Goal: Task Accomplishment & Management: Contribute content

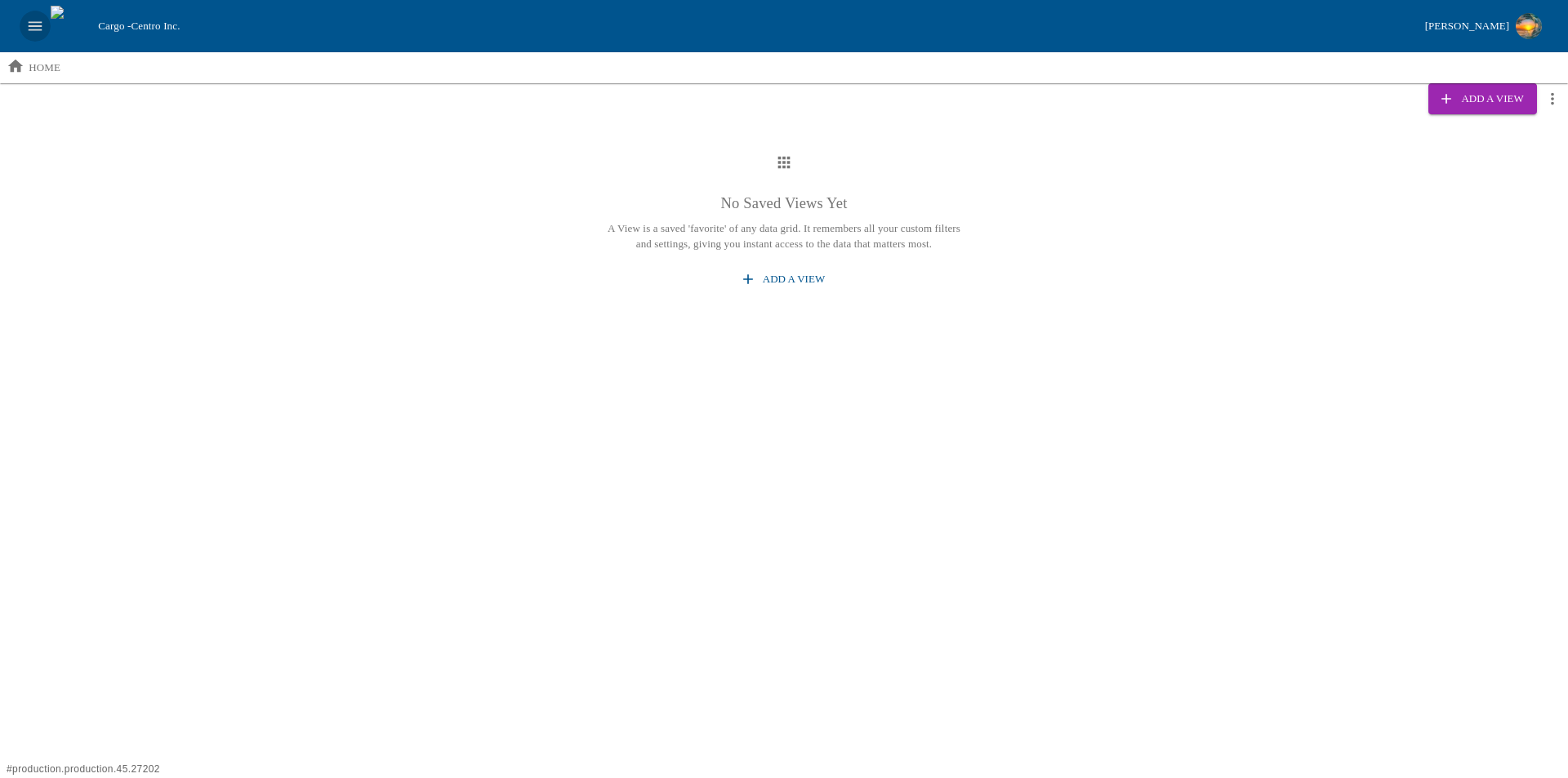
click at [35, 27] on icon "open drawer" at bounding box center [35, 25] width 18 height 18
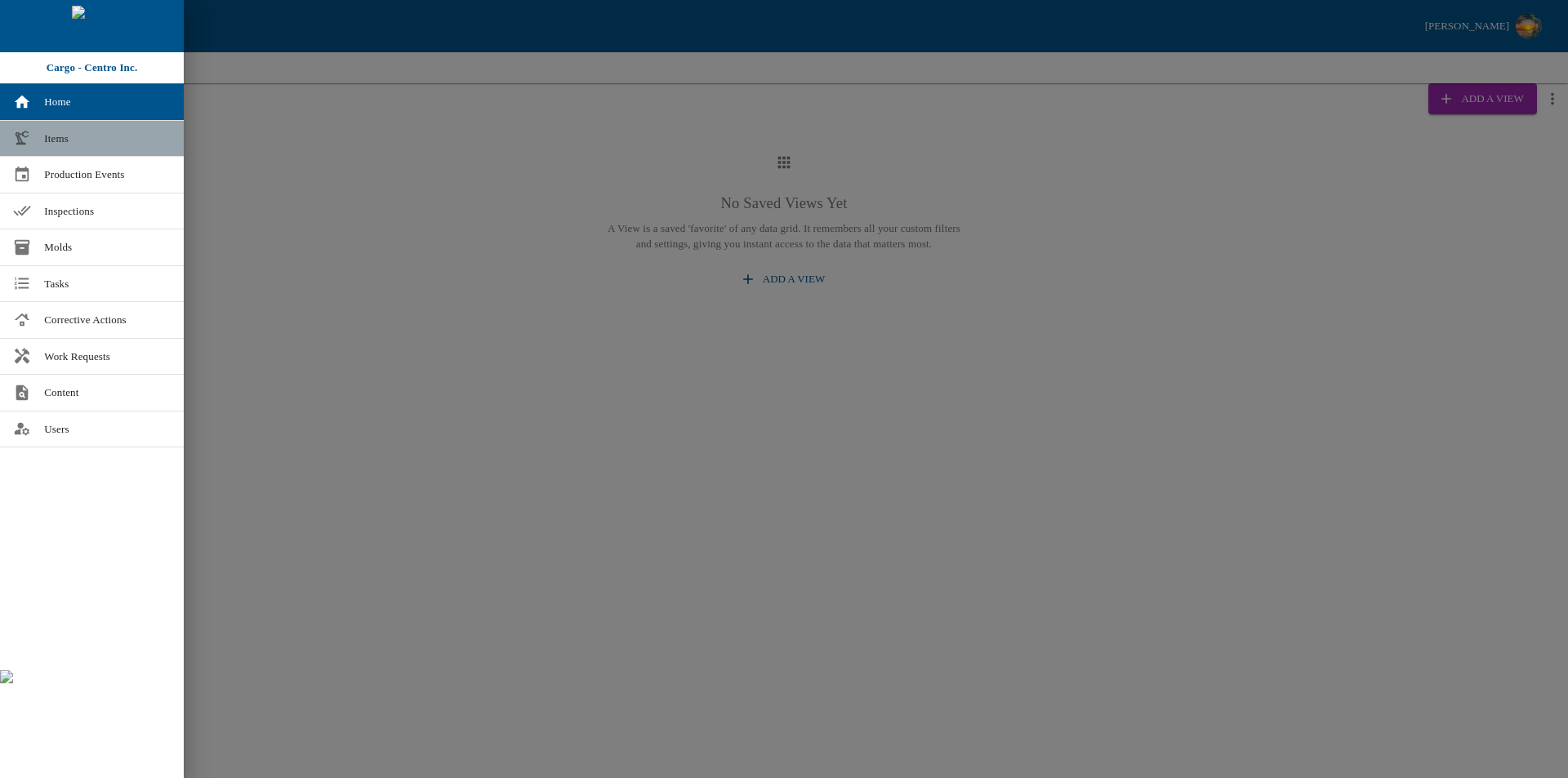
click at [62, 139] on span "Items" at bounding box center [107, 138] width 126 height 16
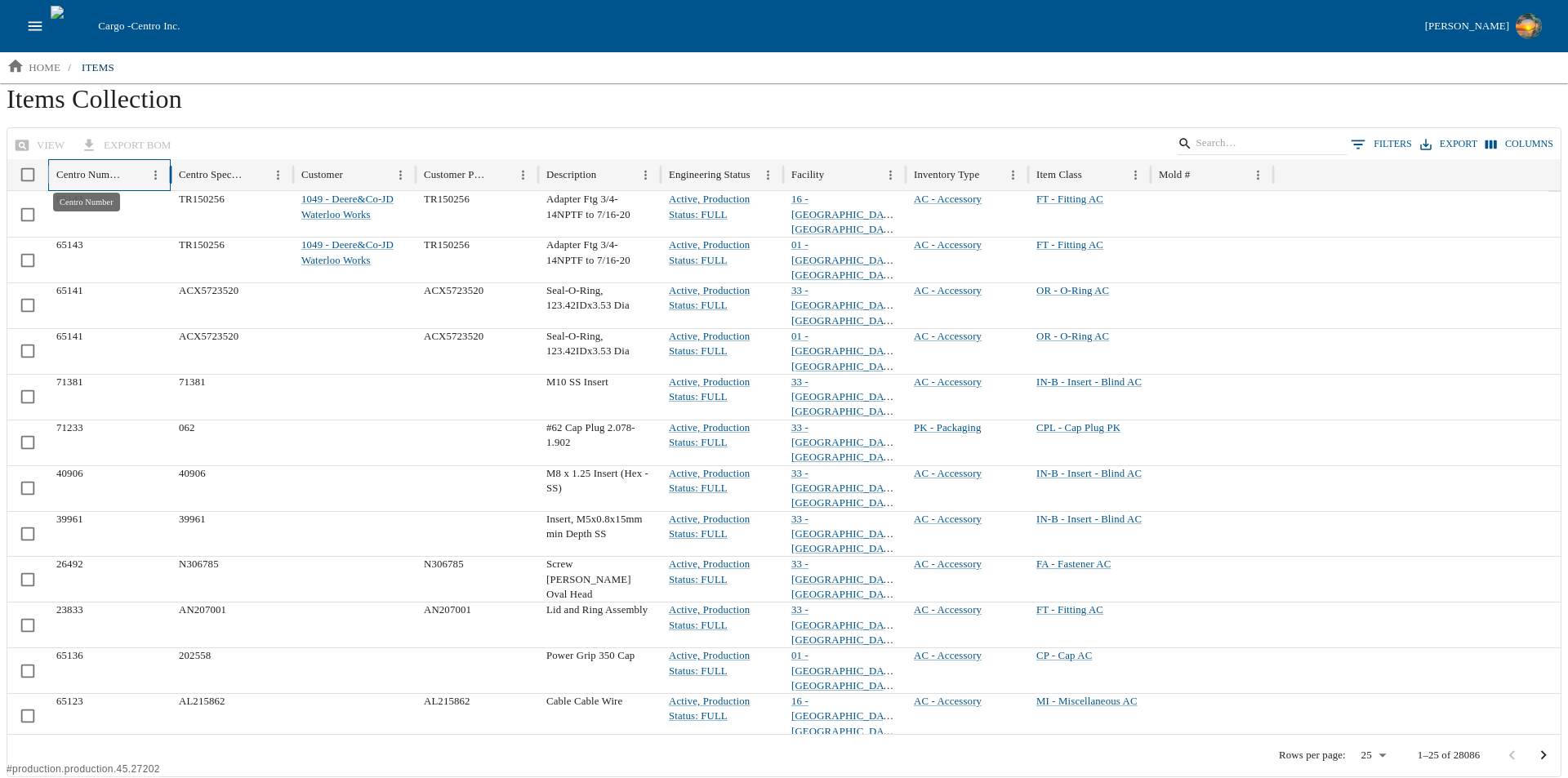
click at [98, 175] on div "Centro Number" at bounding box center [89, 174] width 65 height 13
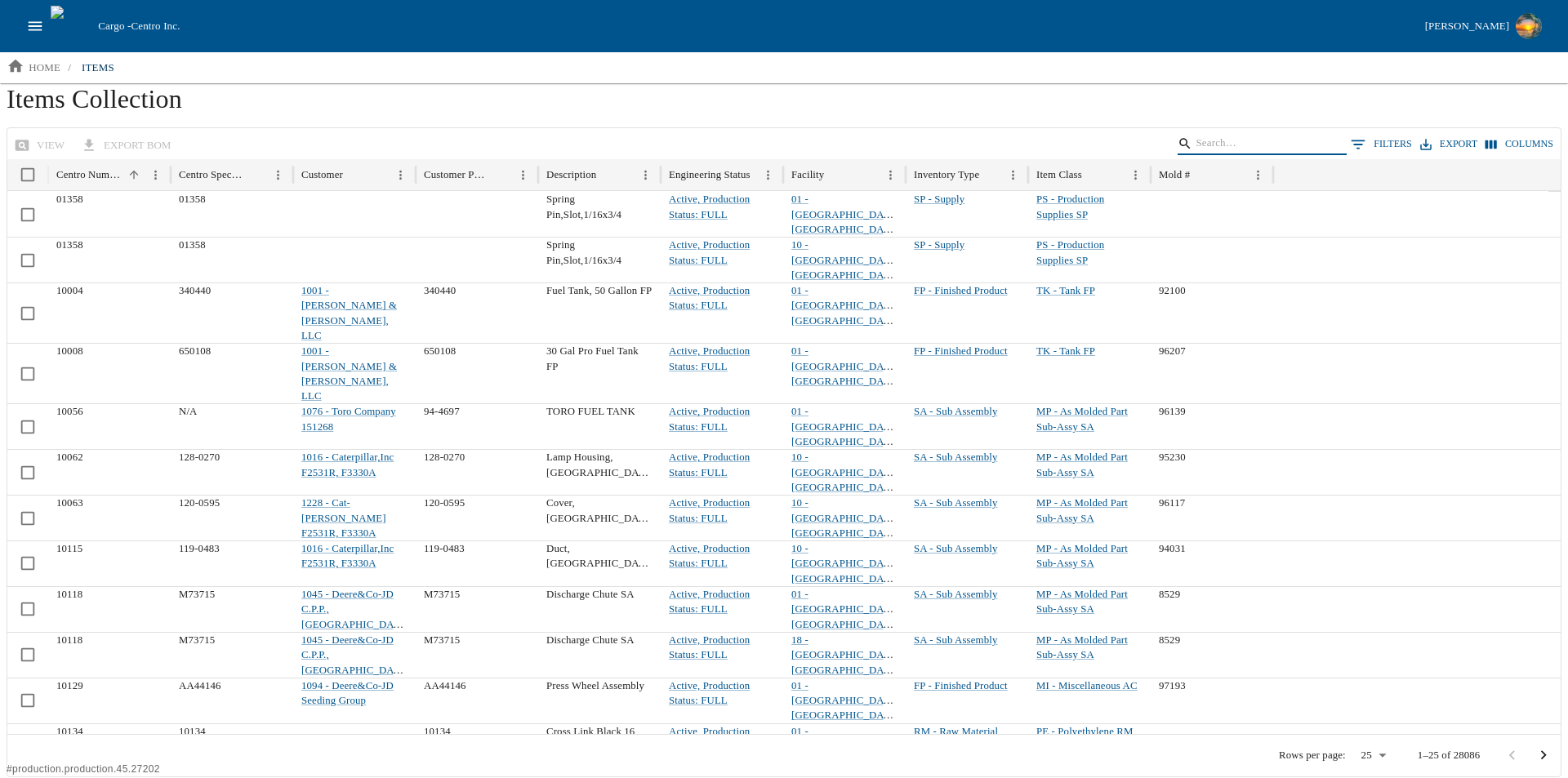
click at [1269, 142] on input "Search" at bounding box center [1259, 143] width 127 height 23
click at [1175, 171] on div "Mold #" at bounding box center [1173, 174] width 31 height 13
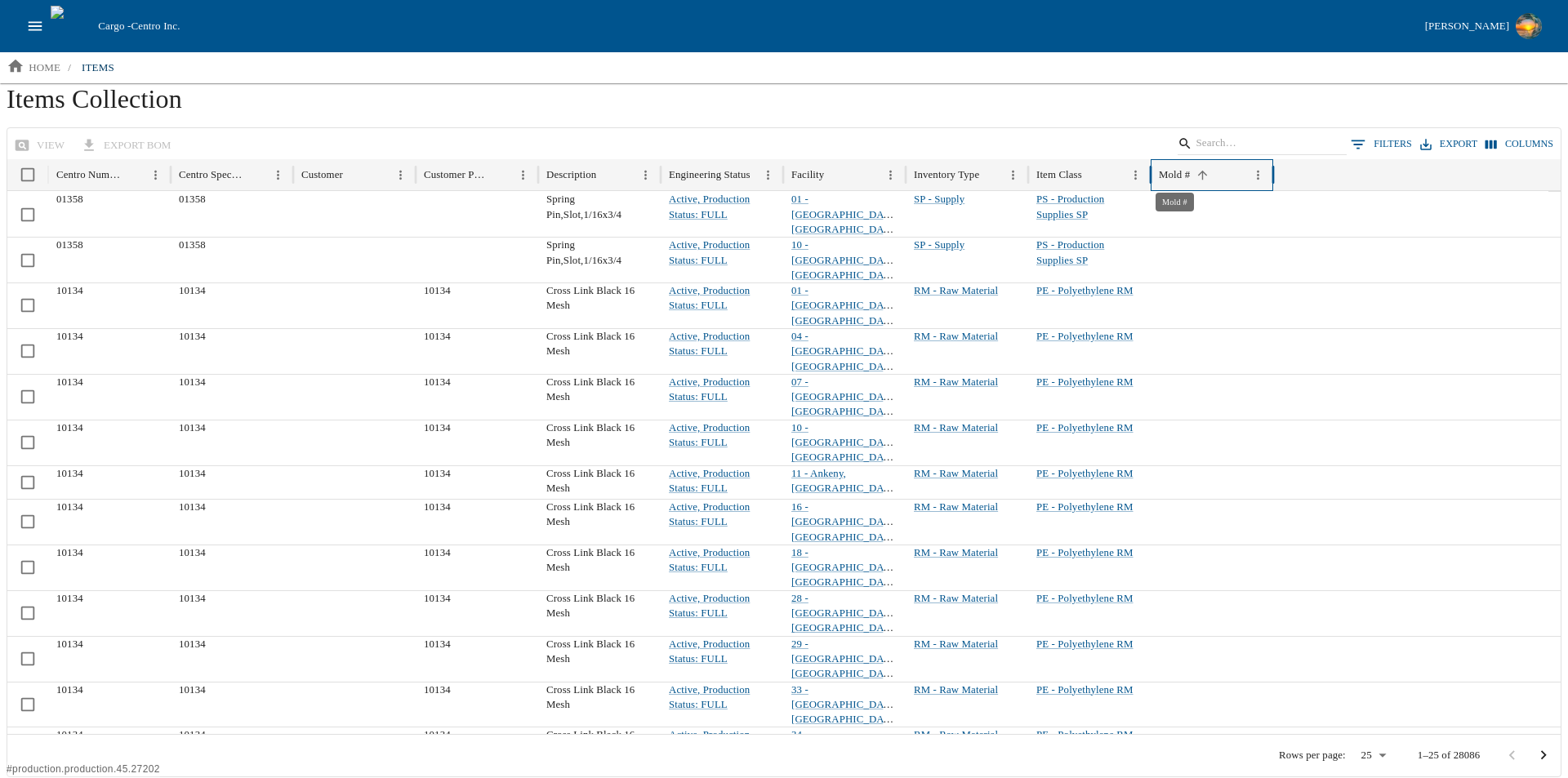
click at [1184, 172] on div "Mold #" at bounding box center [1173, 174] width 31 height 13
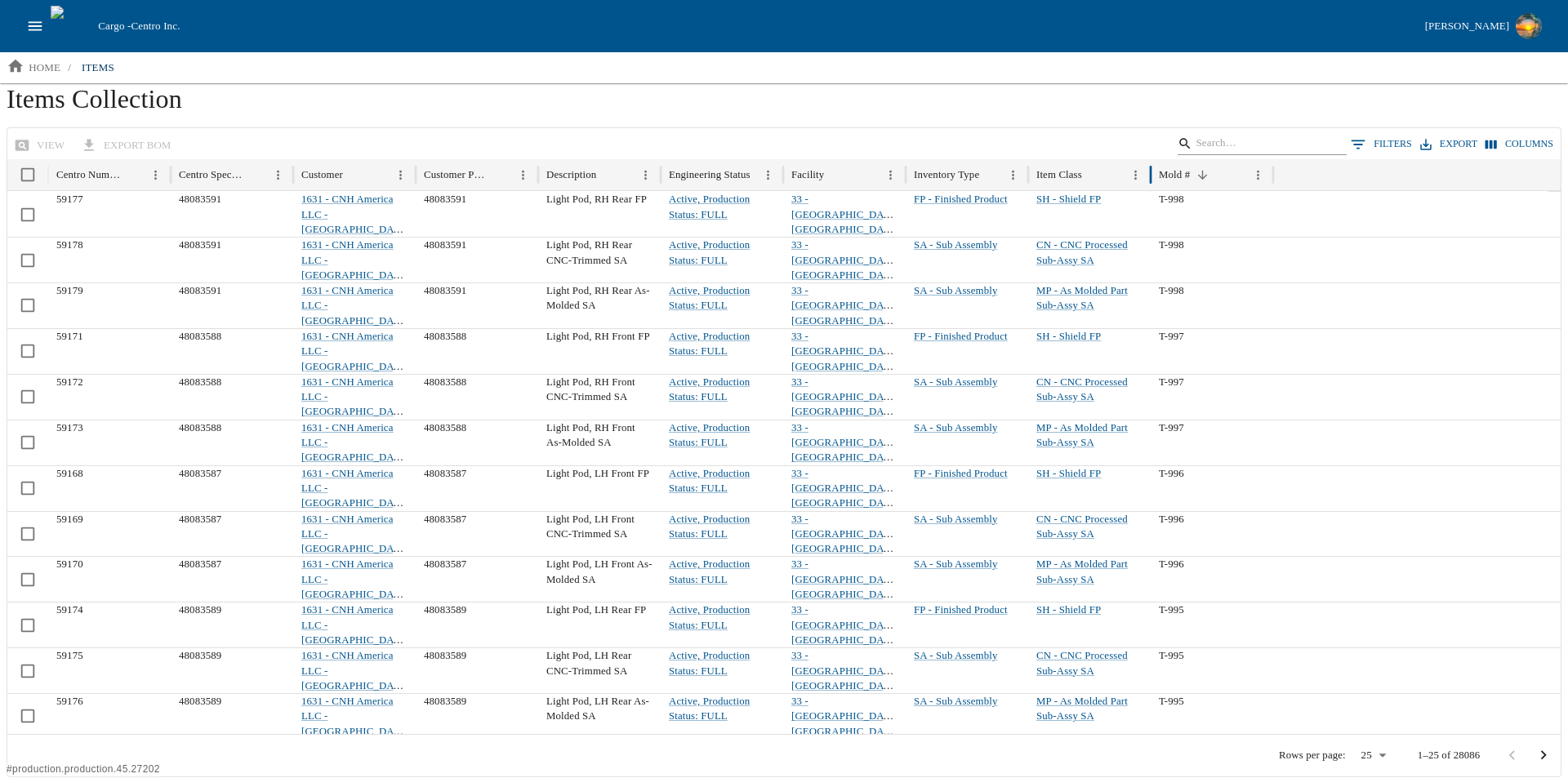
click at [1320, 146] on input "Search" at bounding box center [1259, 143] width 127 height 23
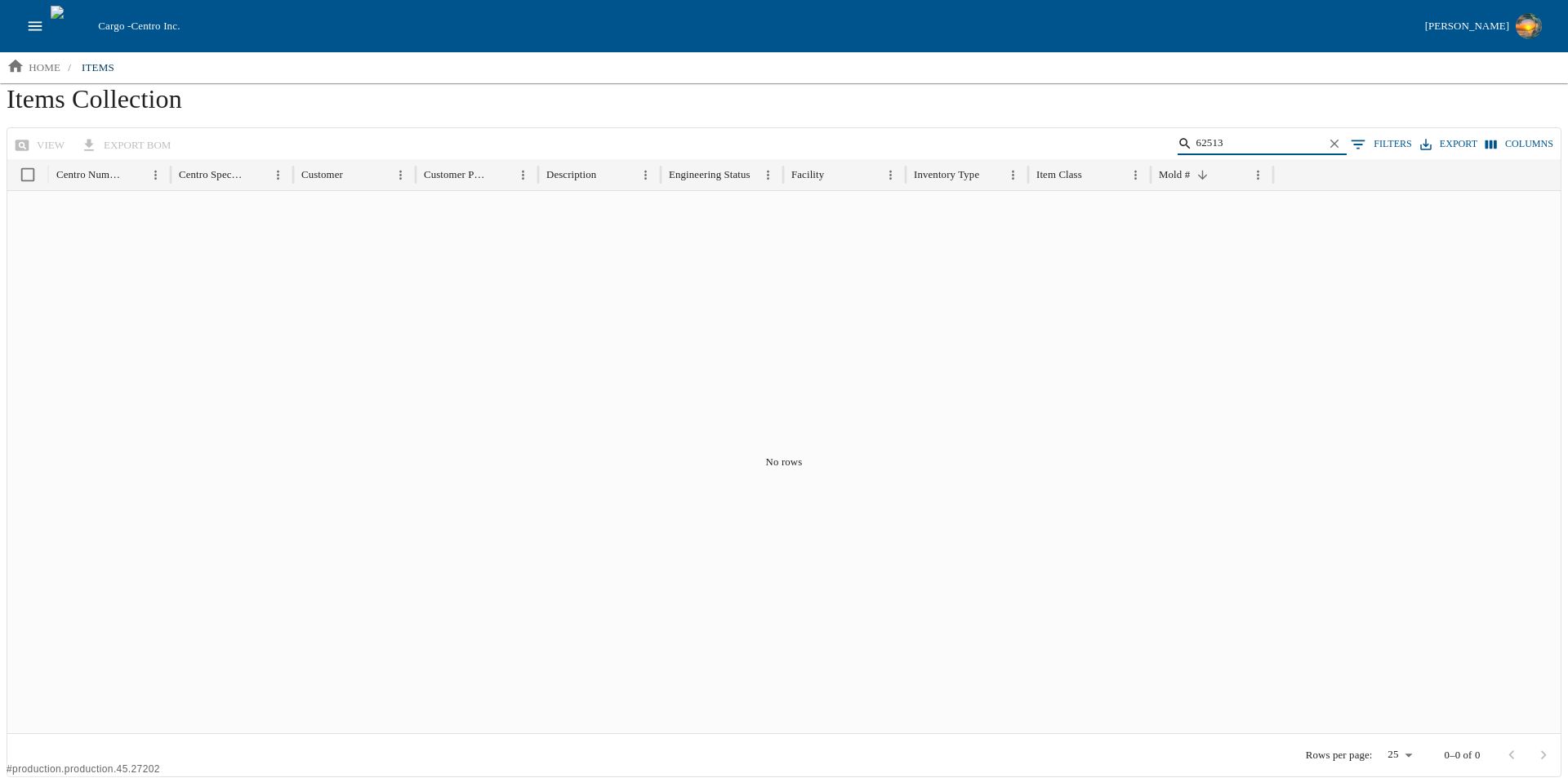
drag, startPoint x: 1277, startPoint y: 144, endPoint x: 1265, endPoint y: 142, distance: 12.2
click at [1275, 144] on input "62513" at bounding box center [1259, 143] width 127 height 23
type input "6"
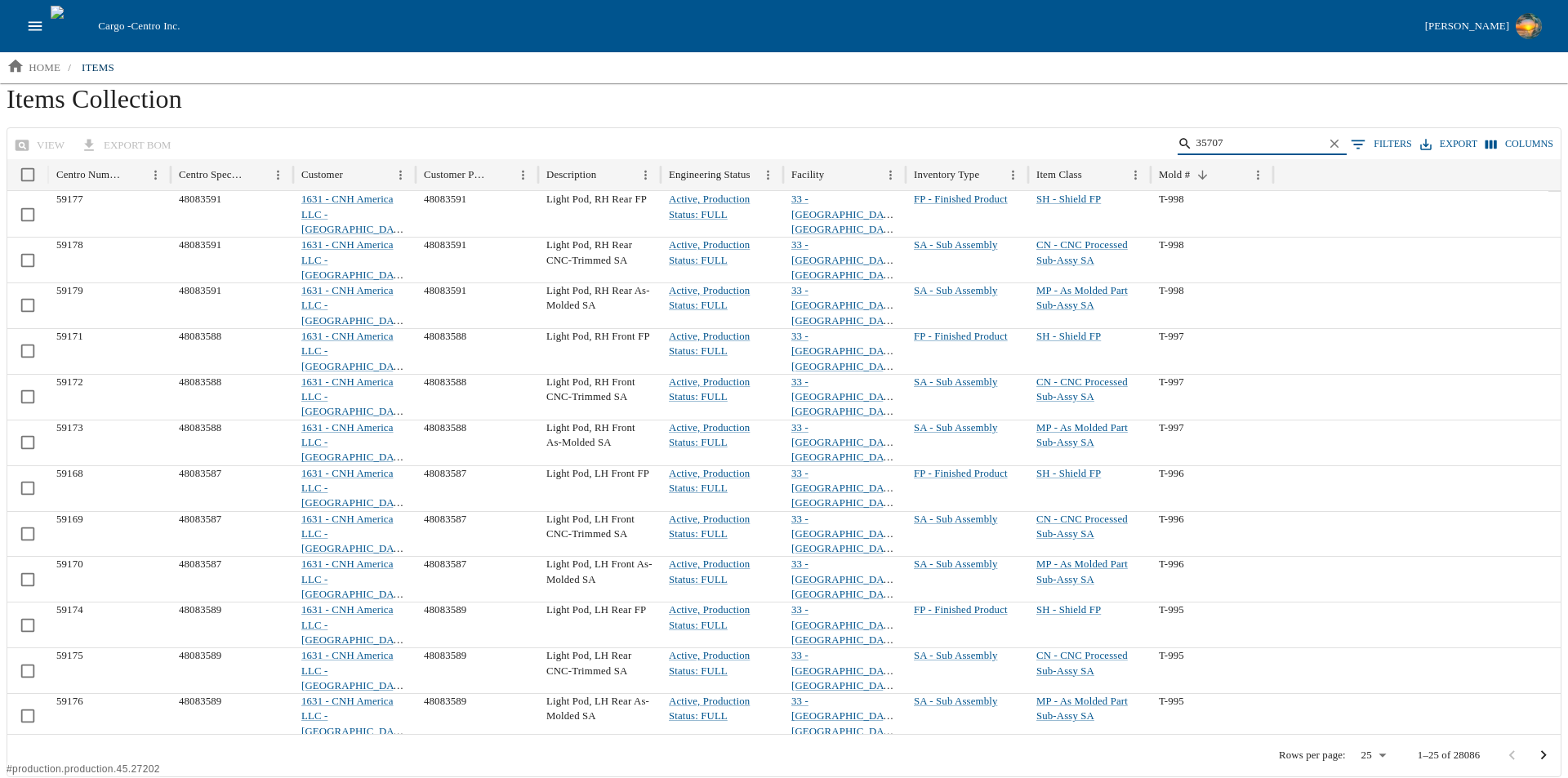
type input "35707"
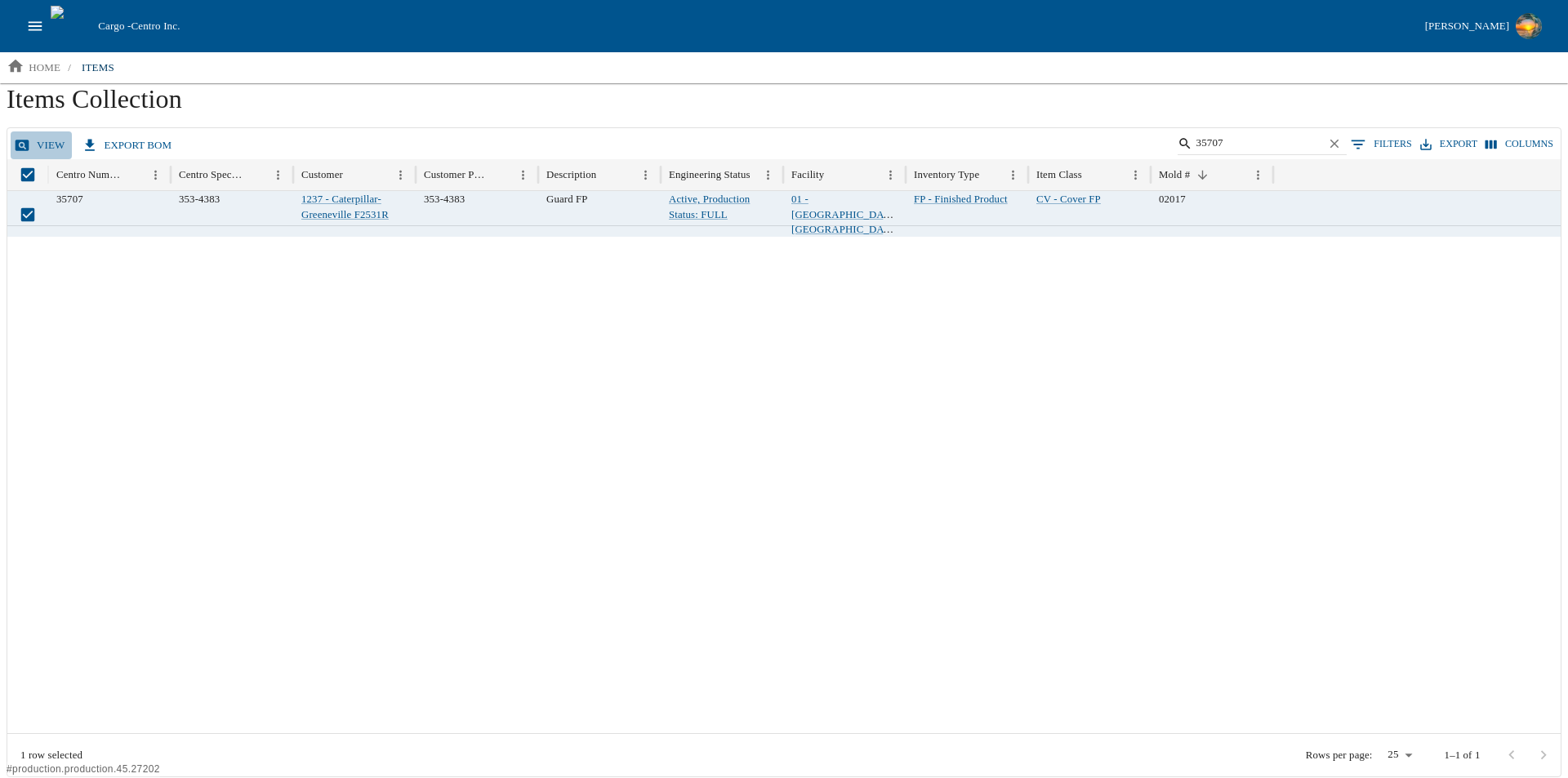
click at [52, 142] on link "view" at bounding box center [41, 146] width 62 height 29
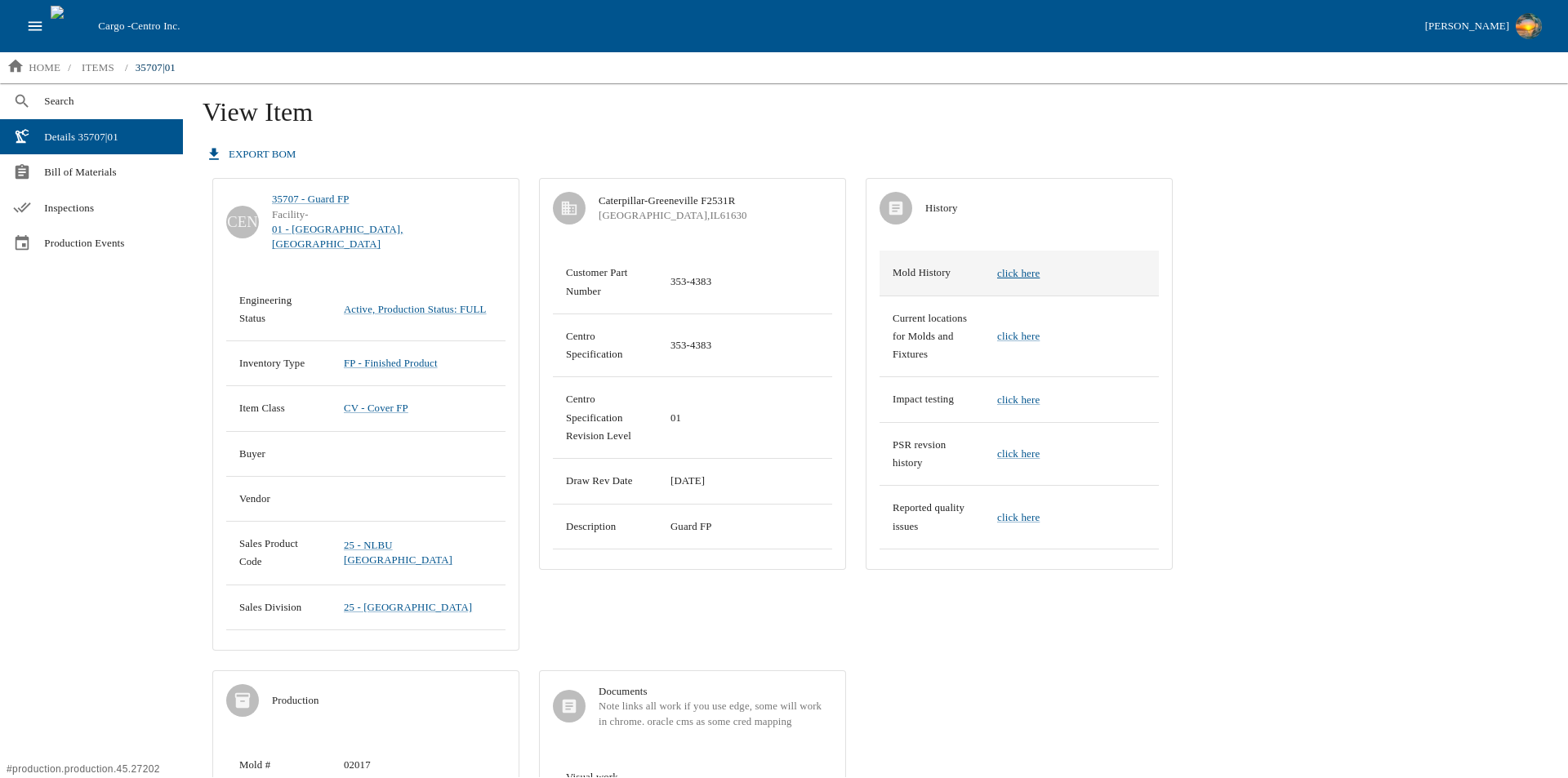
click at [1039, 272] on link "click here" at bounding box center [1018, 273] width 42 height 13
click at [87, 174] on span "Bill of Materials" at bounding box center [106, 172] width 126 height 16
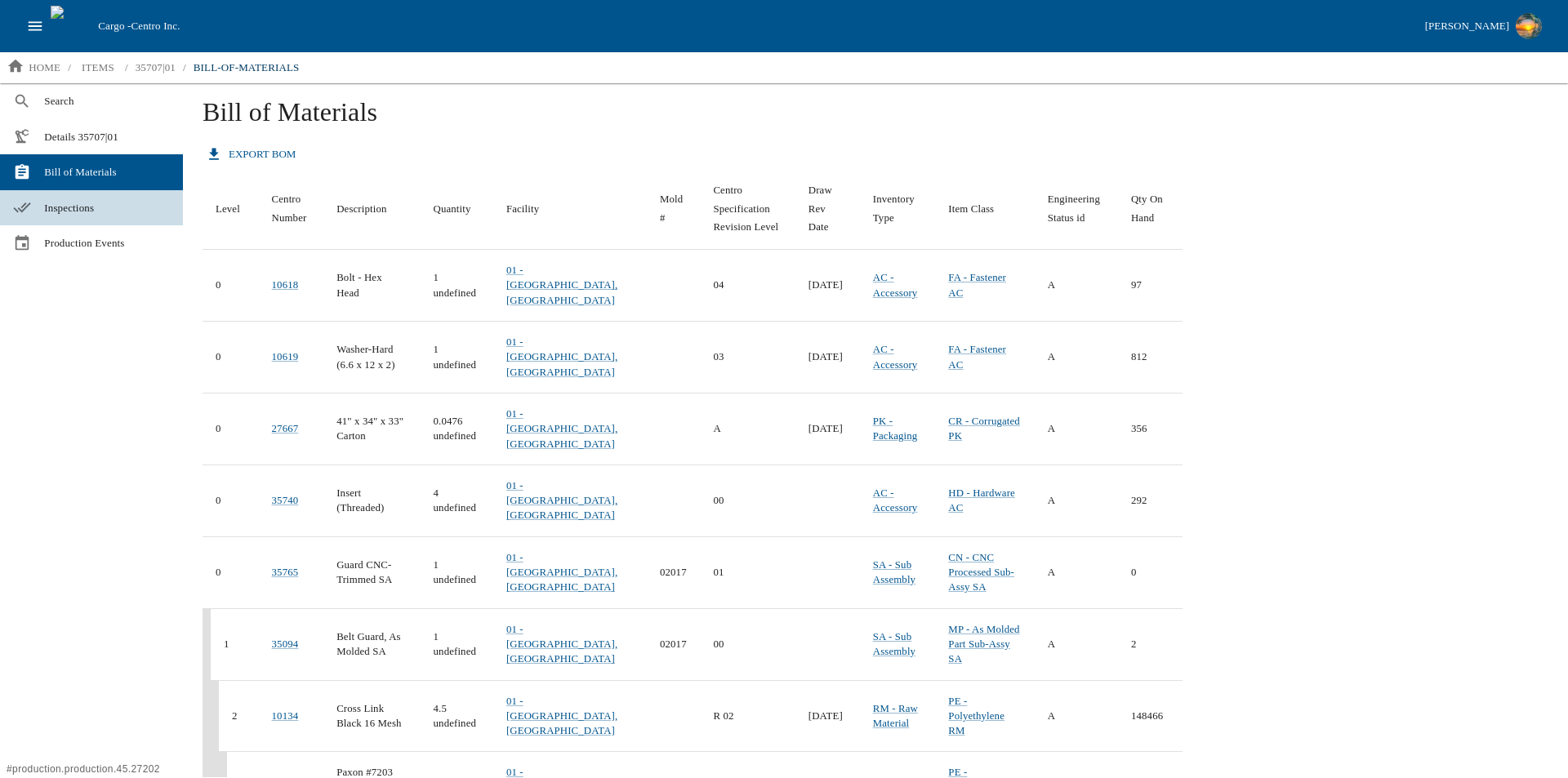
click at [86, 204] on span "Inspections" at bounding box center [106, 207] width 126 height 16
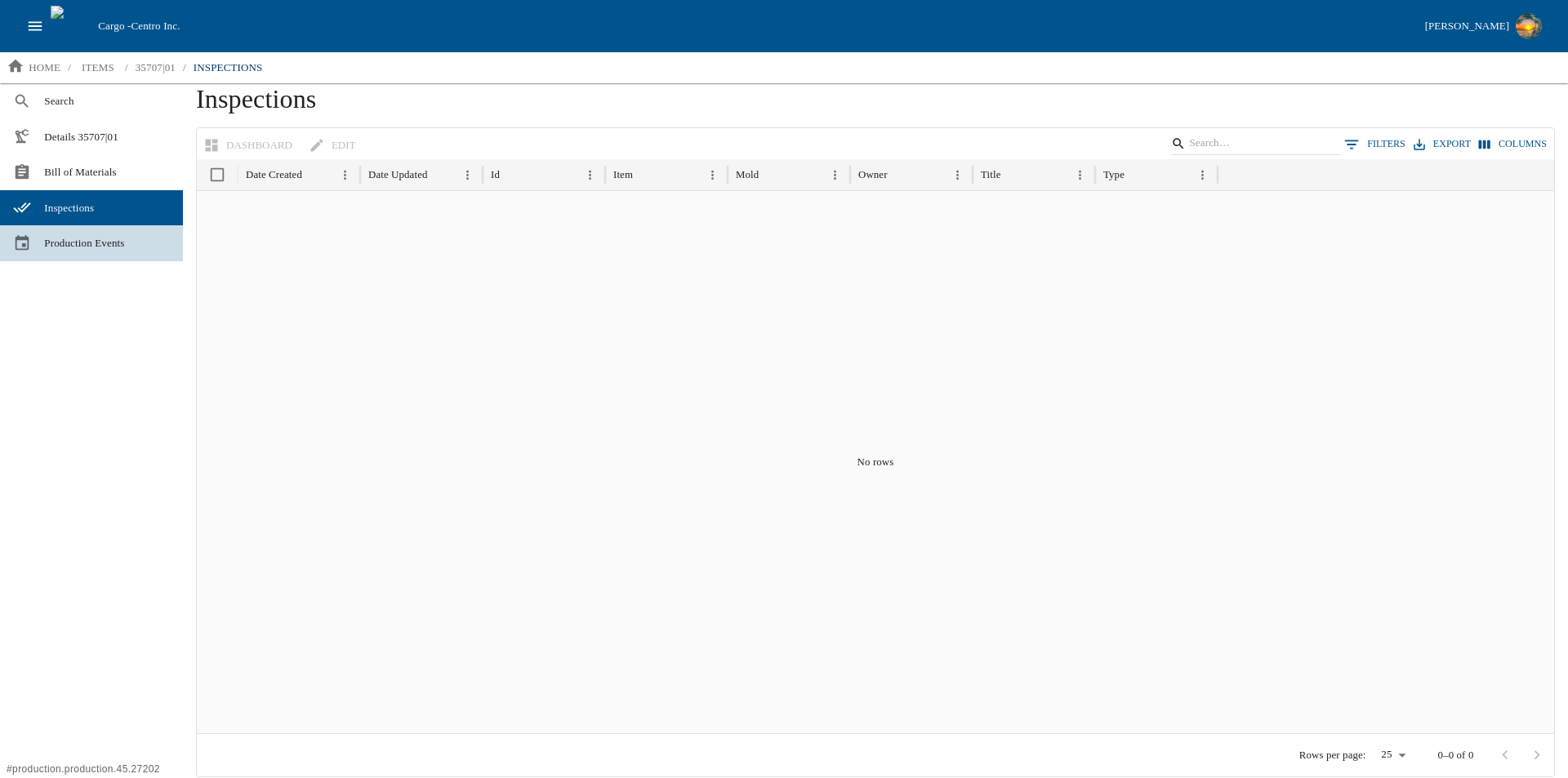
click at [123, 240] on span "Production Events" at bounding box center [106, 243] width 126 height 16
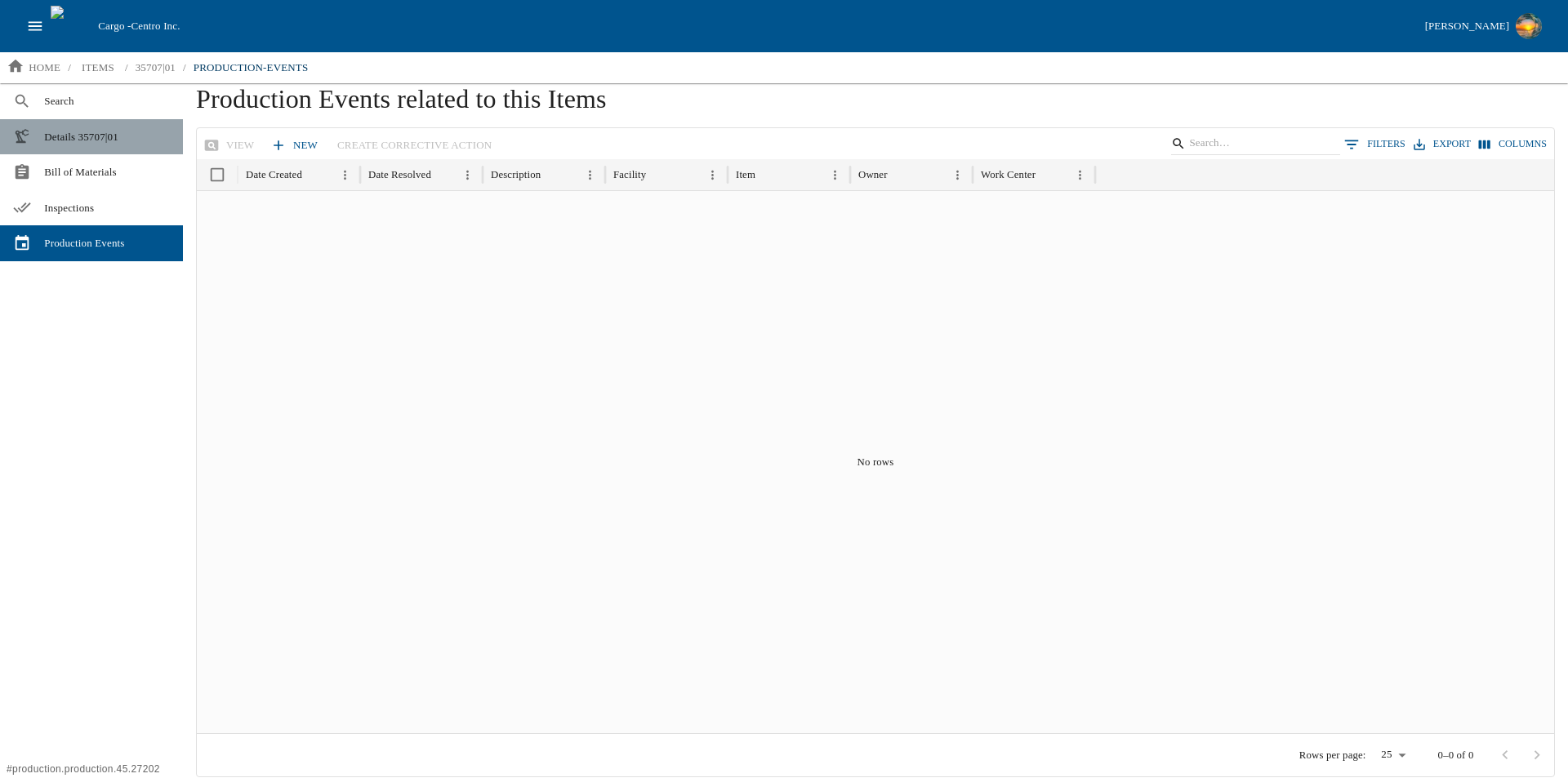
click at [73, 137] on span "Details 35707|01" at bounding box center [106, 137] width 126 height 16
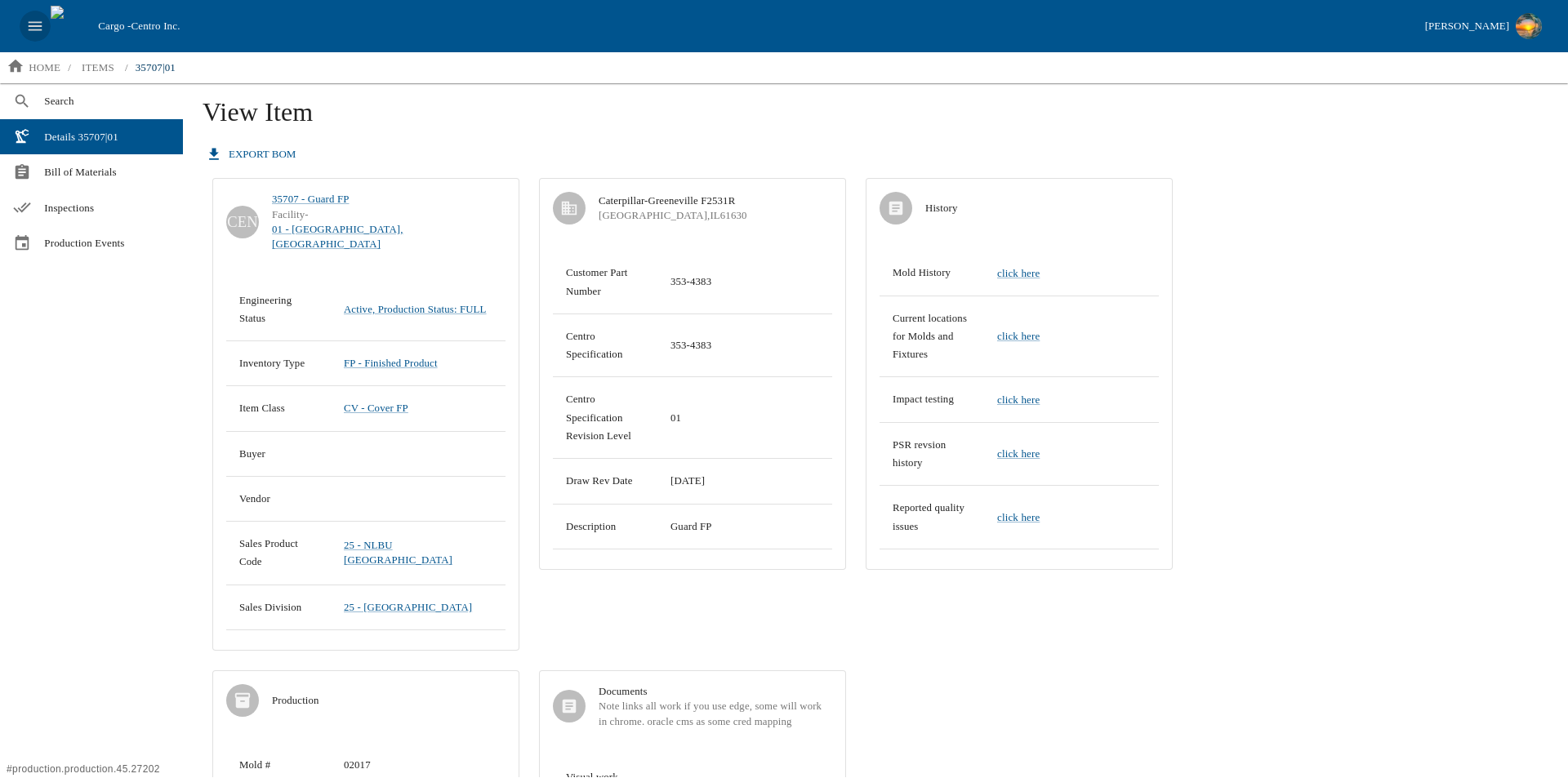
click at [36, 25] on icon "open drawer" at bounding box center [35, 25] width 18 height 18
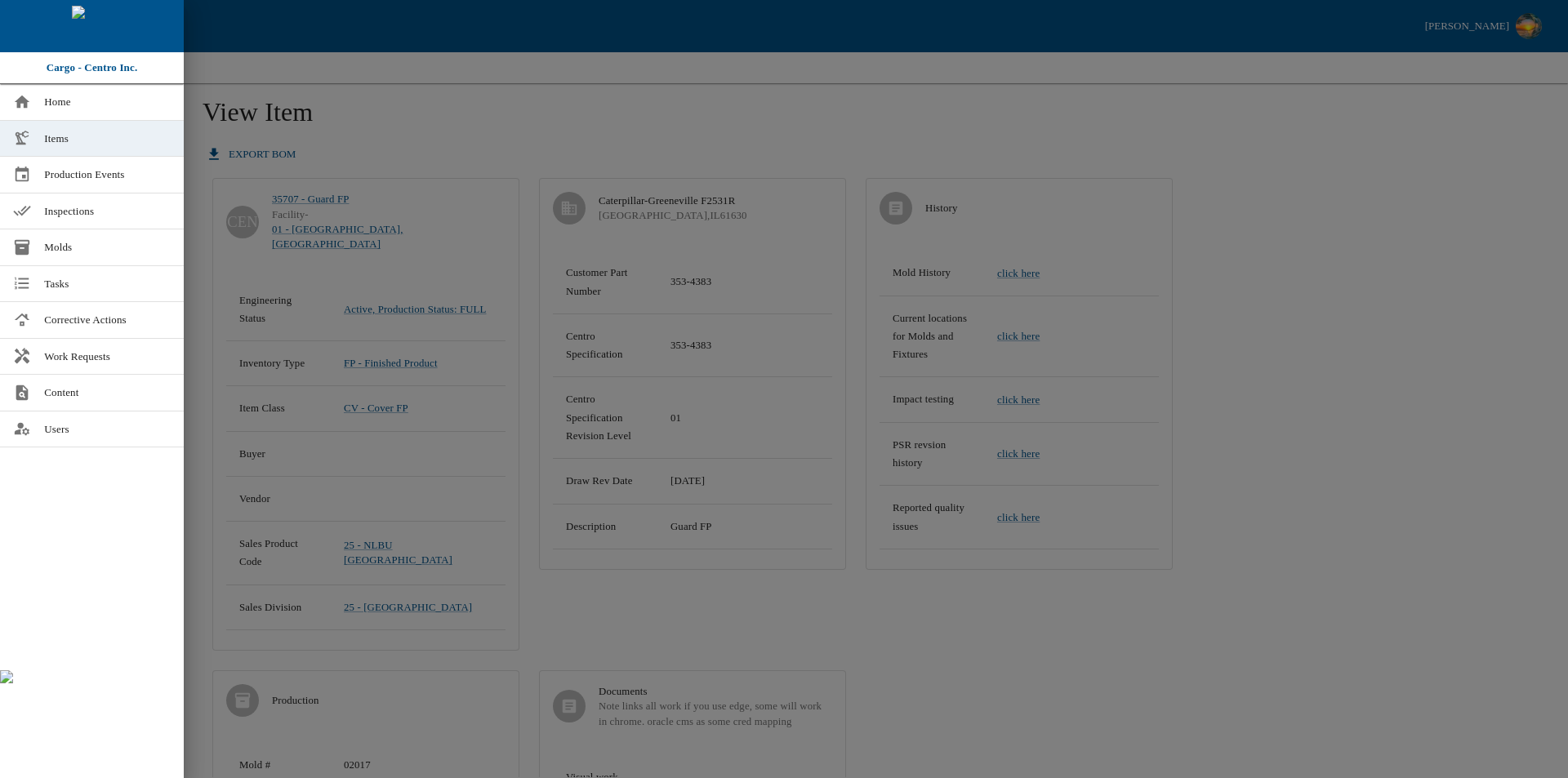
click at [67, 140] on span "Items" at bounding box center [107, 138] width 126 height 16
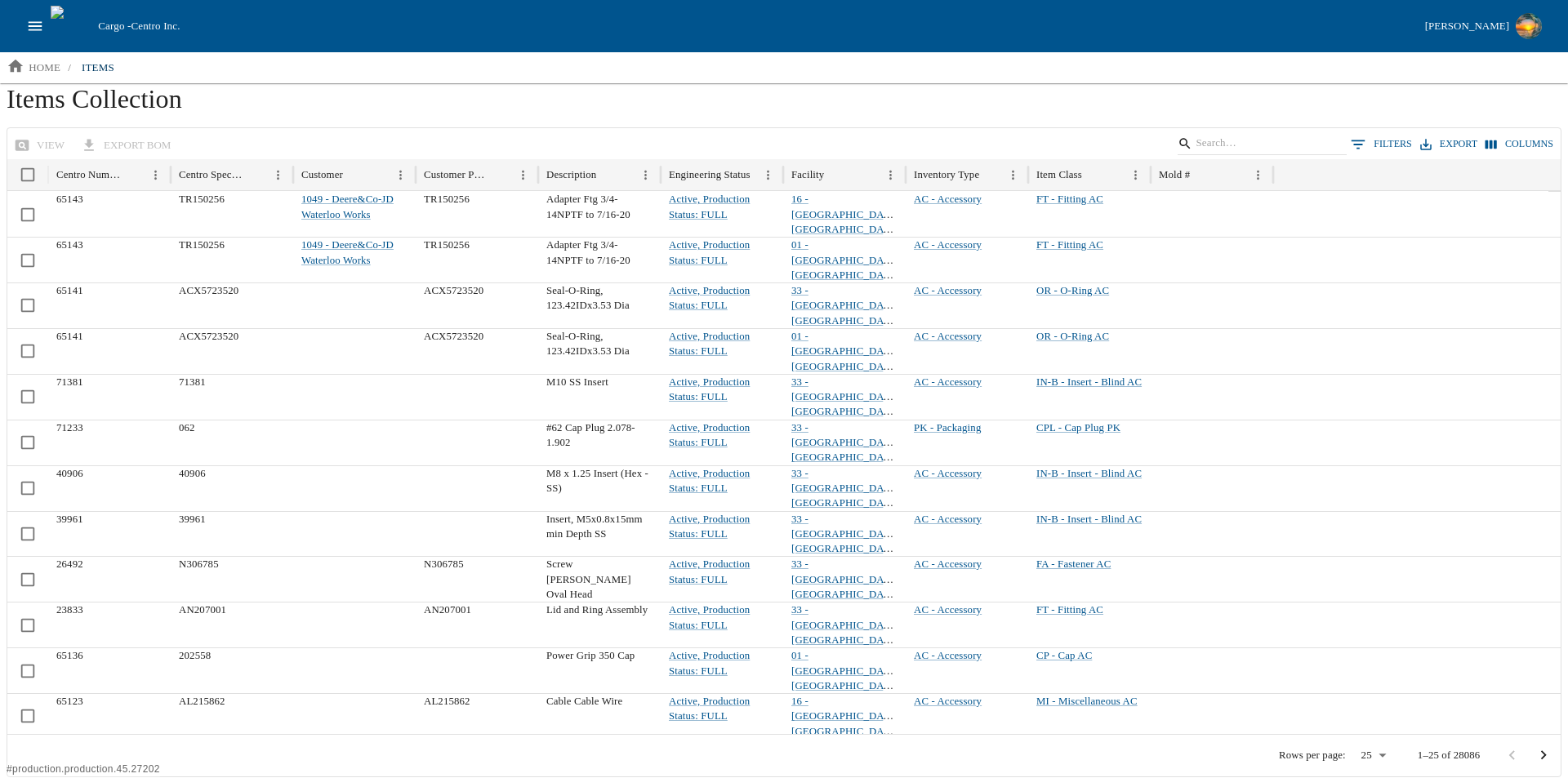
click at [35, 22] on icon "open drawer" at bounding box center [35, 25] width 13 height 9
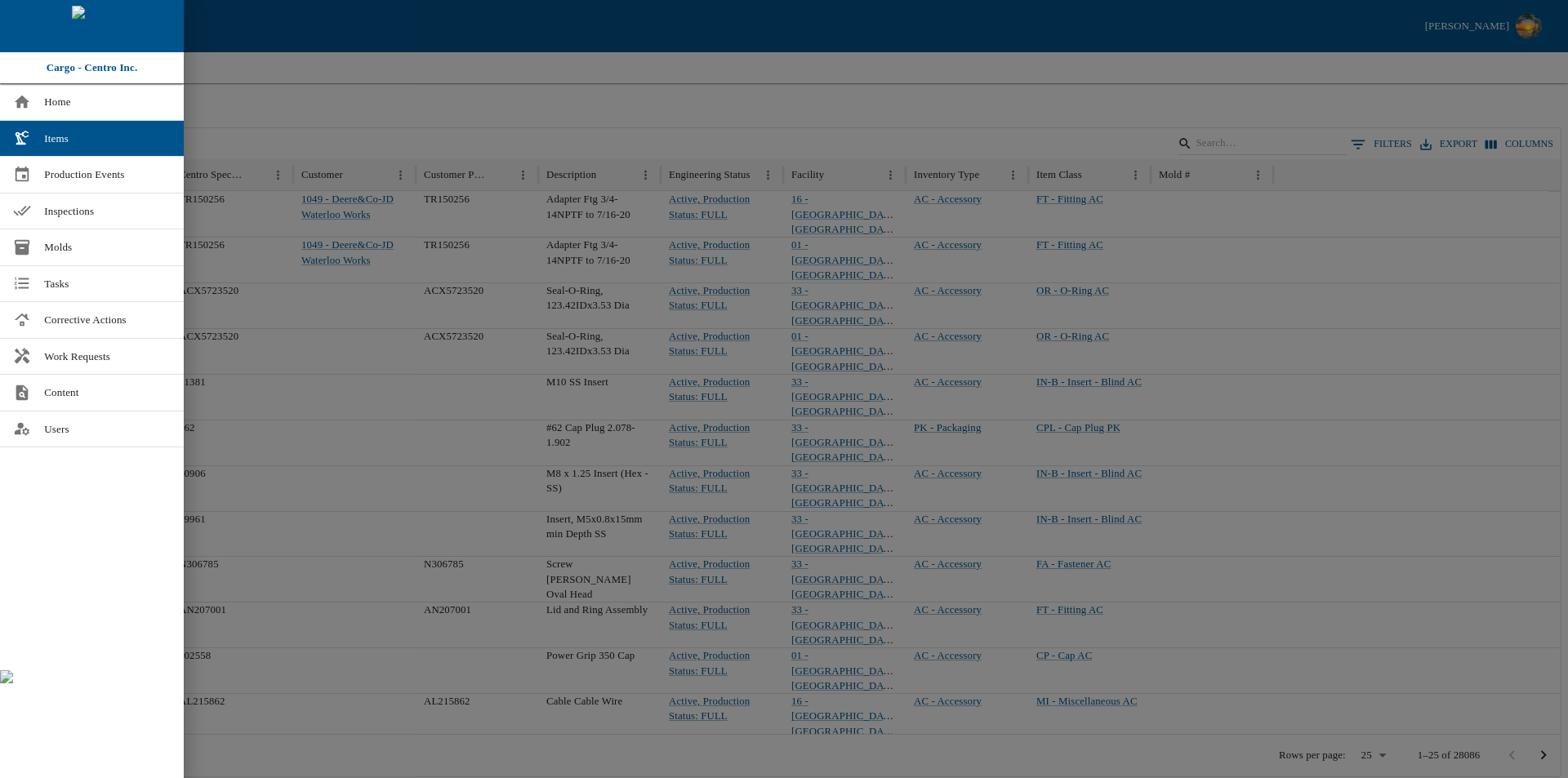
click at [35, 22] on div at bounding box center [92, 26] width 184 height 52
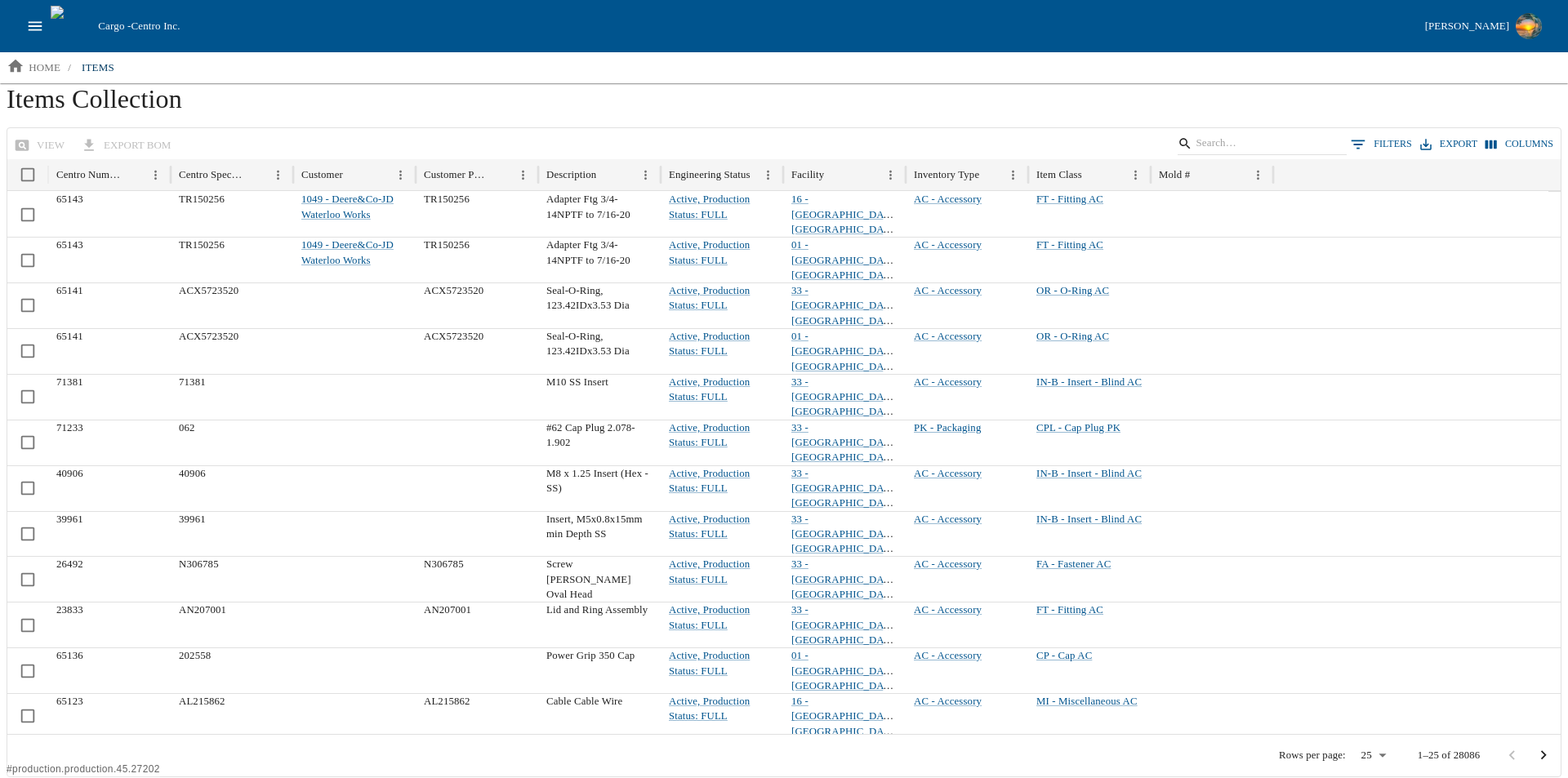
click at [1373, 756] on body "Cargo - Centro Inc. Brandon Moeller home / items Items Collection view export B…" at bounding box center [784, 389] width 1568 height 777
click at [1363, 618] on div at bounding box center [784, 389] width 1568 height 778
click at [35, 23] on icon "open drawer" at bounding box center [35, 25] width 13 height 9
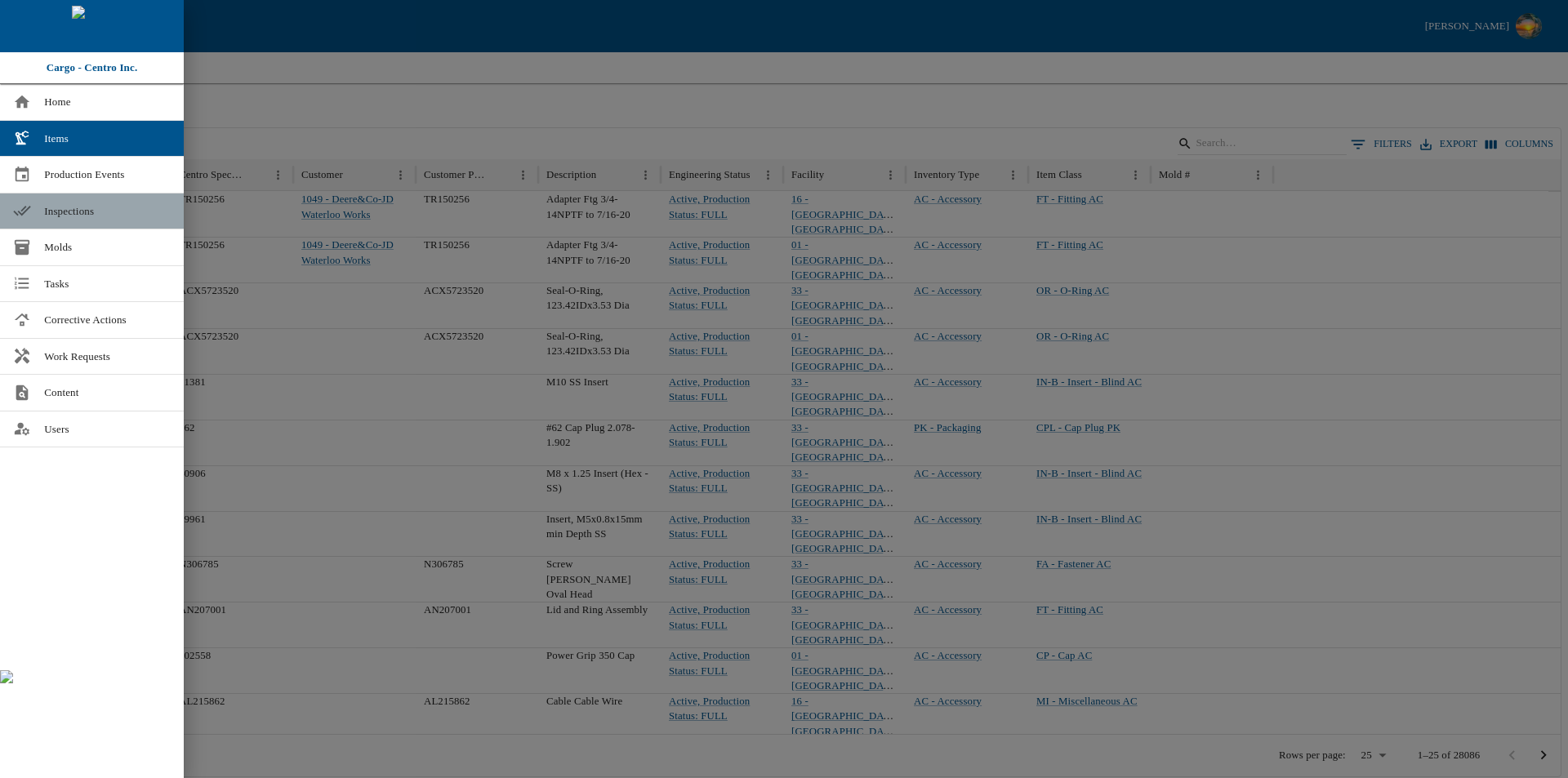
click at [99, 205] on span "Inspections" at bounding box center [107, 211] width 126 height 16
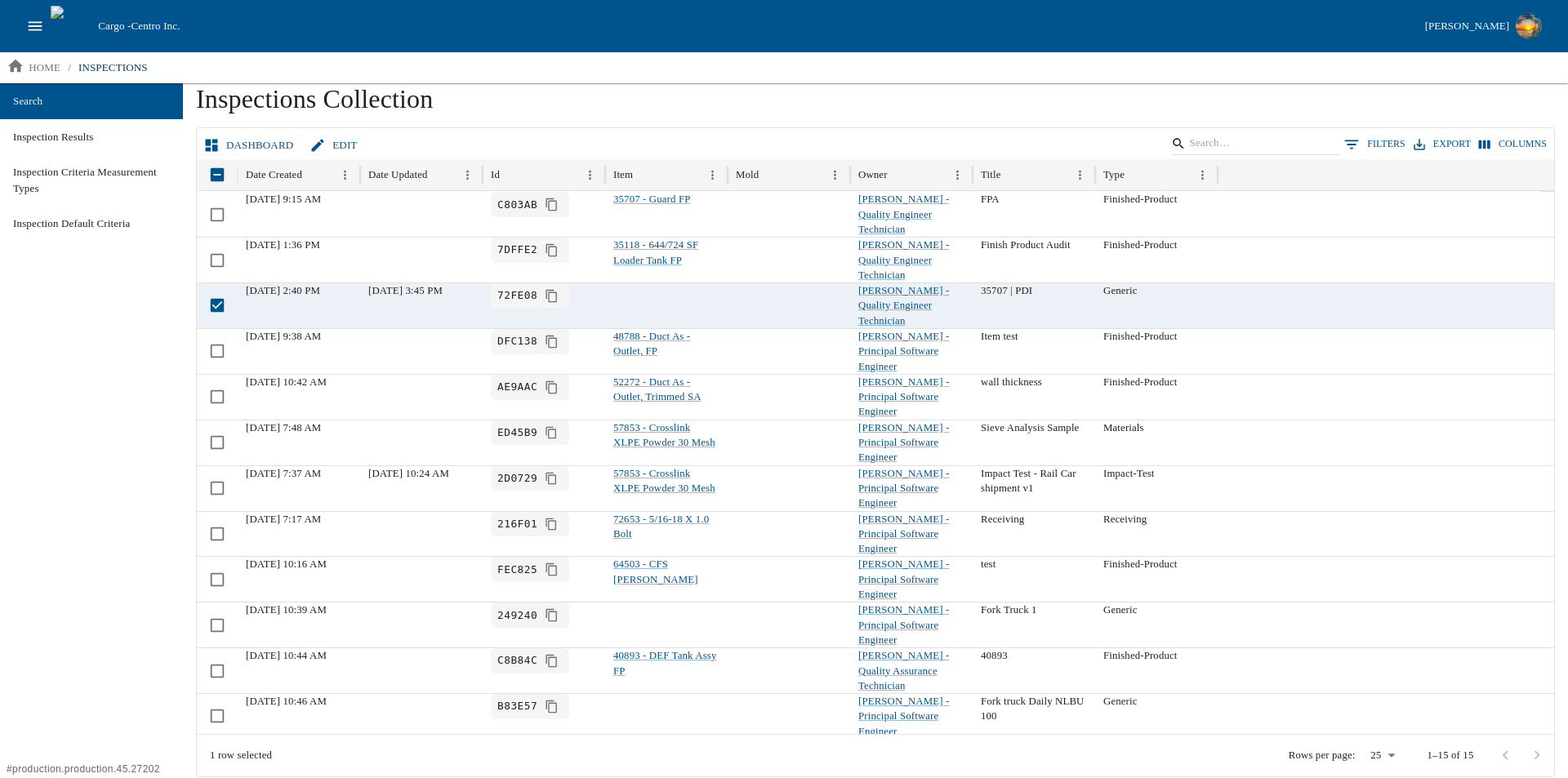
click at [259, 146] on link "Dashboard" at bounding box center [250, 146] width 99 height 29
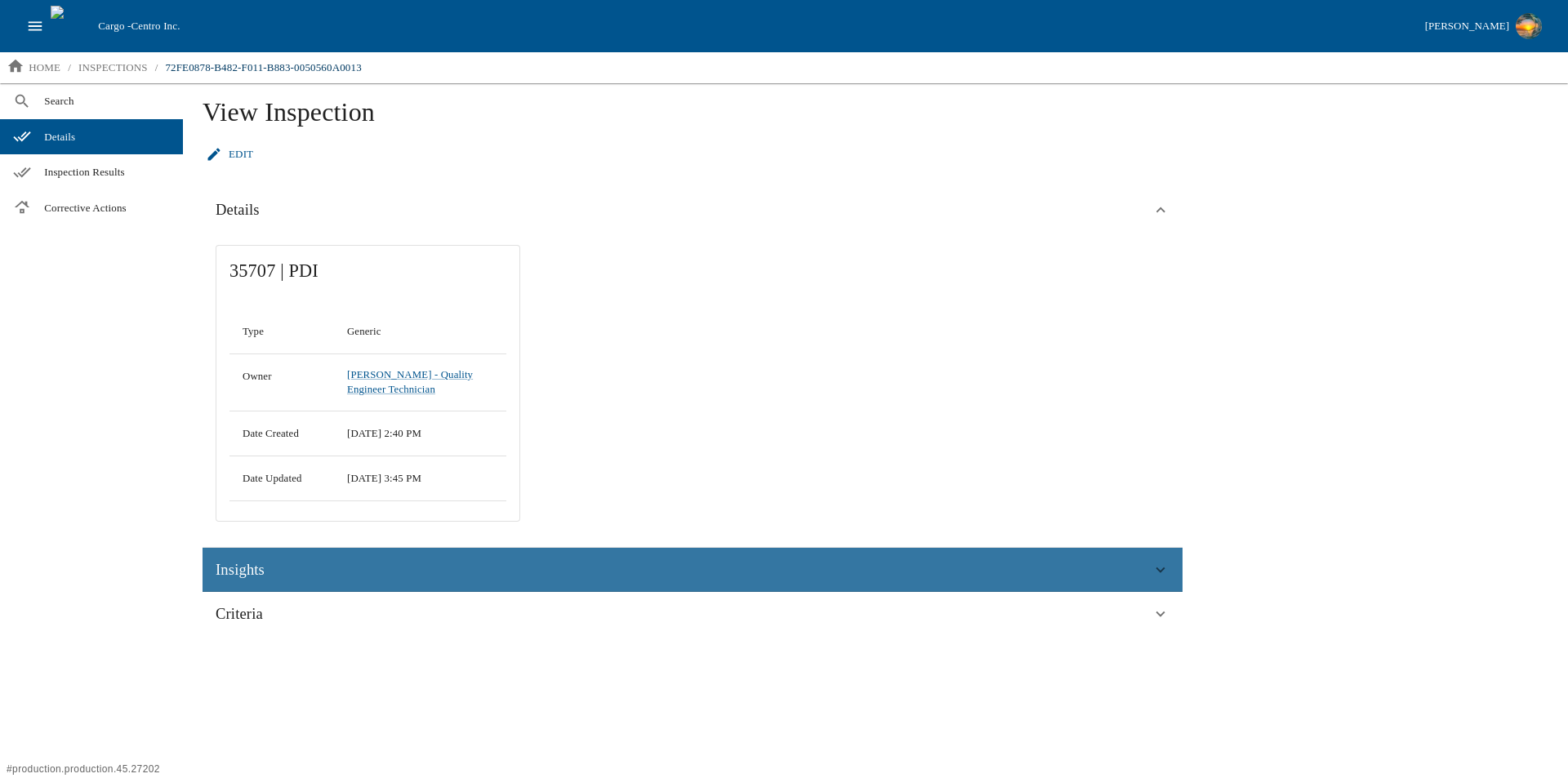
click at [271, 568] on div "Insights" at bounding box center [684, 570] width 936 height 24
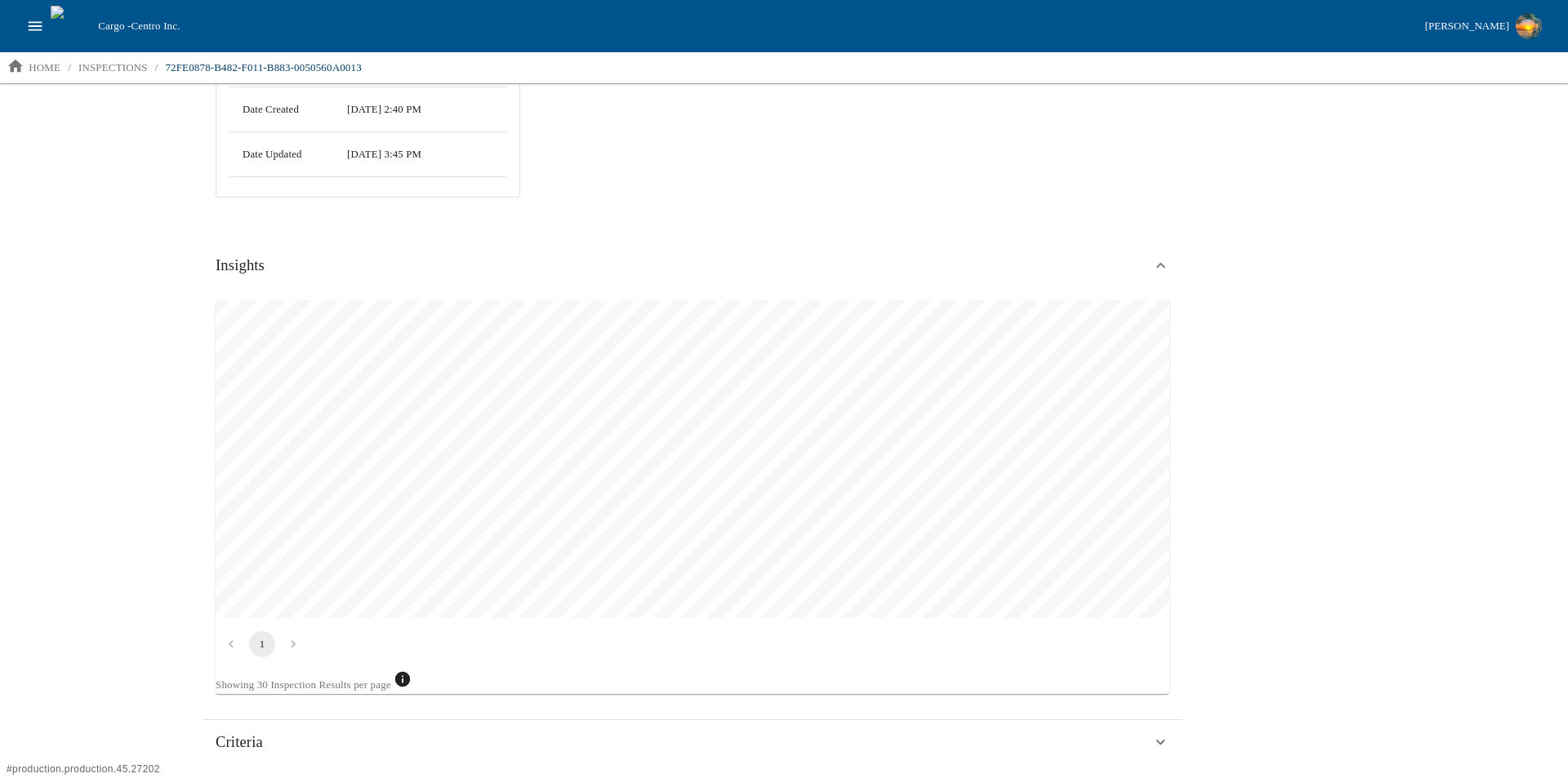
scroll to position [79, 0]
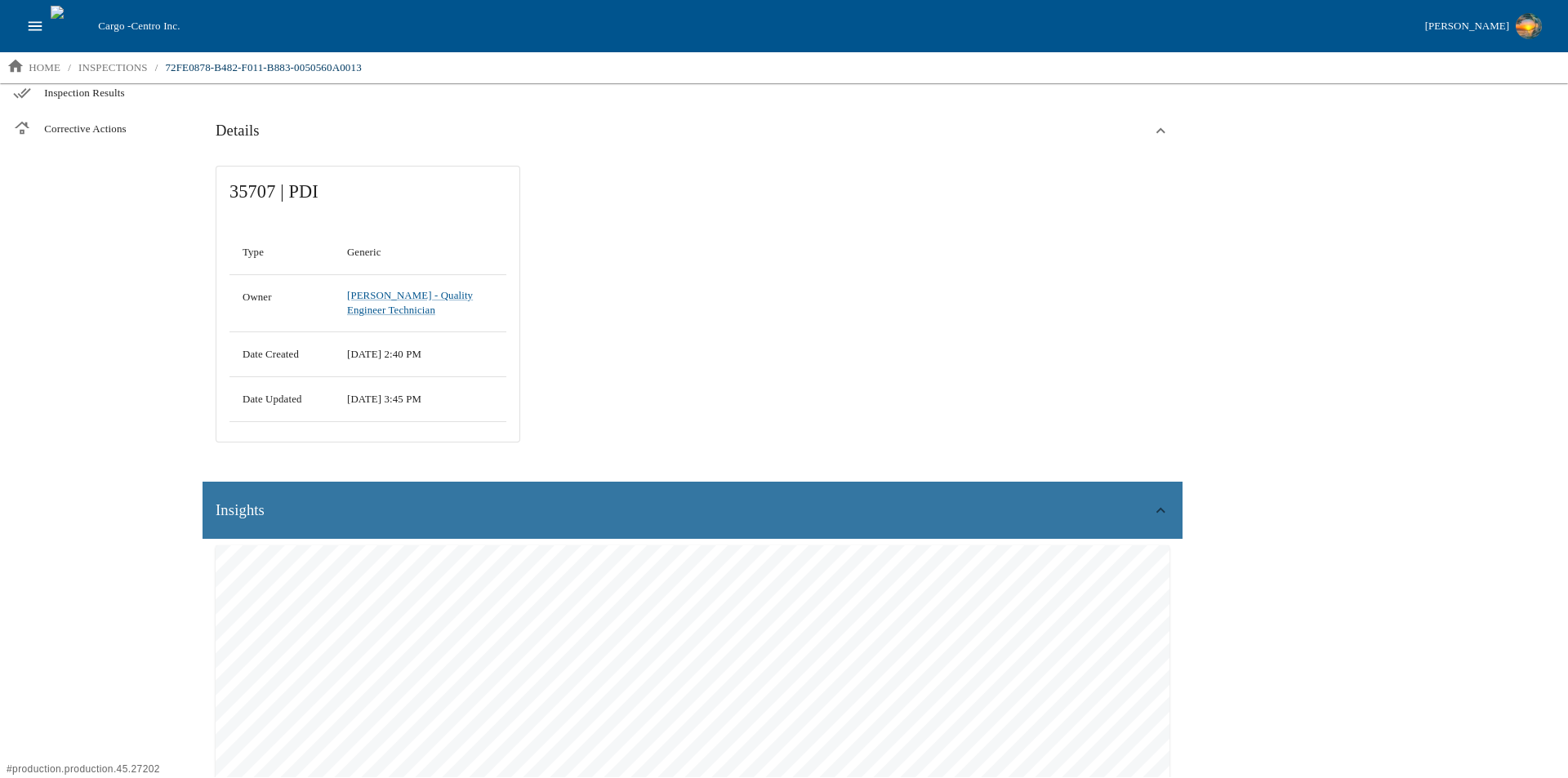
click at [246, 510] on span "Insights" at bounding box center [240, 510] width 49 height 24
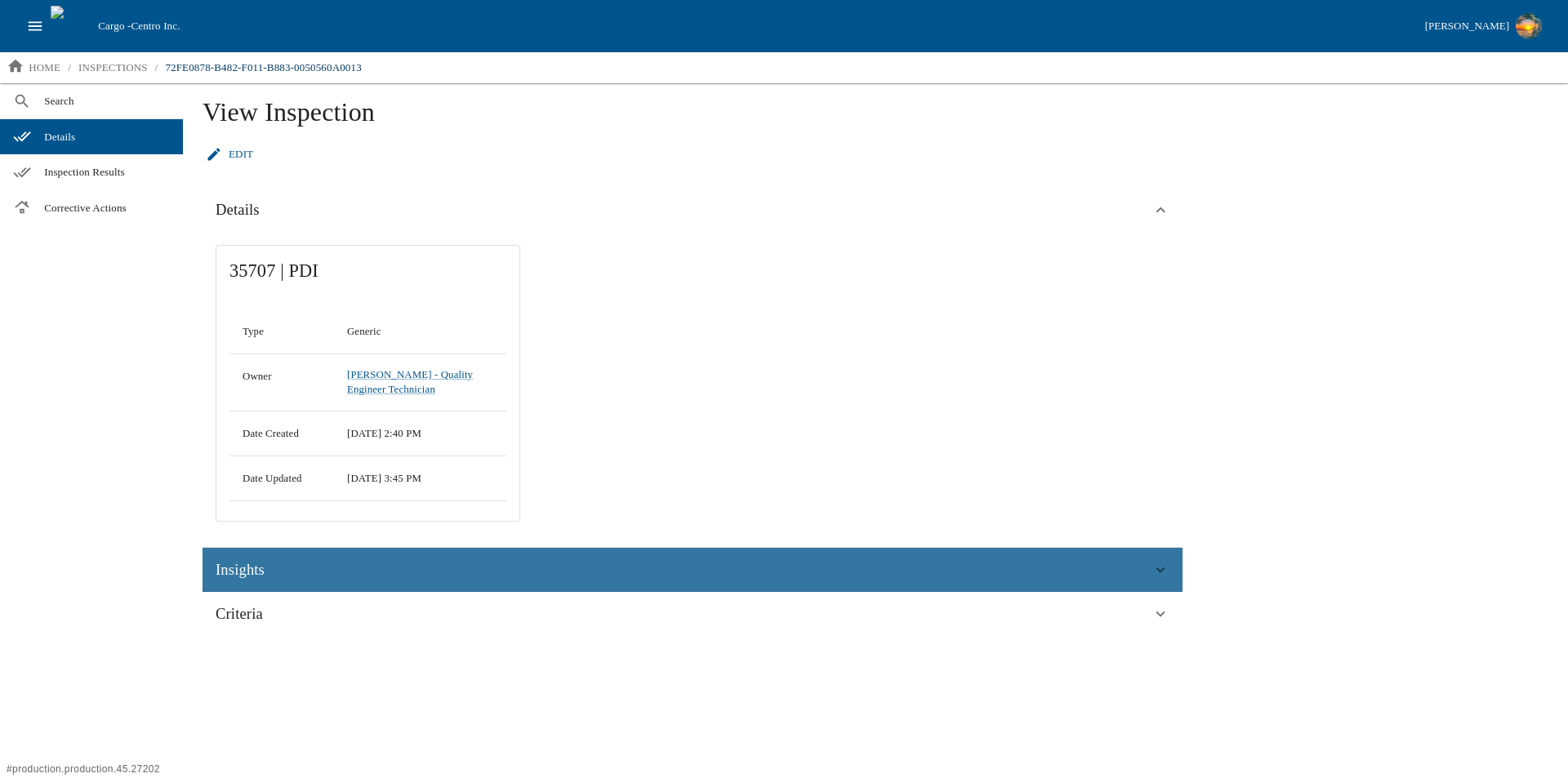
scroll to position [0, 0]
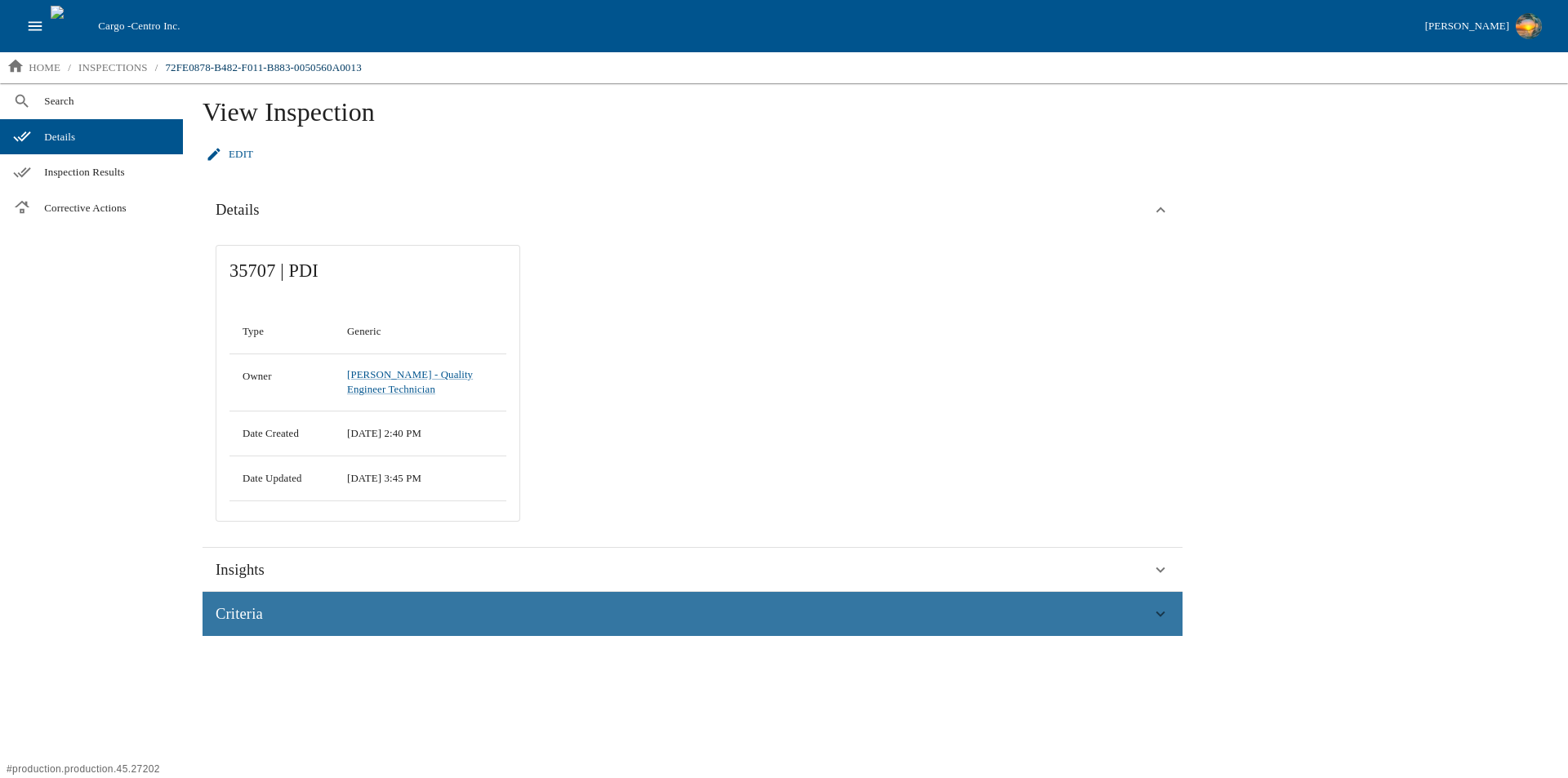
click at [250, 619] on span "Criteria" at bounding box center [239, 614] width 47 height 24
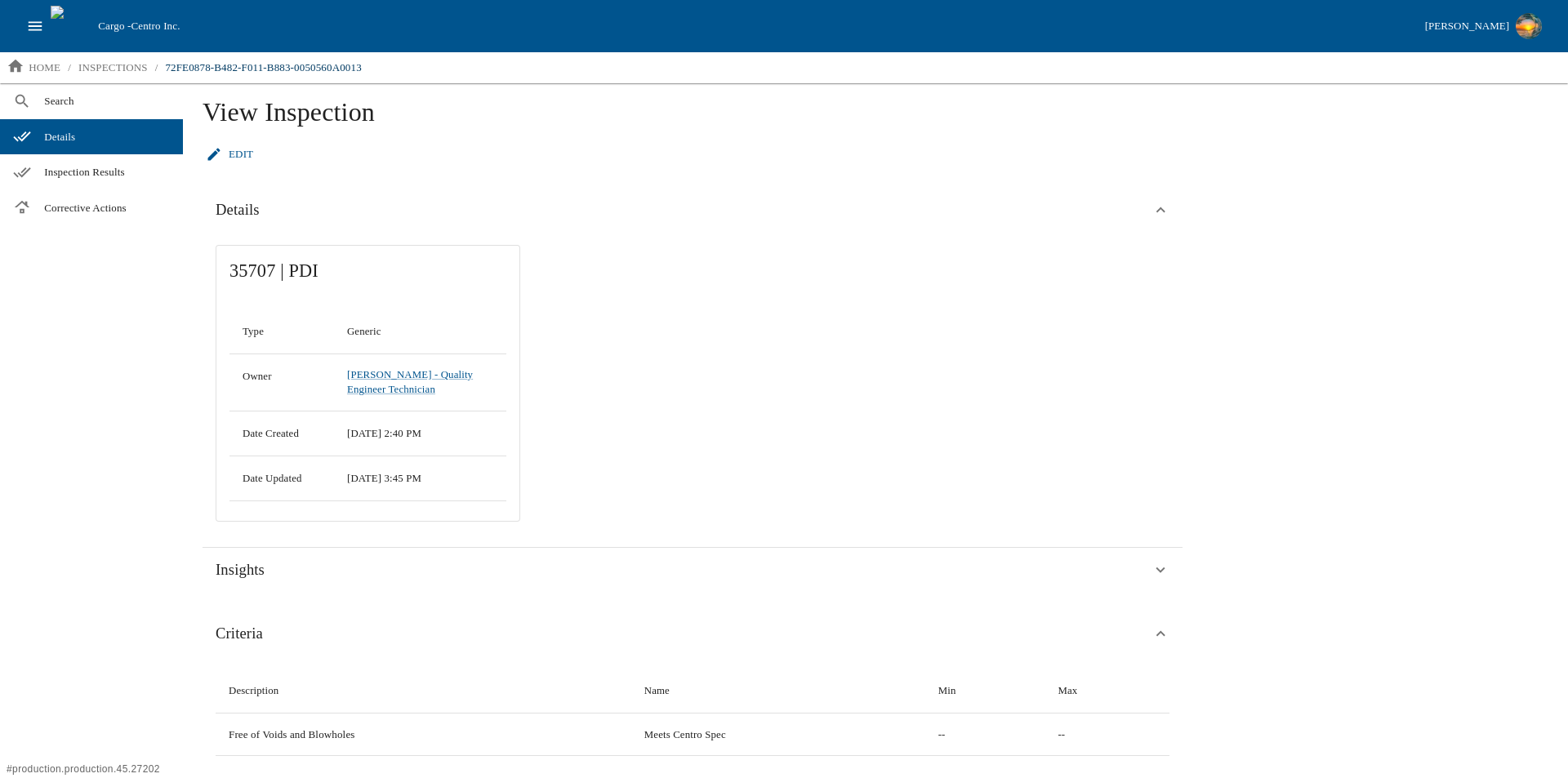
scroll to position [5, 0]
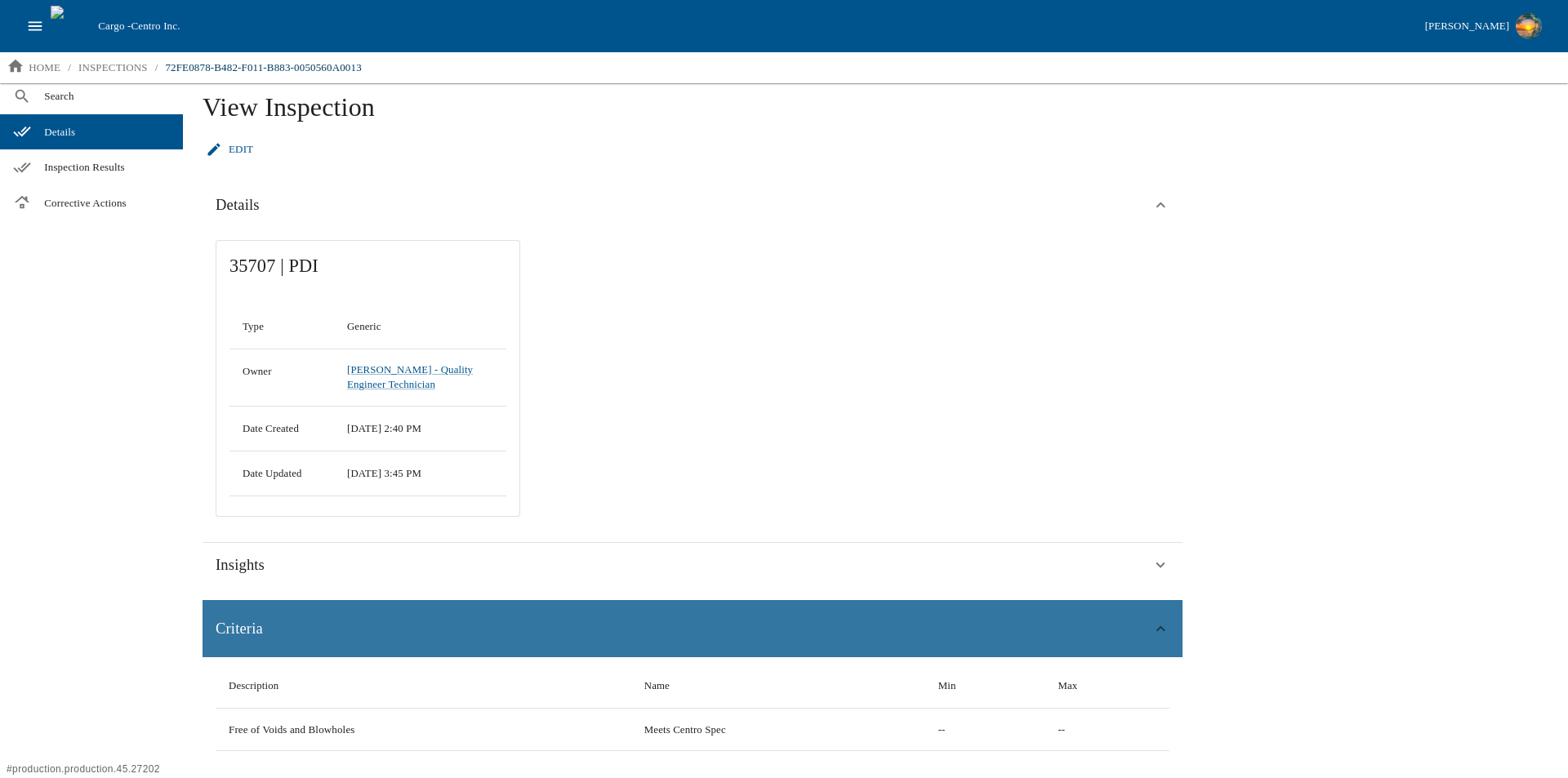
click at [248, 625] on span "Criteria" at bounding box center [239, 628] width 47 height 24
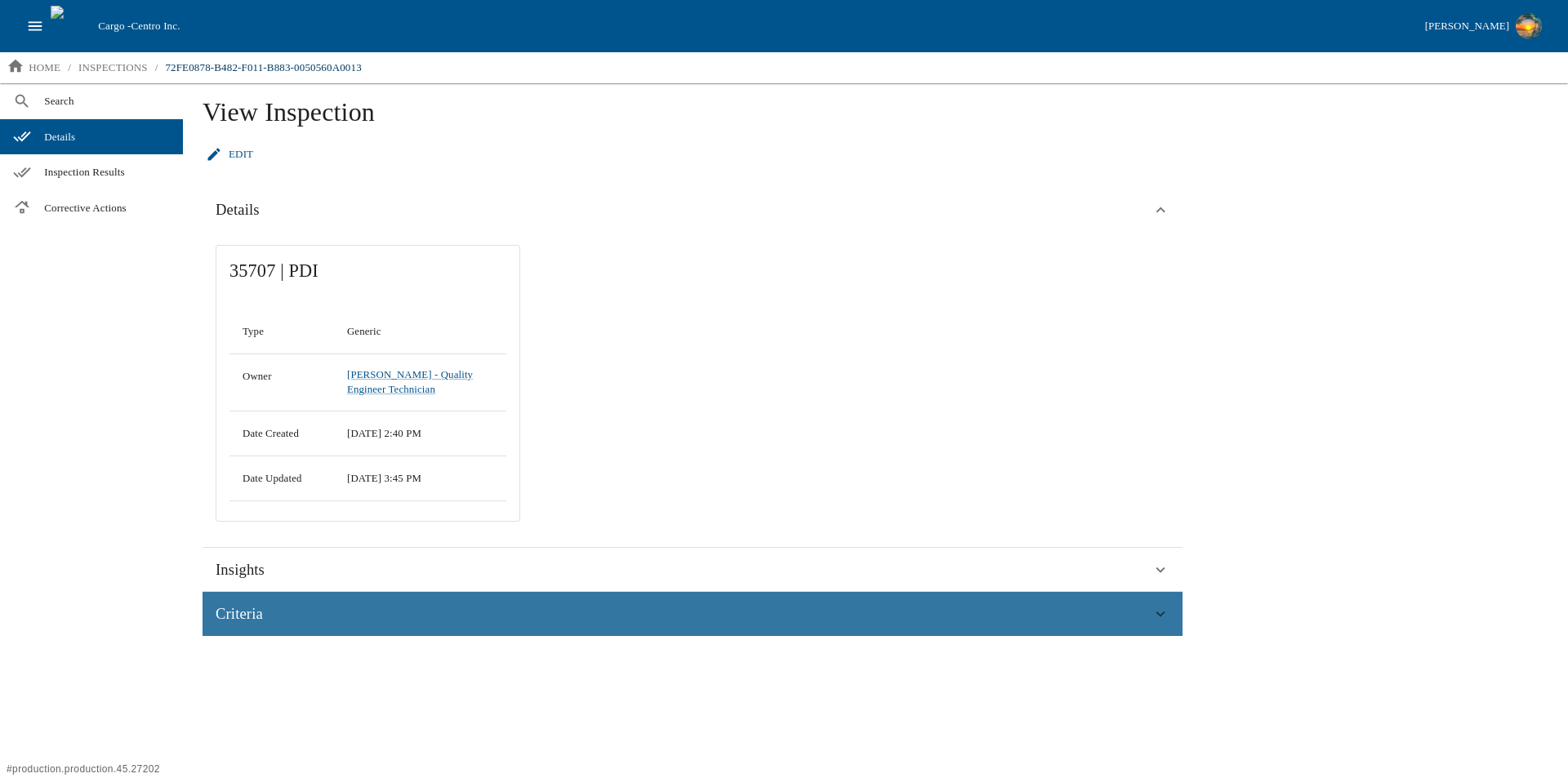
scroll to position [0, 0]
click at [248, 625] on span "Criteria" at bounding box center [239, 614] width 47 height 24
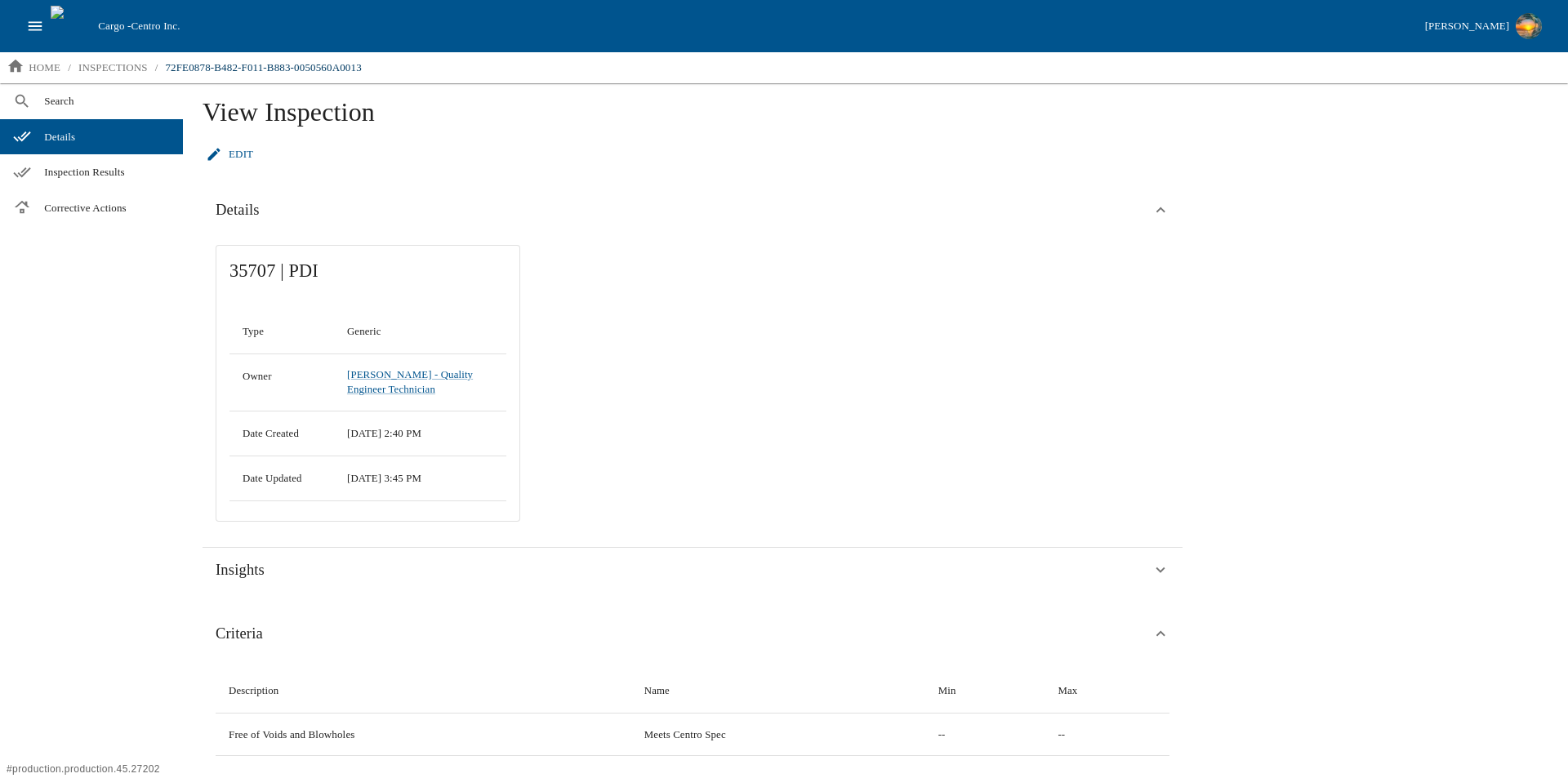
scroll to position [5, 0]
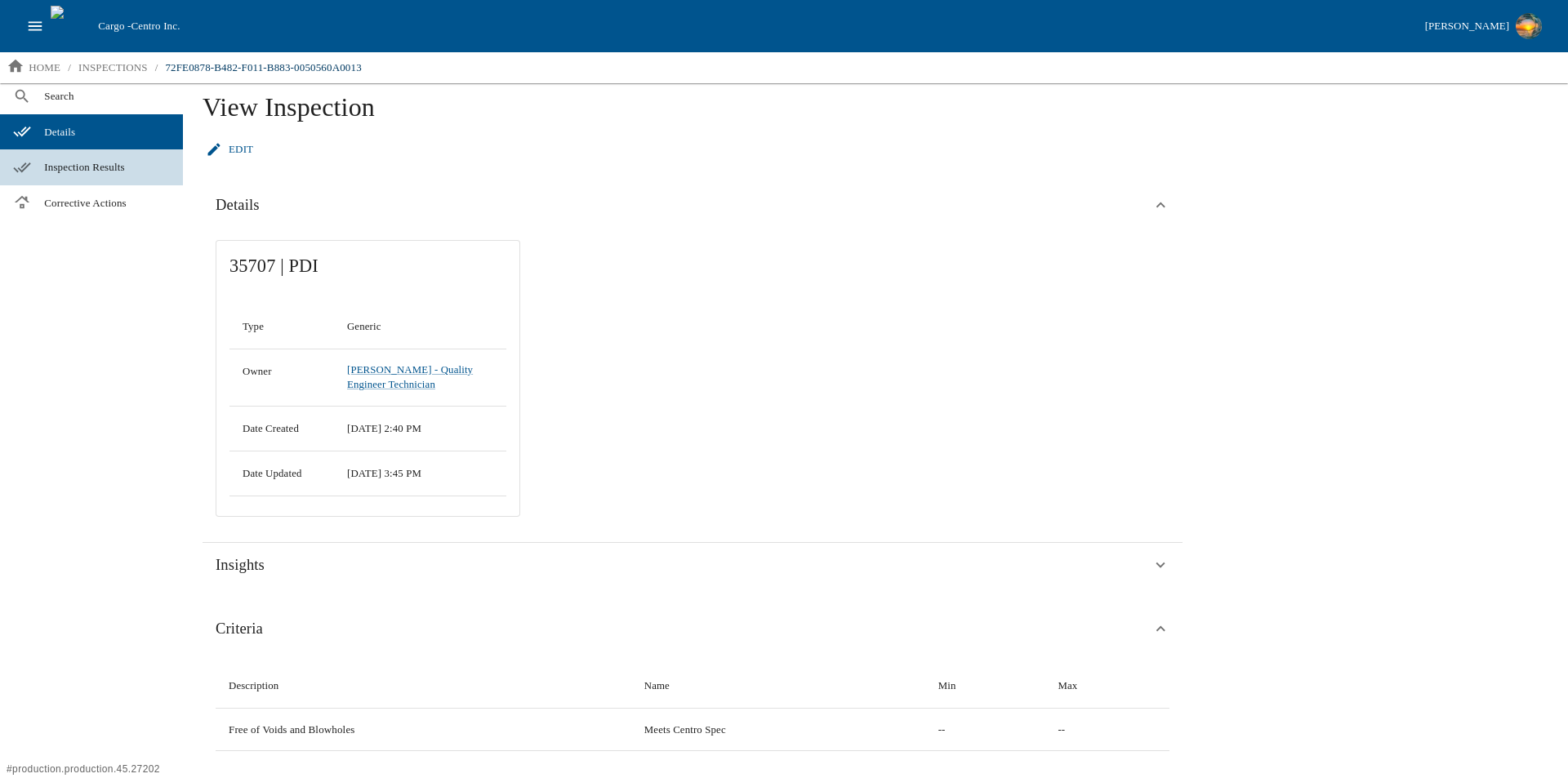
click at [89, 164] on span "Inspection Results" at bounding box center [106, 167] width 126 height 16
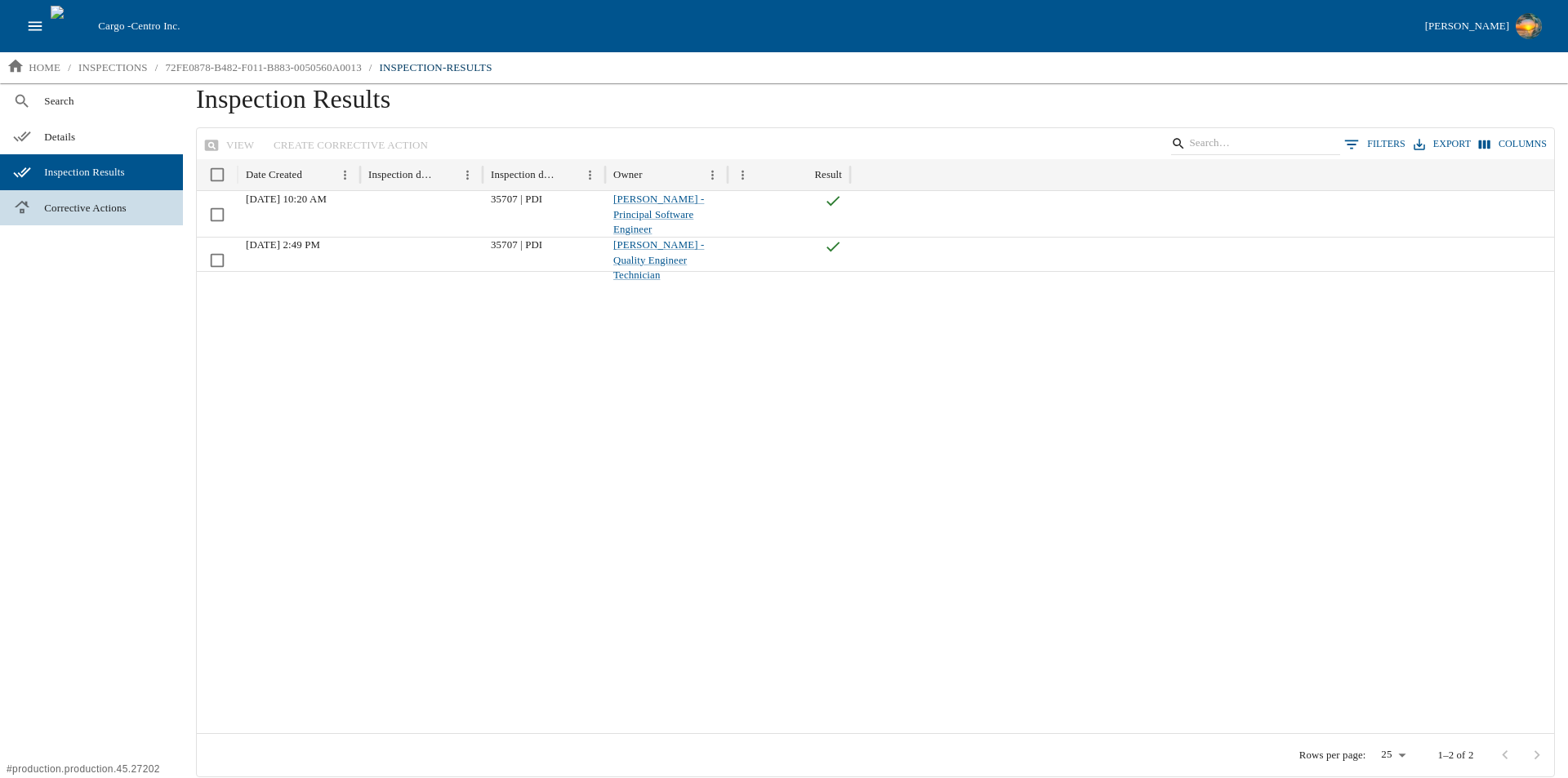
click at [92, 208] on span "Corrective Actions" at bounding box center [106, 207] width 126 height 16
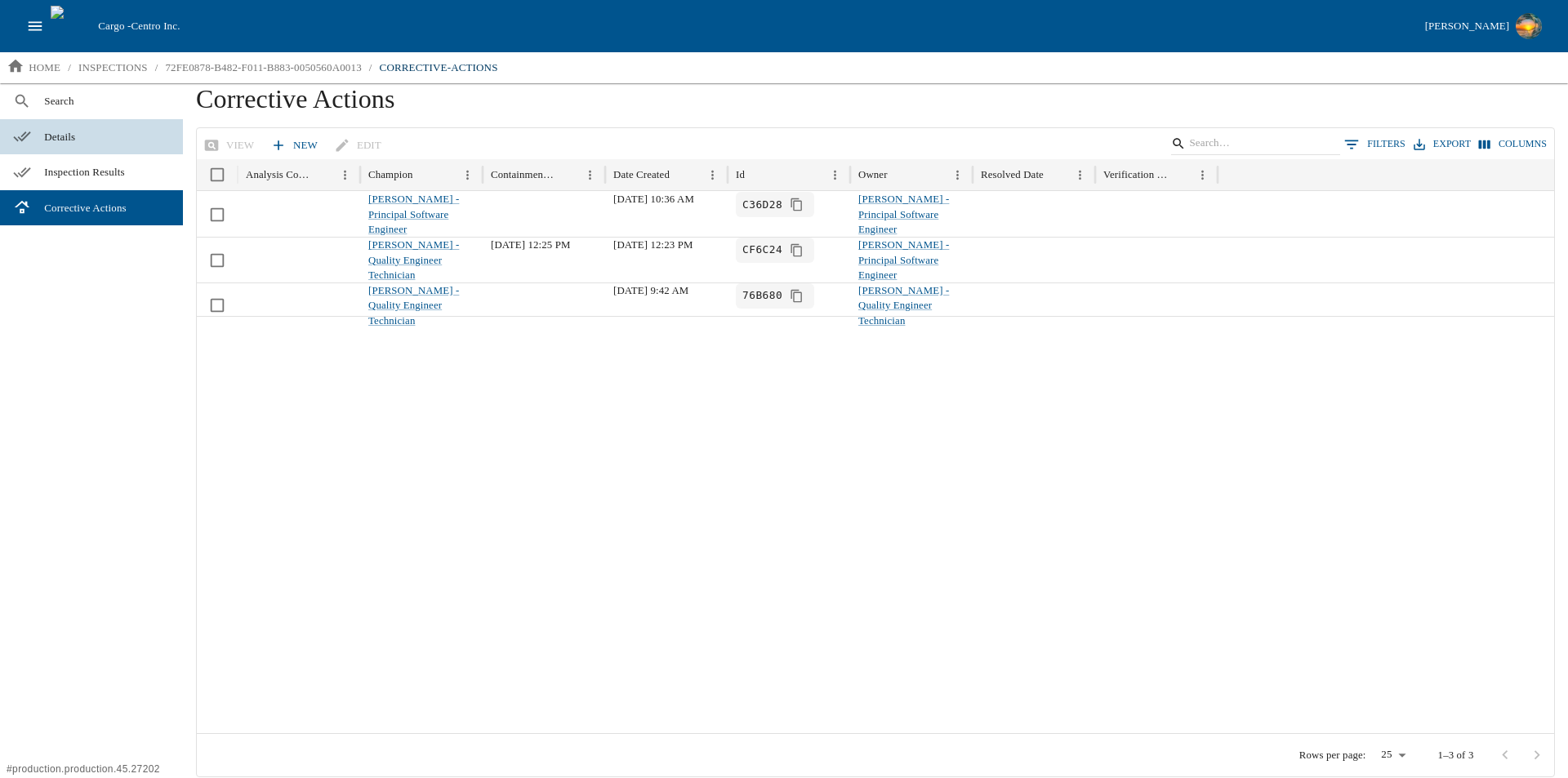
click at [76, 131] on span "Details" at bounding box center [106, 137] width 126 height 16
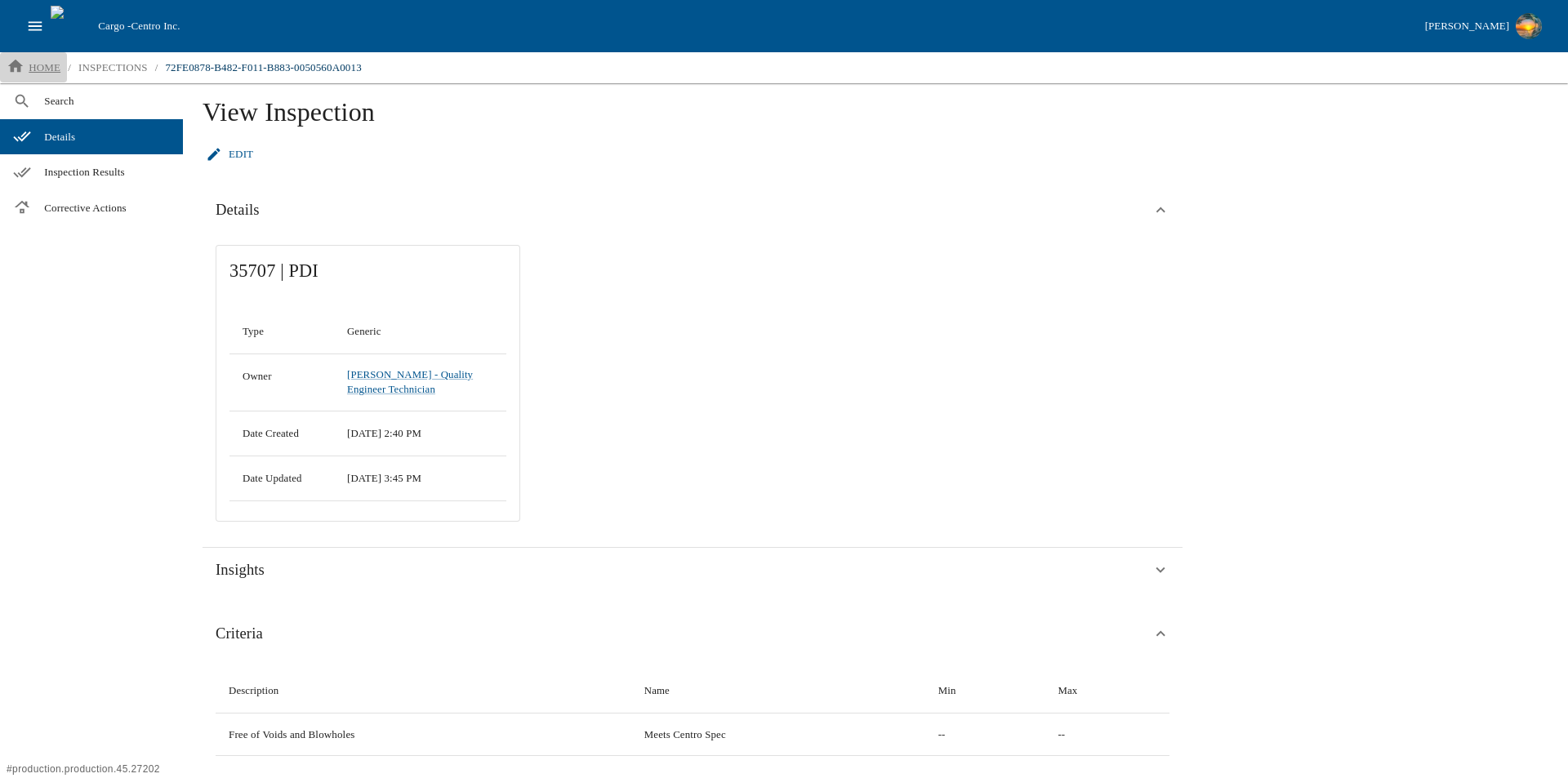
click at [40, 70] on p "home" at bounding box center [45, 67] width 32 height 16
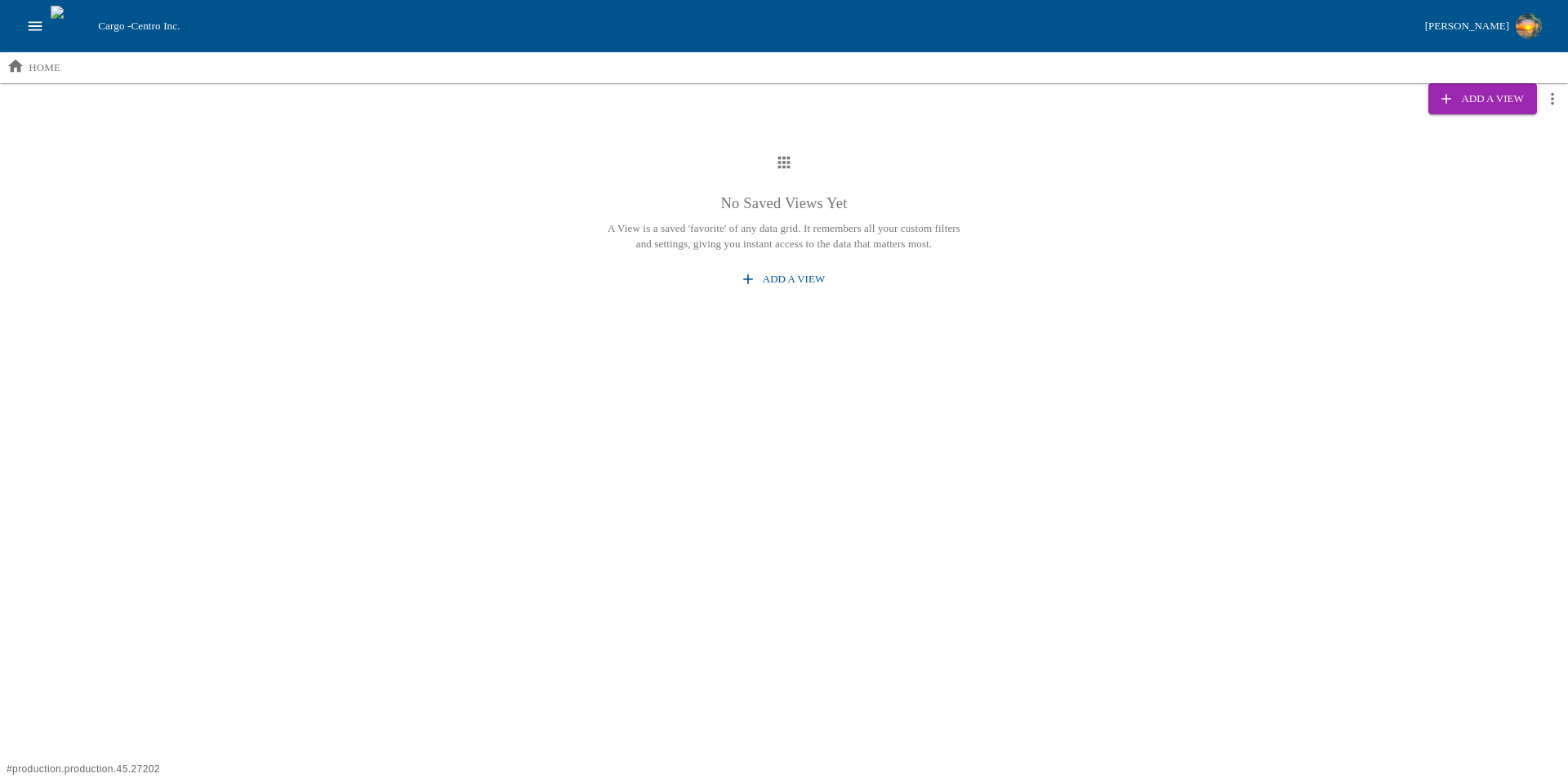
click at [35, 26] on icon "open drawer" at bounding box center [35, 25] width 13 height 9
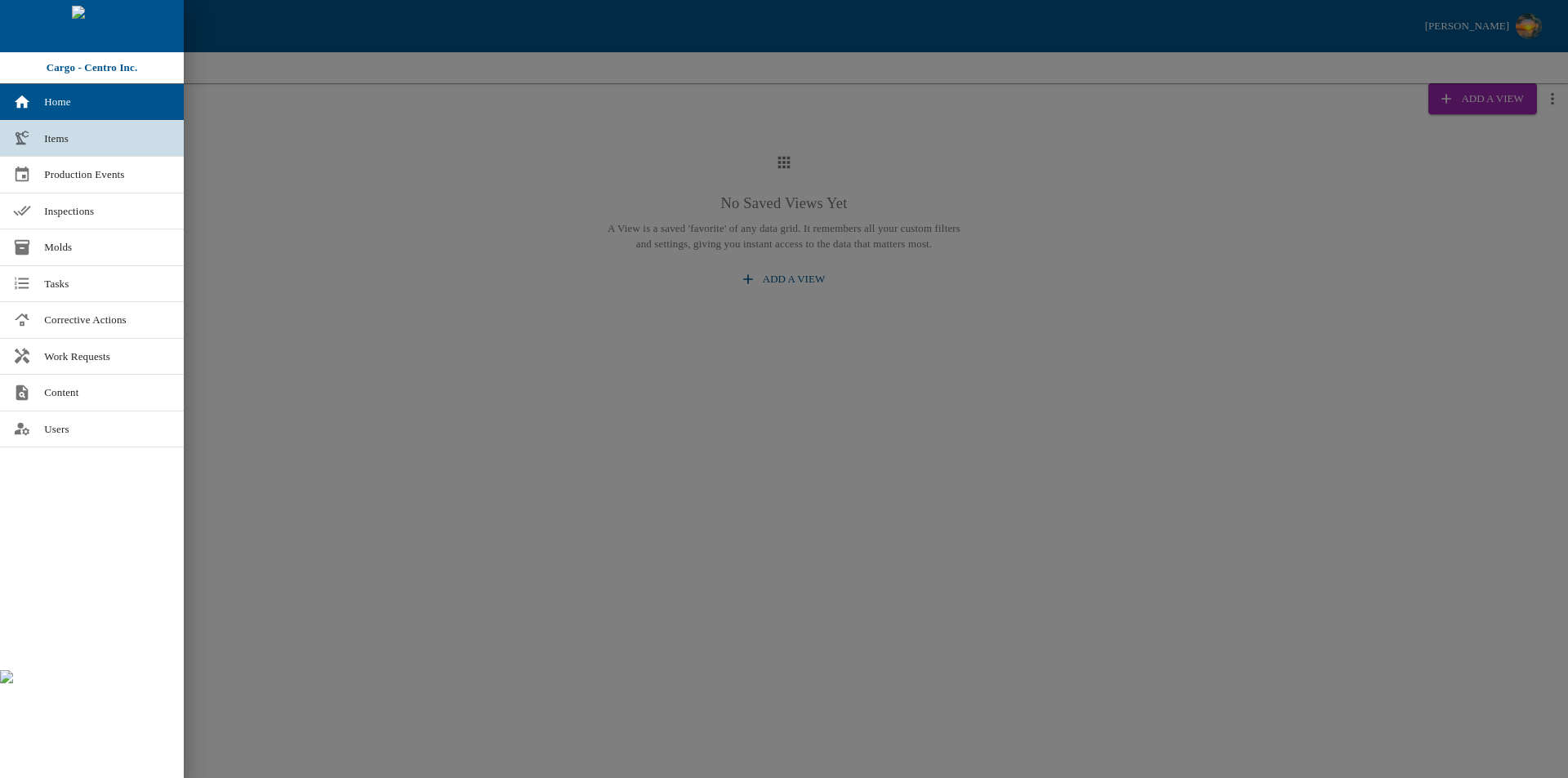
click at [68, 137] on span "Items" at bounding box center [107, 138] width 126 height 16
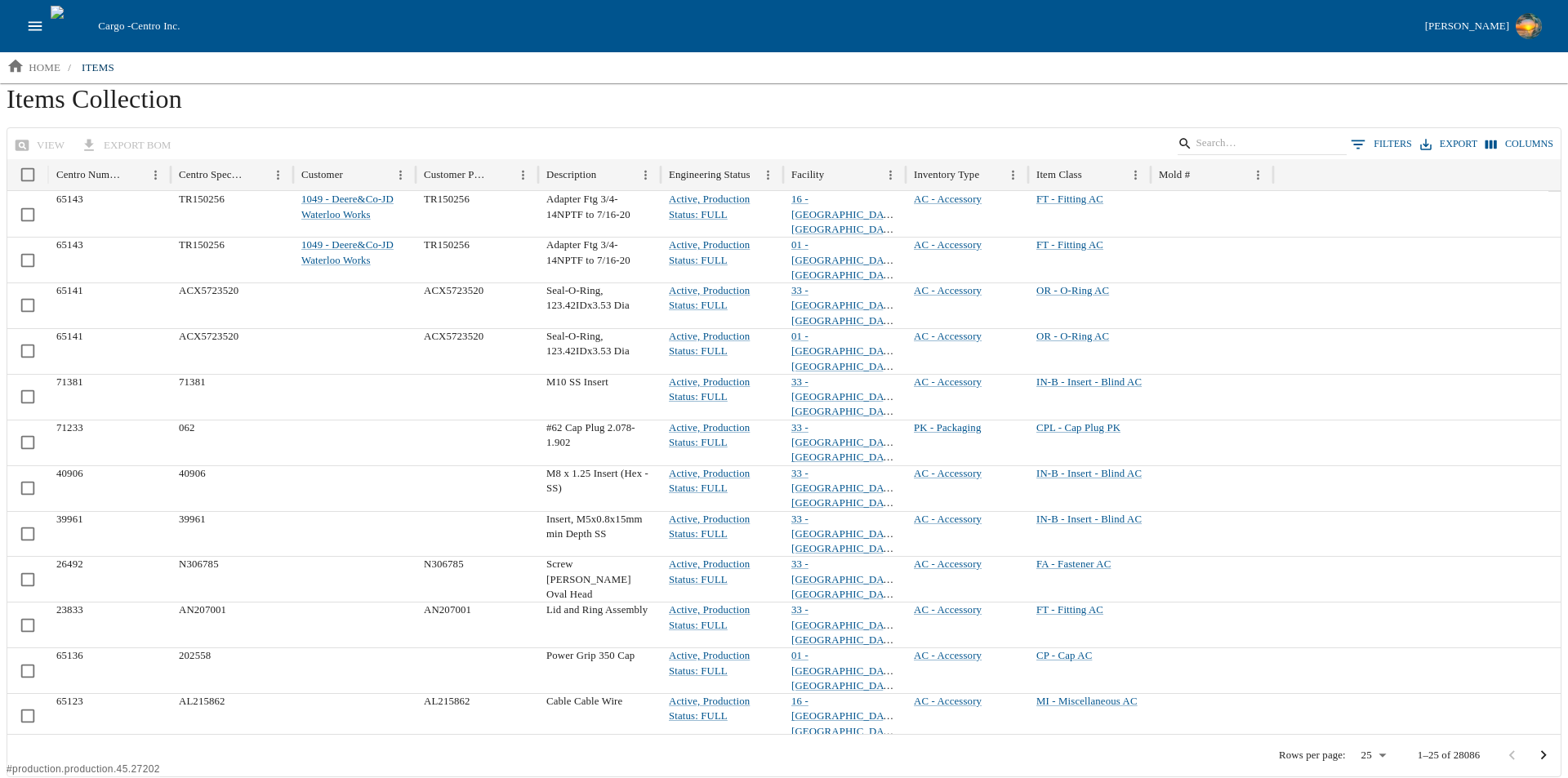
click at [39, 27] on icon "open drawer" at bounding box center [35, 25] width 18 height 18
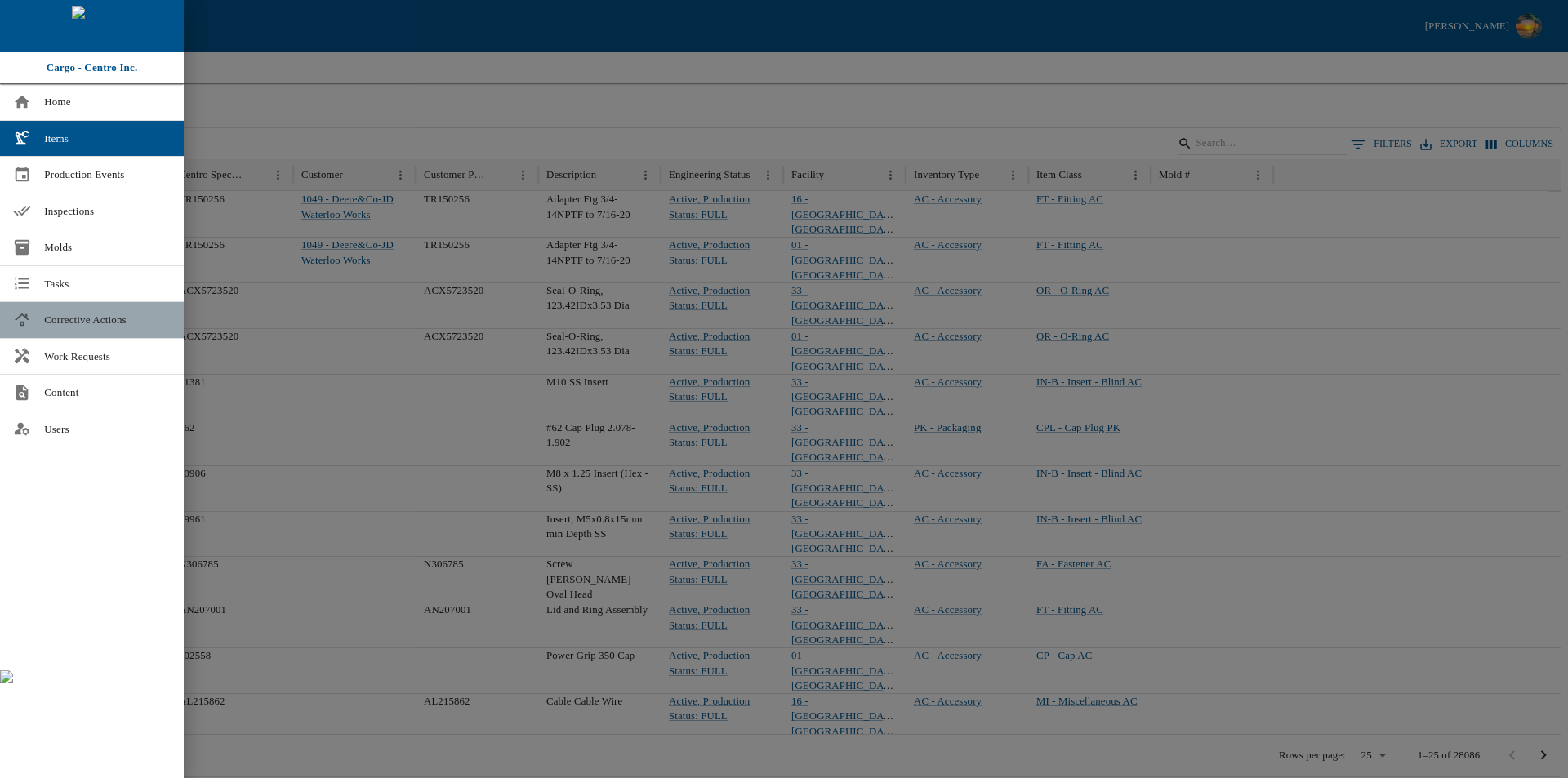
click at [92, 314] on span "Corrective Actions" at bounding box center [107, 319] width 126 height 16
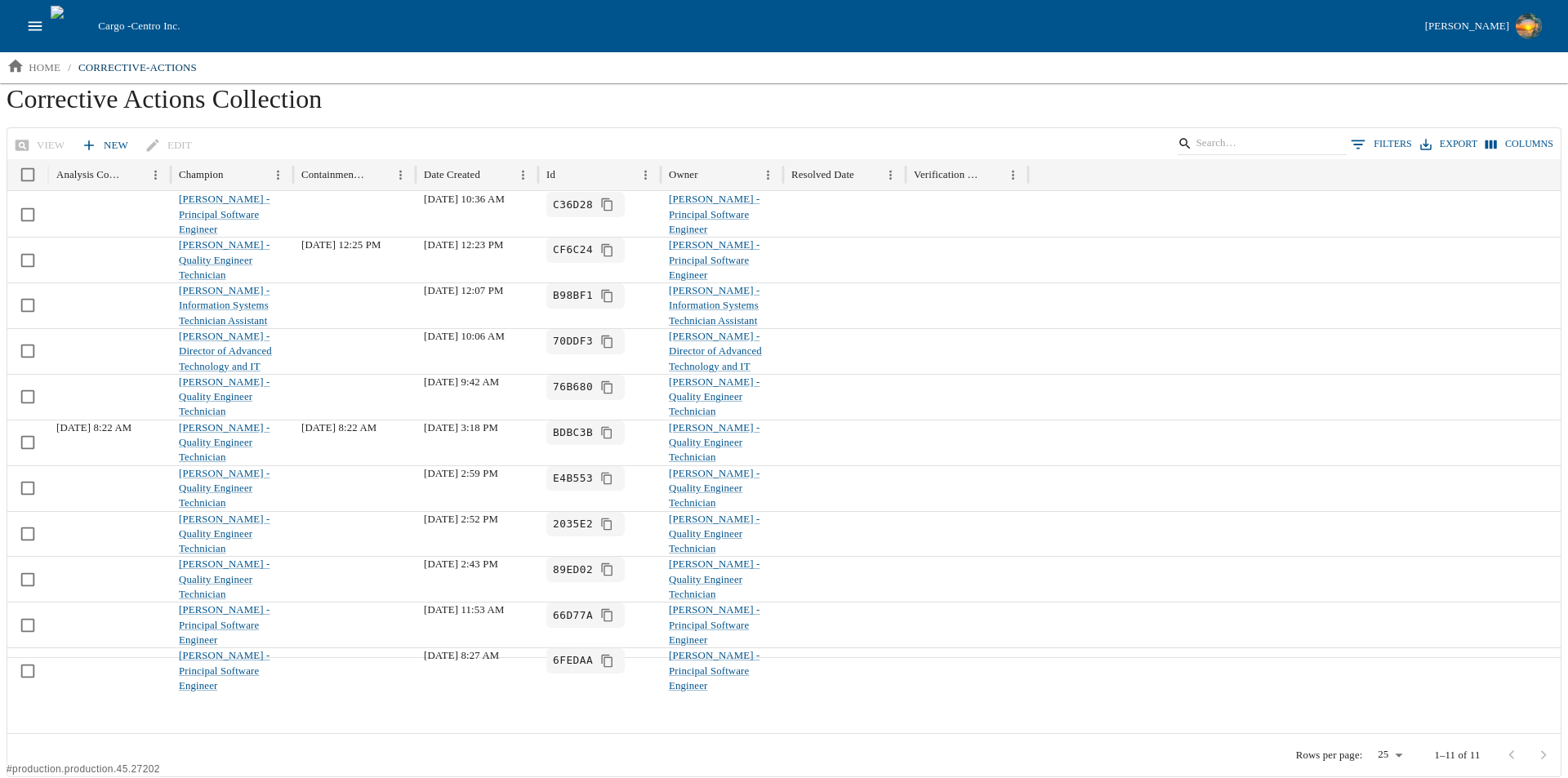
click at [110, 142] on link "New" at bounding box center [106, 146] width 57 height 29
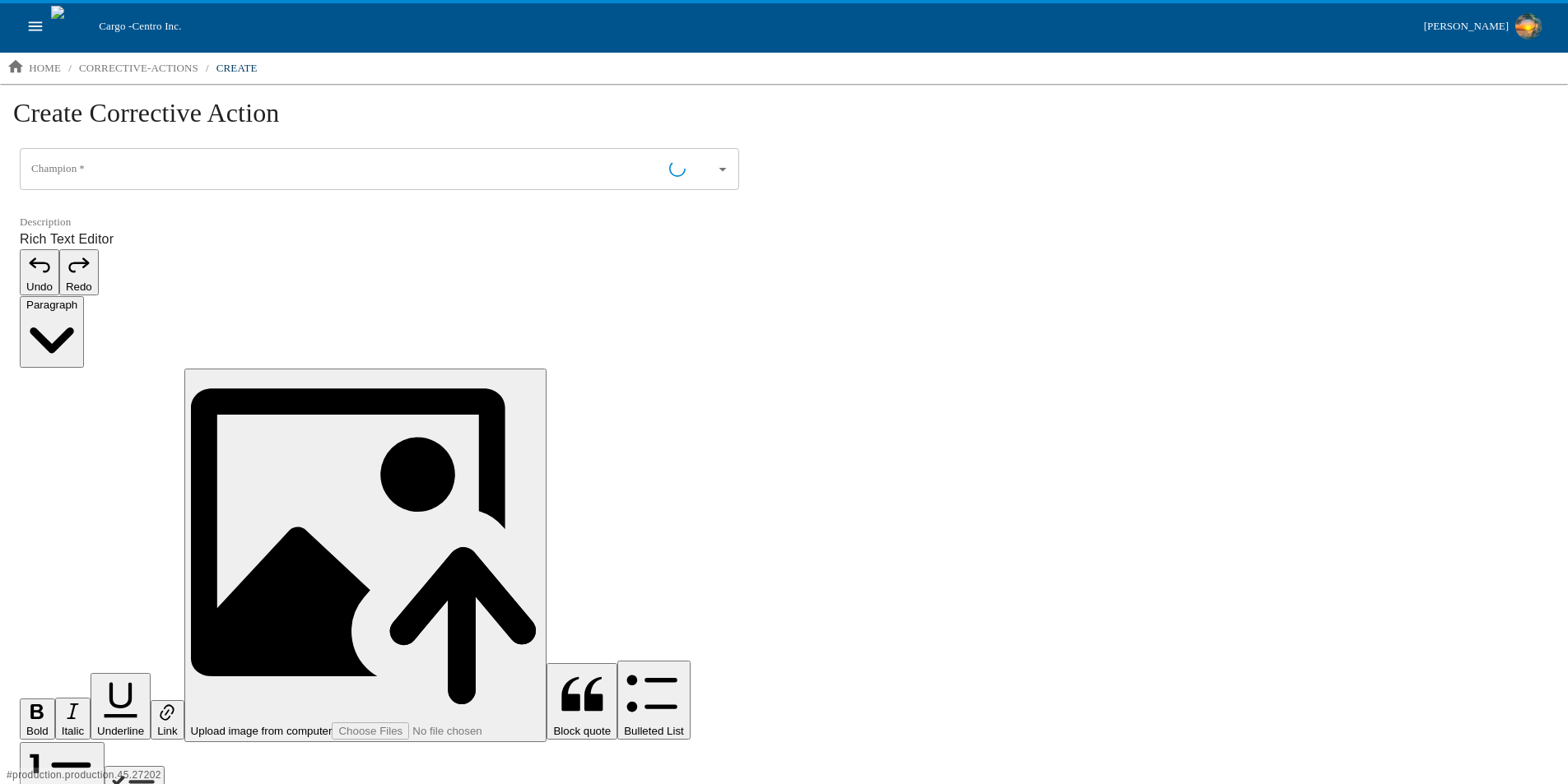
type input "Brandon Moeller - Engineering Technician"
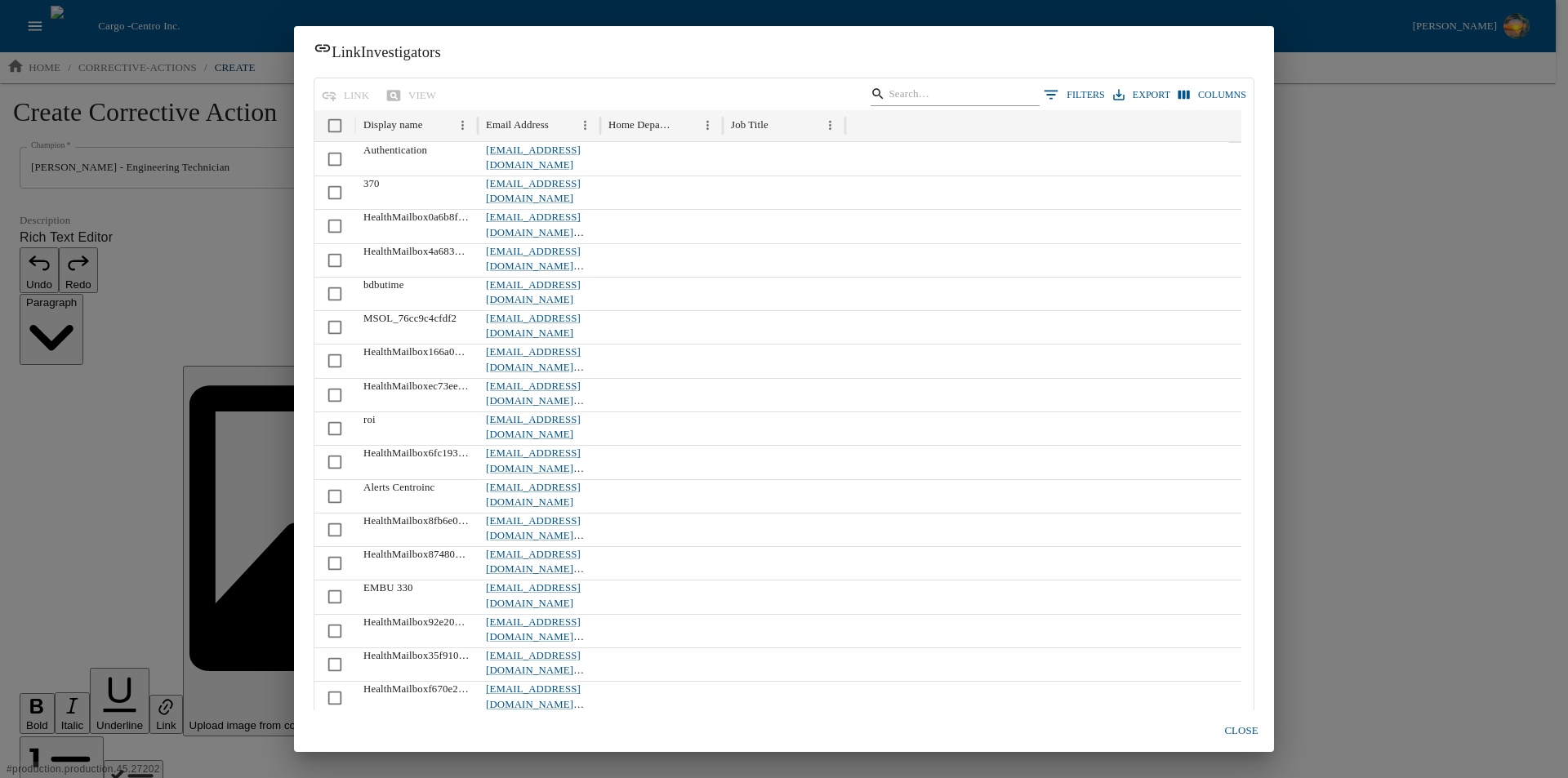
click at [964, 96] on input "Search" at bounding box center [952, 94] width 127 height 23
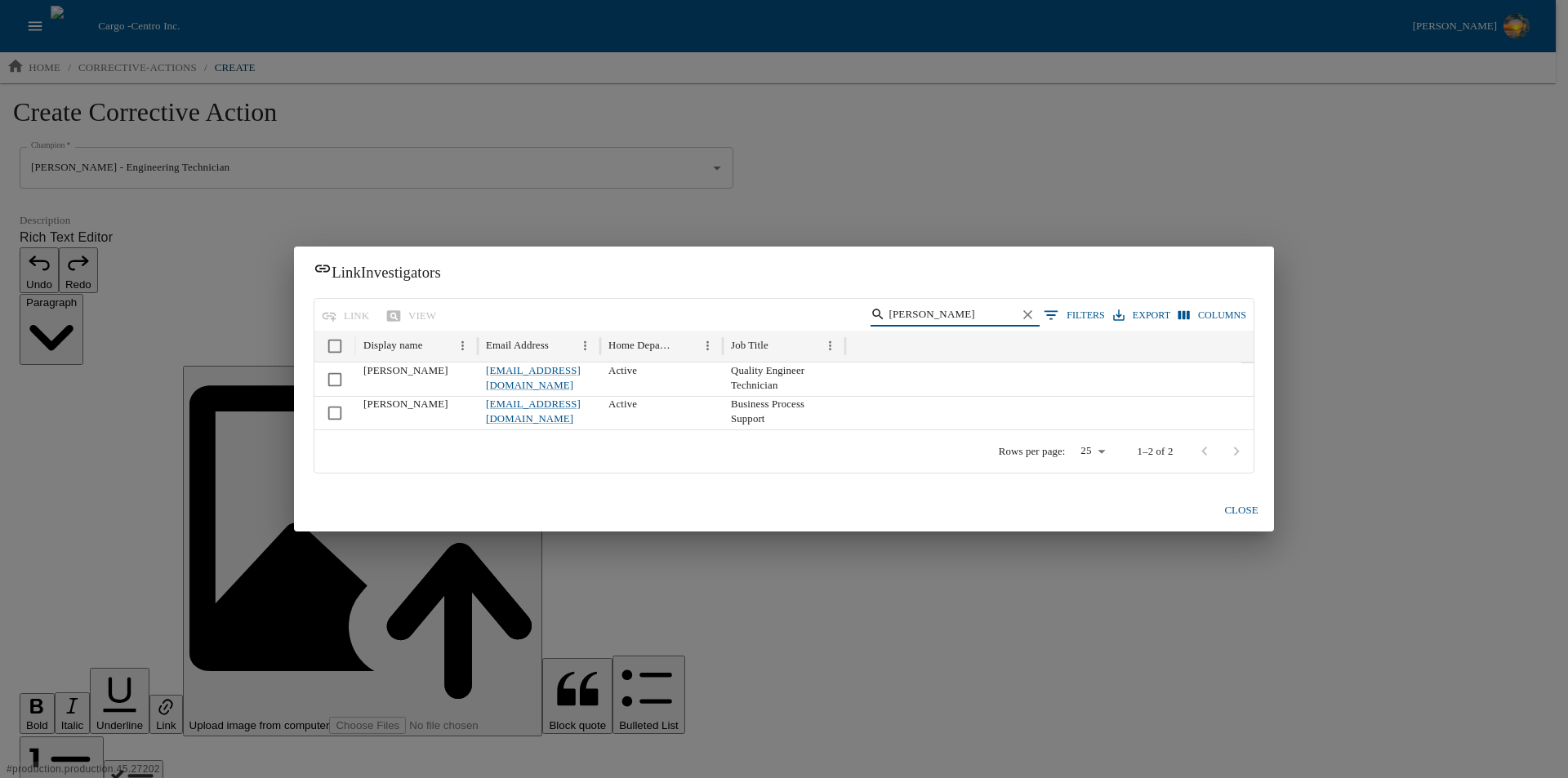
type input "aaron"
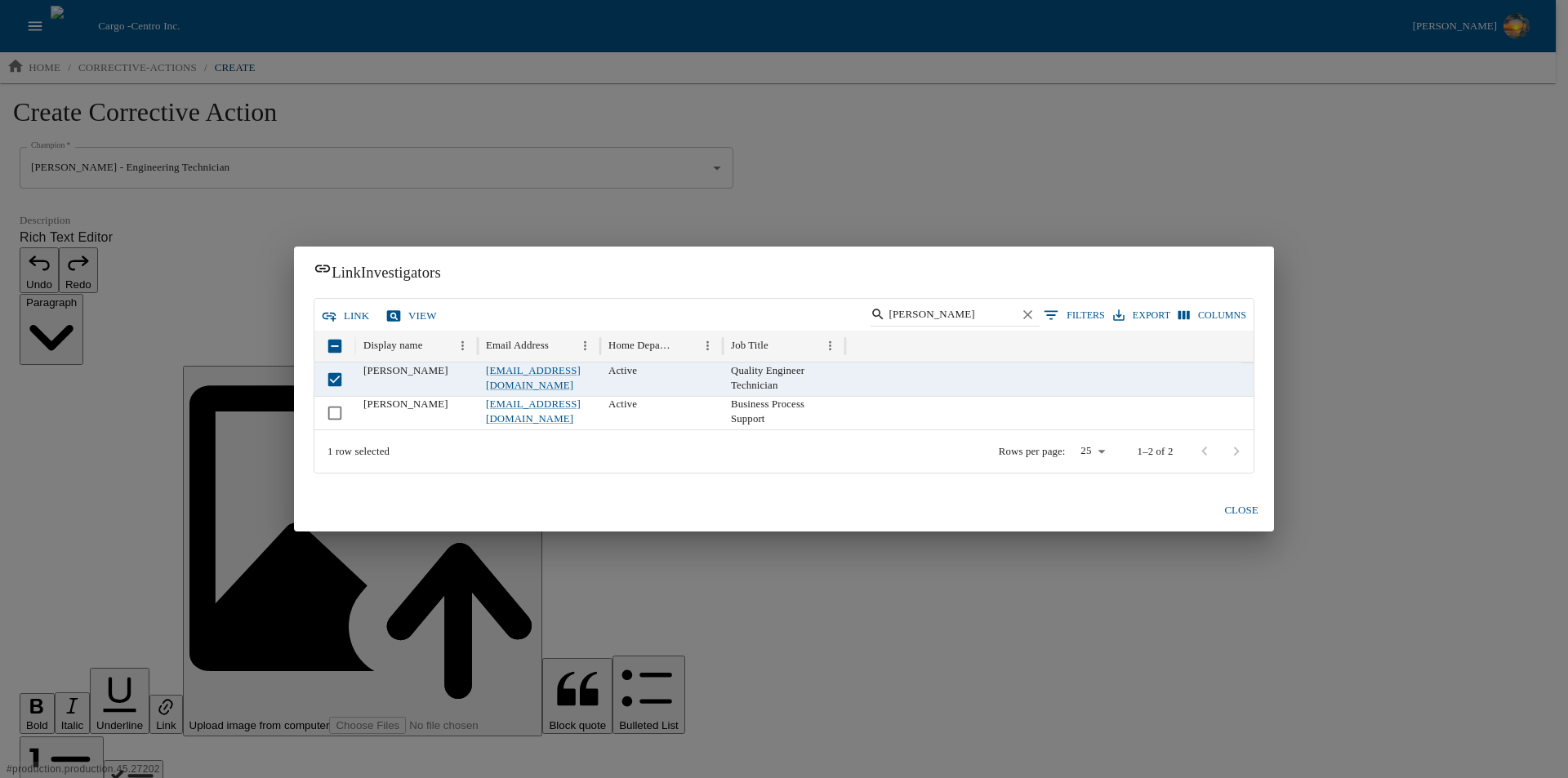
click at [355, 315] on button "link" at bounding box center [346, 316] width 58 height 29
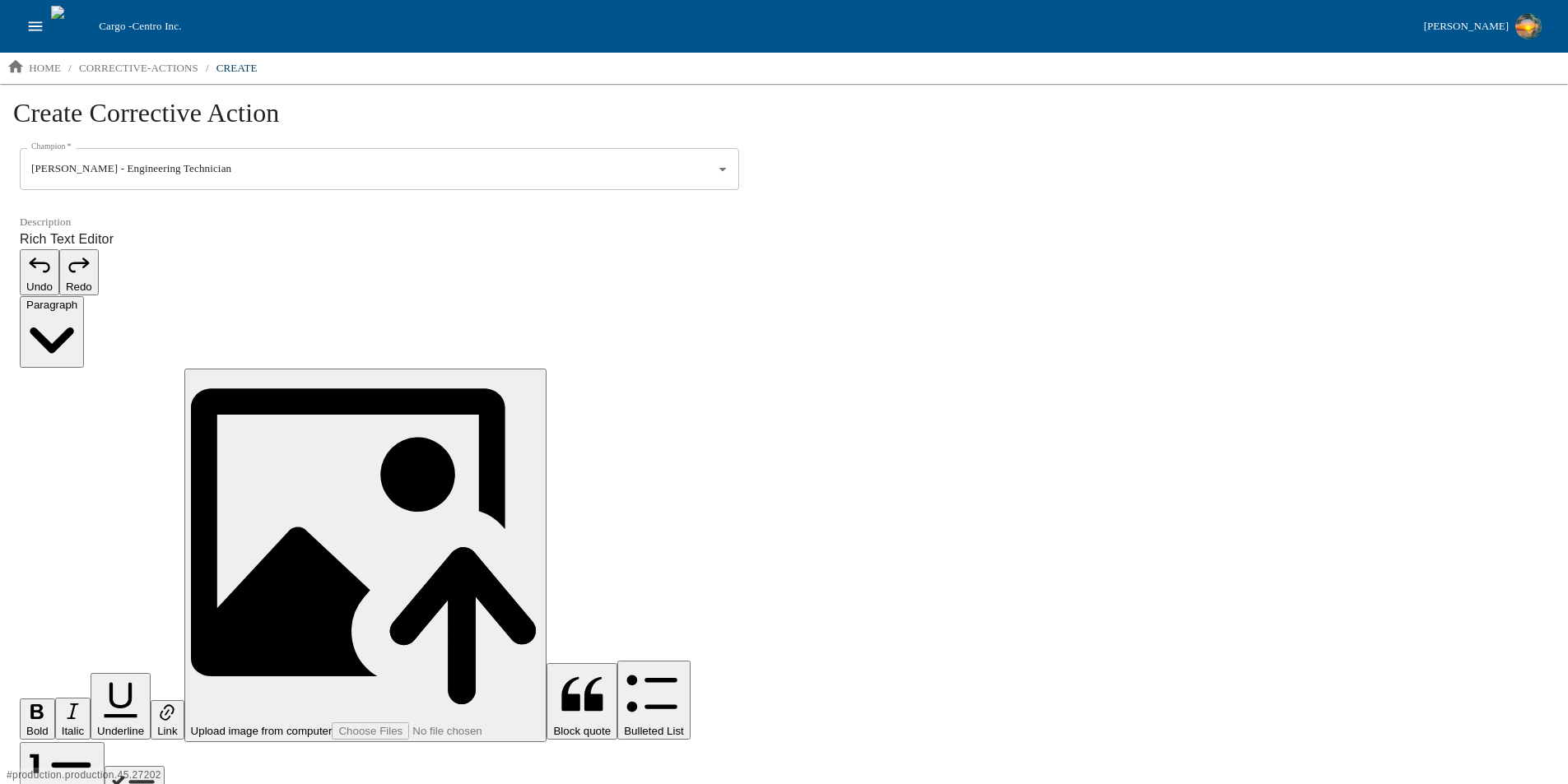
scroll to position [447, 0]
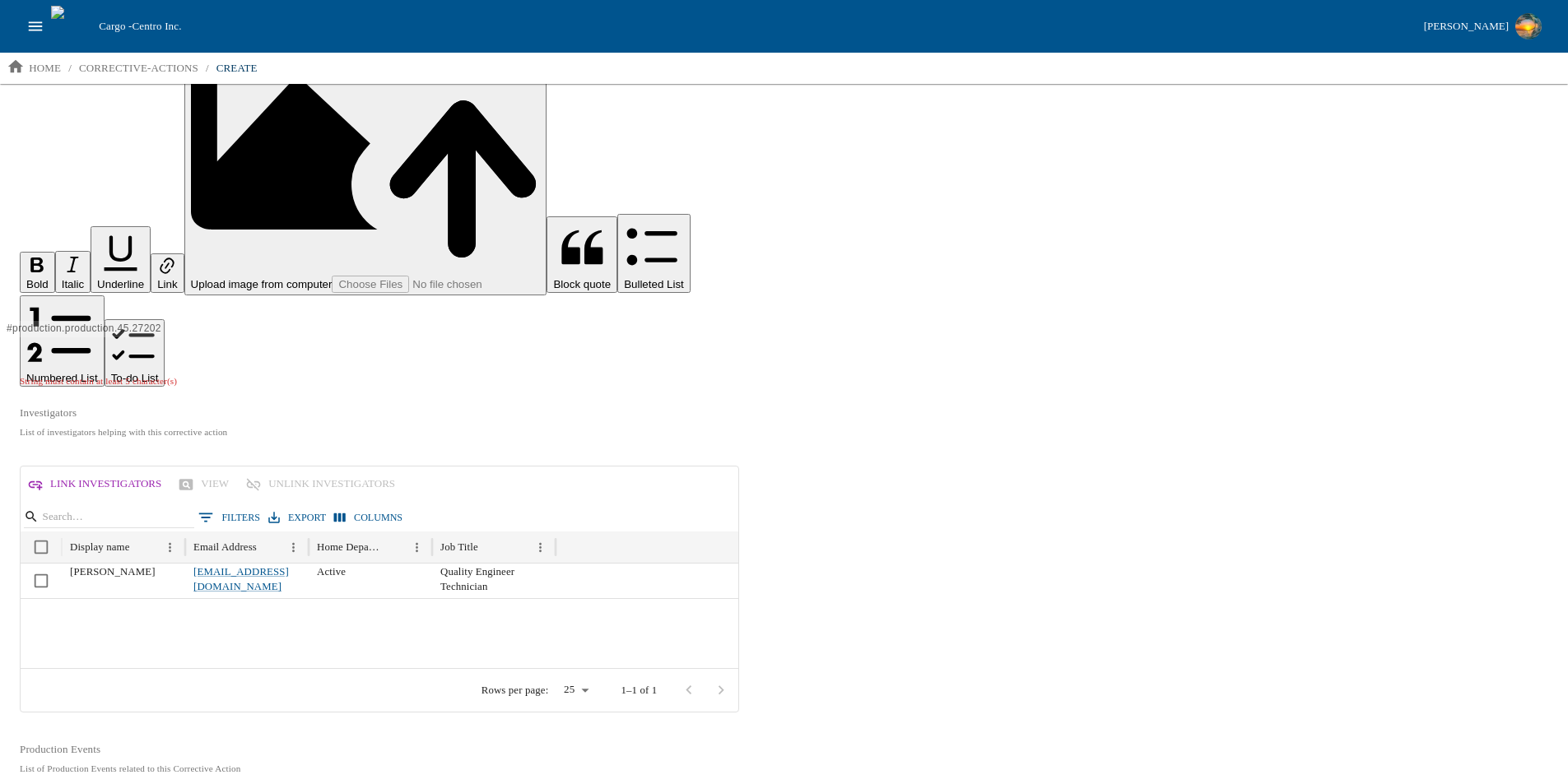
scroll to position [464, 0]
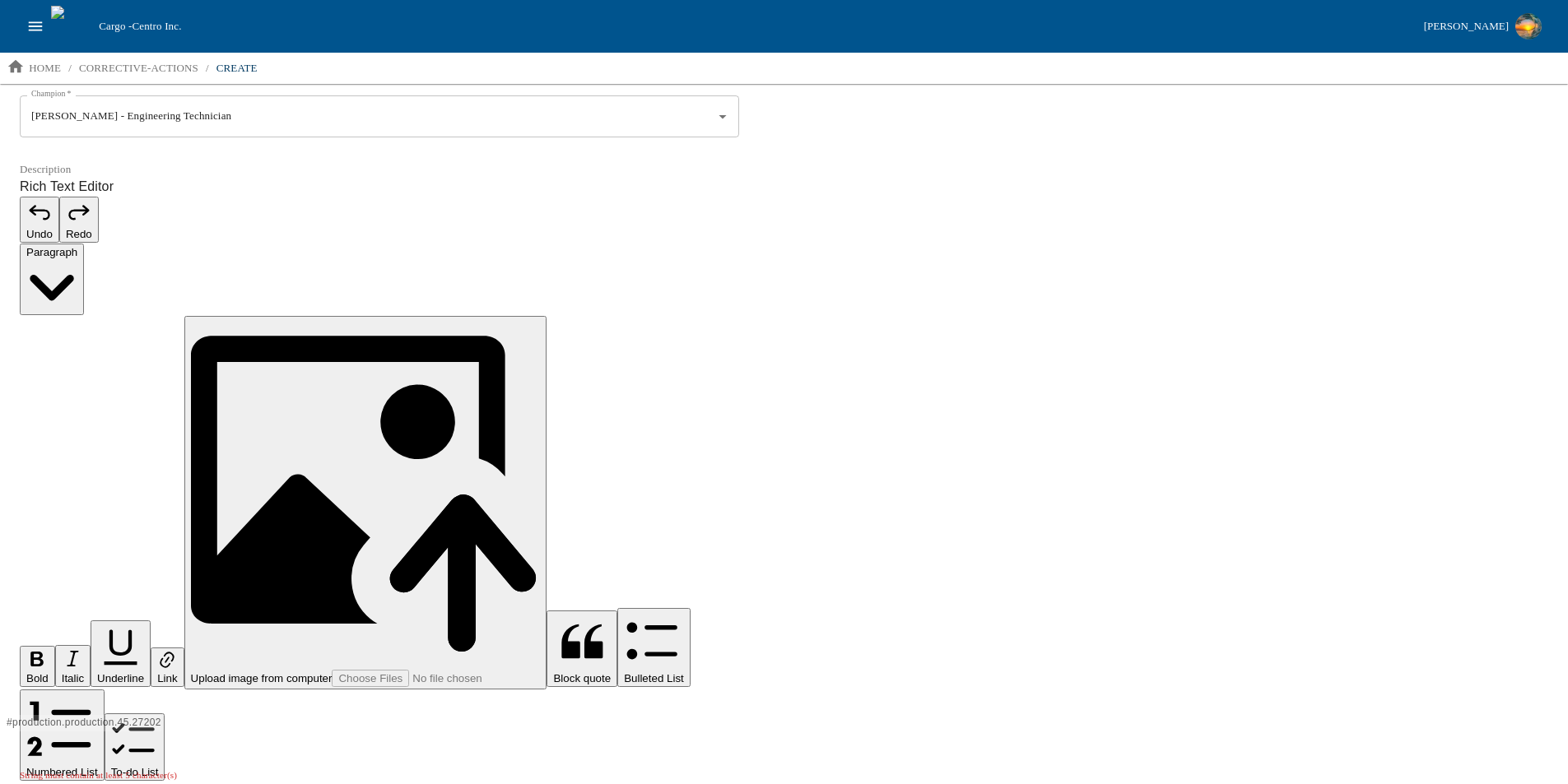
scroll to position [0, 0]
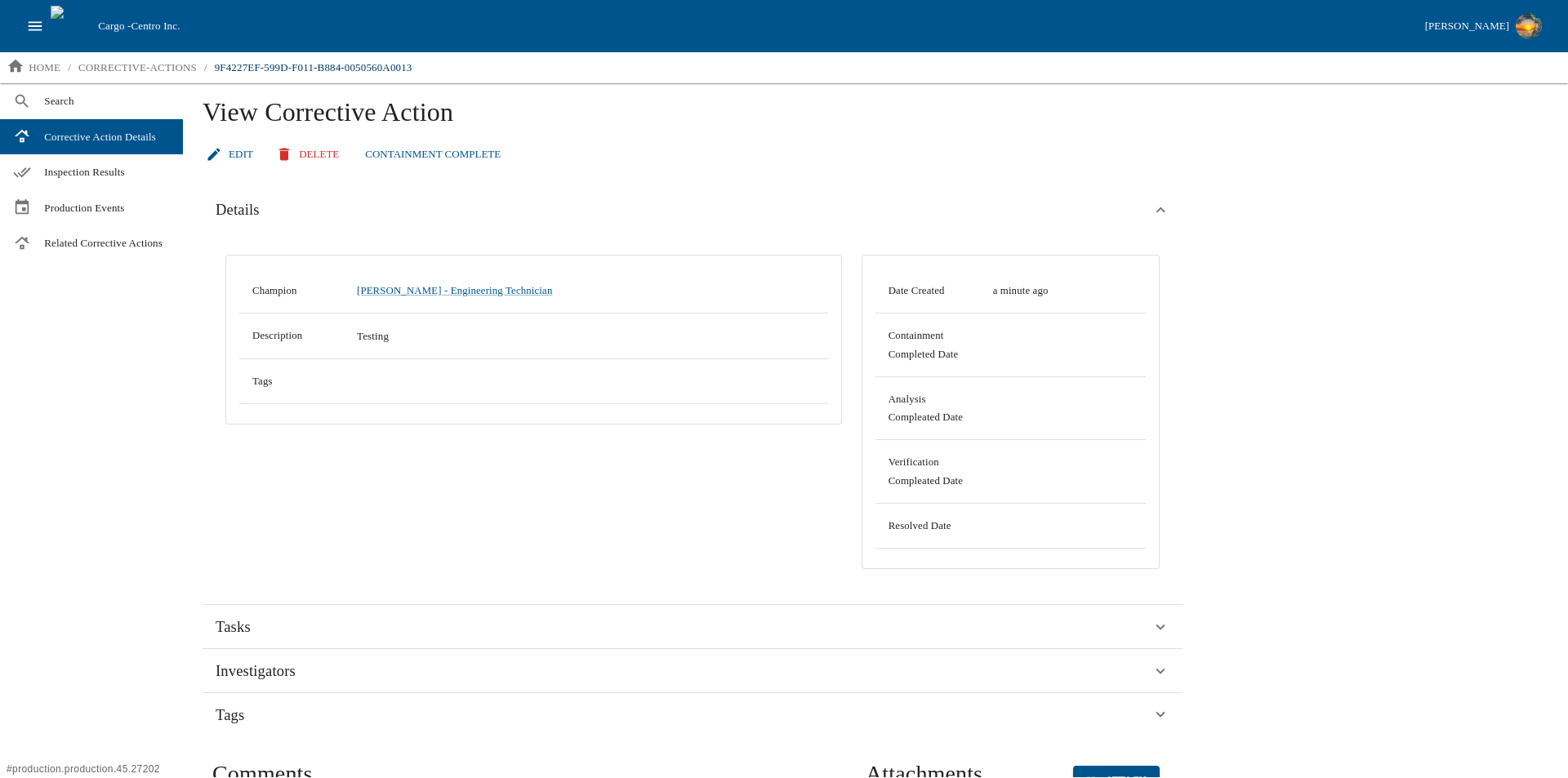
scroll to position [243, 0]
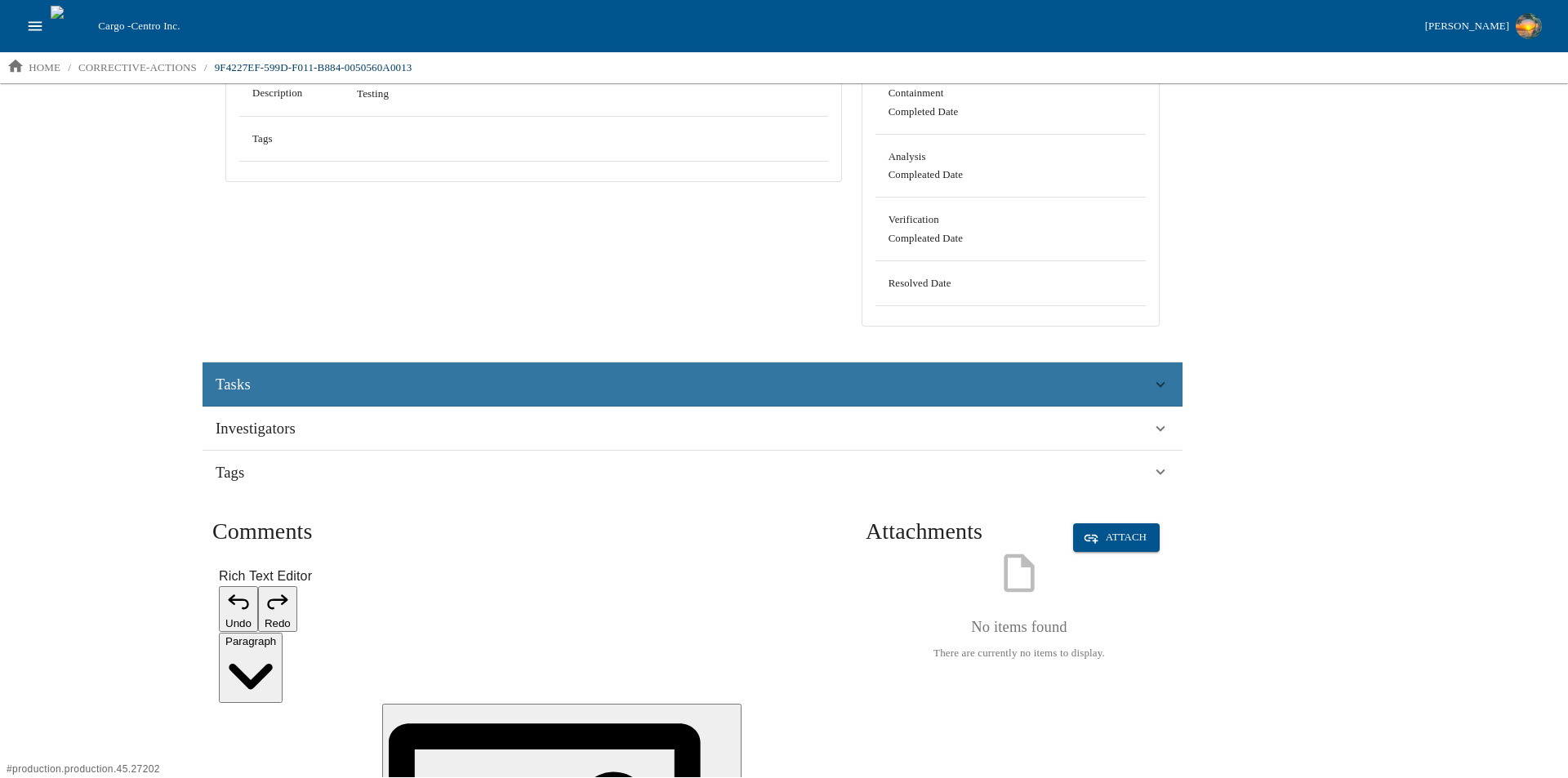
click at [246, 380] on span "Tasks" at bounding box center [234, 384] width 35 height 24
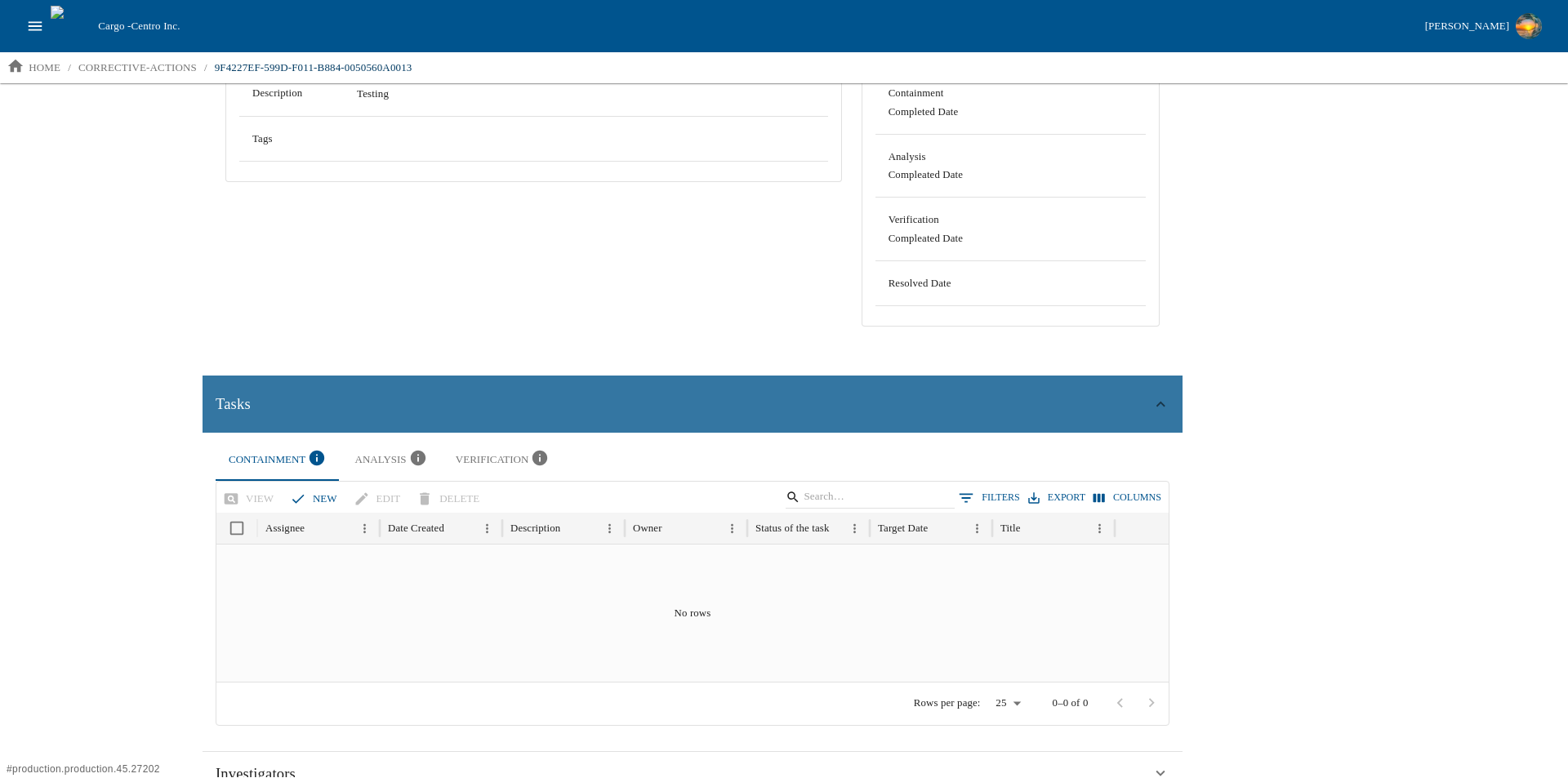
click at [247, 394] on span "Tasks" at bounding box center [234, 404] width 35 height 24
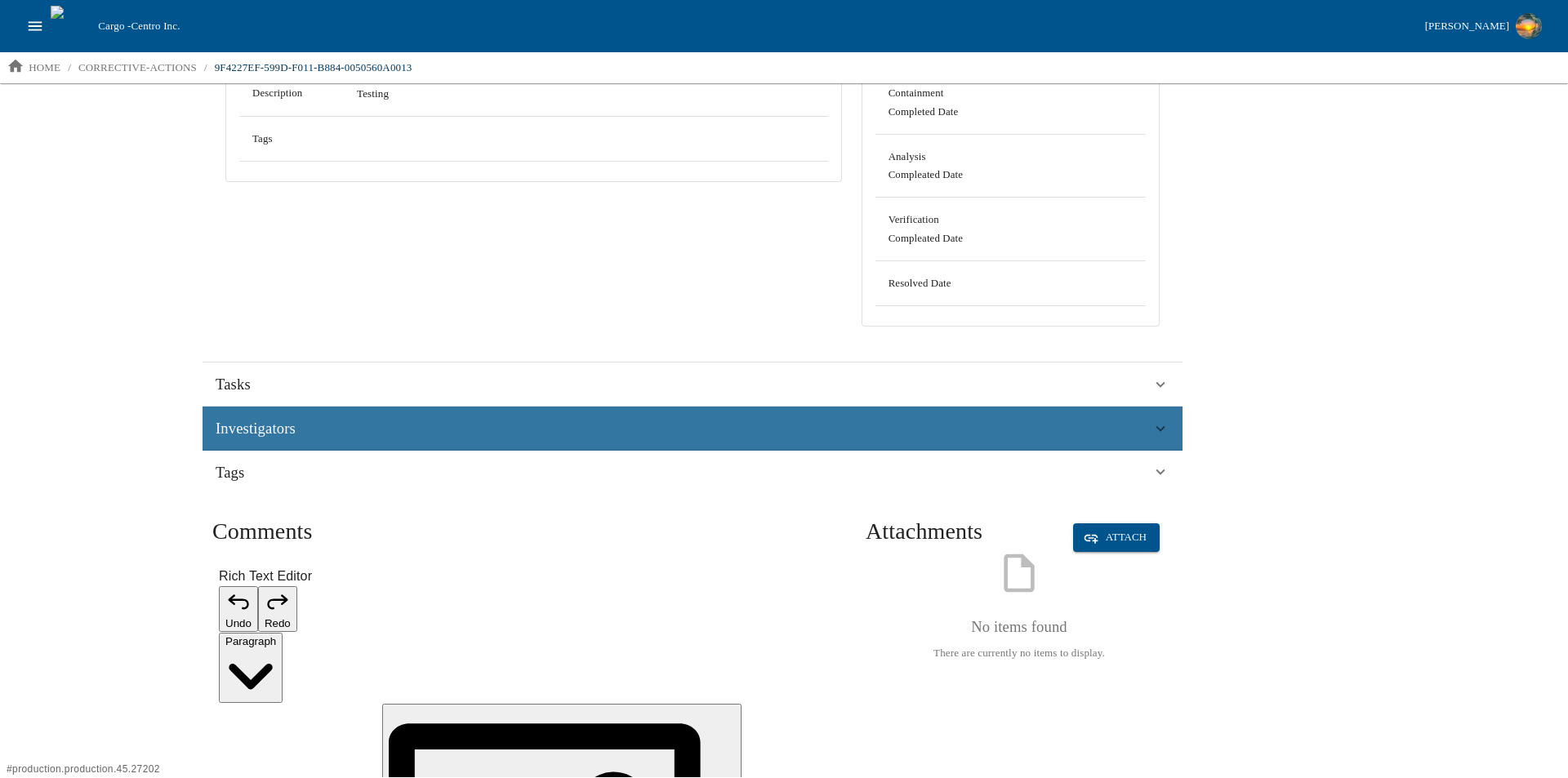
click at [265, 429] on span "Investigators" at bounding box center [255, 428] width 80 height 24
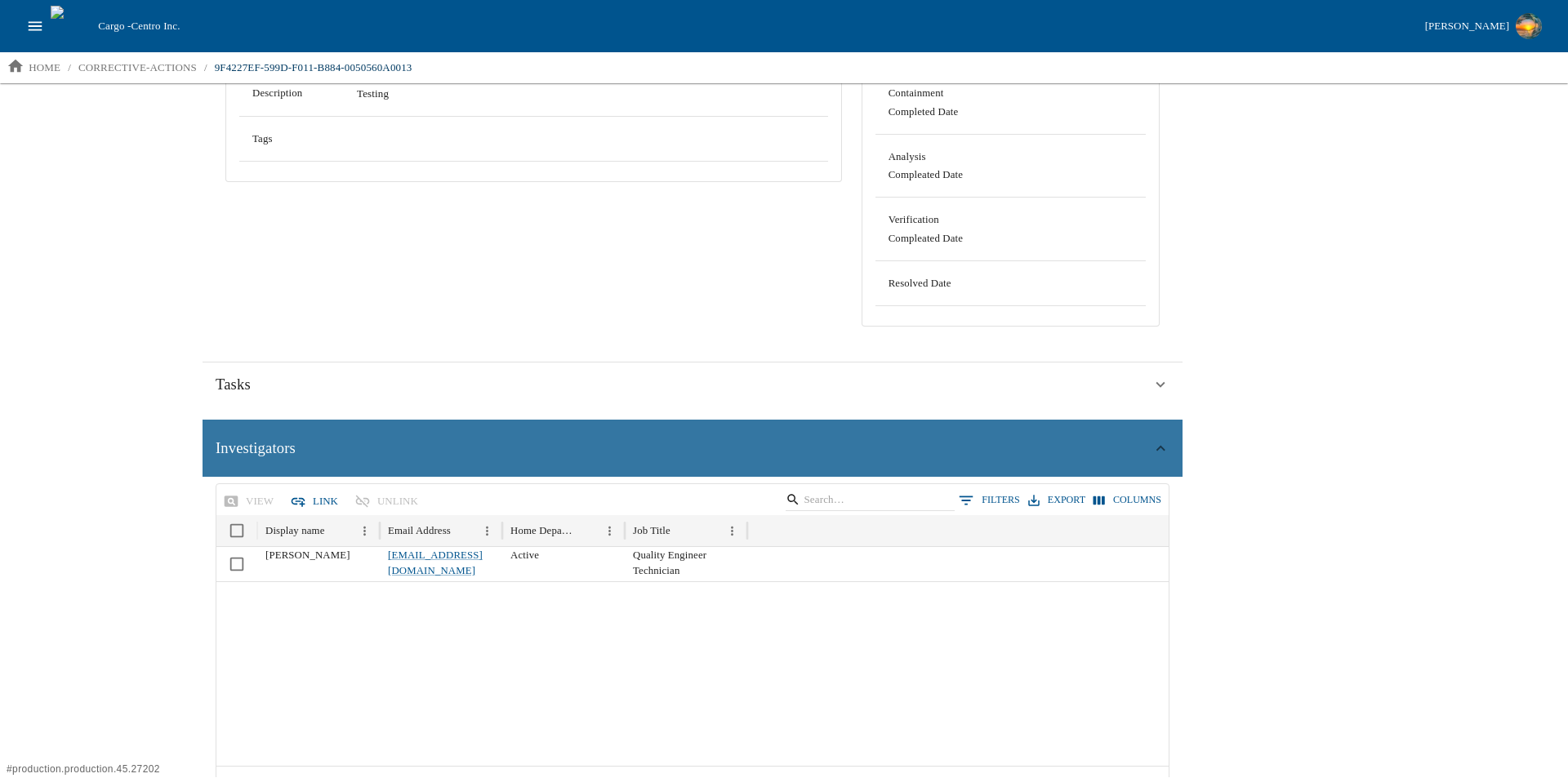
click at [265, 429] on div "Investigators" at bounding box center [692, 448] width 980 height 57
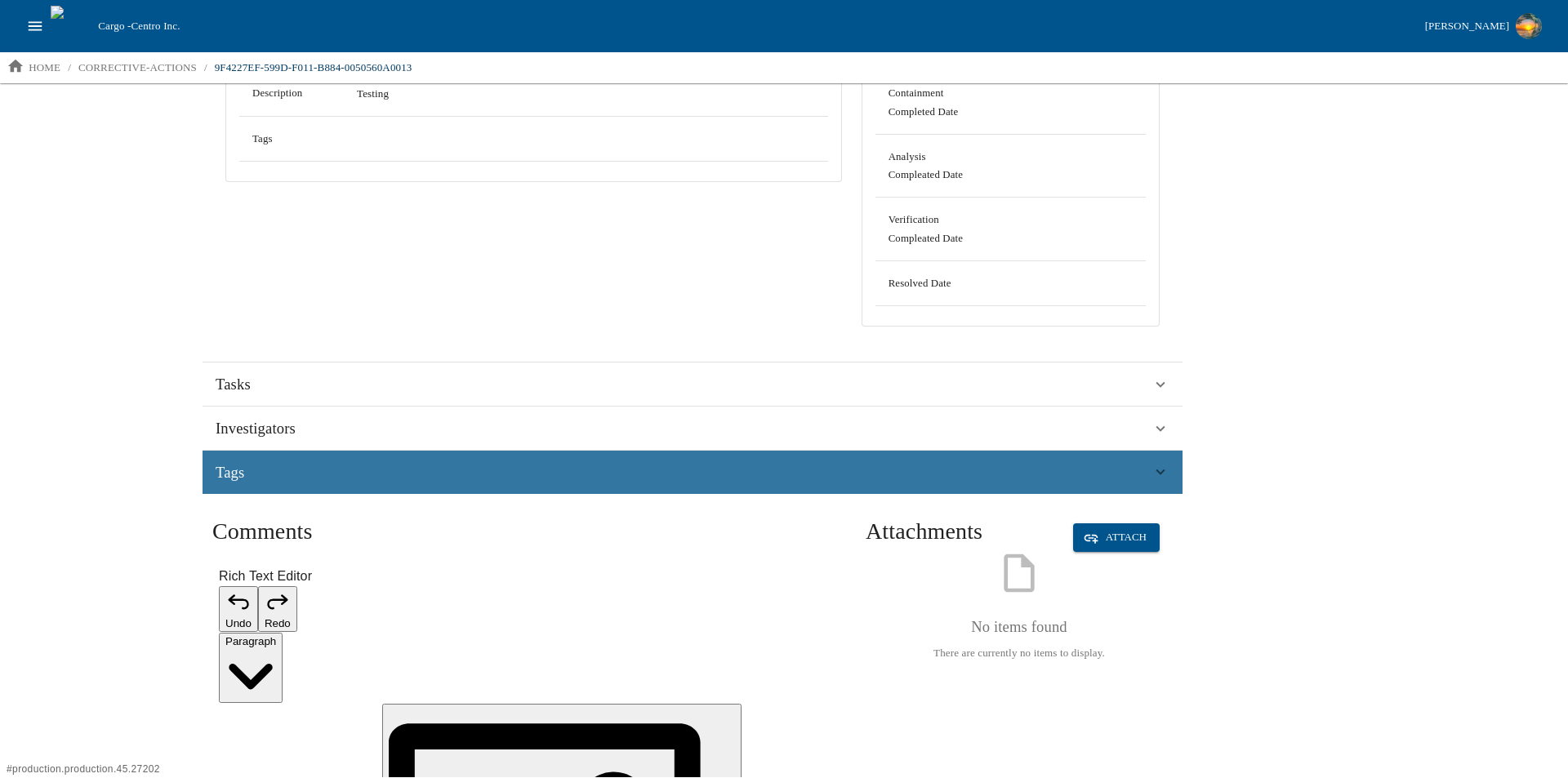
click at [271, 473] on div "Tags" at bounding box center [684, 472] width 936 height 24
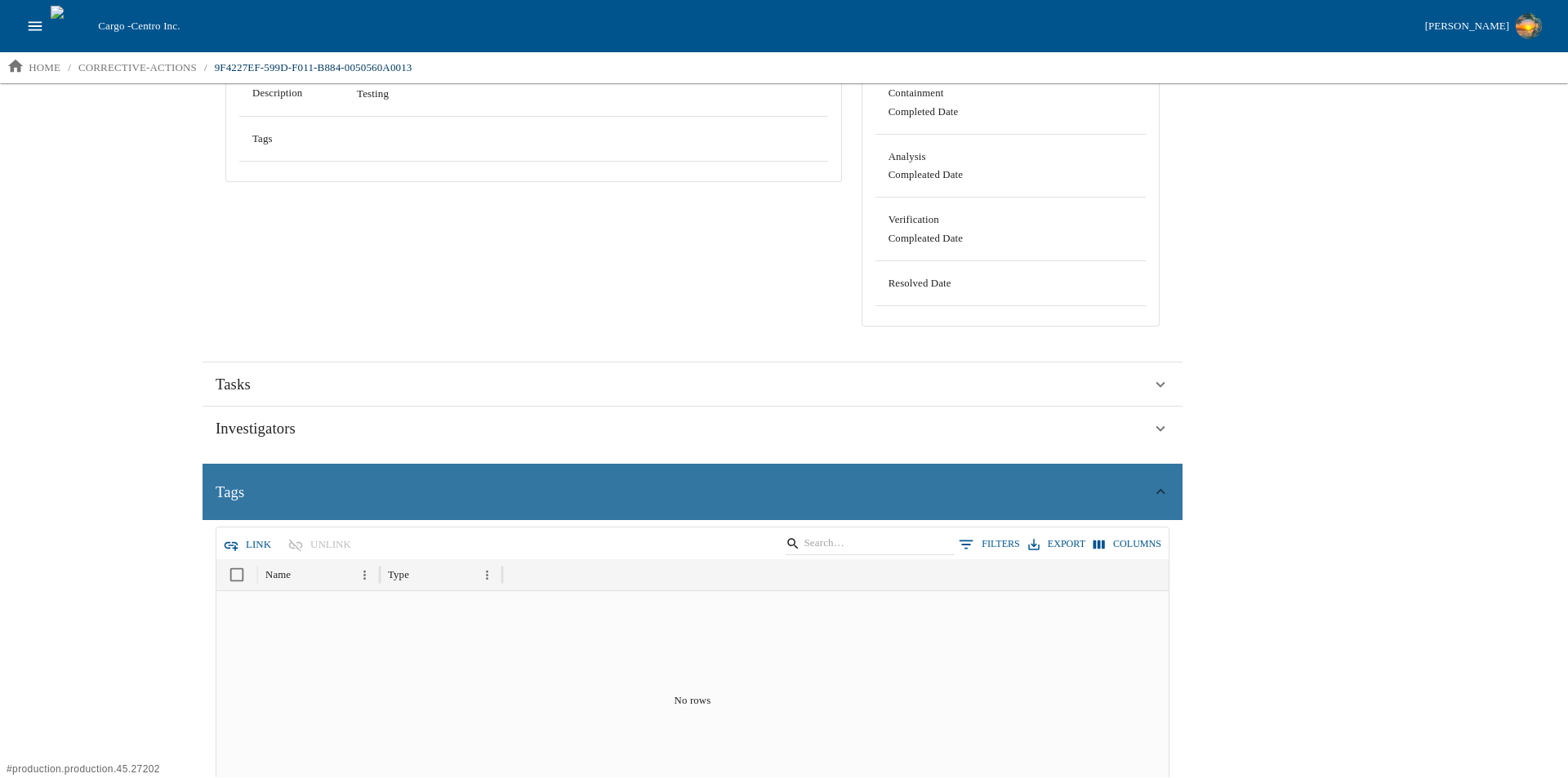
click at [271, 473] on div "Tags" at bounding box center [692, 492] width 980 height 57
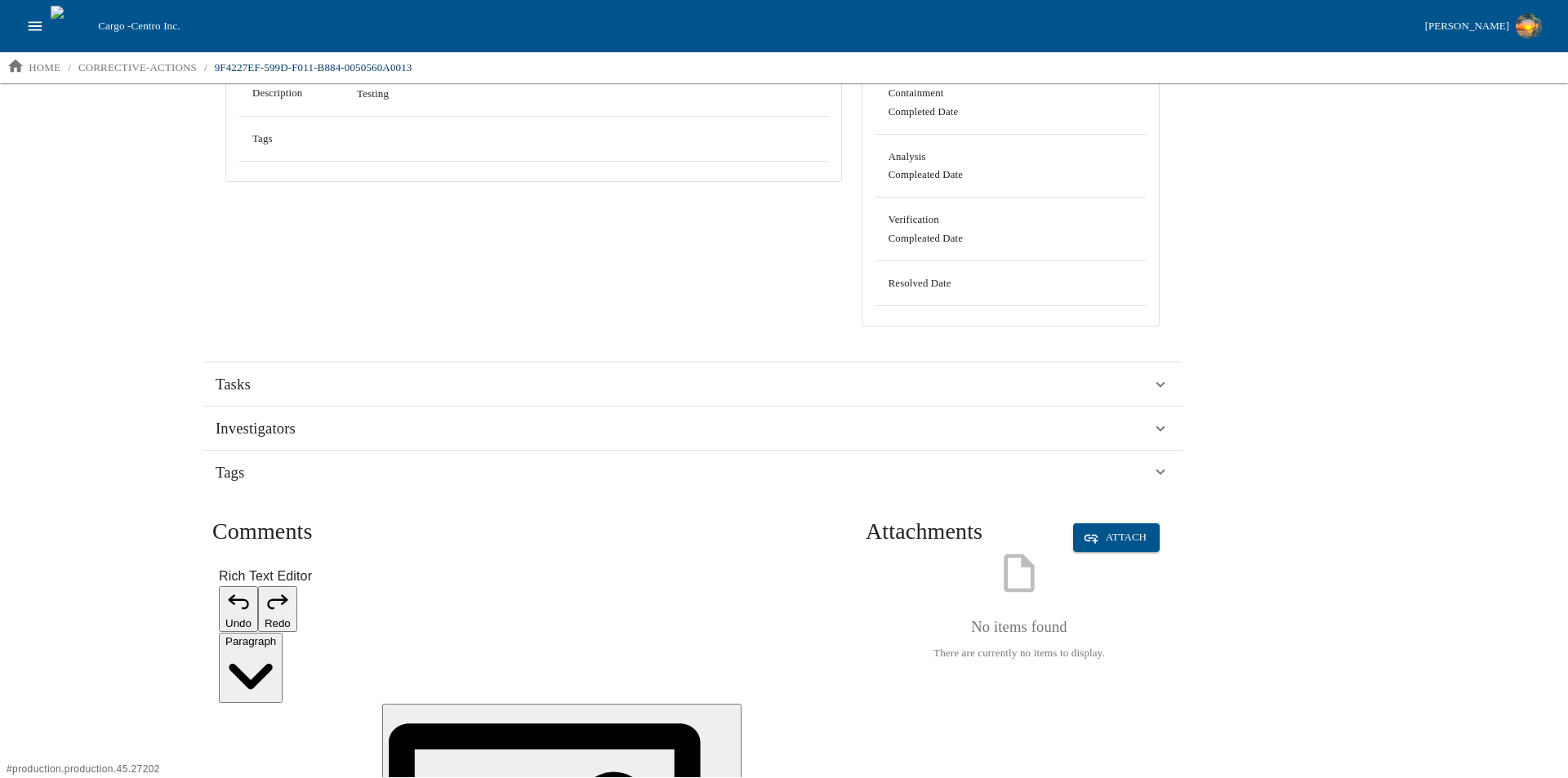
scroll to position [0, 0]
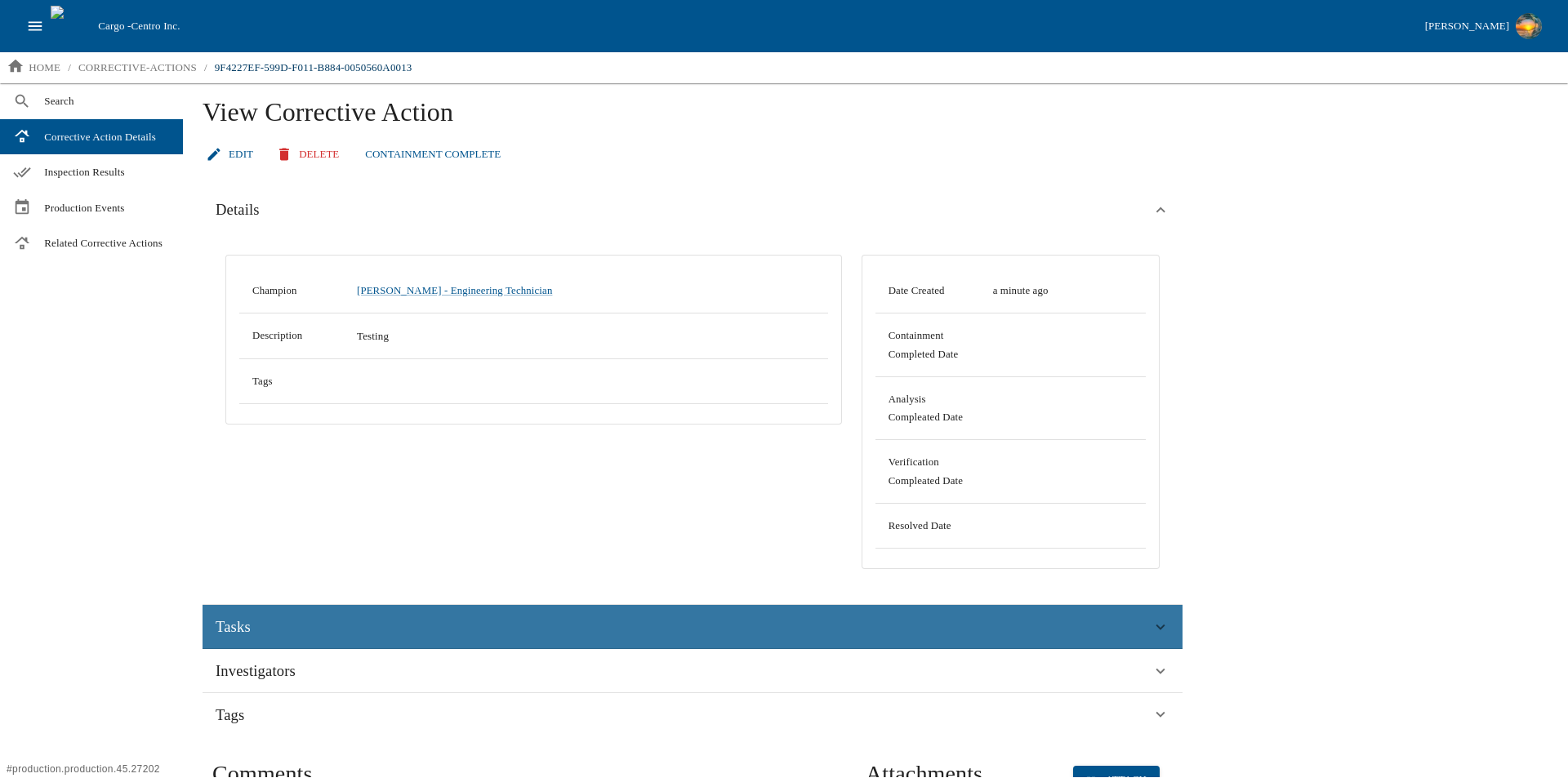
click at [231, 629] on span "Tasks" at bounding box center [234, 626] width 35 height 24
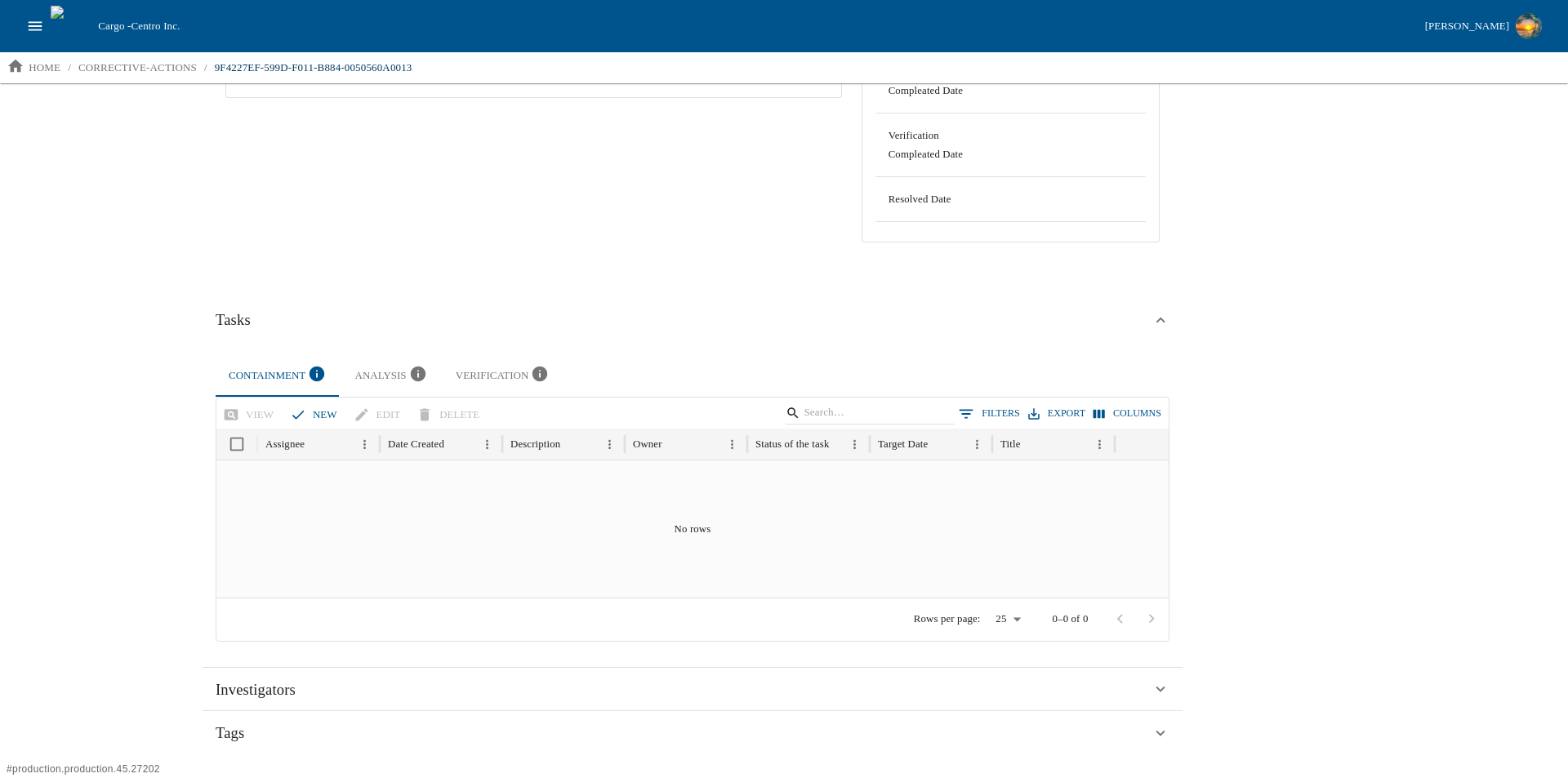
scroll to position [408, 0]
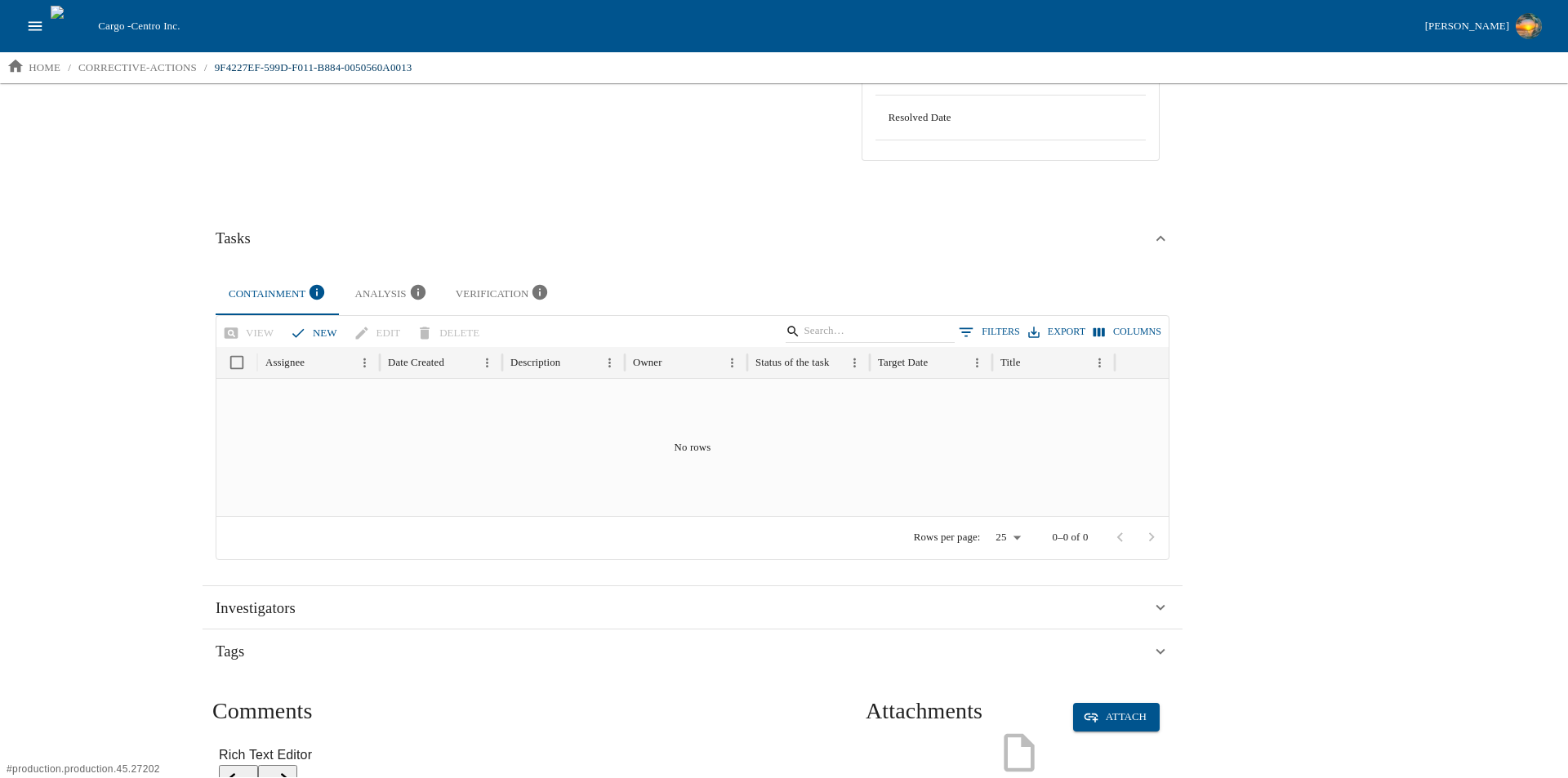
click at [391, 288] on div "Analysis" at bounding box center [392, 294] width 74 height 22
click at [501, 292] on div "Verification" at bounding box center [503, 294] width 96 height 22
click at [267, 292] on div "Containment" at bounding box center [278, 294] width 100 height 22
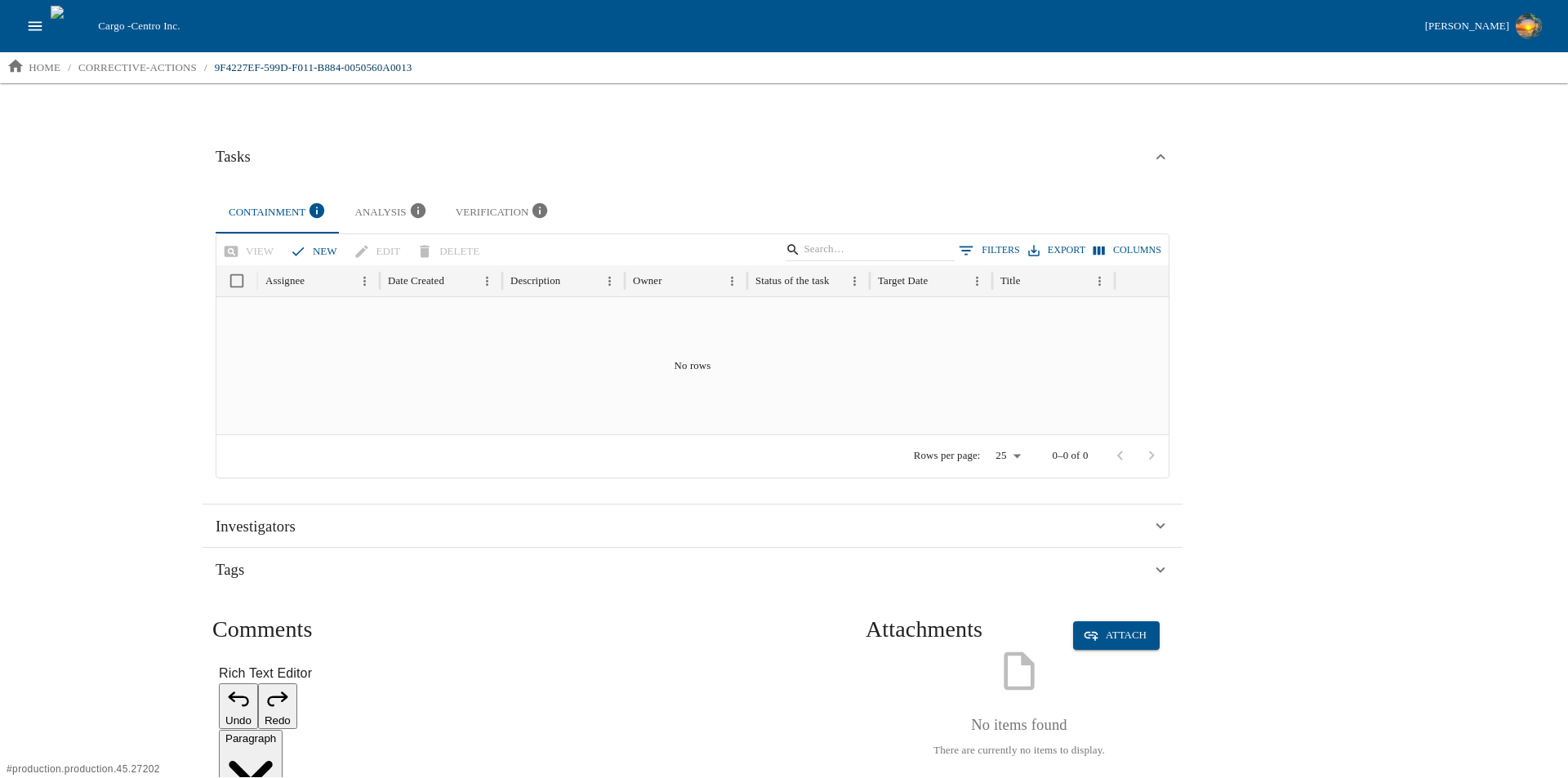
scroll to position [587, 0]
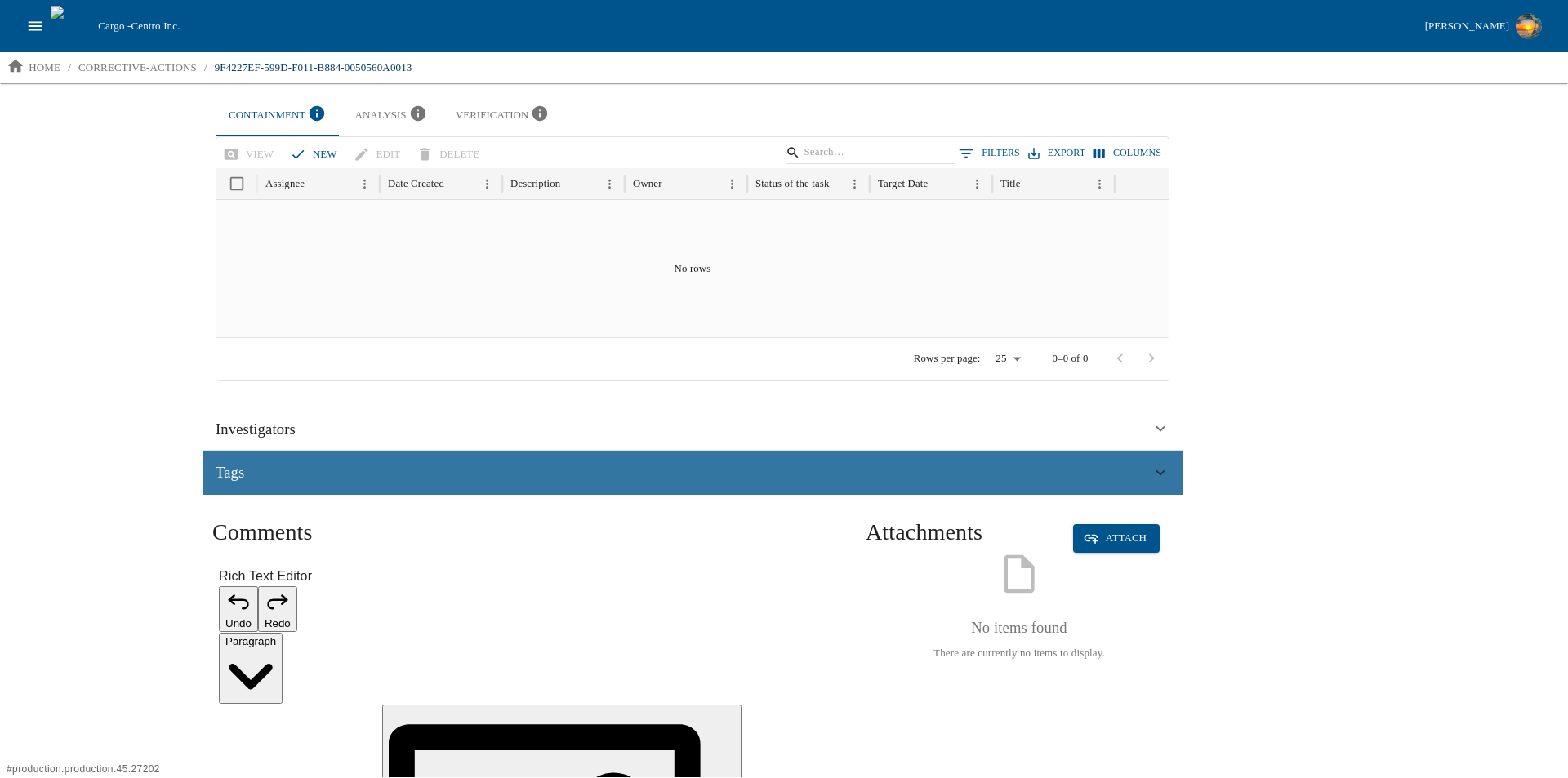
click at [298, 477] on div "Tags" at bounding box center [684, 472] width 936 height 24
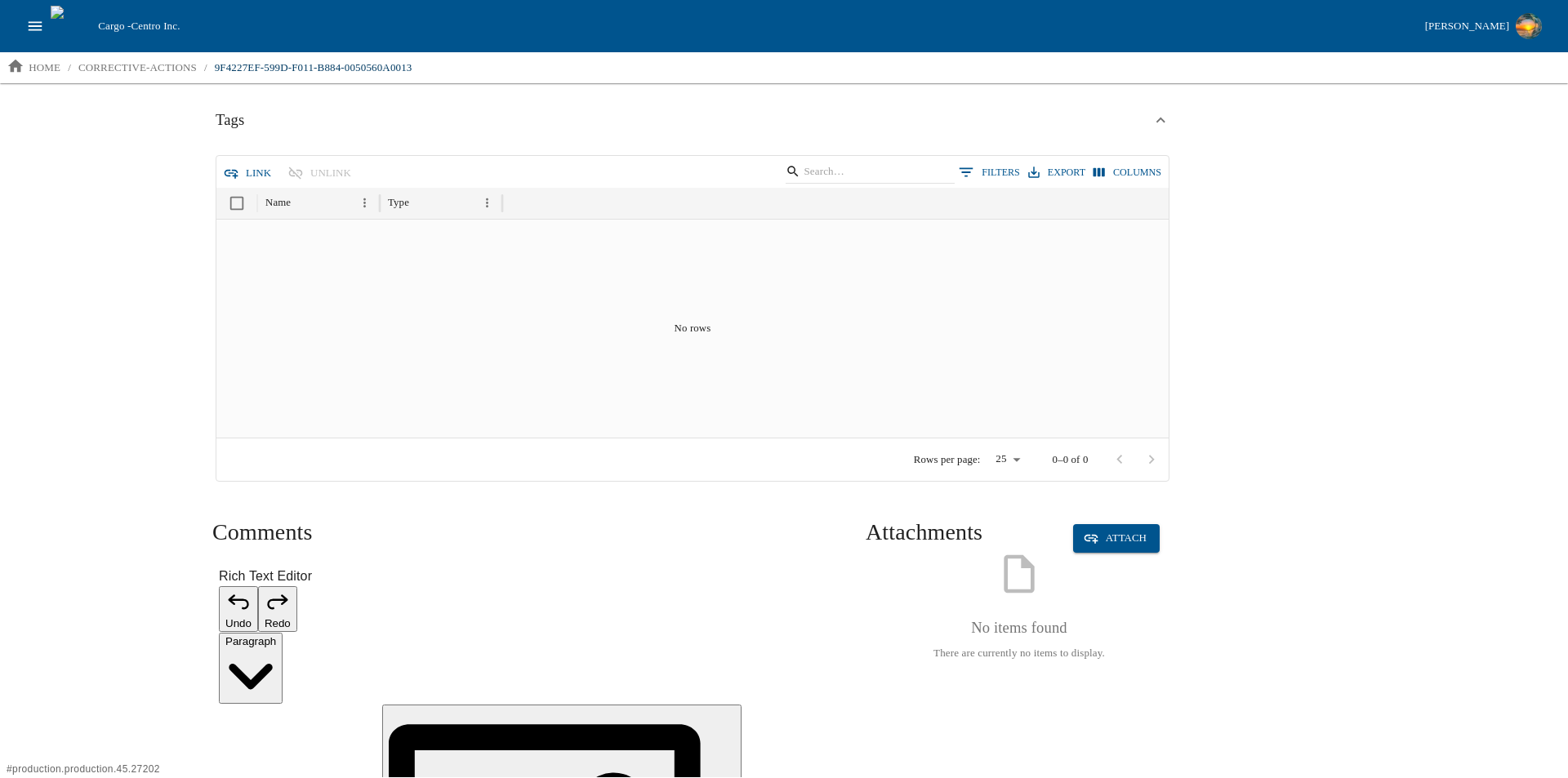
scroll to position [877, 0]
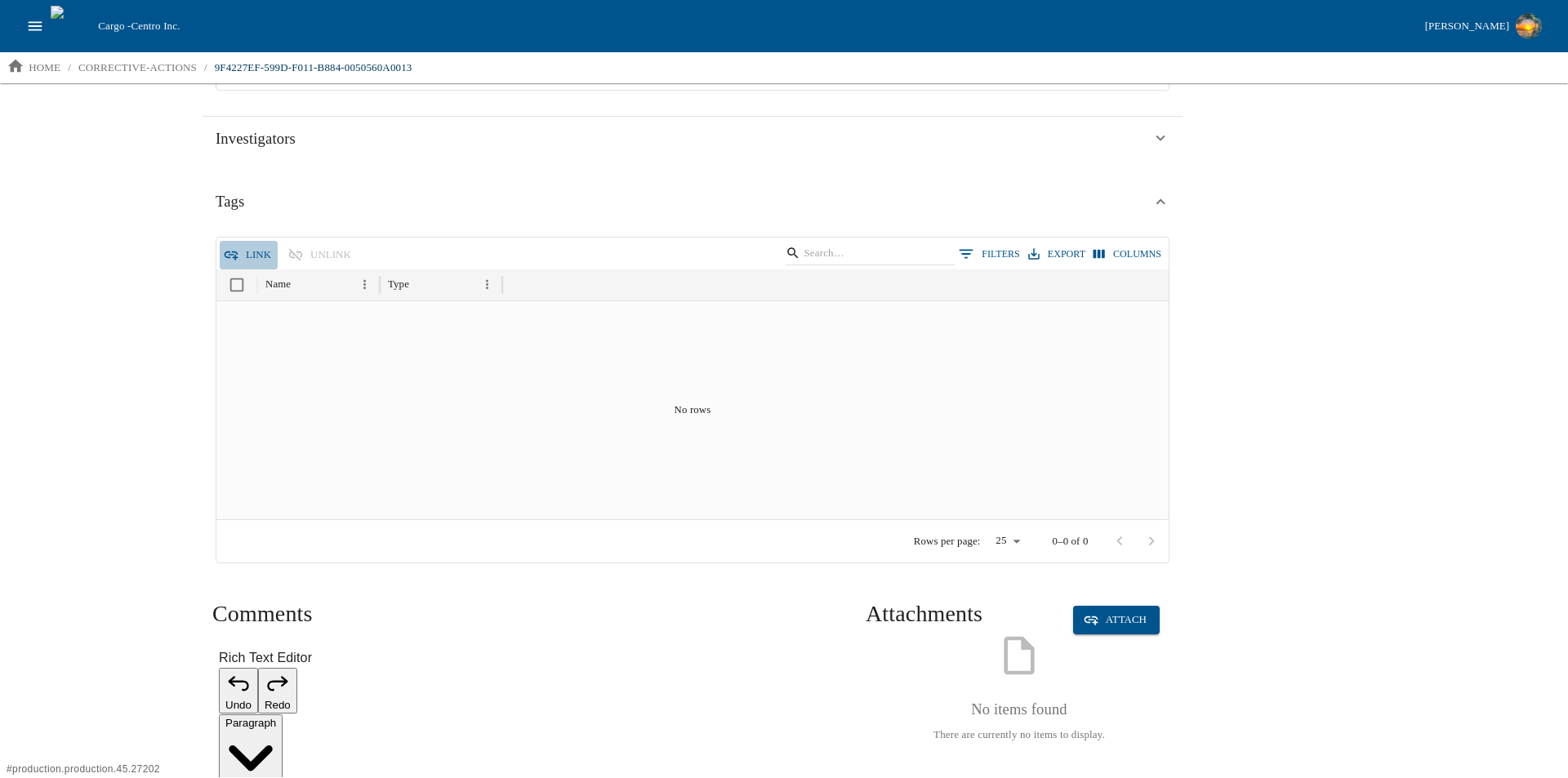
click at [257, 250] on button "Link" at bounding box center [249, 255] width 58 height 29
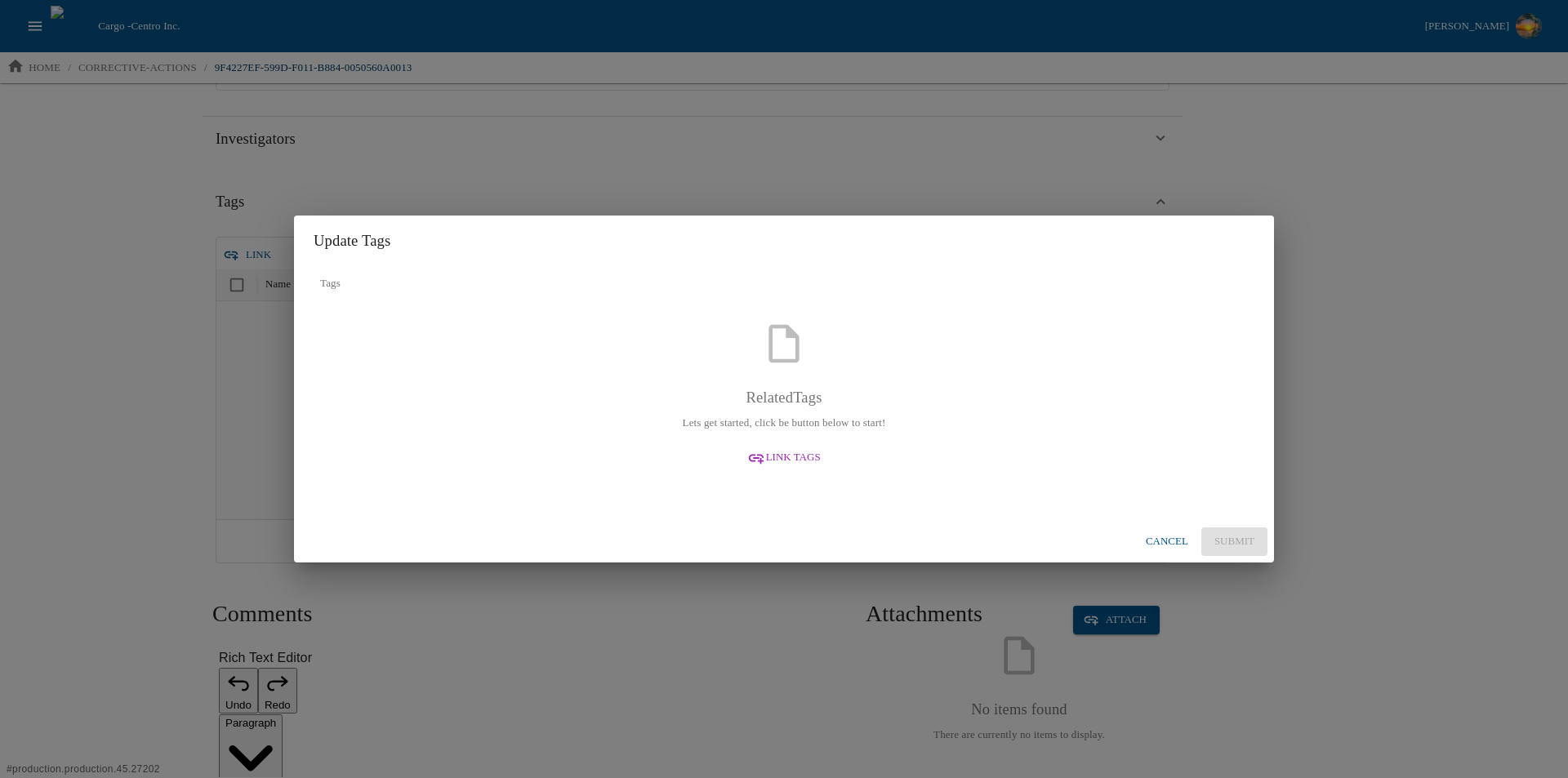
click at [787, 455] on span "Link Tags" at bounding box center [792, 458] width 55 height 19
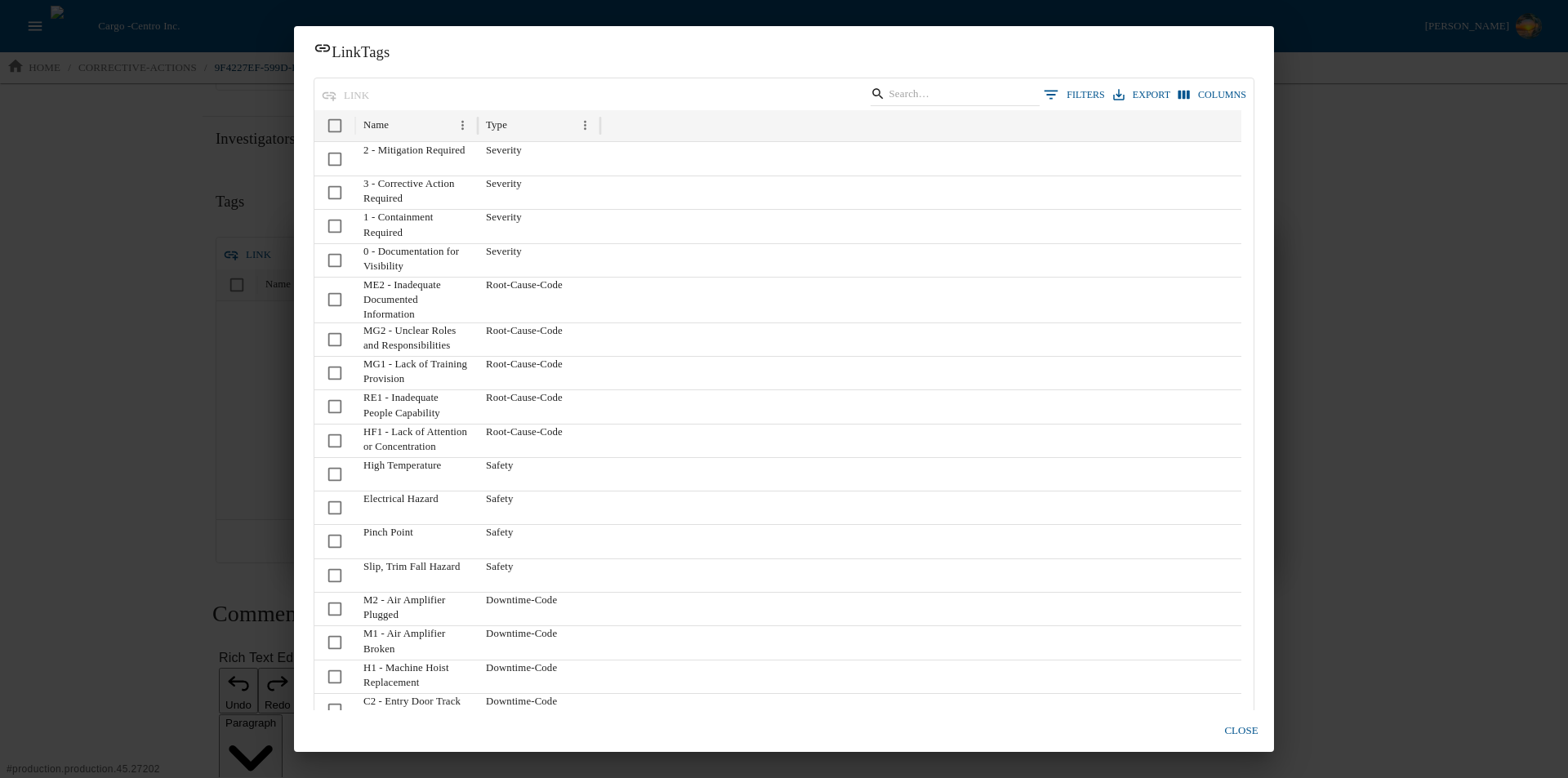
click at [146, 277] on div "Link Tags link 0 Filters Export Columns Name Type 2 - Mitigation Required Sever…" at bounding box center [784, 389] width 1568 height 778
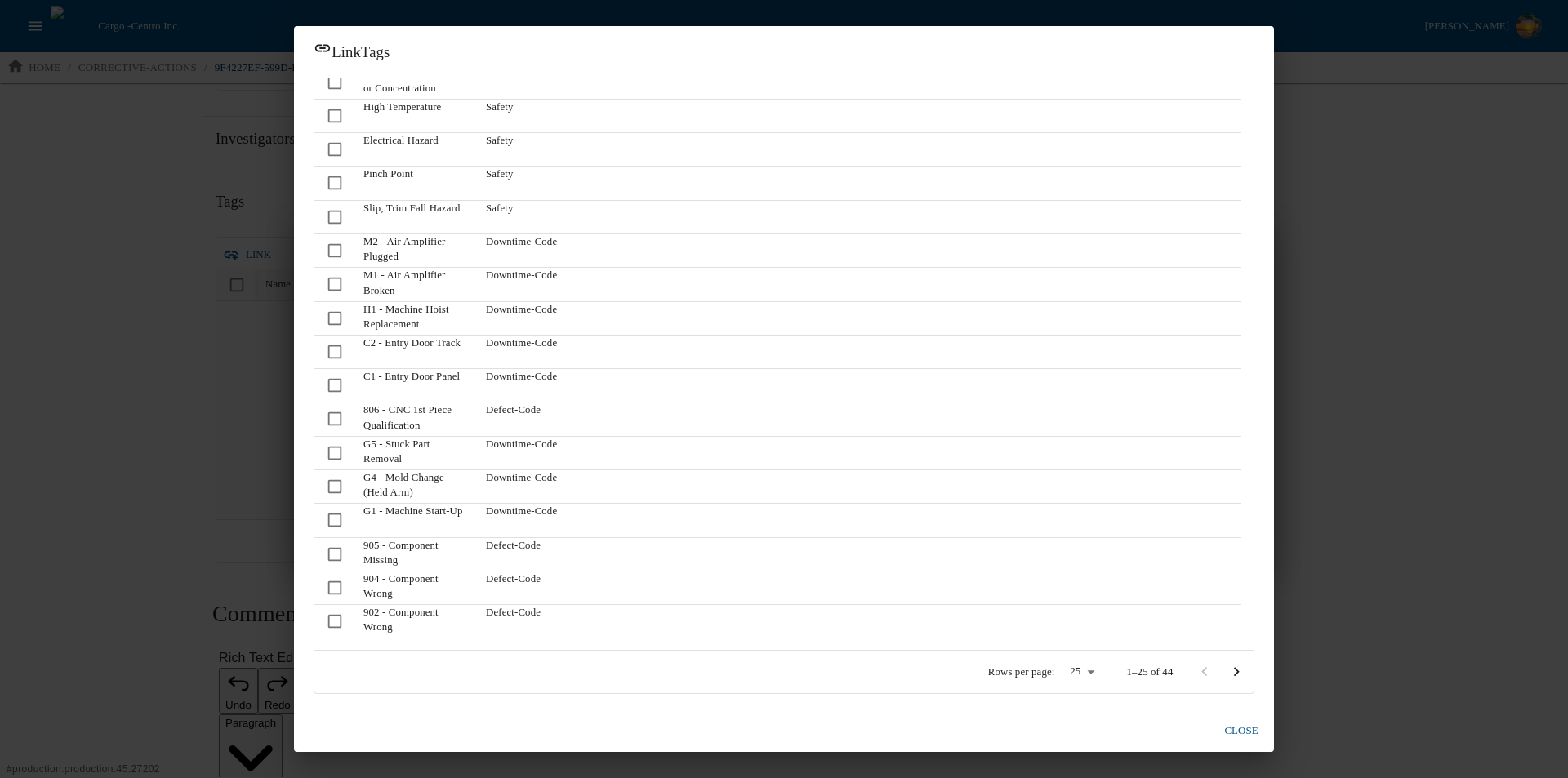
click at [1241, 730] on button "close" at bounding box center [1241, 731] width 52 height 29
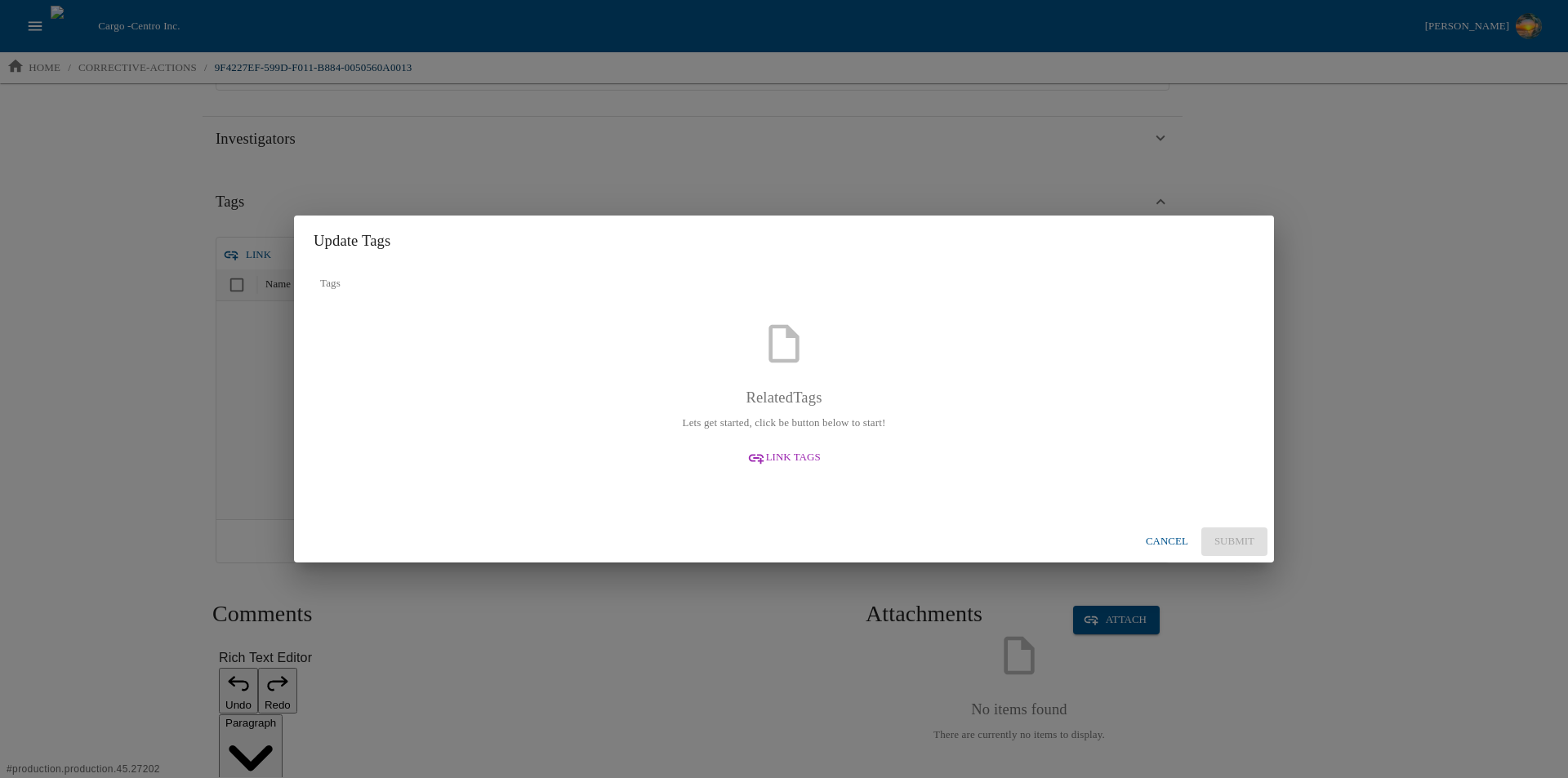
click at [1179, 541] on button "Cancel" at bounding box center [1167, 542] width 56 height 29
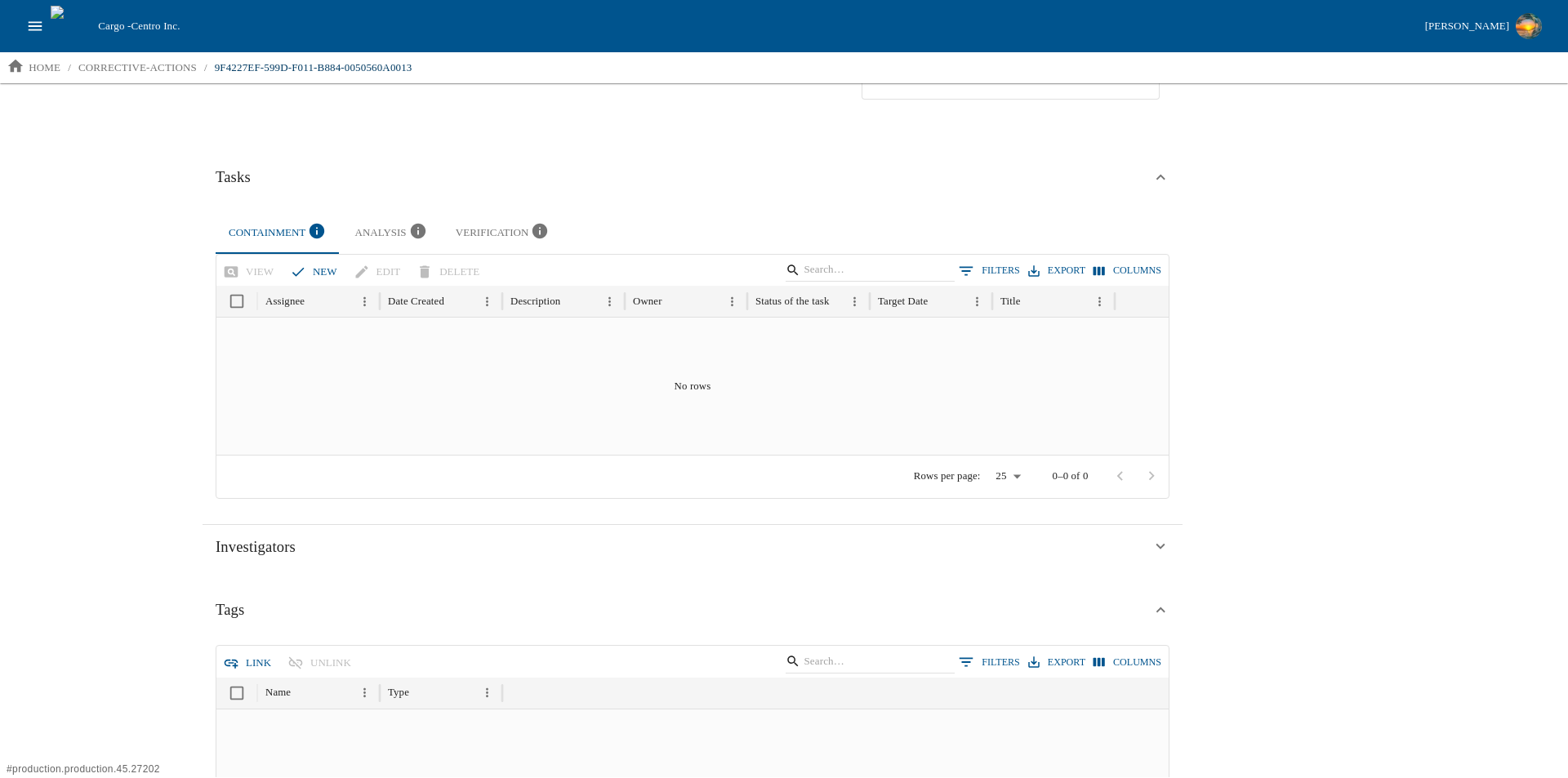
scroll to position [0, 0]
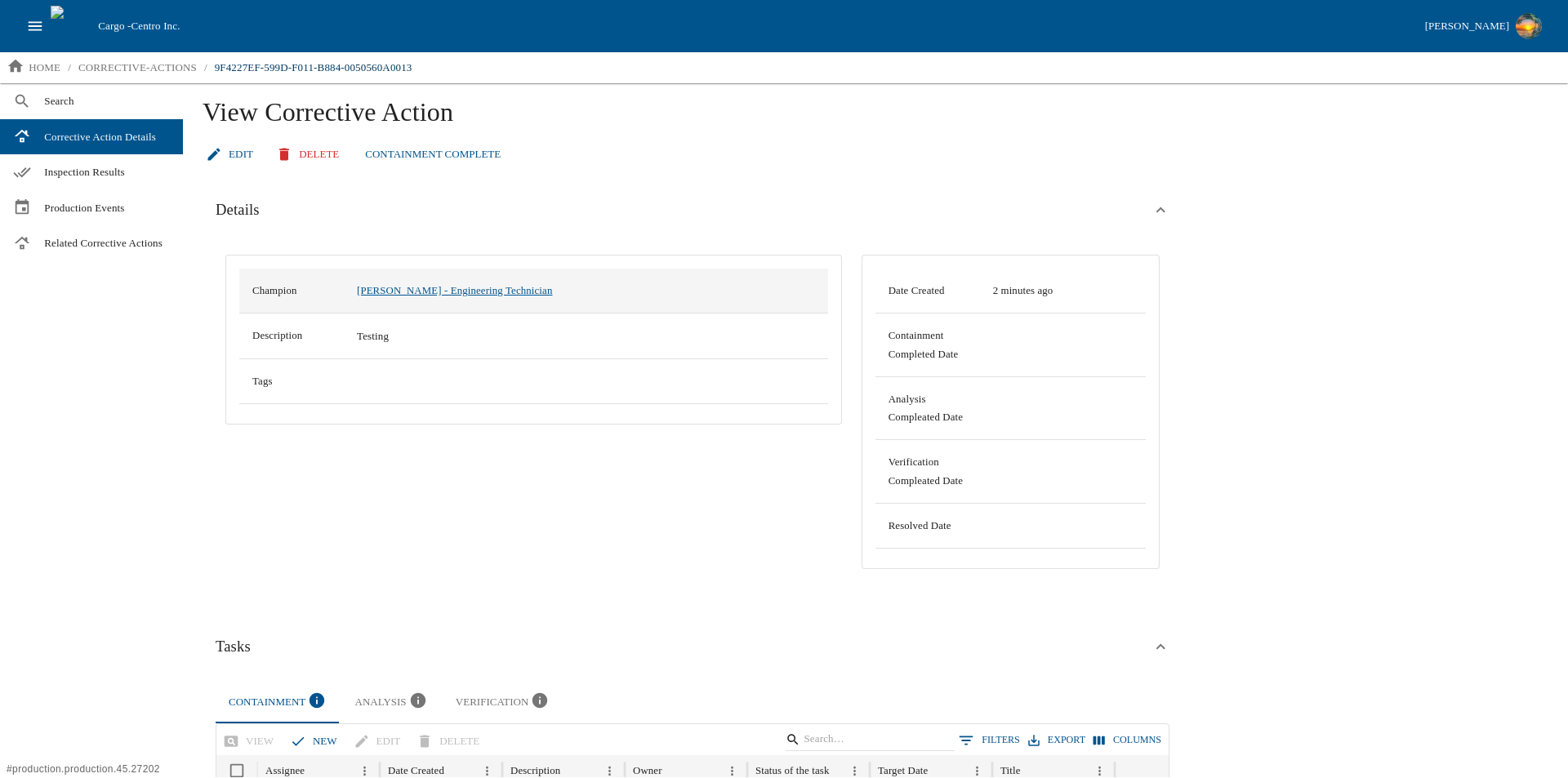
click at [499, 290] on link "Brandon Moeller - Engineering Technician" at bounding box center [454, 291] width 196 height 12
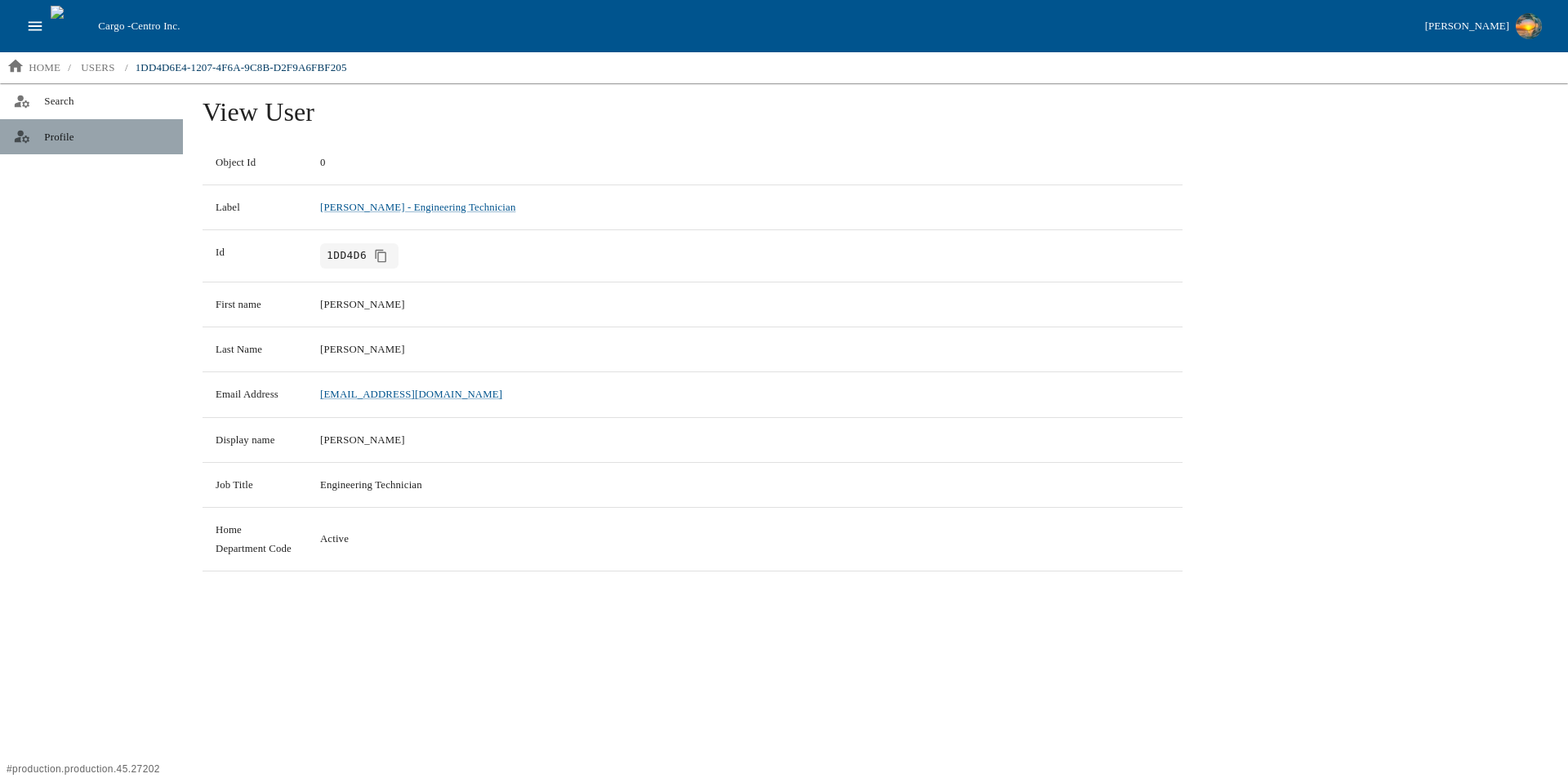
click at [61, 137] on span "Profile" at bounding box center [106, 137] width 126 height 16
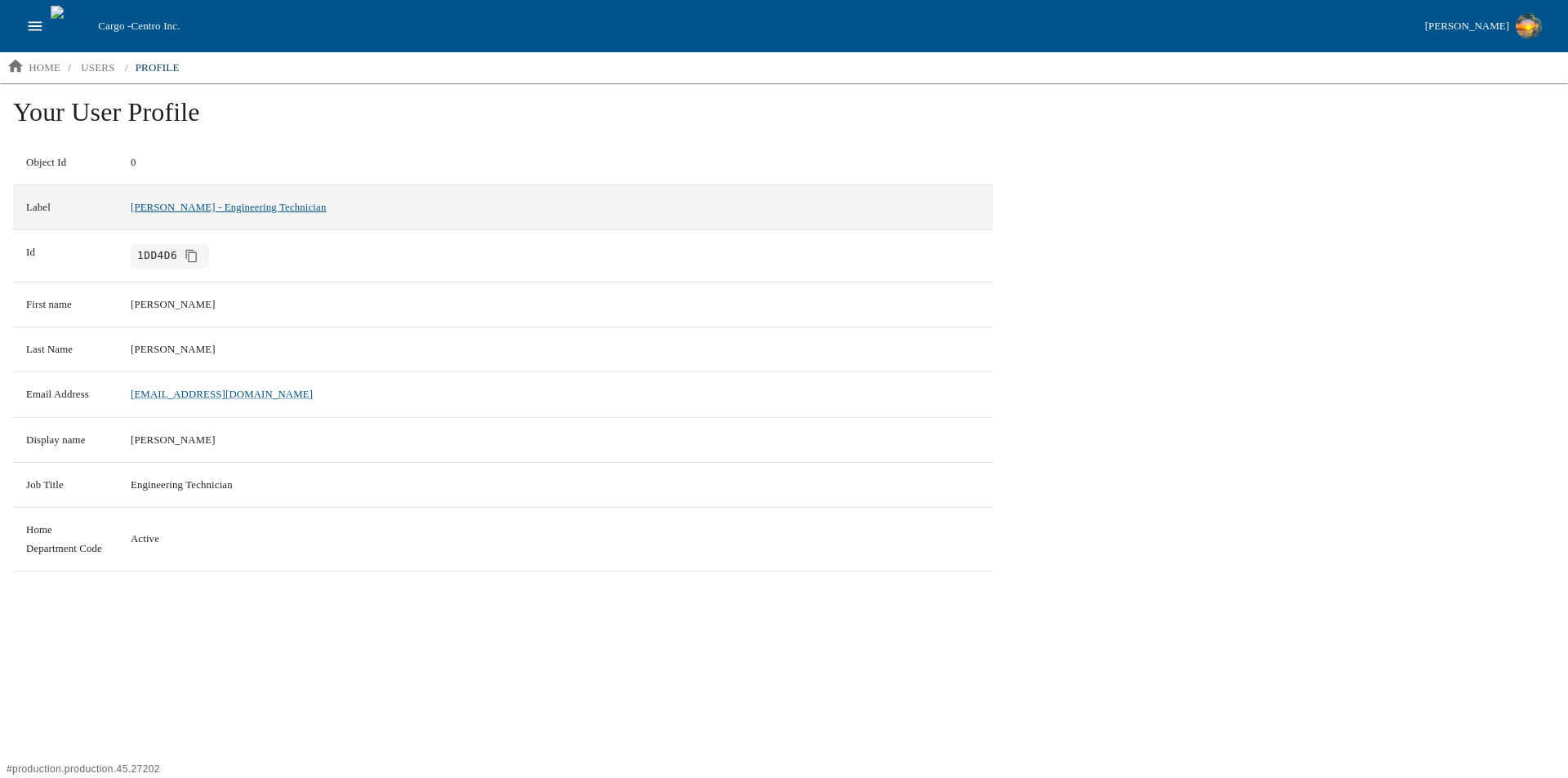
click at [258, 209] on link "[PERSON_NAME] - Engineering Technician" at bounding box center [228, 207] width 196 height 12
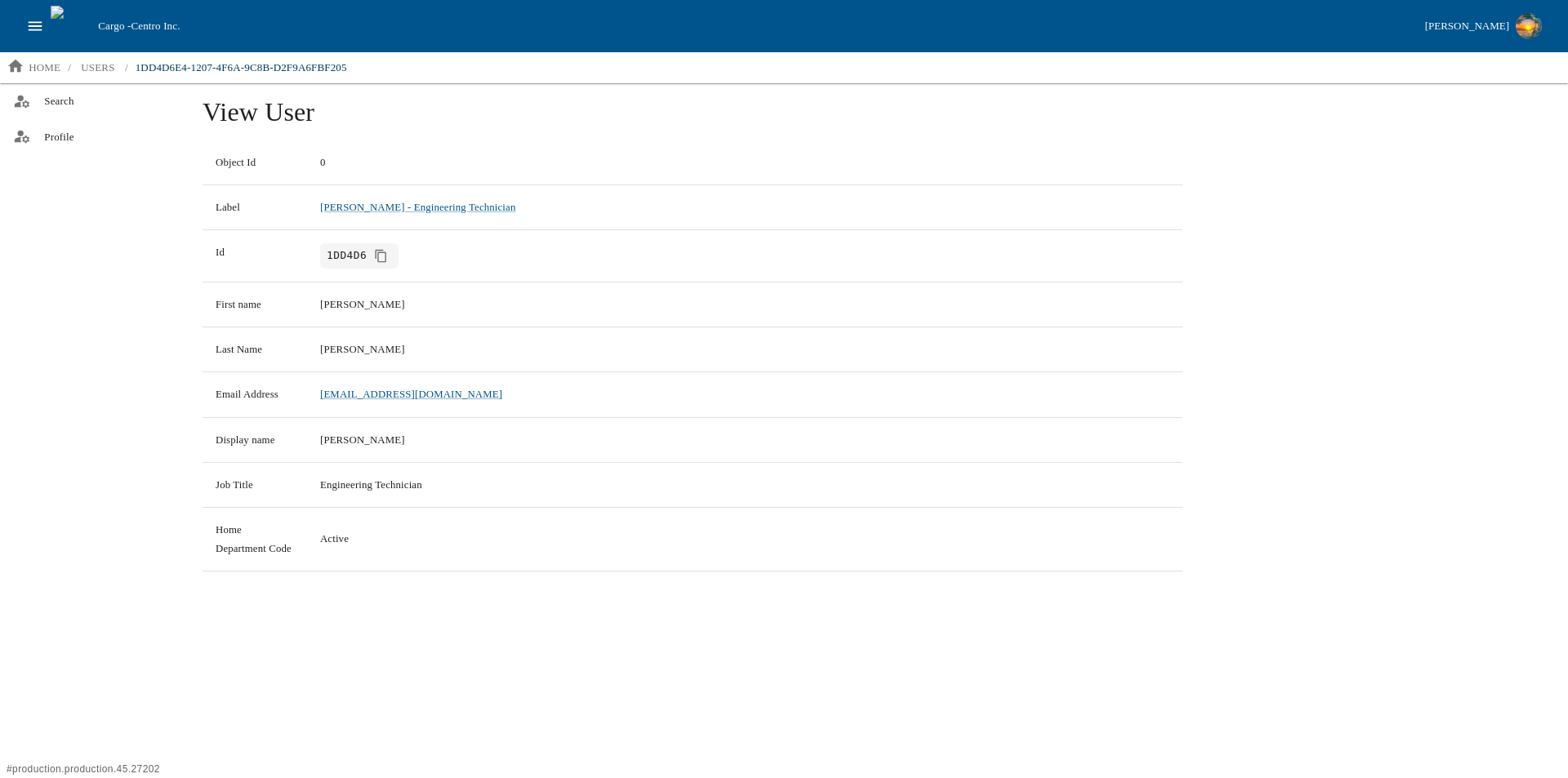
click at [37, 22] on icon "open drawer" at bounding box center [35, 25] width 13 height 9
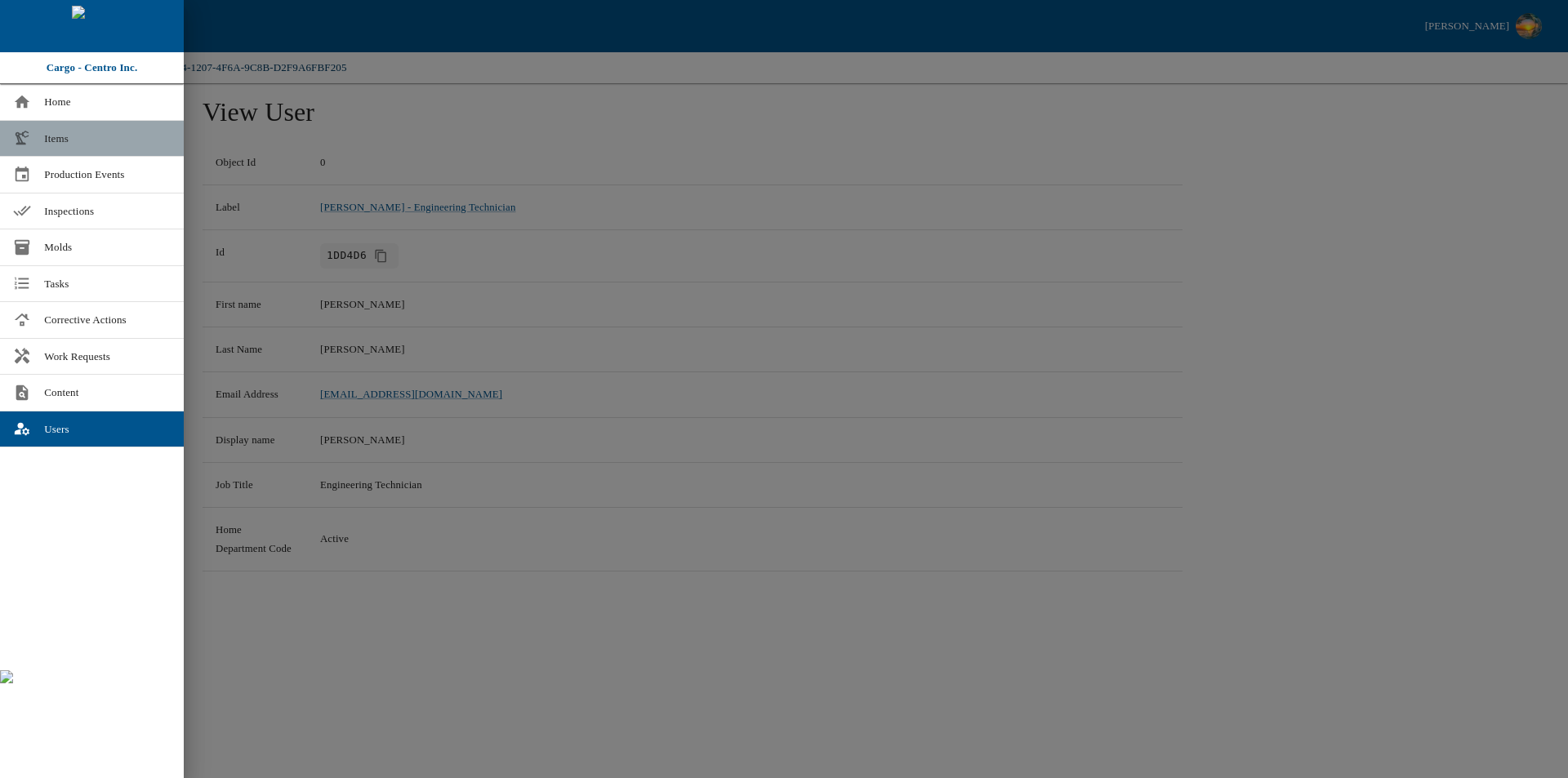
click at [72, 137] on span "Items" at bounding box center [107, 138] width 126 height 16
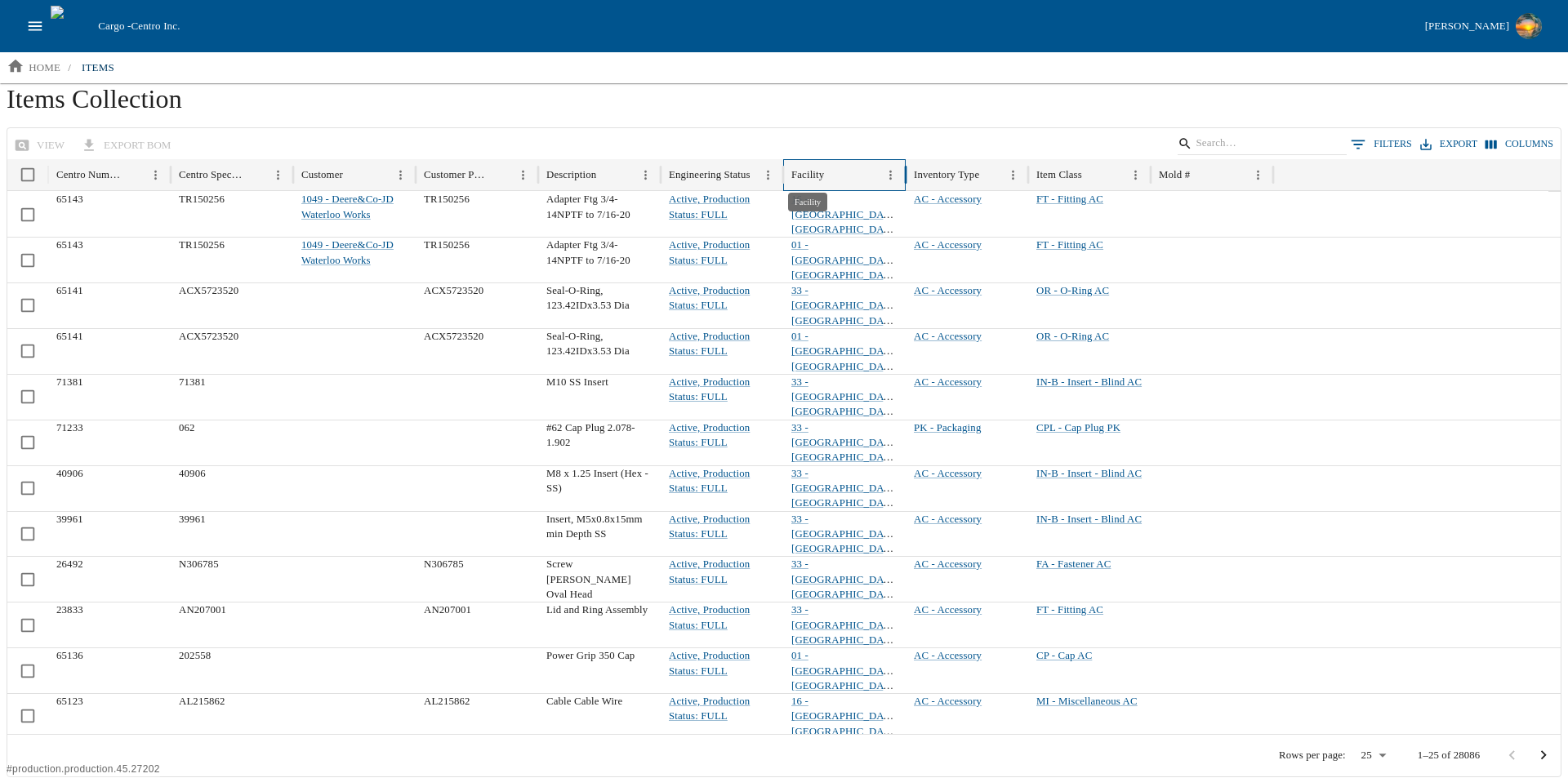
click at [824, 174] on div "Facility" at bounding box center [807, 174] width 33 height 13
click at [341, 174] on div "Customer" at bounding box center [321, 174] width 41 height 13
click at [407, 173] on button "Menu" at bounding box center [400, 175] width 22 height 22
click at [332, 121] on h1 "Items Collection" at bounding box center [784, 105] width 1555 height 44
click at [331, 179] on div "Customer" at bounding box center [321, 174] width 41 height 13
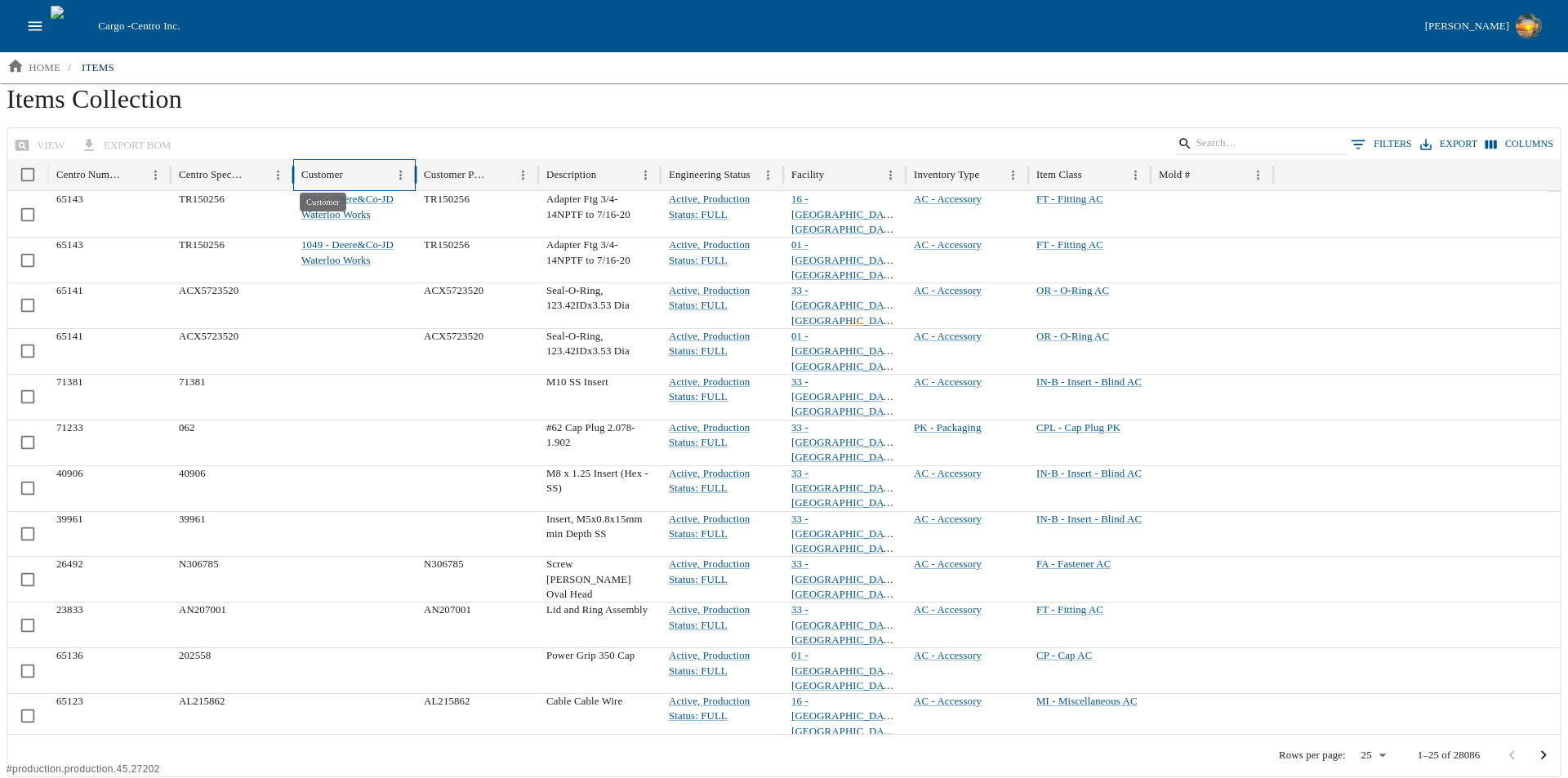
click at [338, 175] on div "Customer" at bounding box center [321, 174] width 41 height 13
click at [1170, 171] on div "Mold #" at bounding box center [1173, 174] width 31 height 13
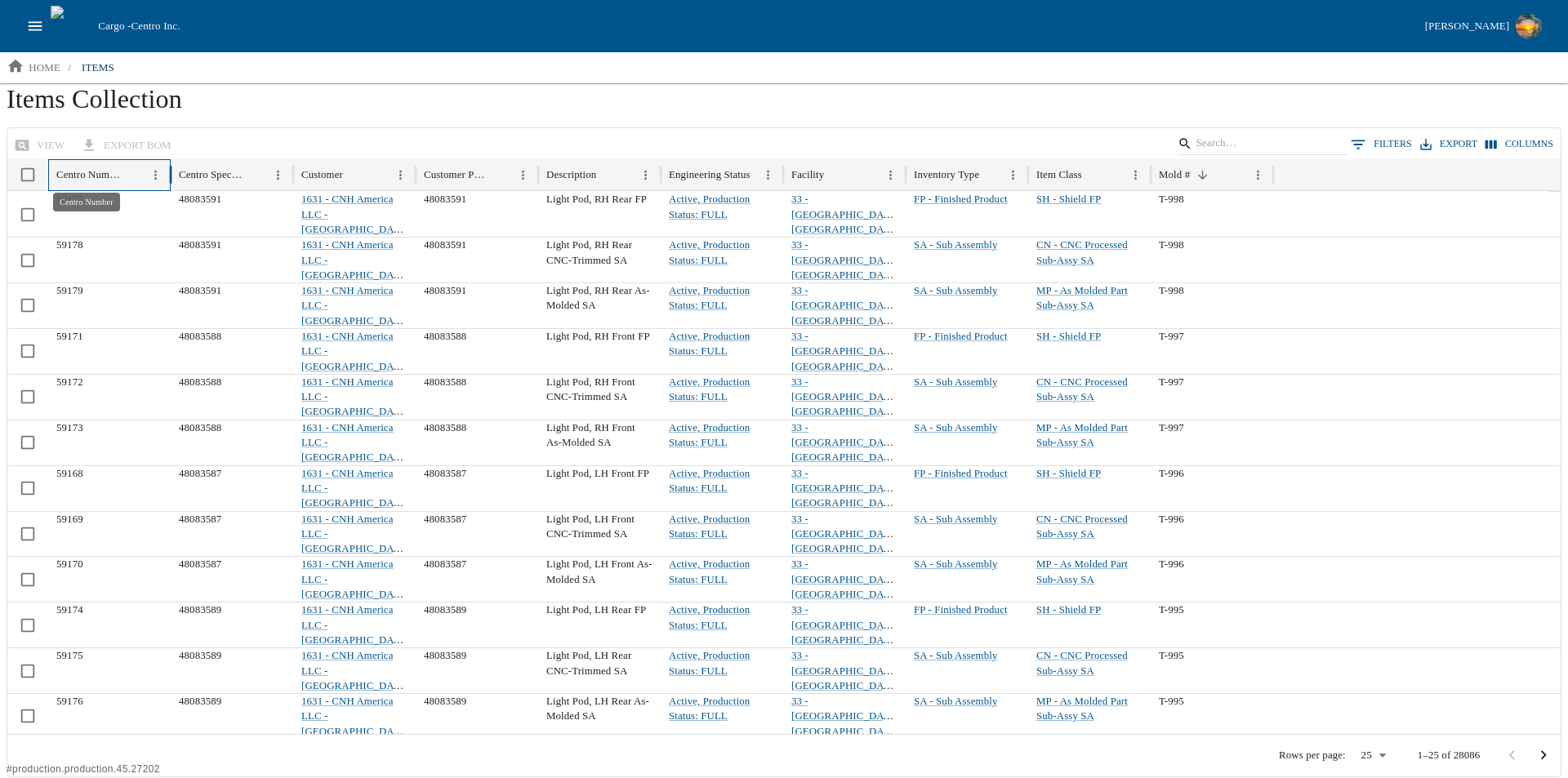
click at [110, 177] on div "Centro Number" at bounding box center [89, 174] width 65 height 13
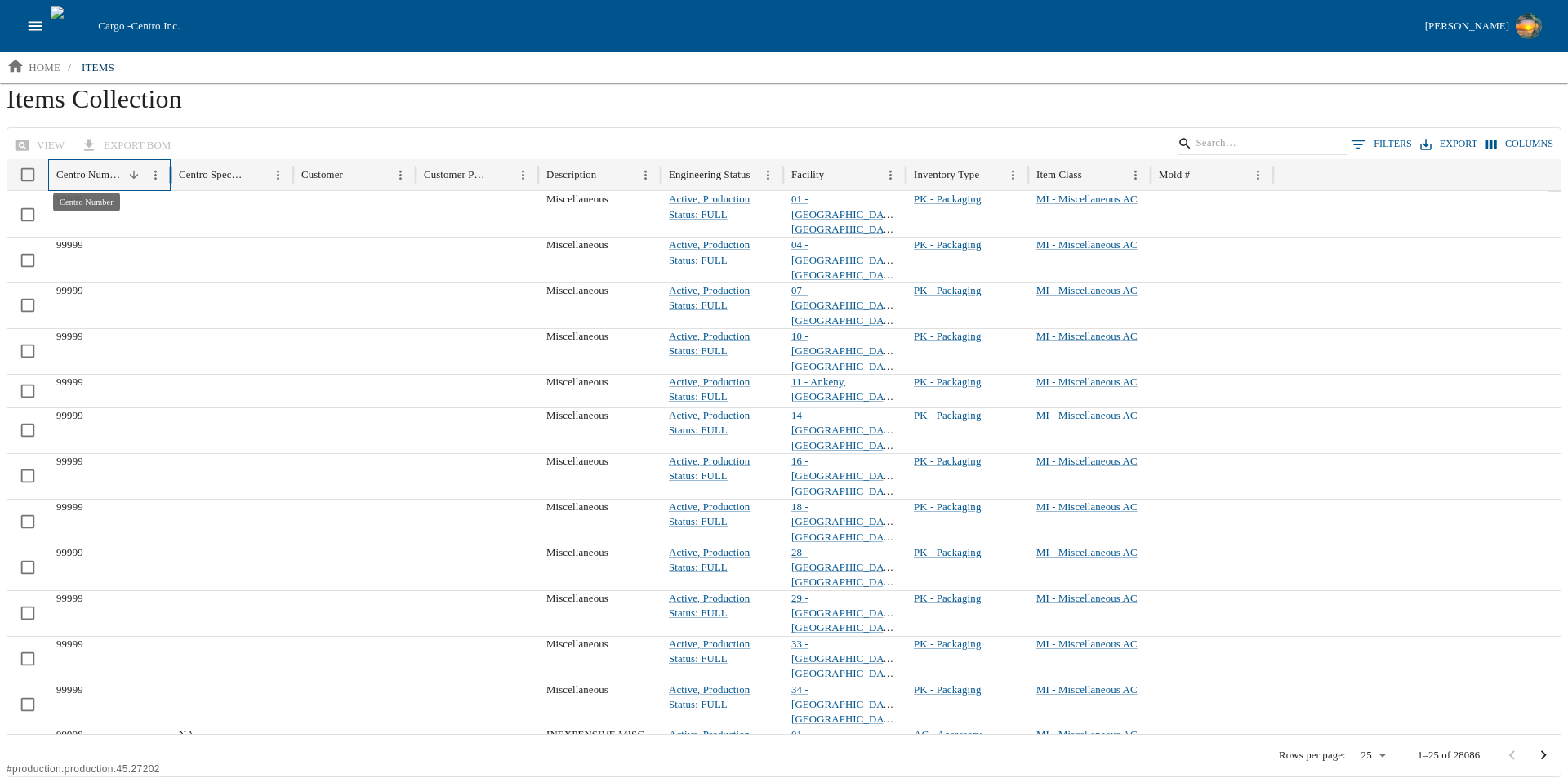
click at [105, 175] on div "Centro Number" at bounding box center [89, 174] width 65 height 13
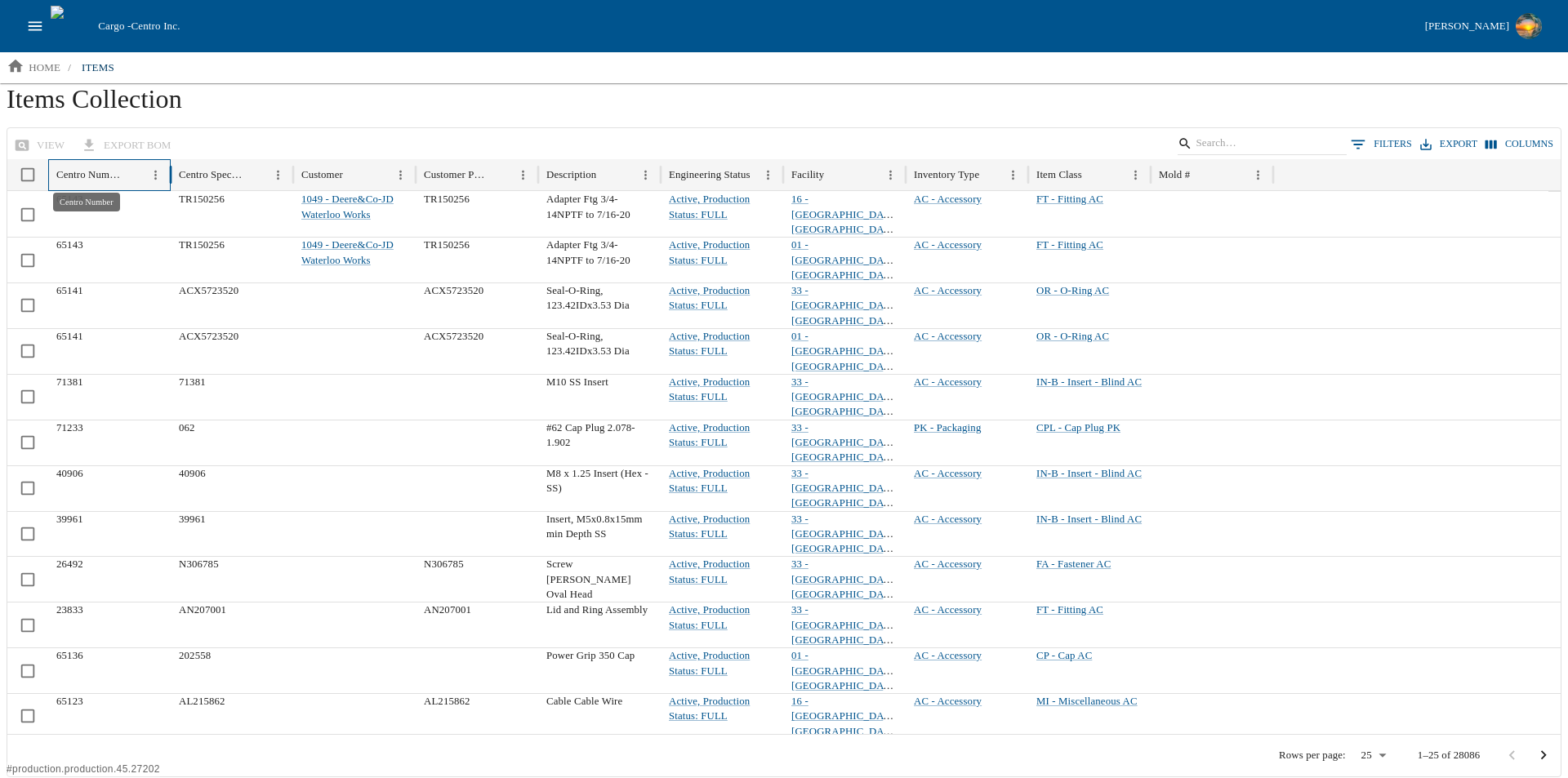
click at [105, 175] on div "Centro Number" at bounding box center [89, 174] width 65 height 13
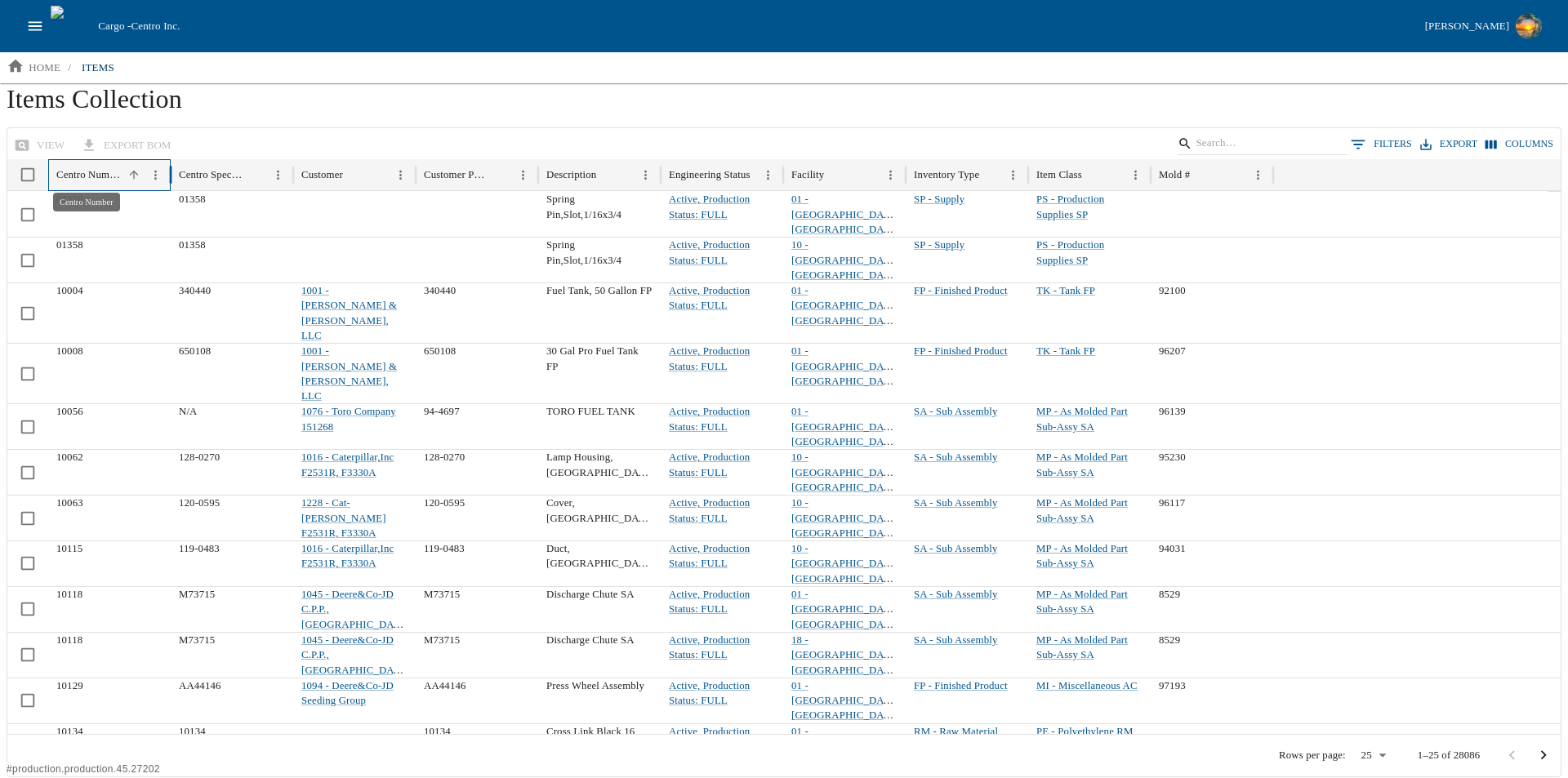
click at [108, 173] on div "Centro Number" at bounding box center [89, 174] width 65 height 13
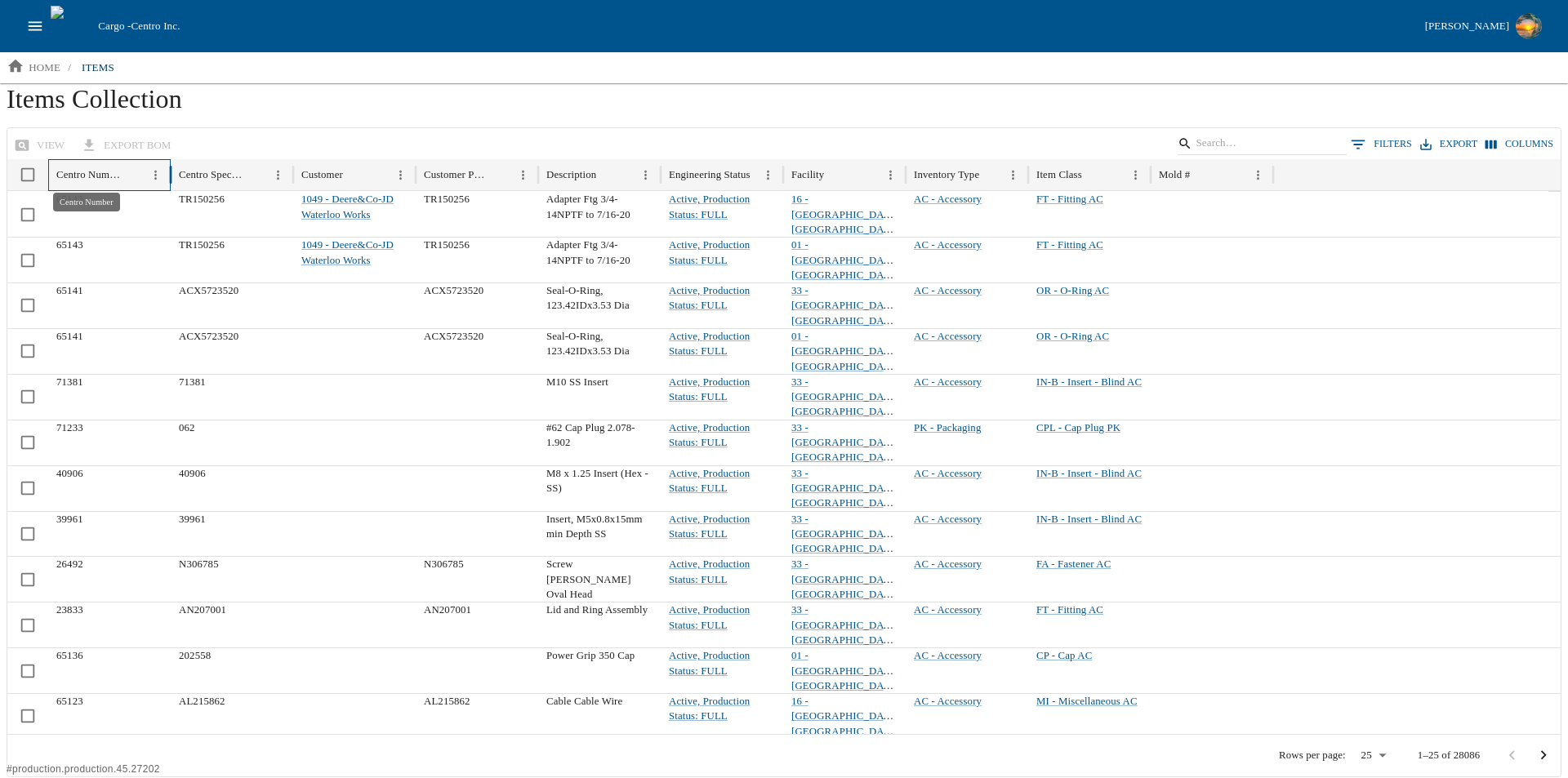
click at [108, 173] on div "Centro Number" at bounding box center [89, 174] width 65 height 13
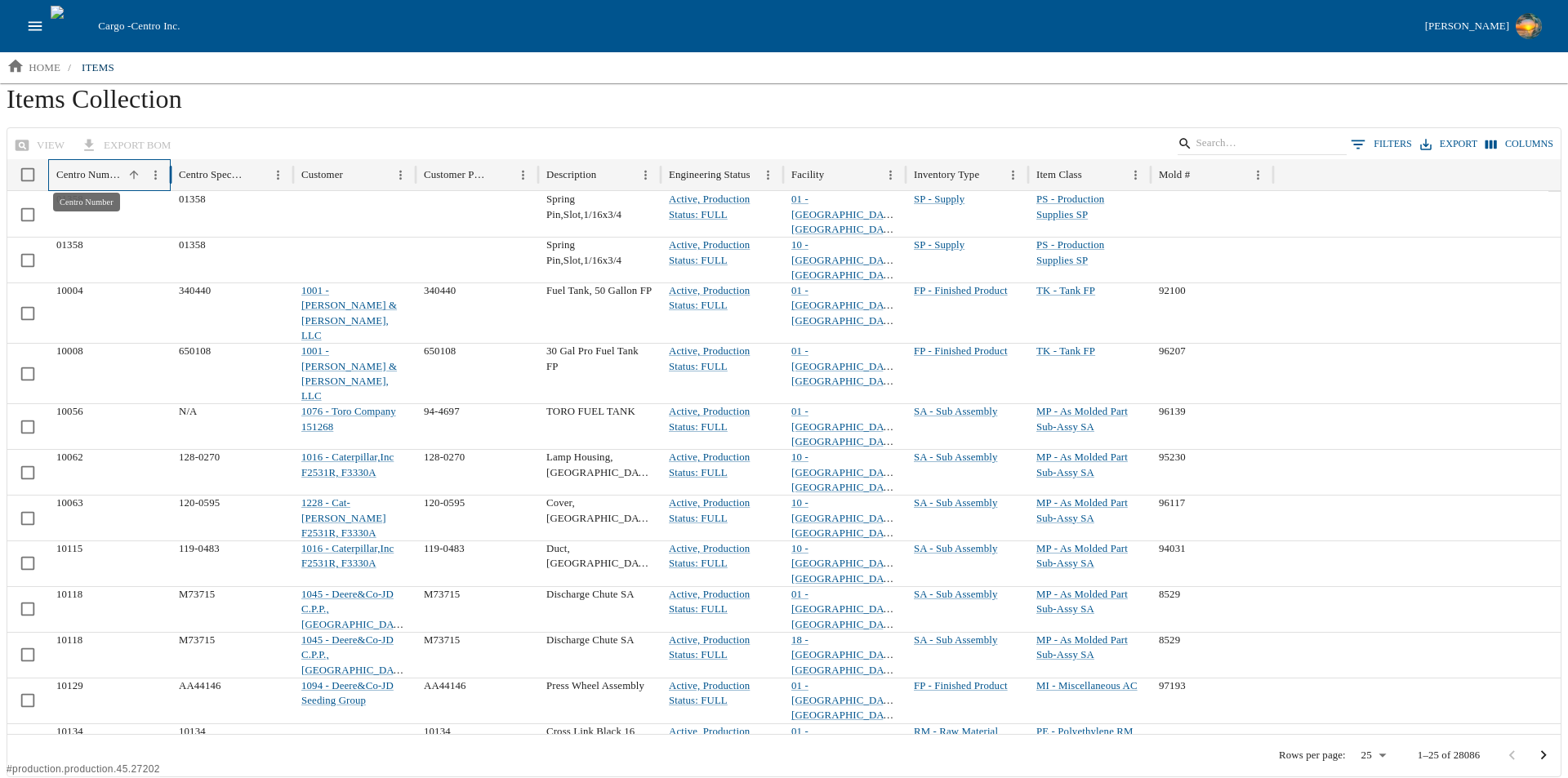
click at [108, 173] on div "Centro Number" at bounding box center [89, 174] width 65 height 13
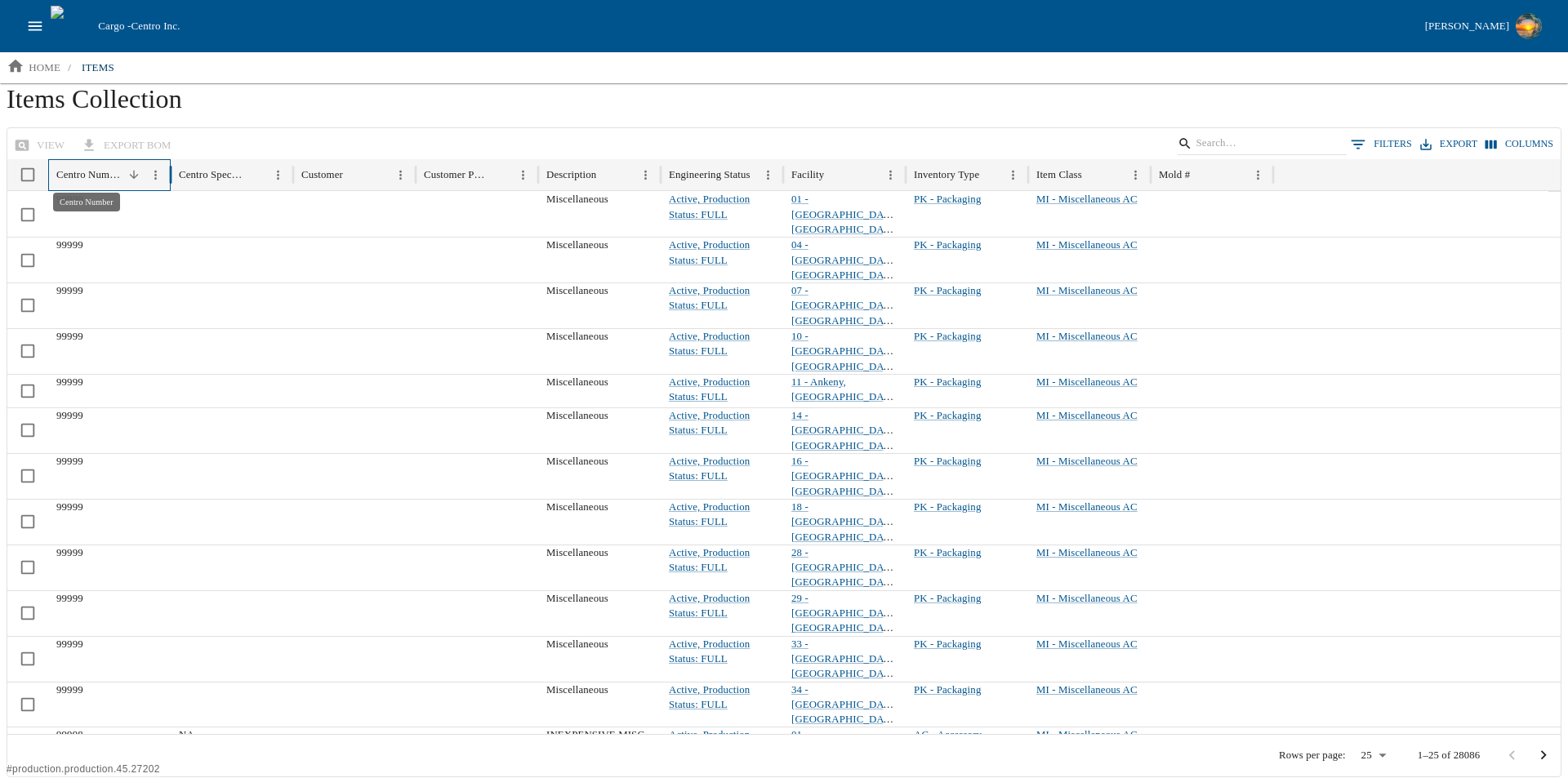
click at [108, 173] on div "Centro Number" at bounding box center [89, 174] width 65 height 13
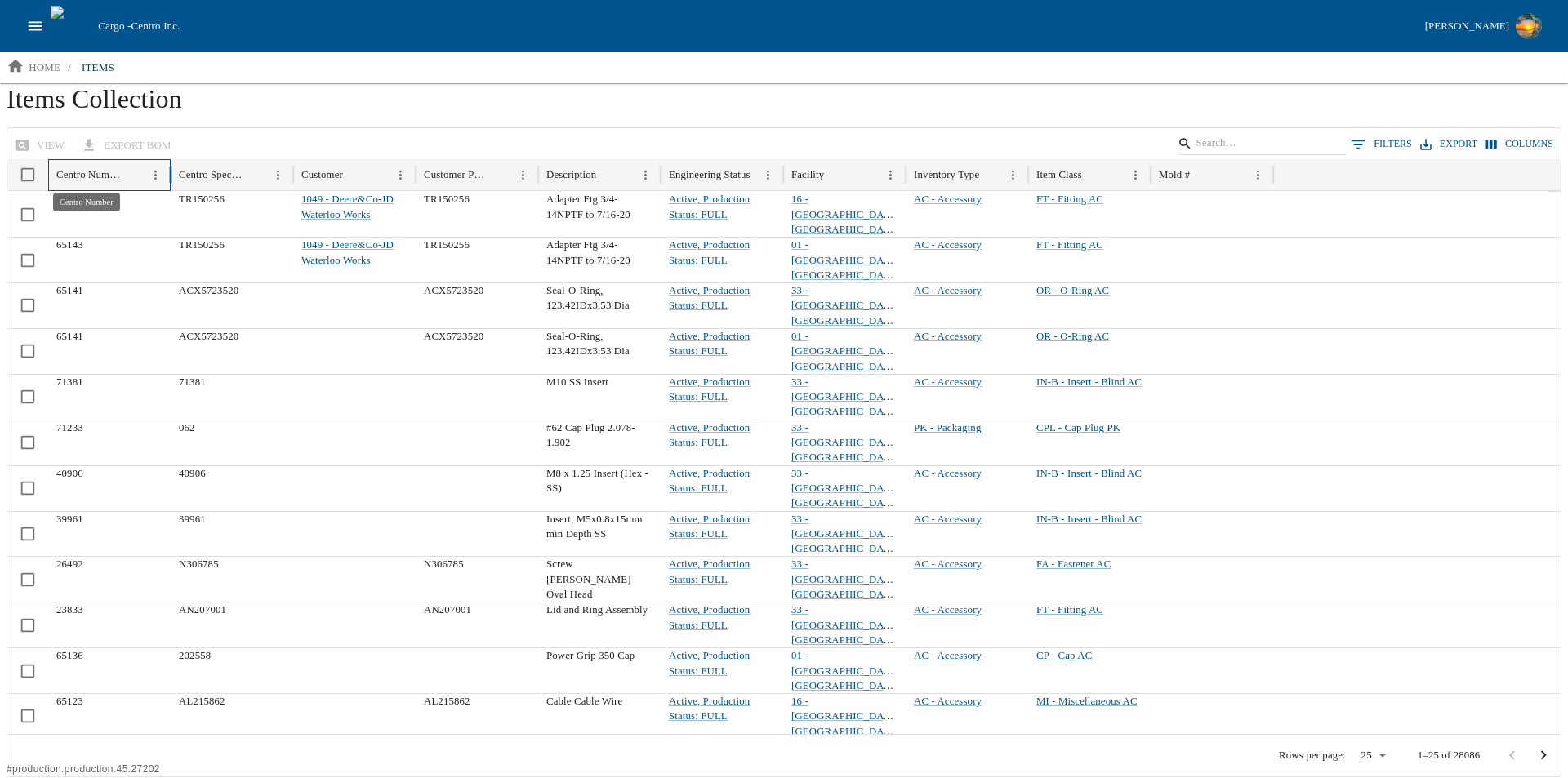
click at [105, 174] on div "Centro Number" at bounding box center [89, 174] width 65 height 13
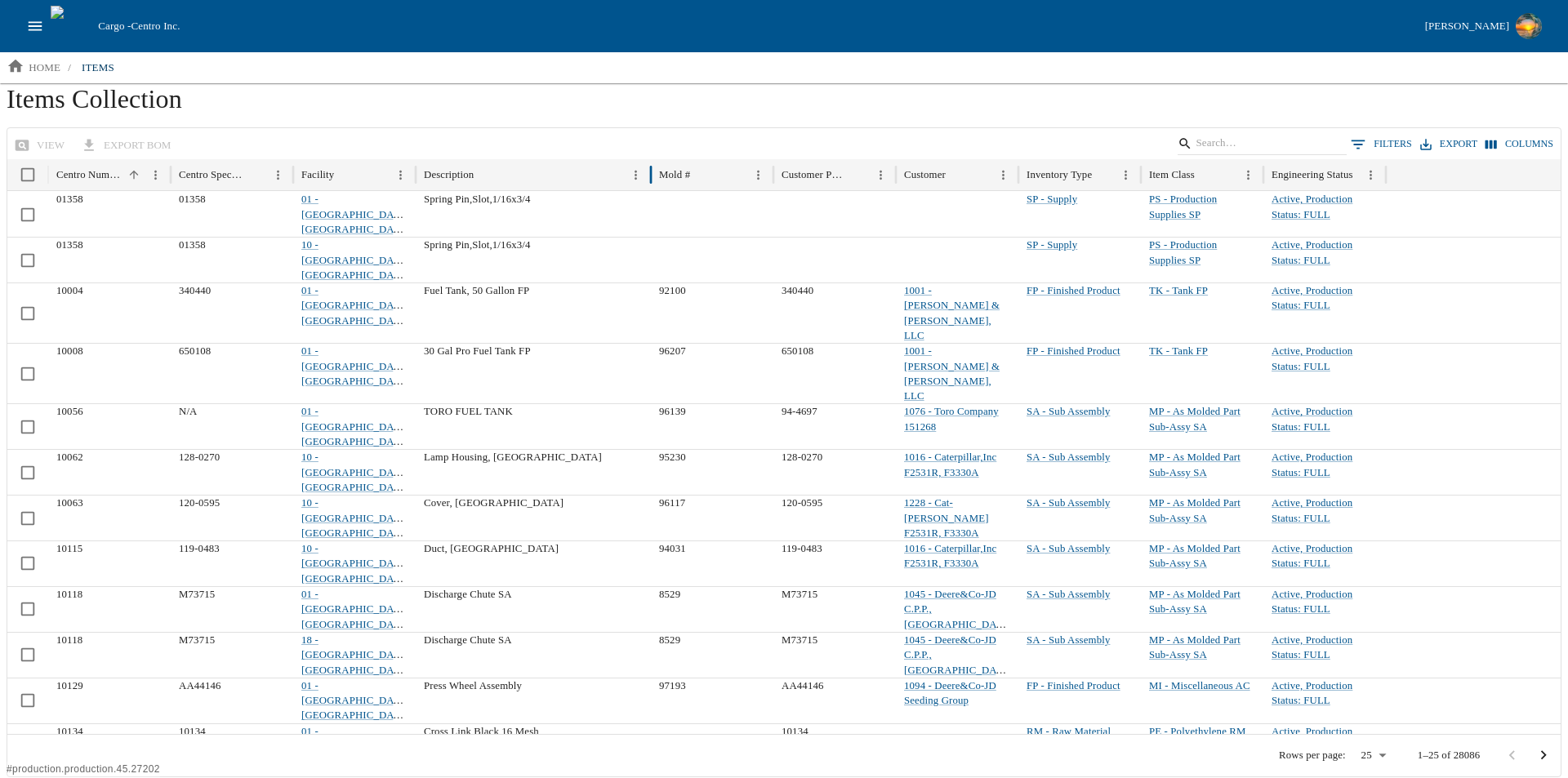
drag, startPoint x: 540, startPoint y: 185, endPoint x: 655, endPoint y: 201, distance: 116.1
click at [655, 201] on div "Centro Number Centro Specification Facility Description Mold # Customer Part Nu…" at bounding box center [784, 447] width 1553 height 575
click at [753, 177] on icon "Menu" at bounding box center [760, 175] width 13 height 13
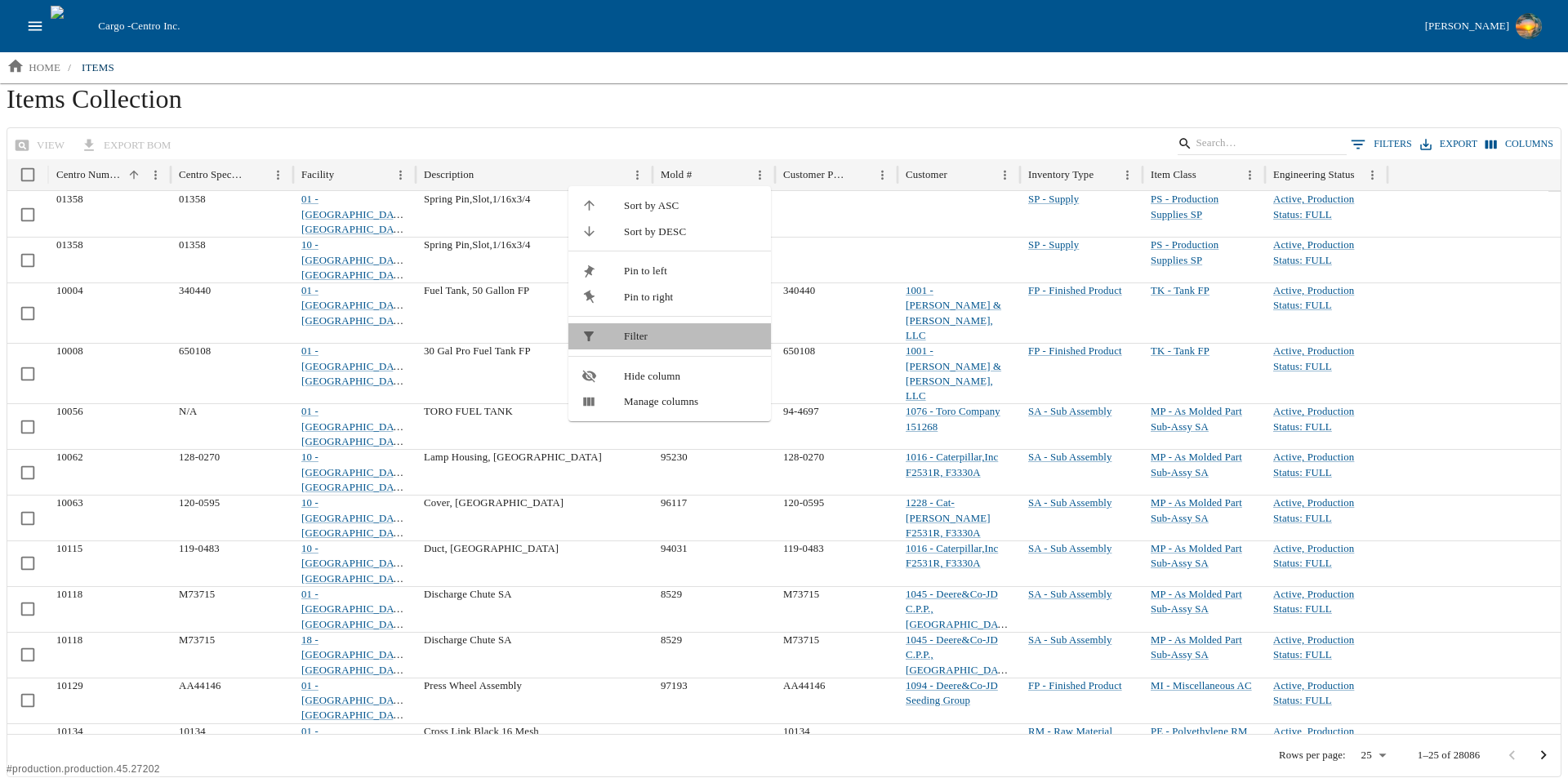
click at [631, 327] on li "Filter" at bounding box center [669, 336] width 202 height 26
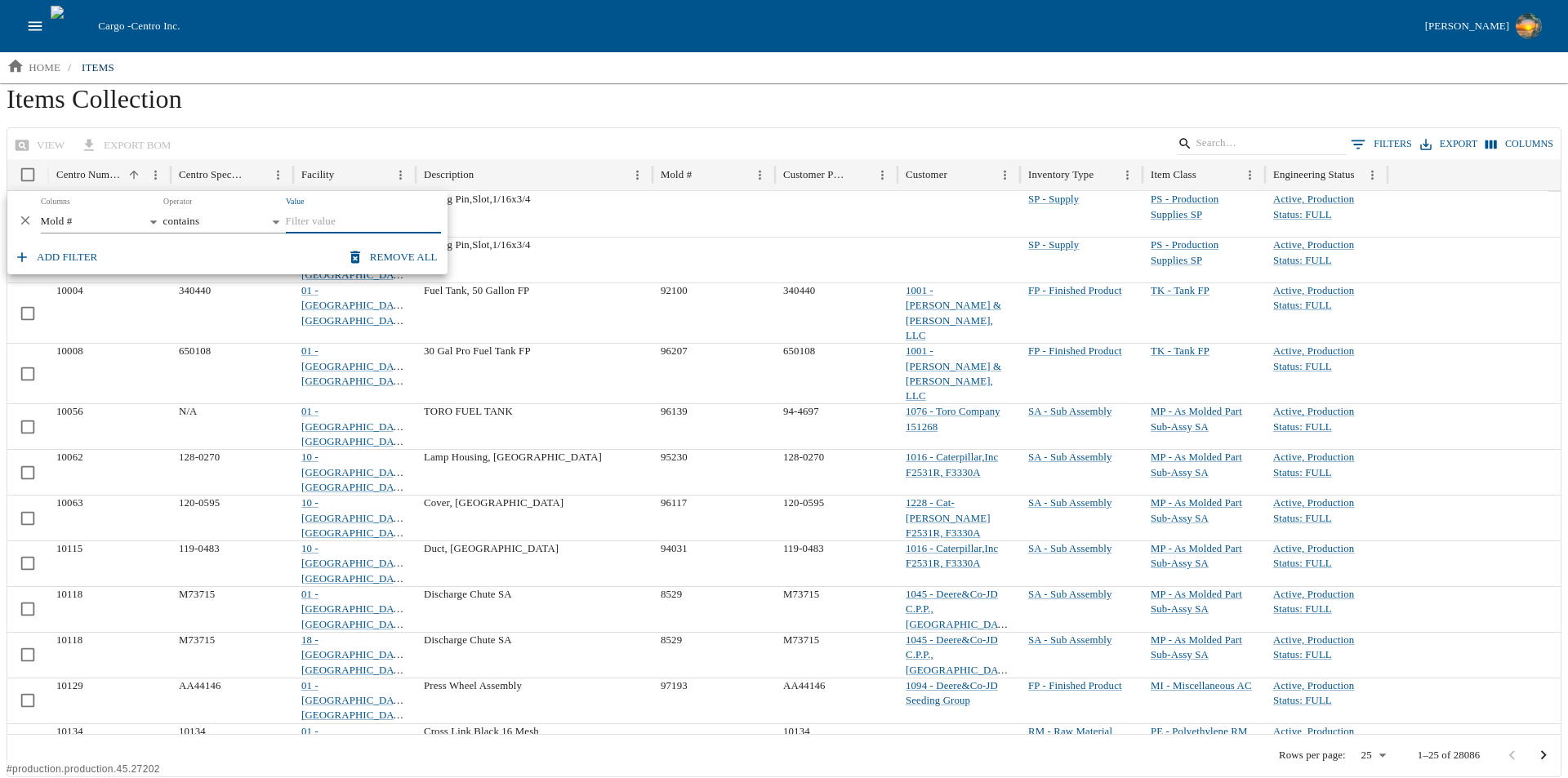
click at [276, 223] on body "Cargo - Centro Inc. Brandon Moeller home / items Items Collection view export B…" at bounding box center [784, 389] width 1568 height 777
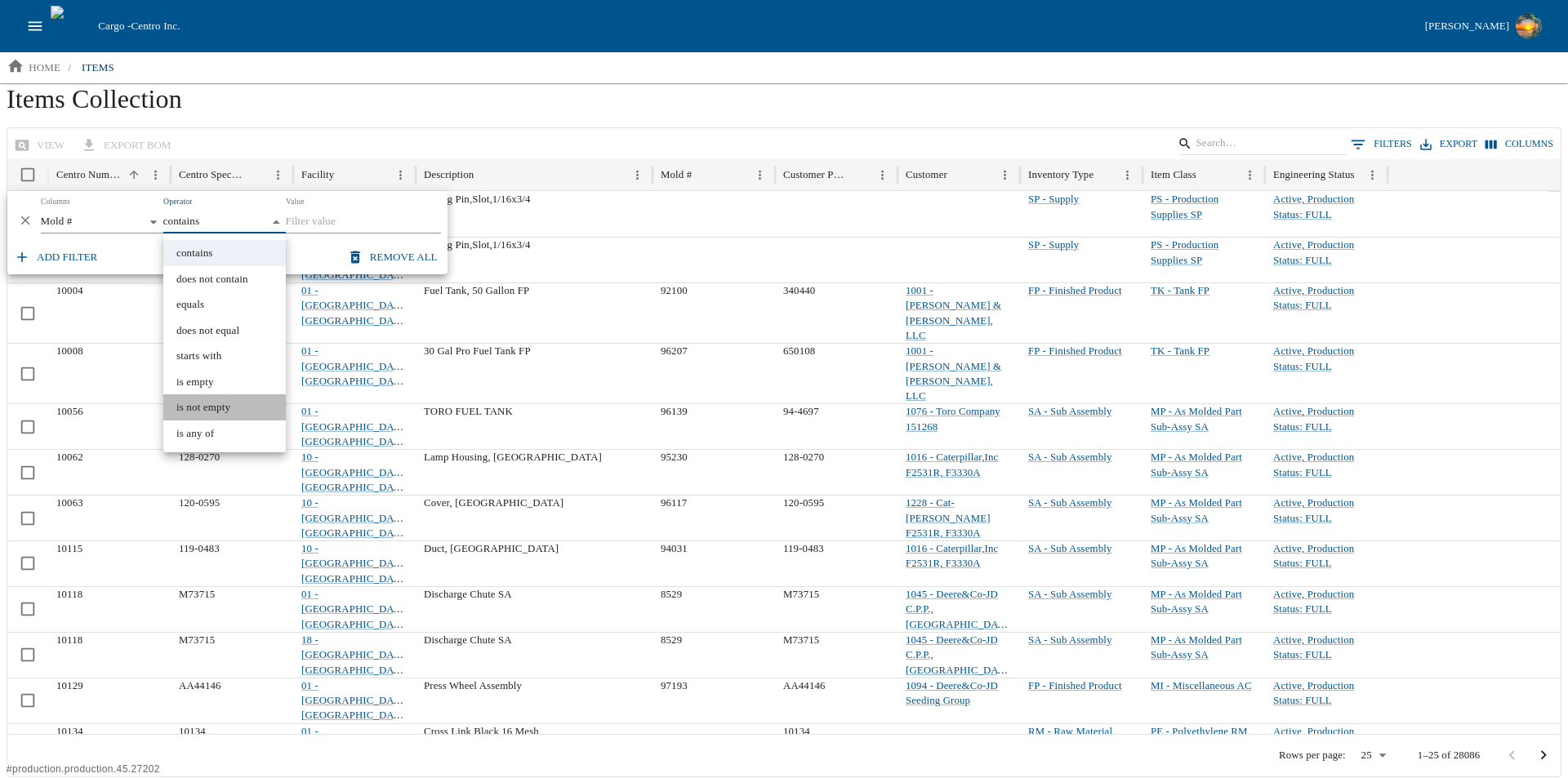
click at [213, 411] on li "is not empty" at bounding box center [224, 407] width 122 height 26
type input "**********"
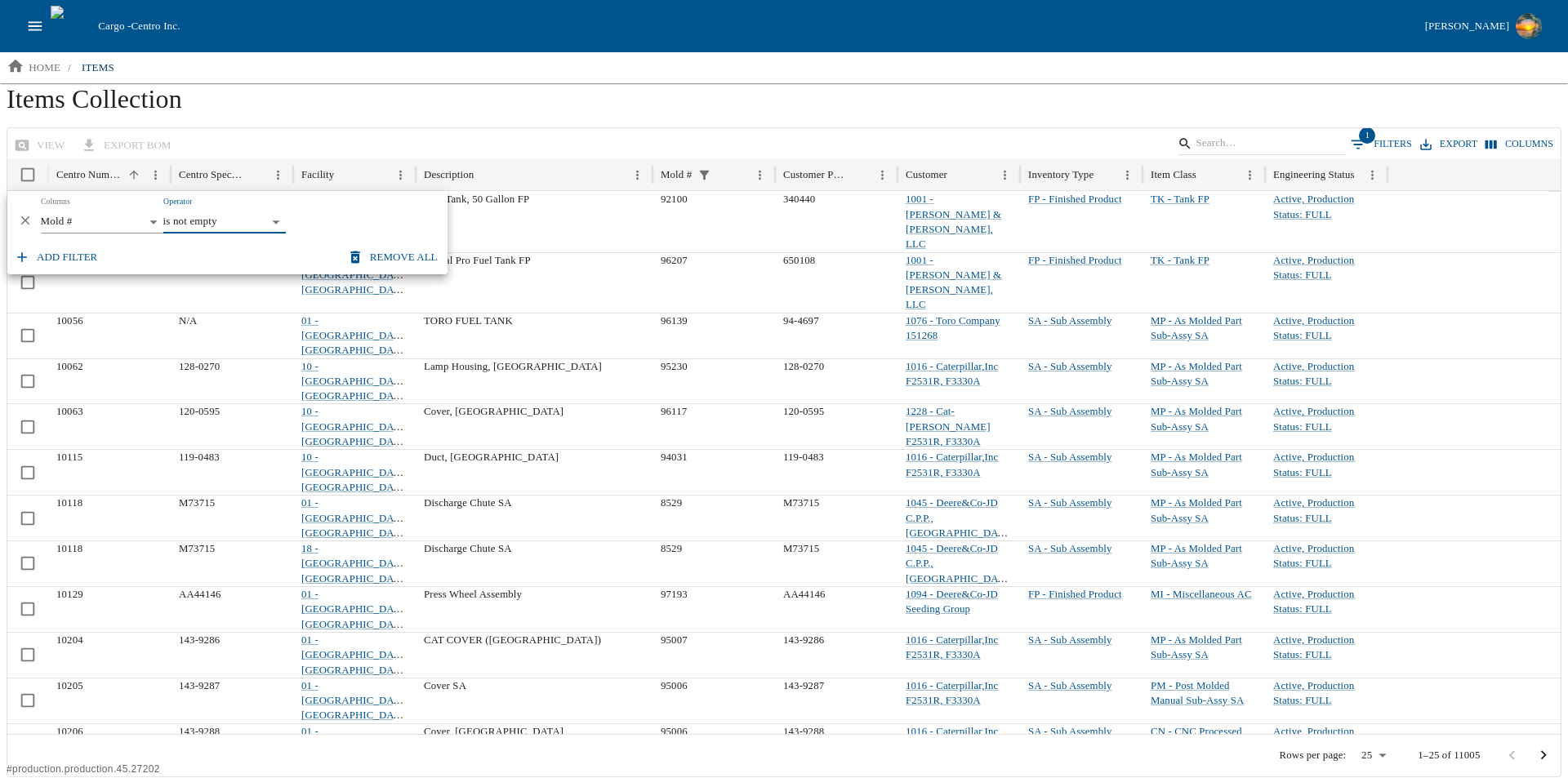
click at [673, 89] on h1 "Items Collection" at bounding box center [784, 105] width 1555 height 44
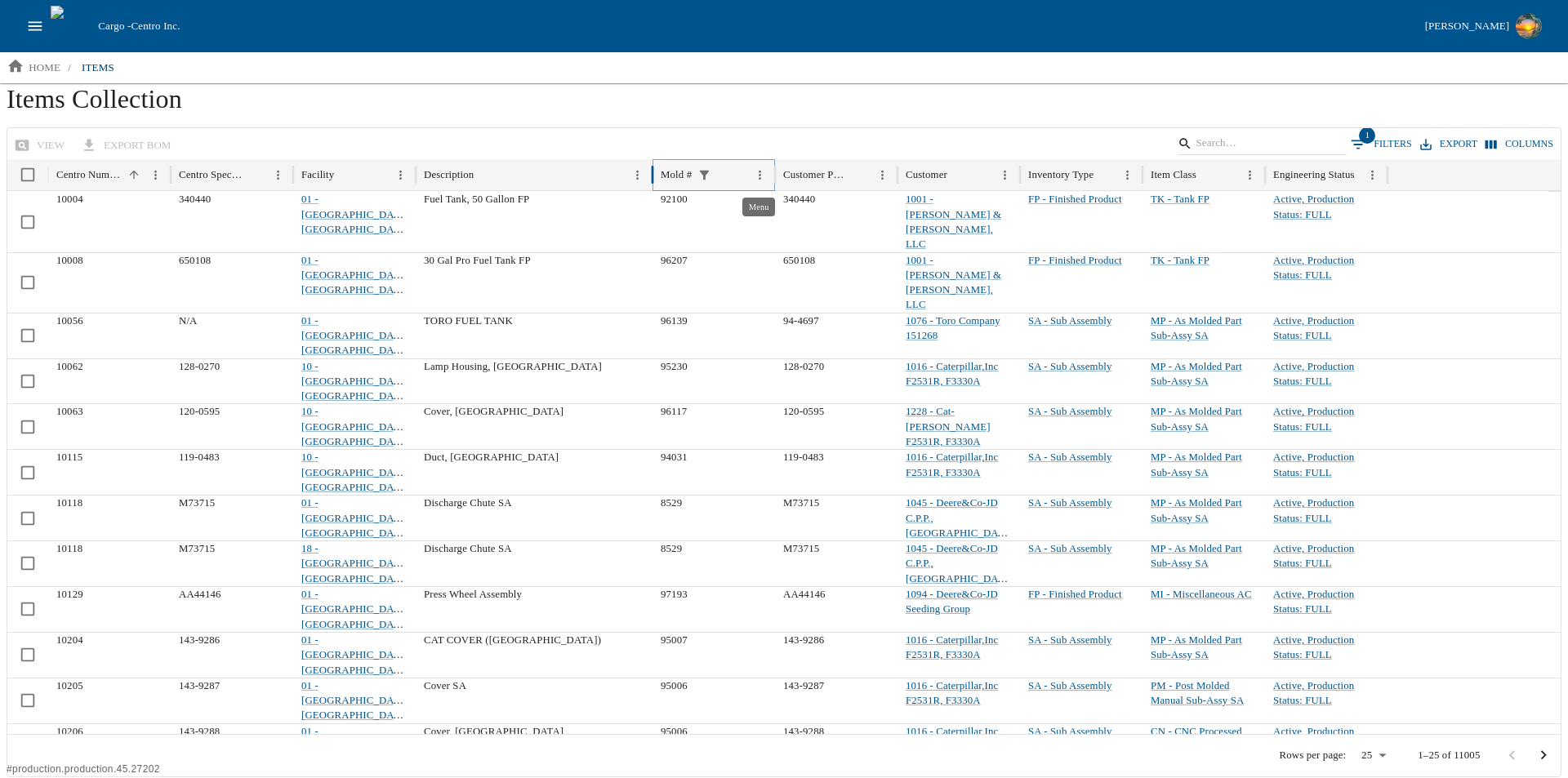
click at [760, 177] on icon "Menu" at bounding box center [760, 175] width 13 height 13
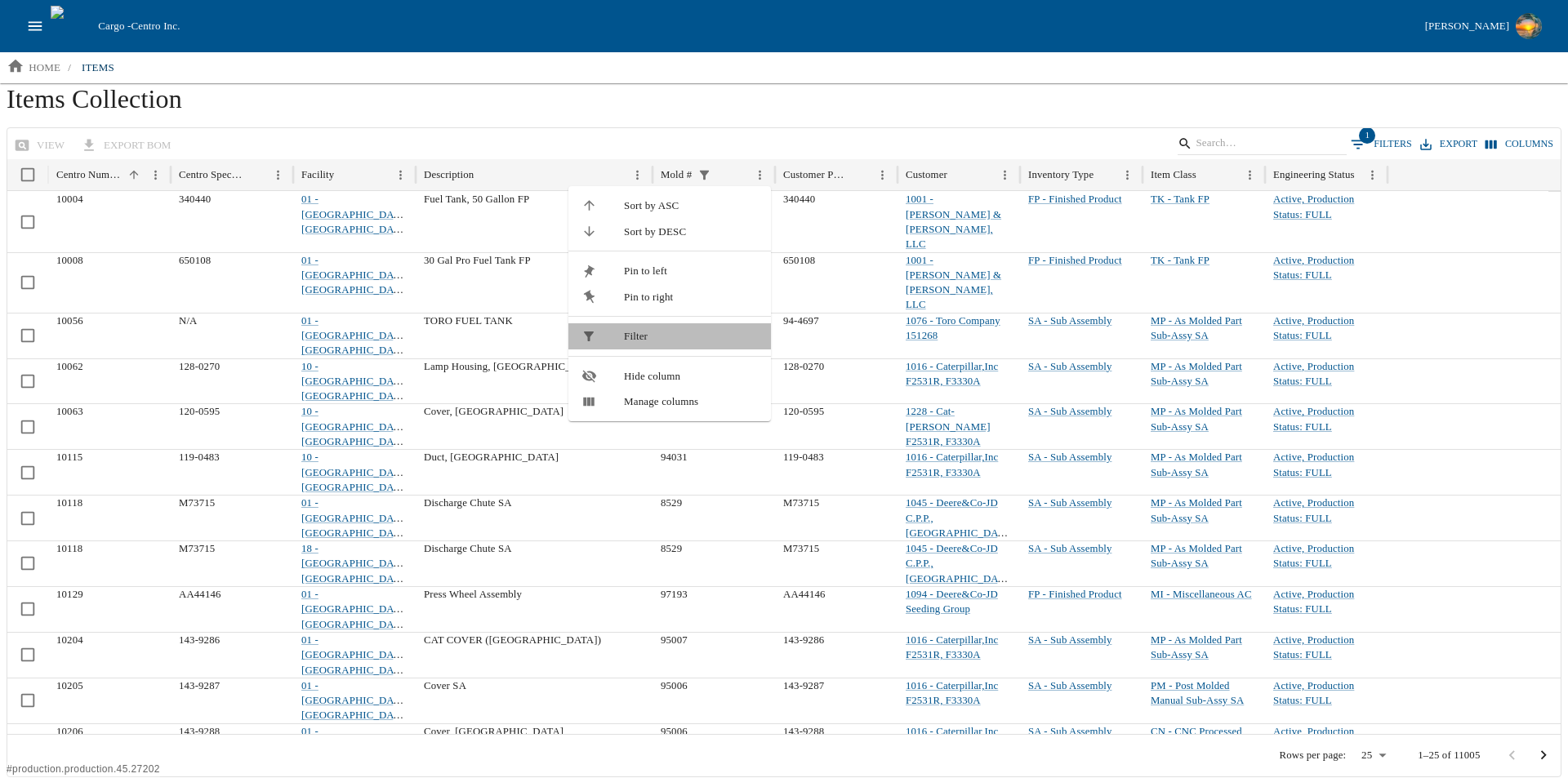
click at [633, 329] on span "Filter" at bounding box center [690, 335] width 134 height 16
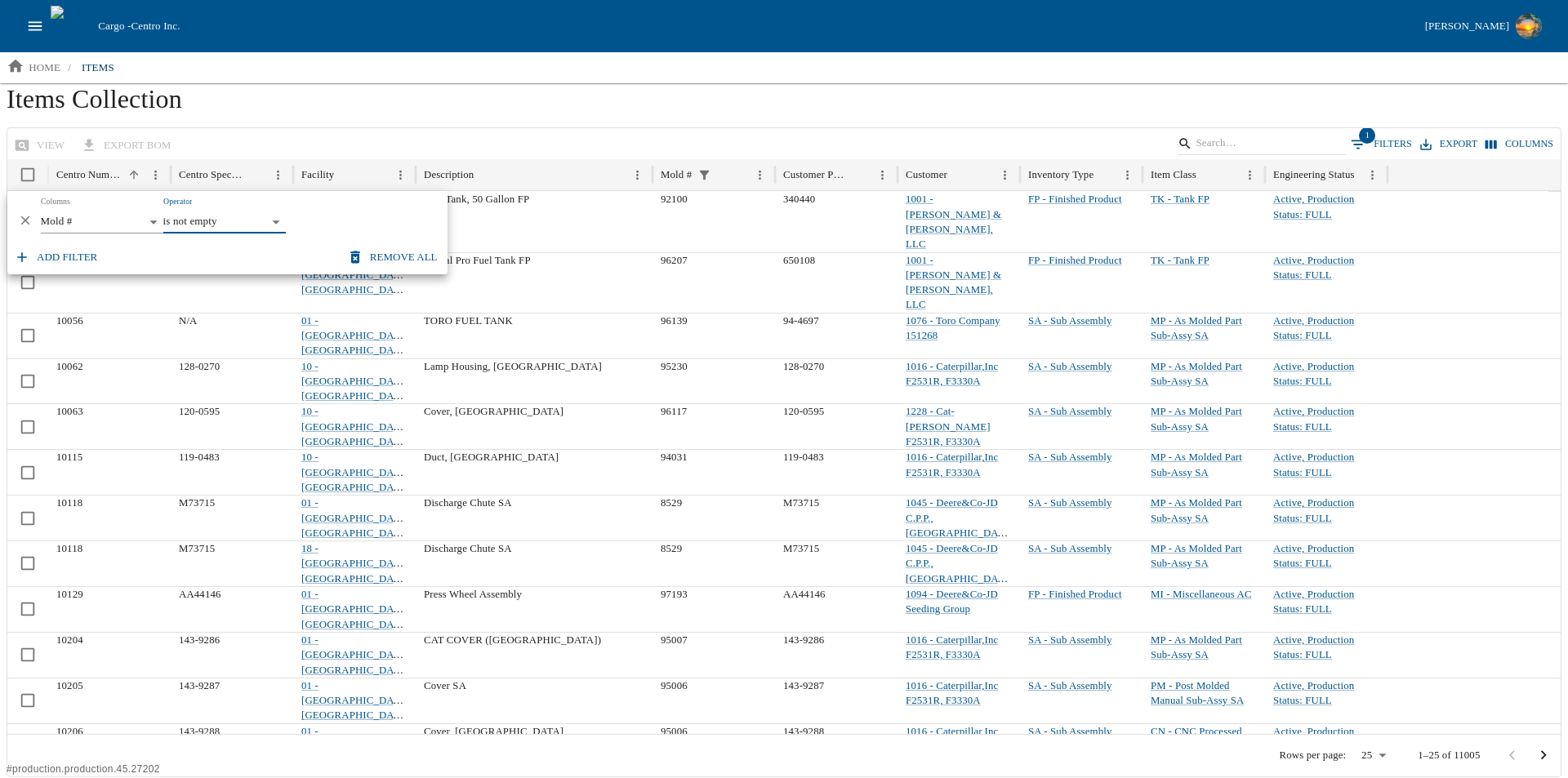
click at [689, 128] on div "view export BOM 1 Filters Export Columns" at bounding box center [784, 144] width 1553 height 32
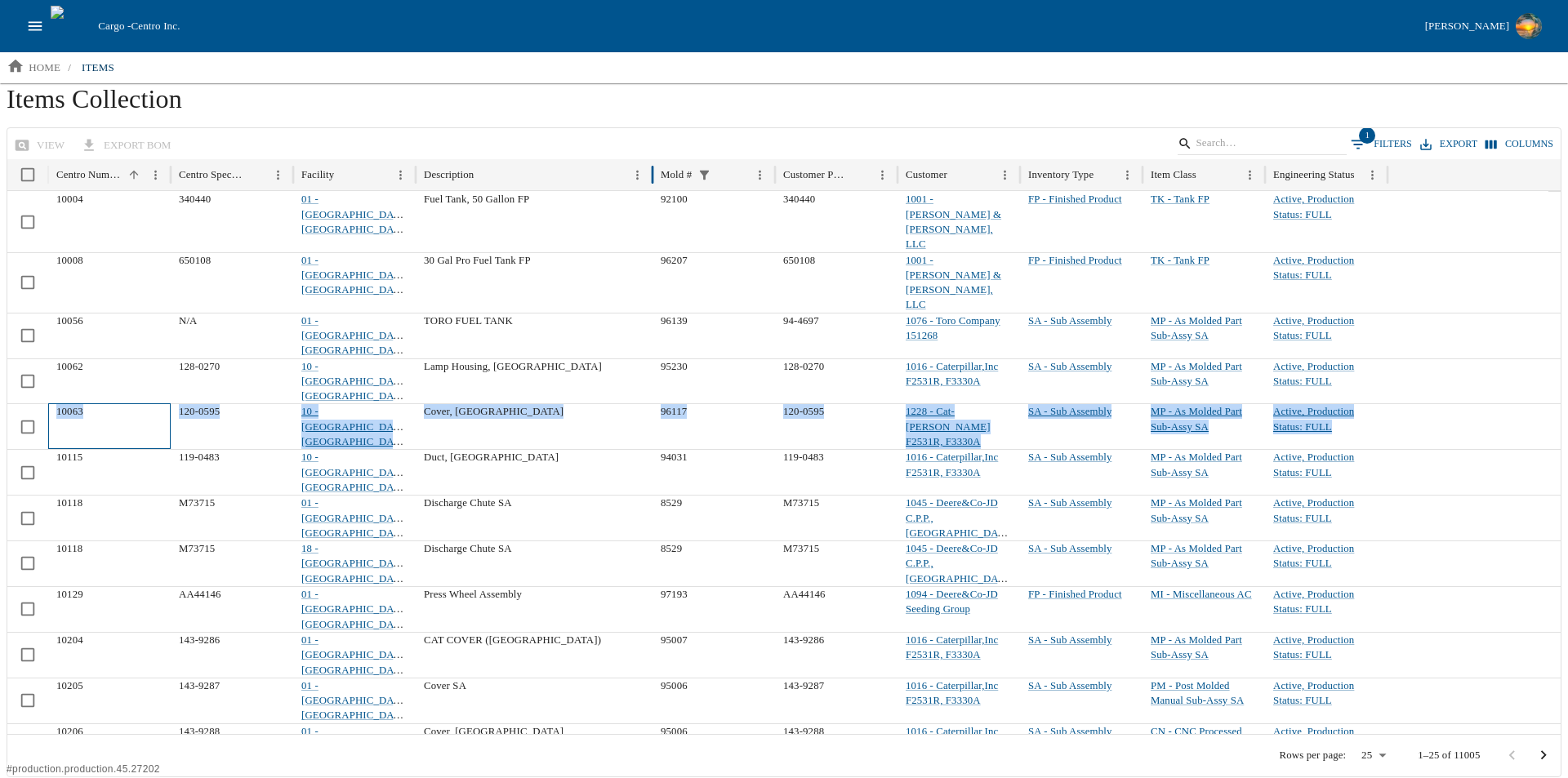
click at [15, 403] on div "10063 120-0595 10 - Claremont, NC Cover, SA 96117 120-0595 1228 - Cat-Clayton F…" at bounding box center [784, 426] width 1553 height 46
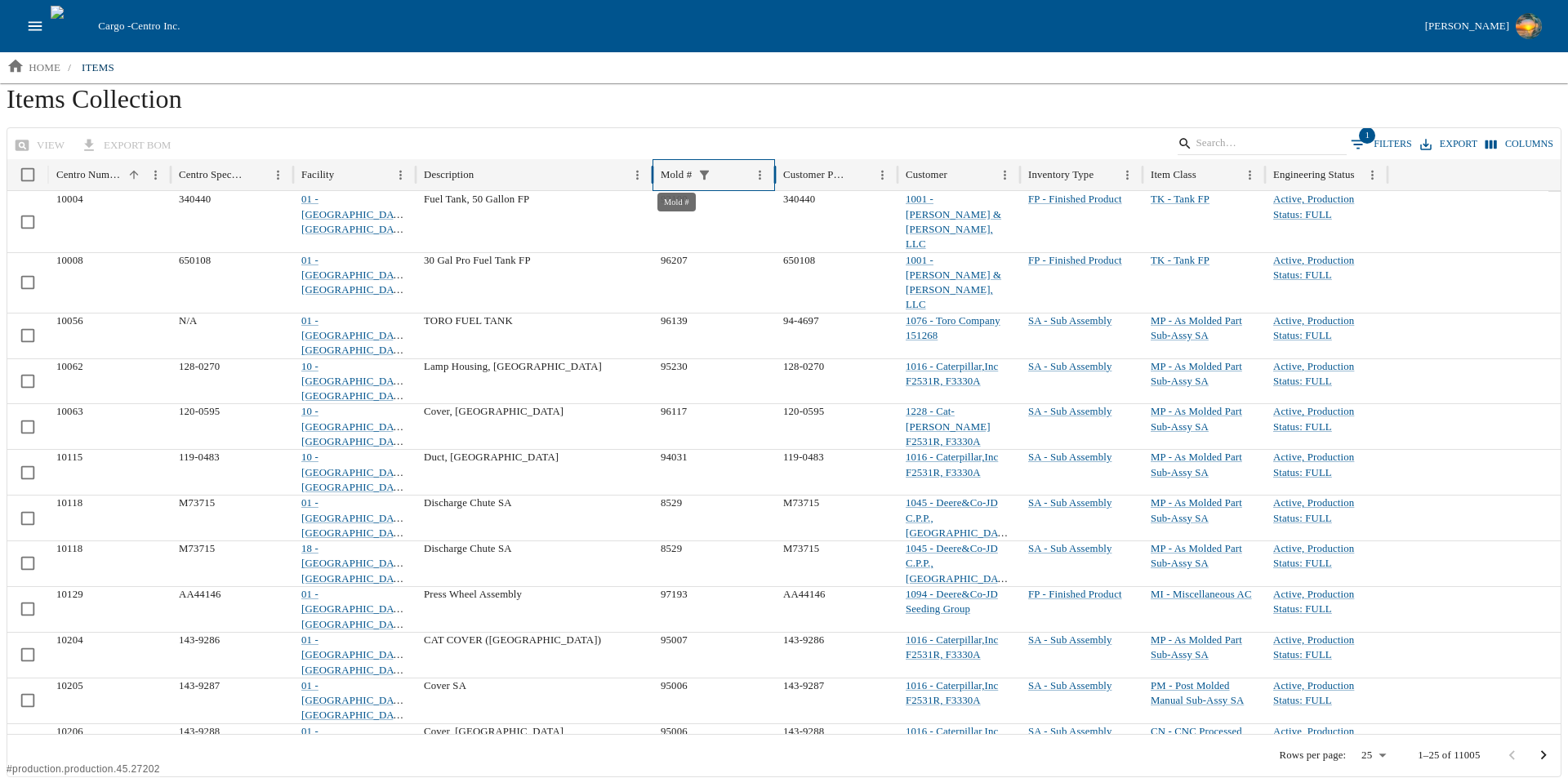
click at [667, 172] on div "Mold #" at bounding box center [676, 174] width 31 height 13
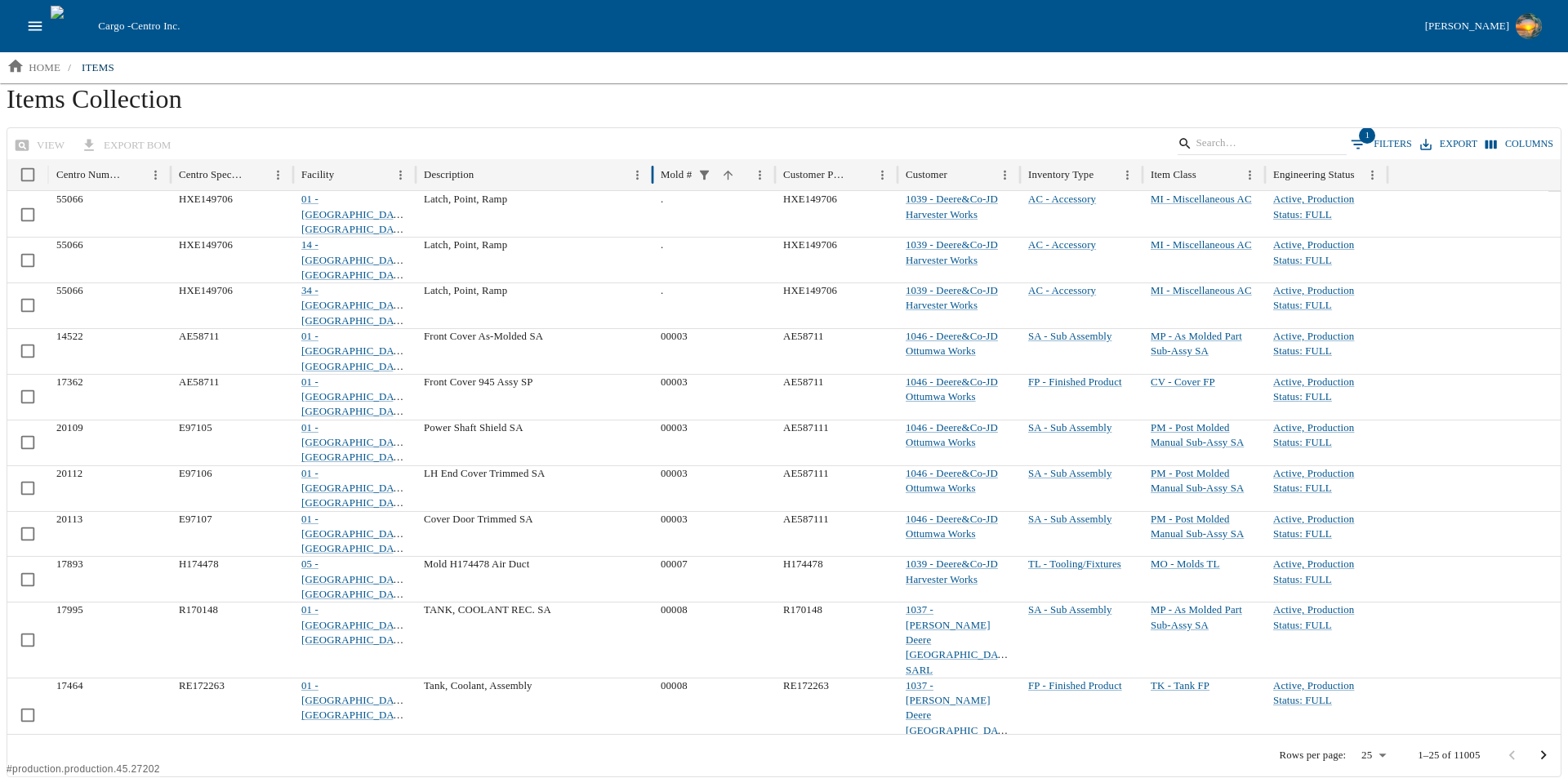
click at [1387, 140] on button "1 Filters" at bounding box center [1381, 144] width 69 height 24
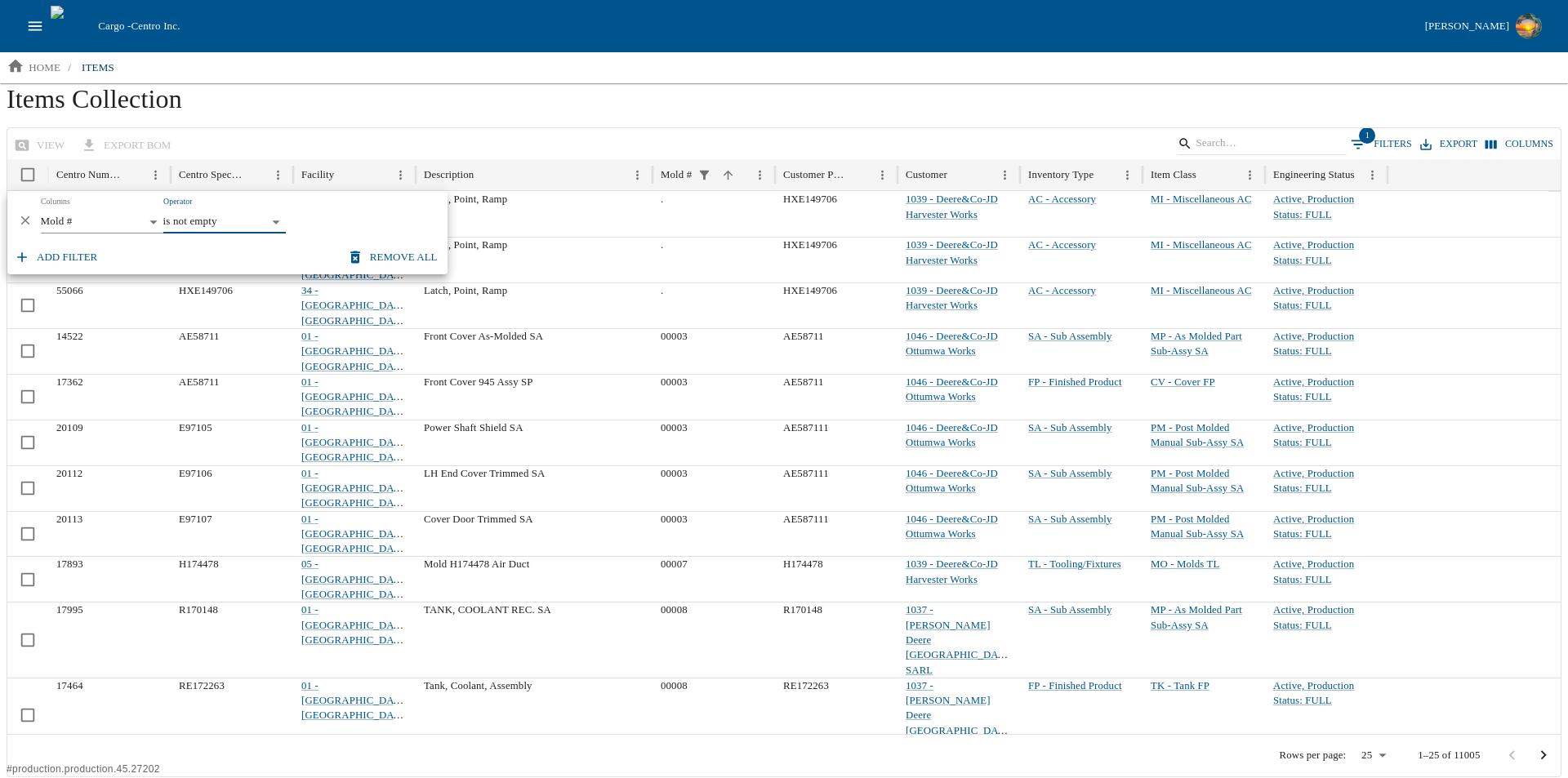
click at [414, 121] on h1 "Items Collection" at bounding box center [784, 105] width 1555 height 44
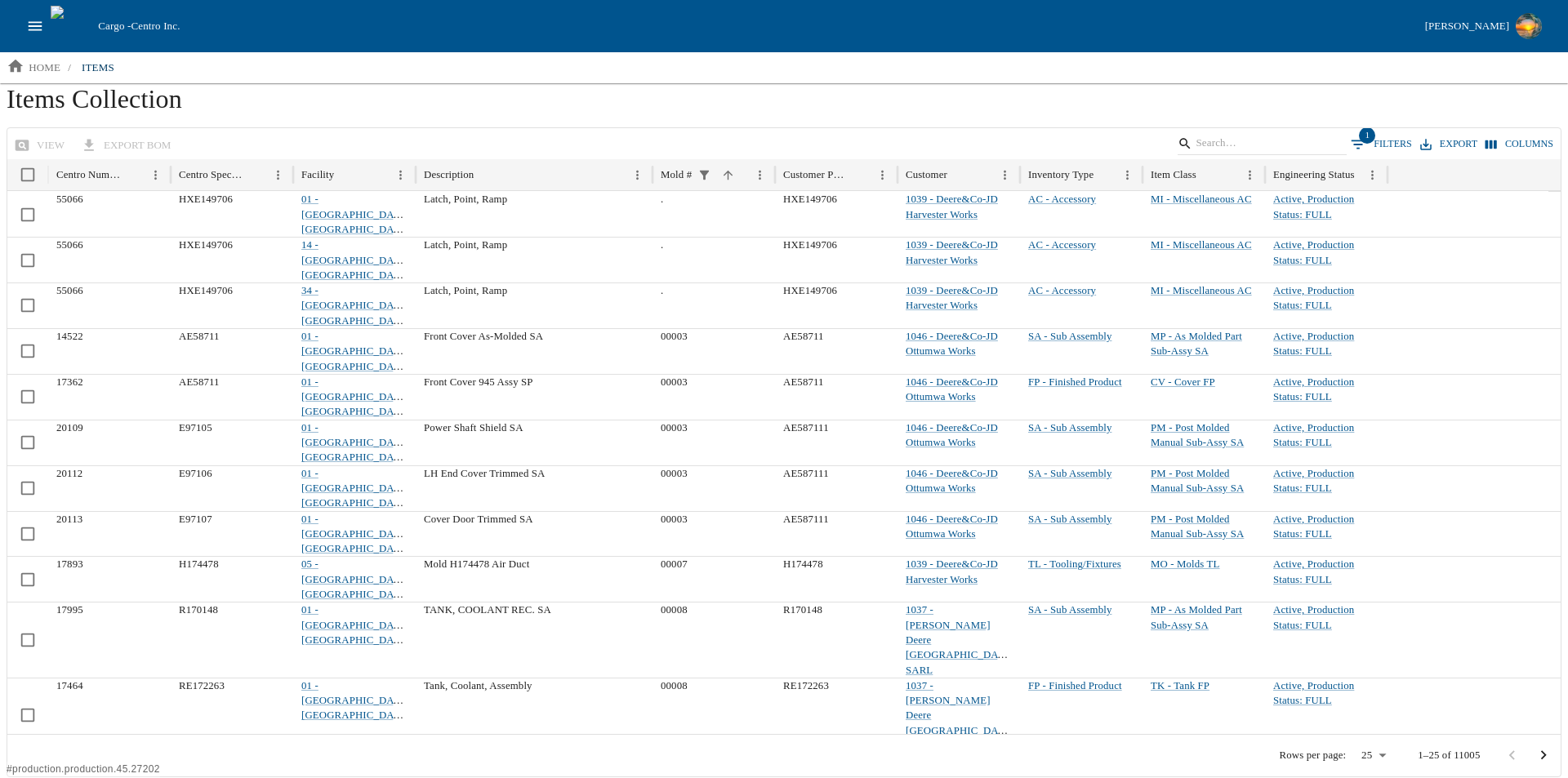
click at [40, 38] on button "open drawer" at bounding box center [35, 26] width 31 height 31
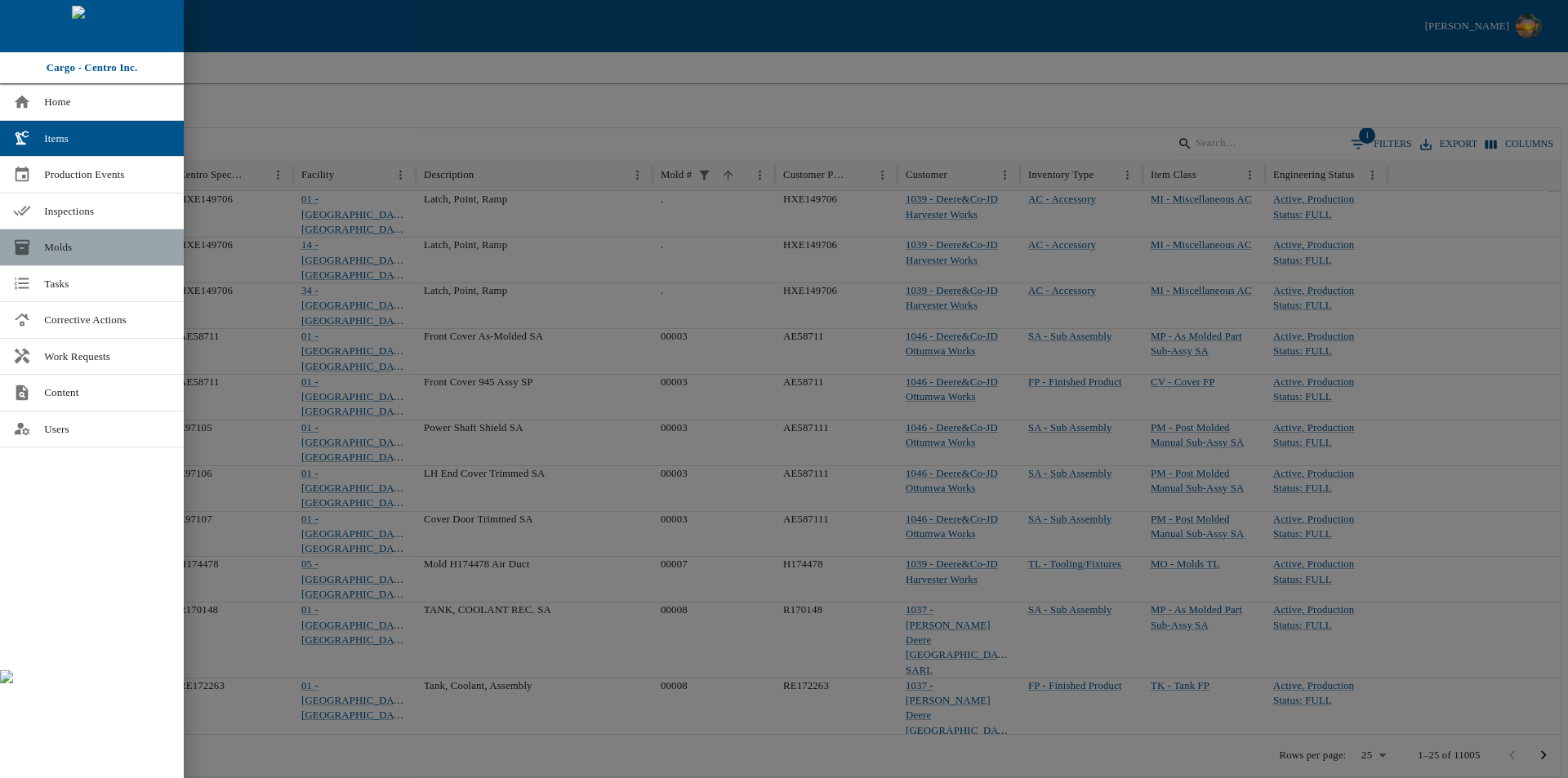
click at [66, 245] on span "Molds" at bounding box center [107, 247] width 126 height 16
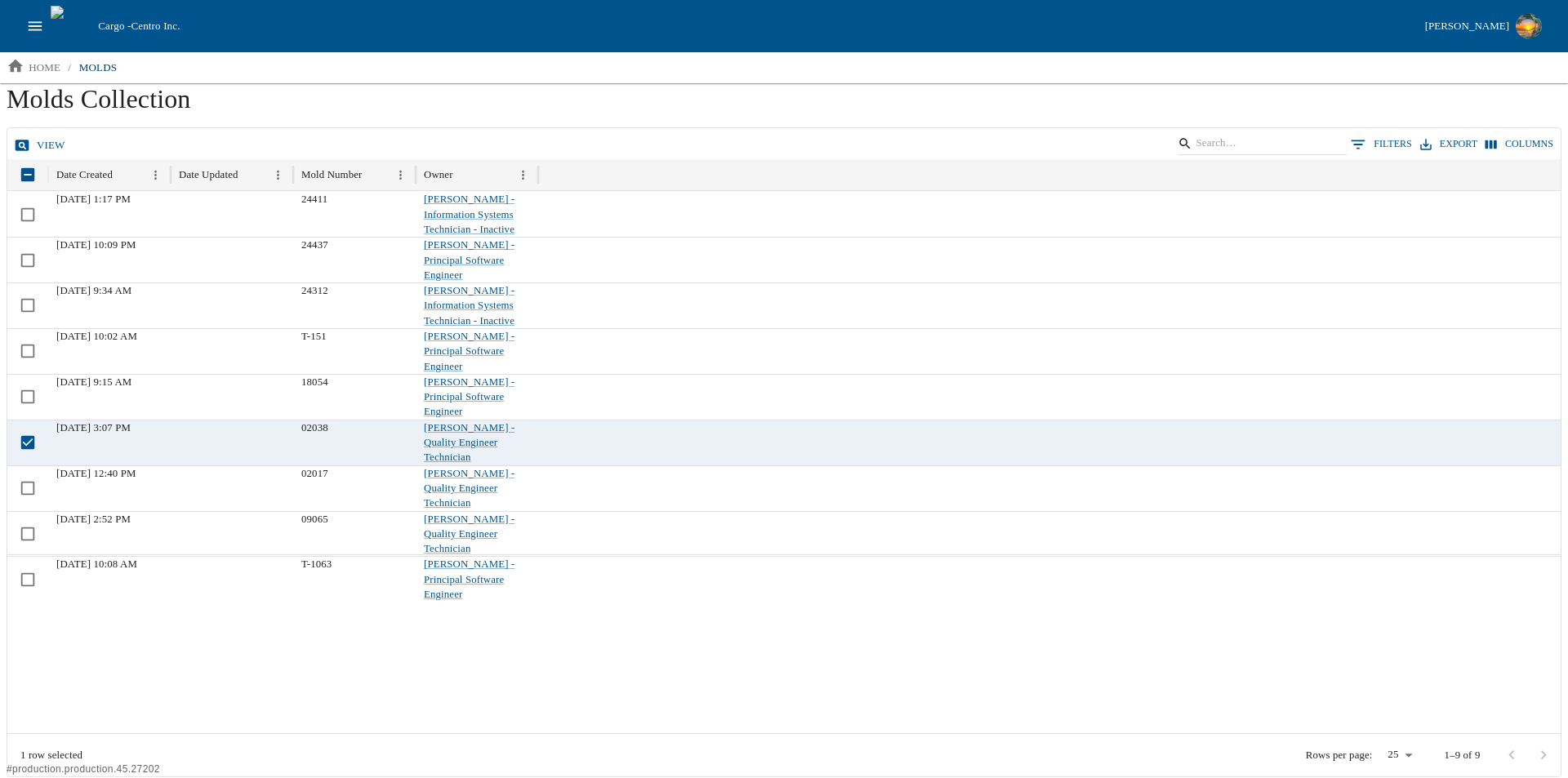
click at [46, 142] on link "view" at bounding box center [41, 146] width 62 height 29
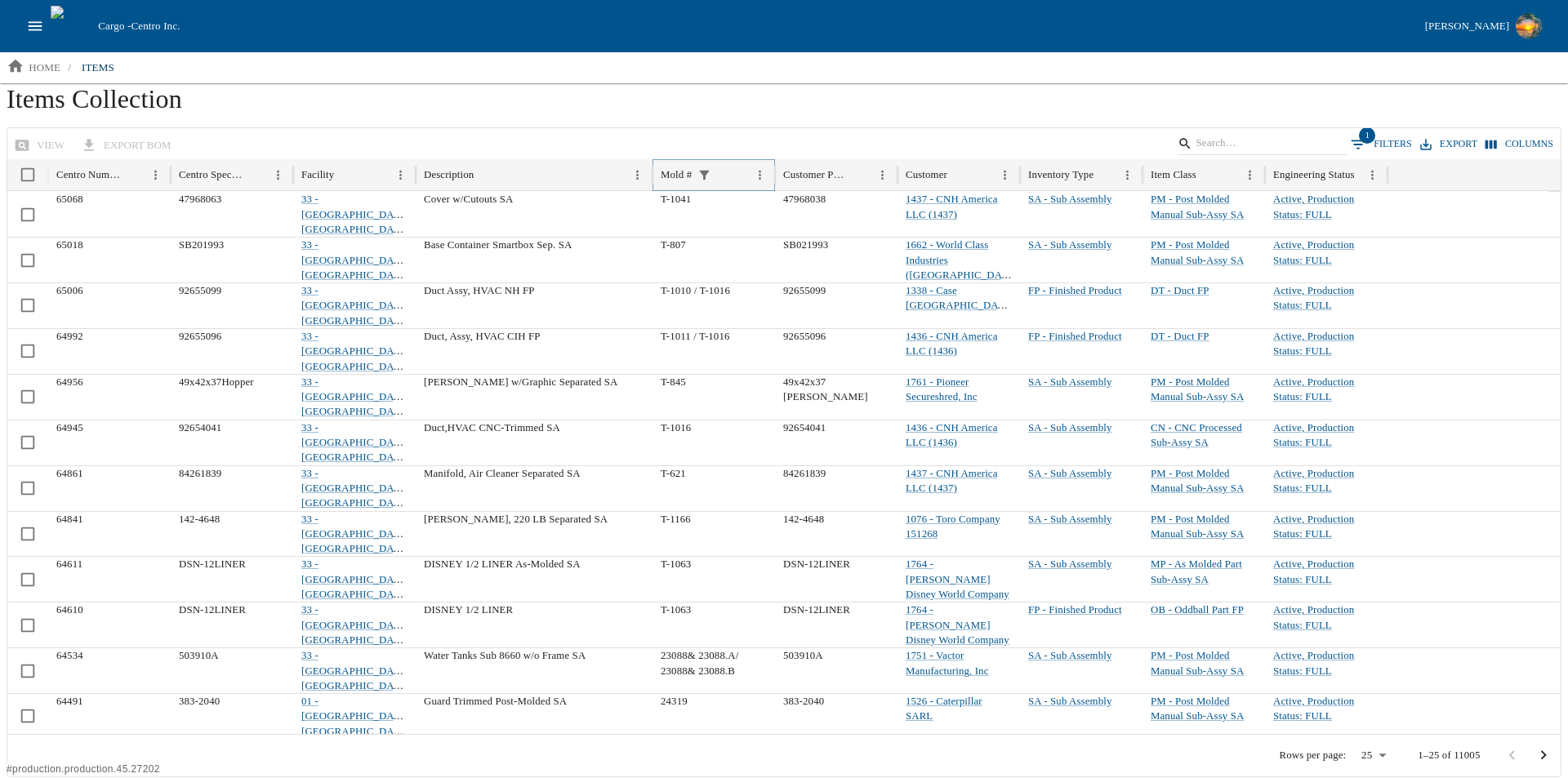
click at [725, 174] on icon "Sort" at bounding box center [728, 175] width 13 height 13
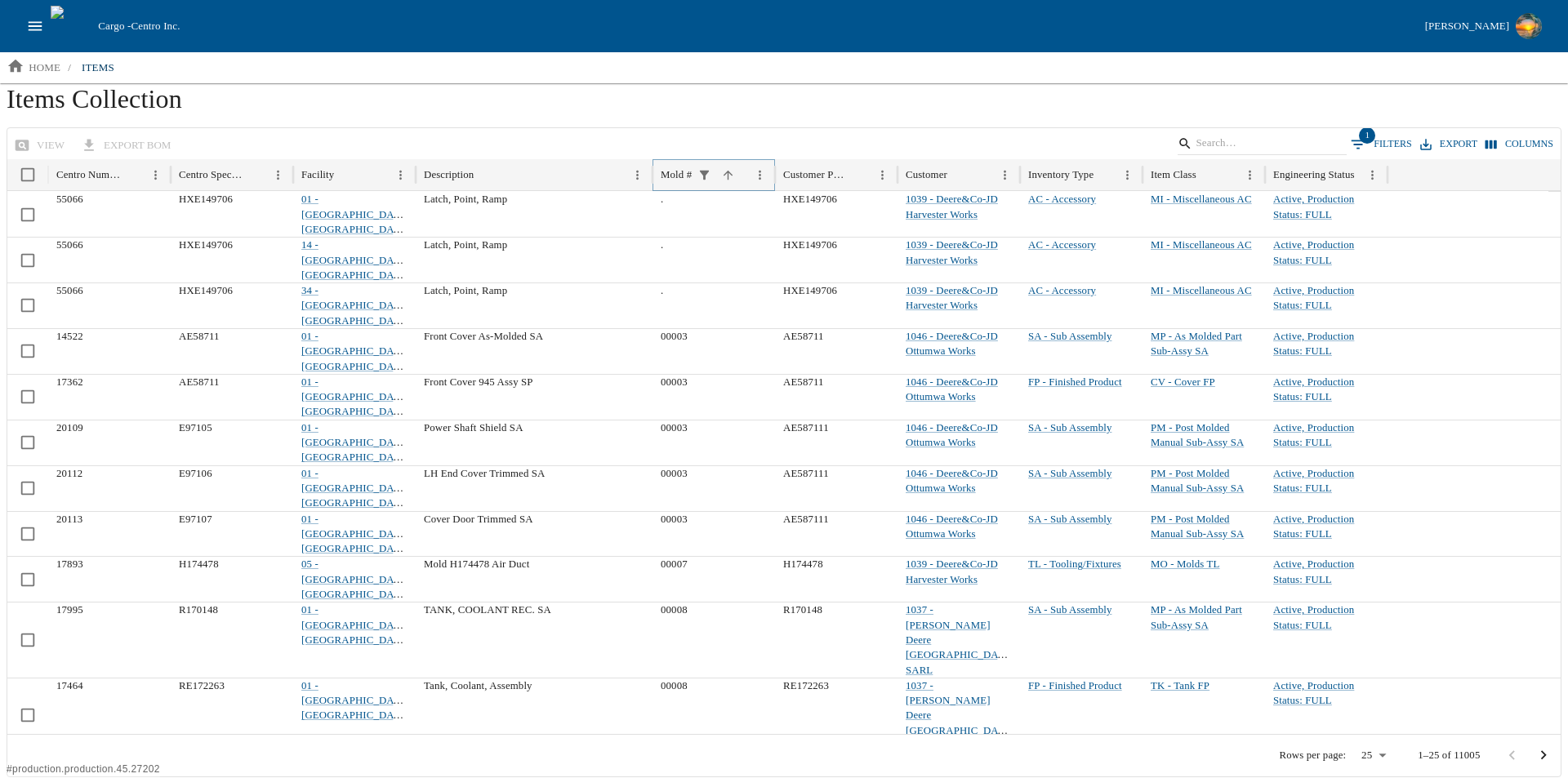
click at [728, 174] on icon "Sort" at bounding box center [728, 175] width 13 height 13
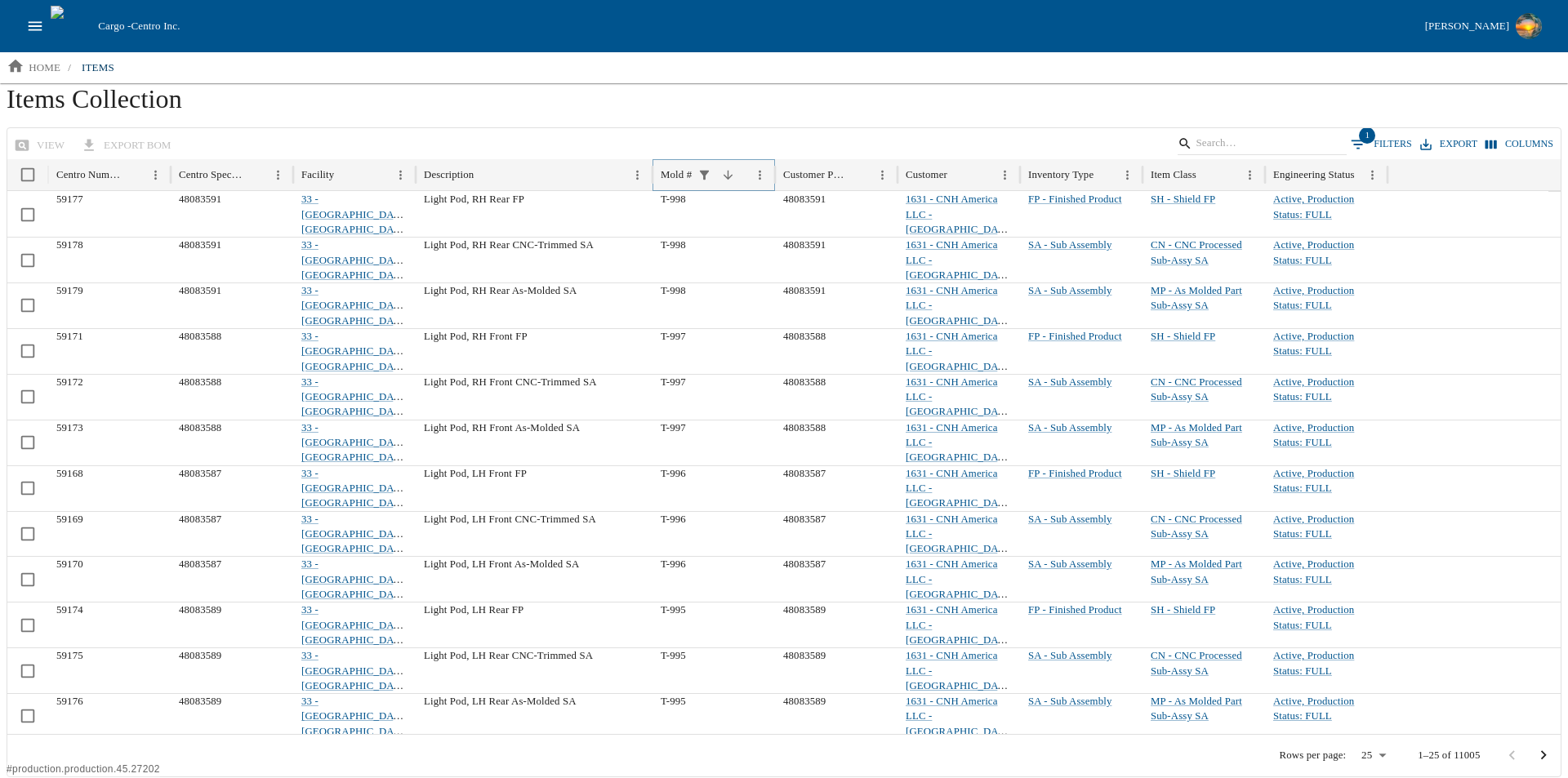
click at [728, 174] on icon "Sort" at bounding box center [728, 175] width 13 height 13
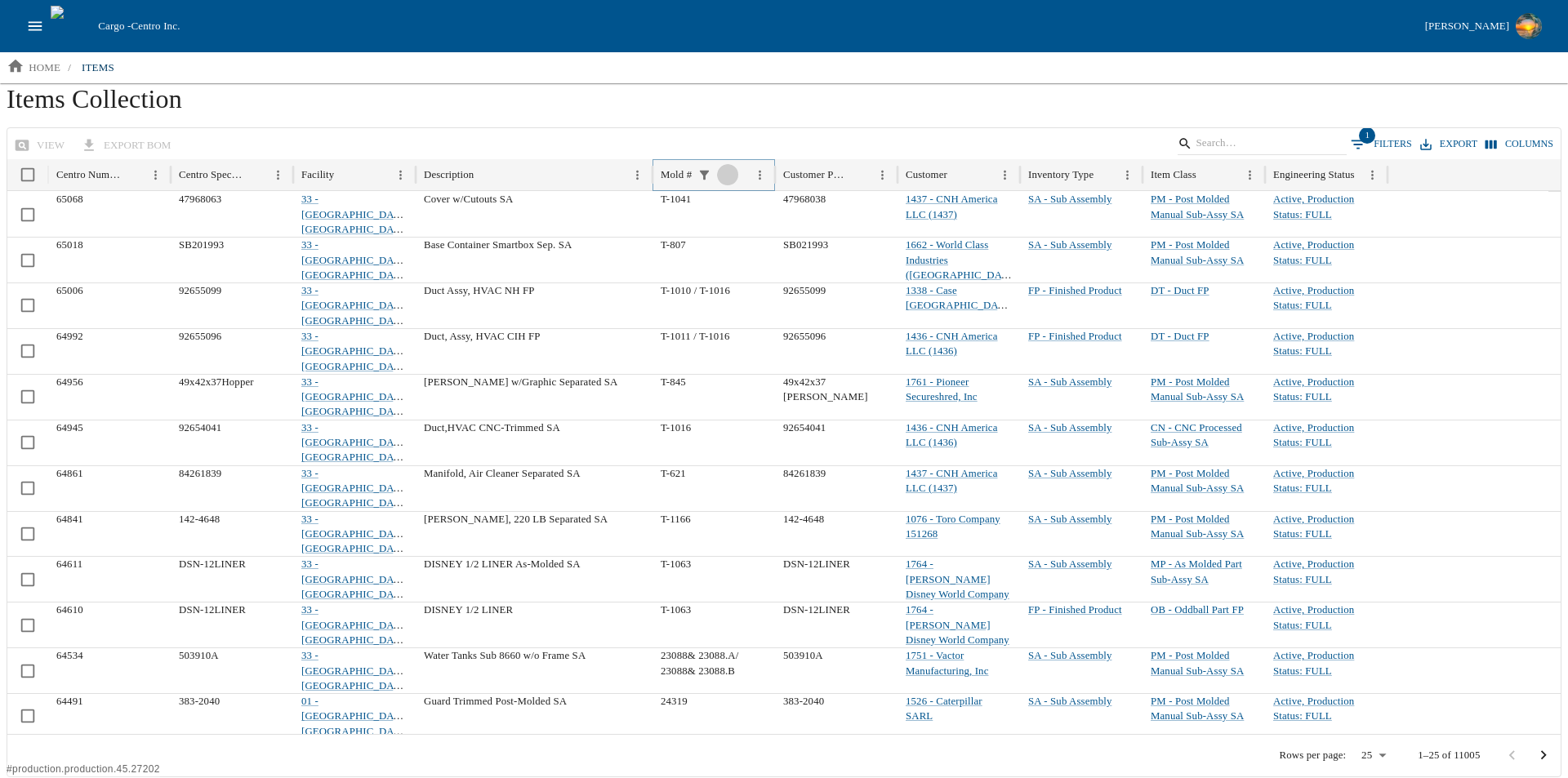
click at [730, 173] on icon "Sort" at bounding box center [728, 174] width 9 height 9
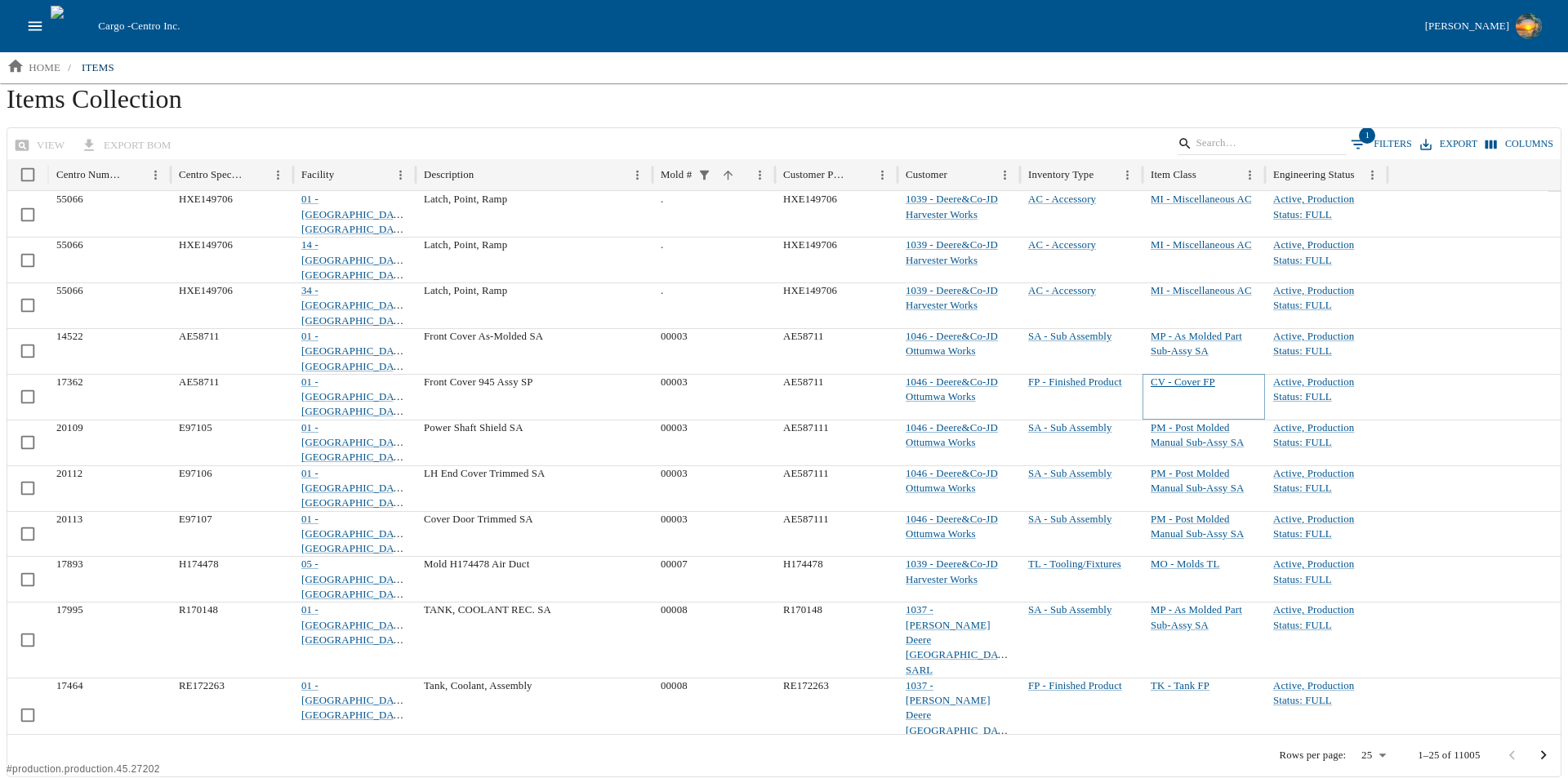
click at [1189, 376] on link "CV - Cover FP" at bounding box center [1183, 382] width 65 height 12
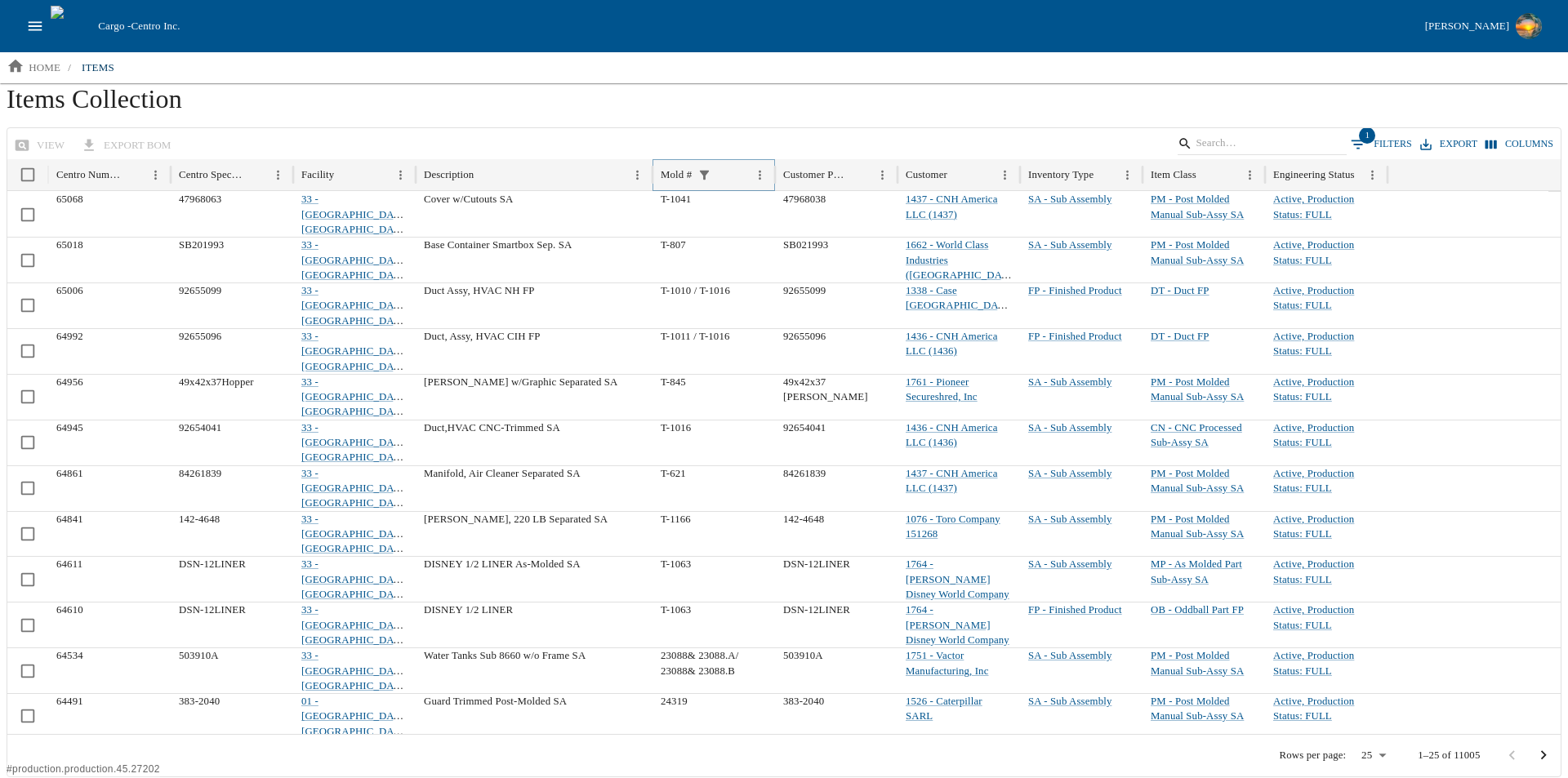
click at [733, 175] on icon "Sort" at bounding box center [728, 175] width 13 height 13
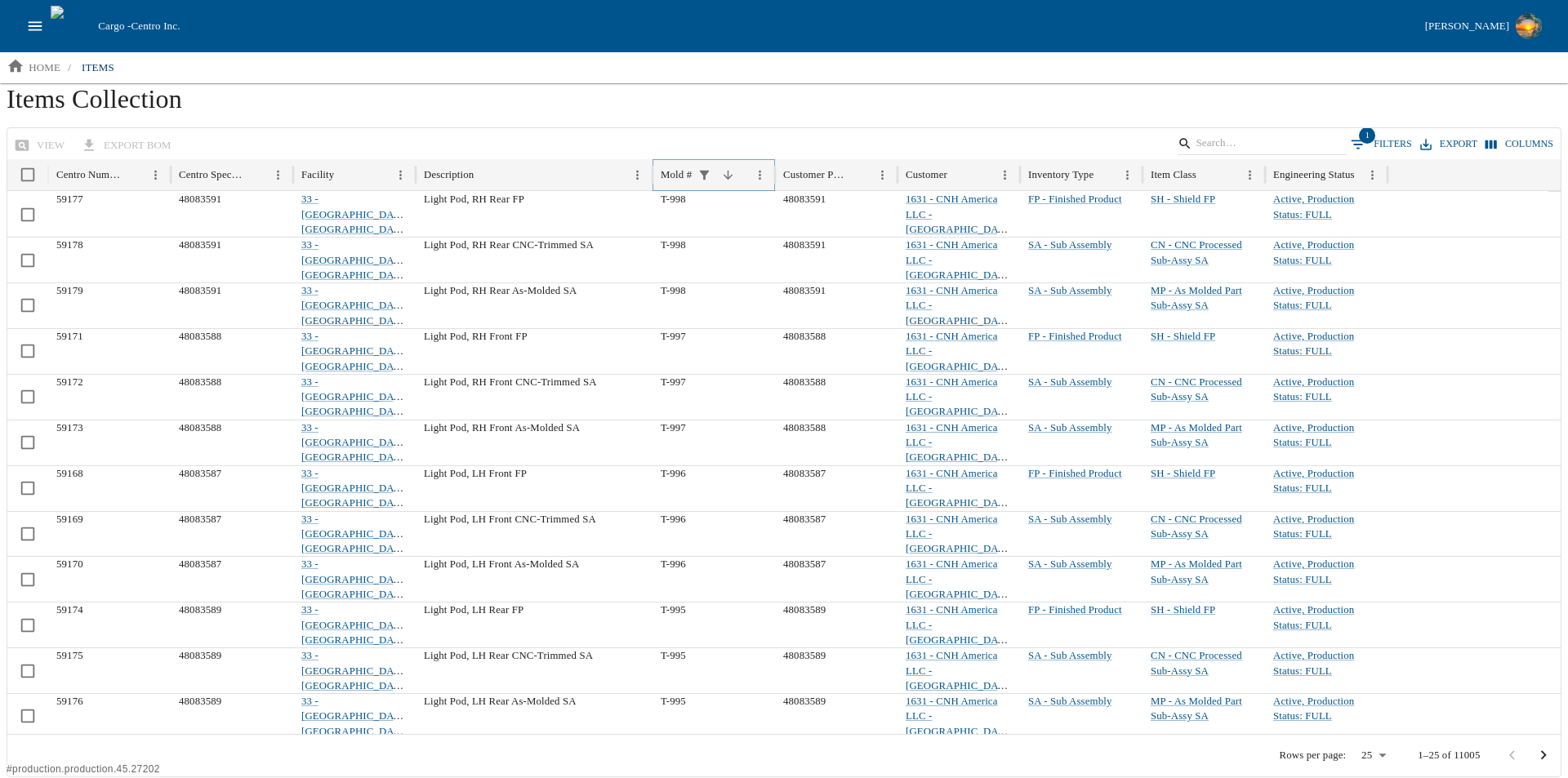
click at [727, 176] on icon "Sort" at bounding box center [728, 174] width 9 height 9
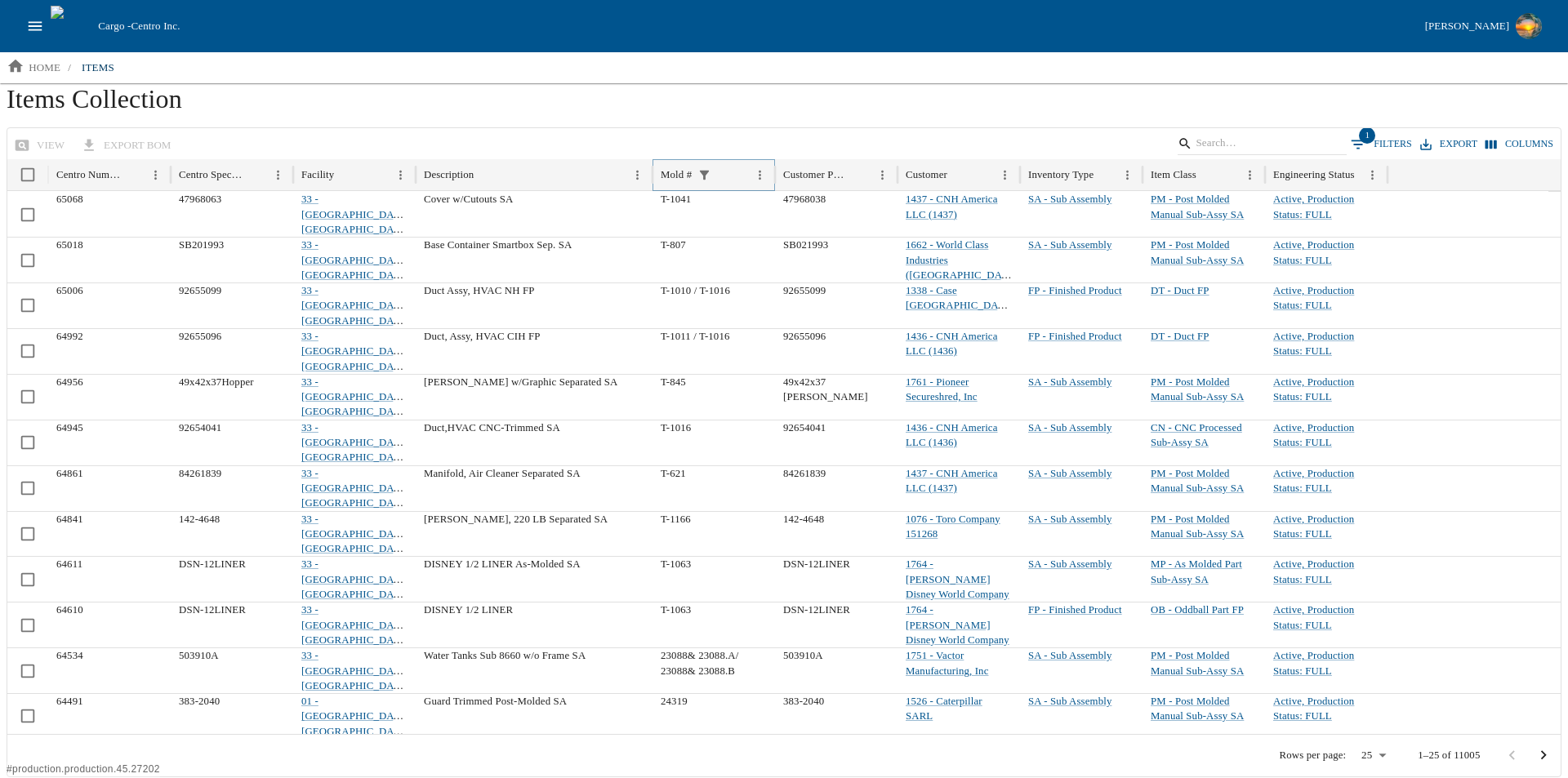
click at [729, 173] on icon "Sort" at bounding box center [728, 175] width 13 height 13
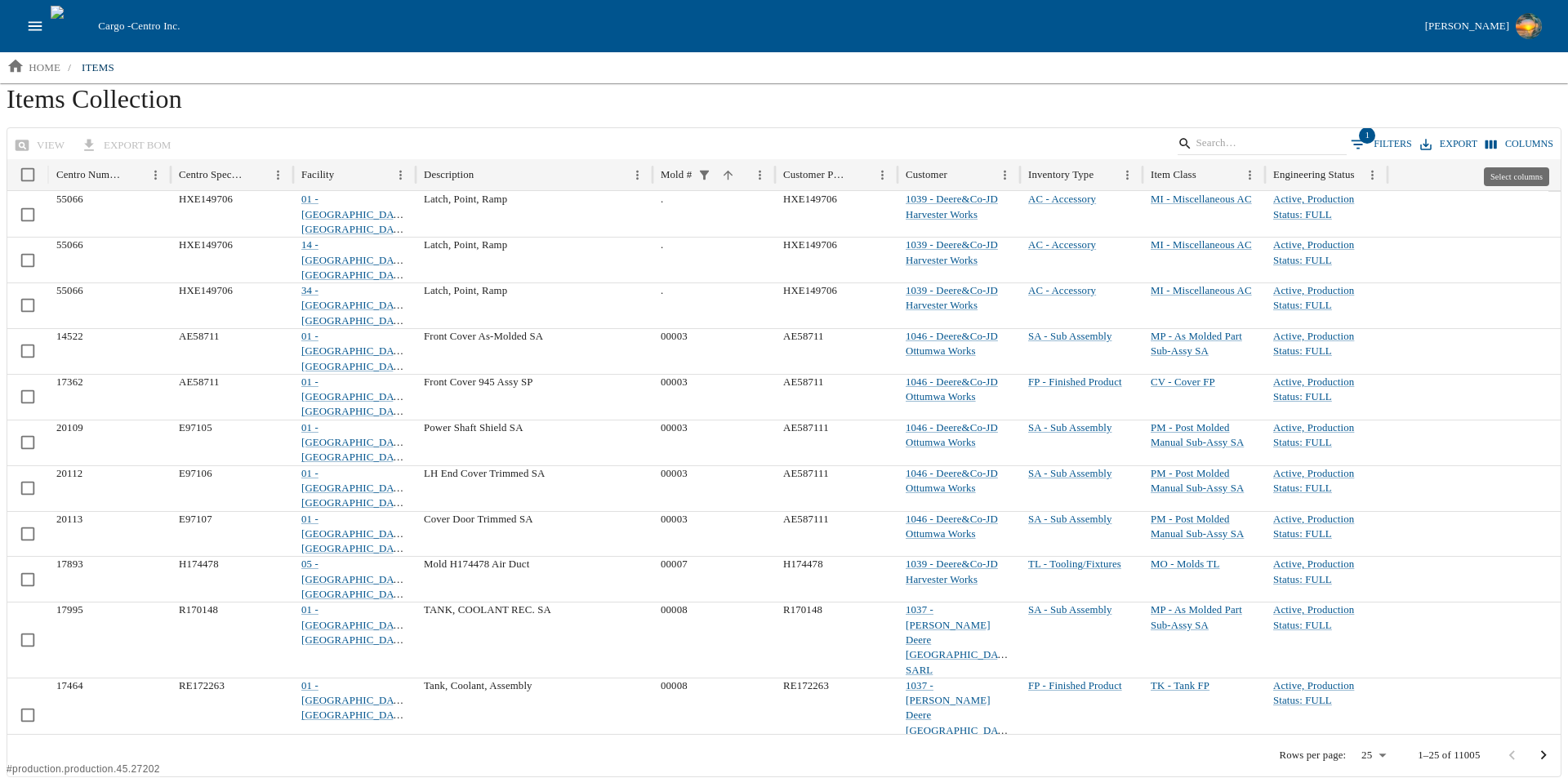
click at [1510, 141] on button "Columns" at bounding box center [1519, 144] width 76 height 24
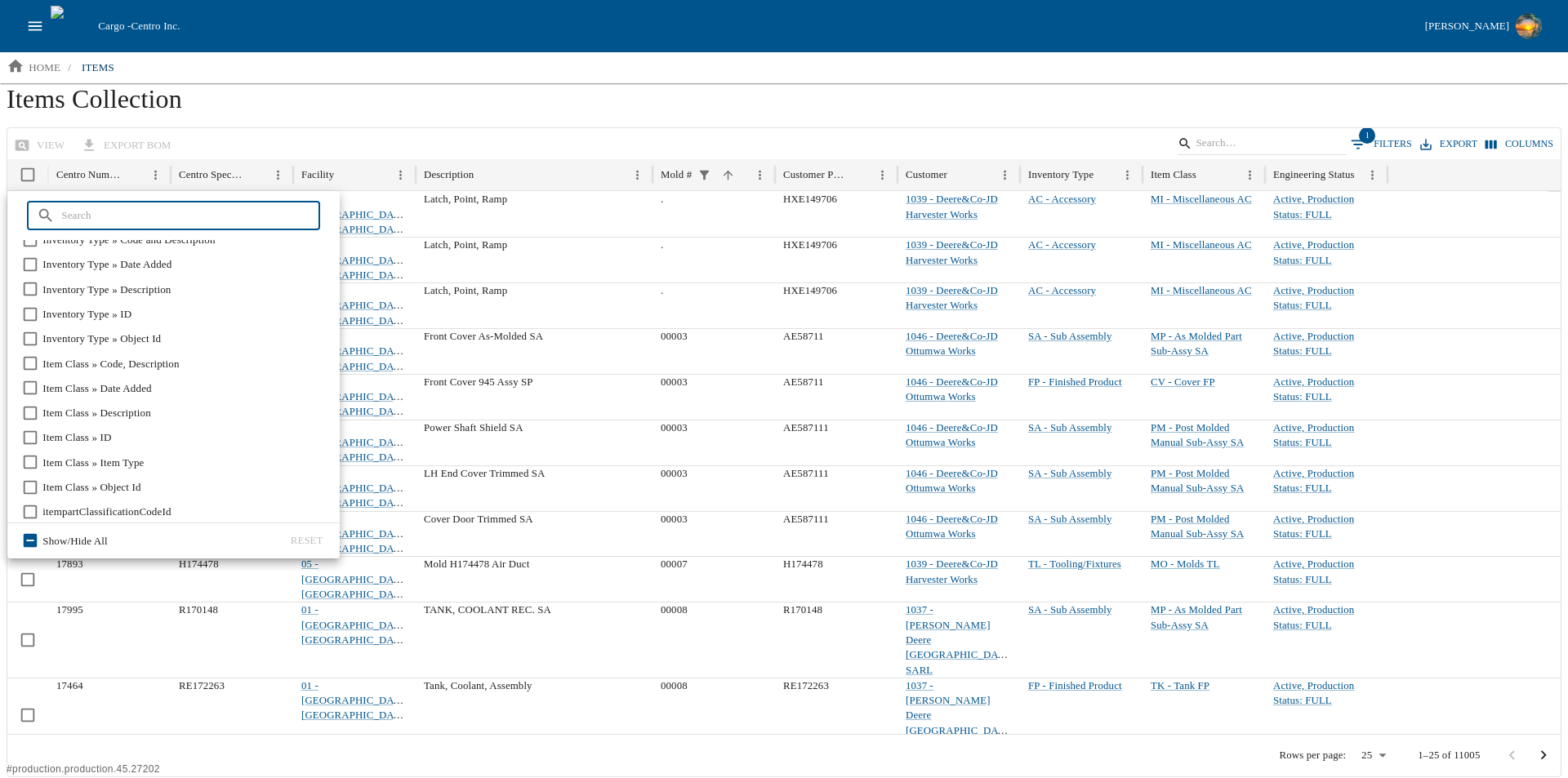
scroll to position [687, 0]
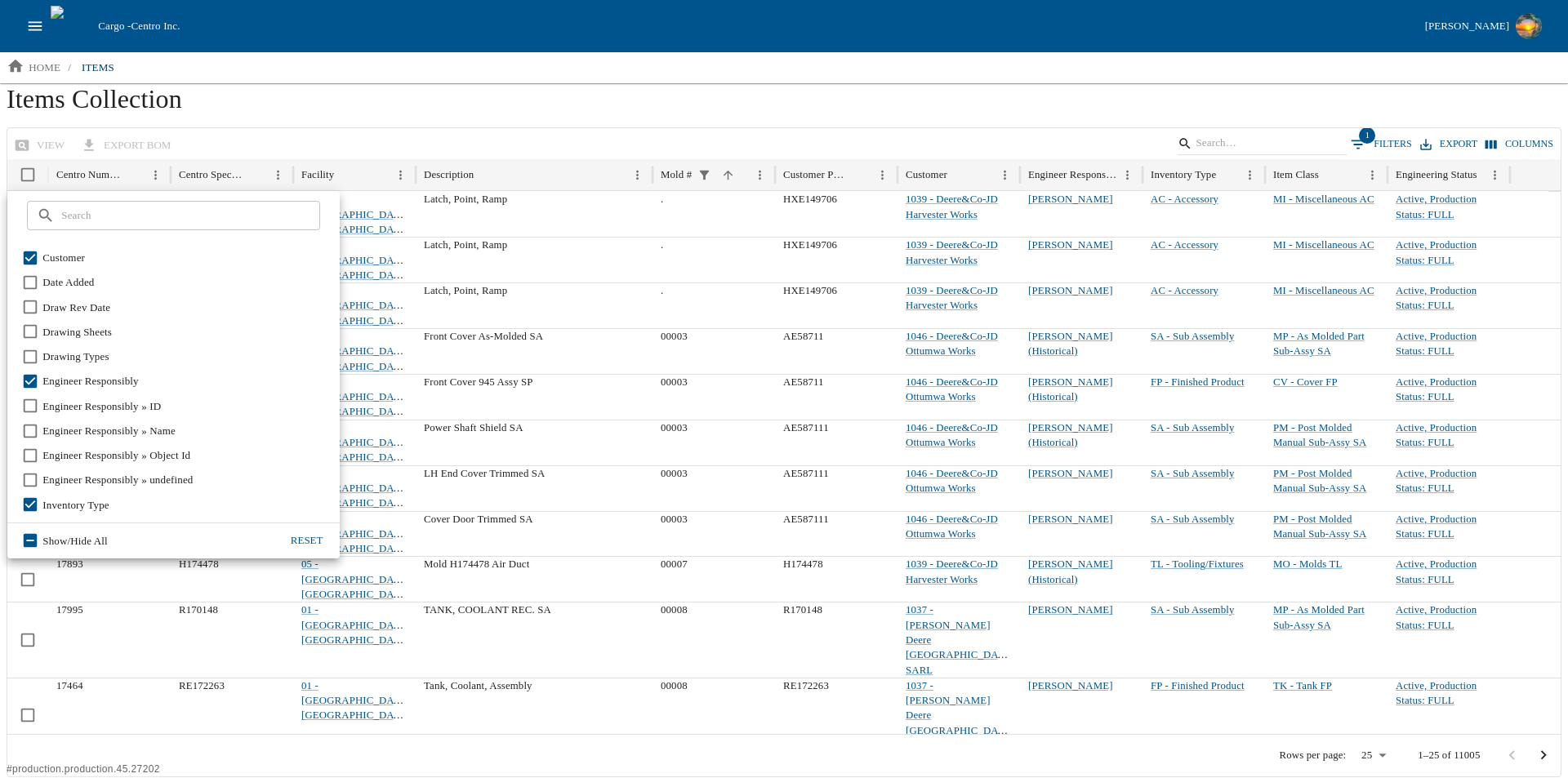
click at [405, 121] on h1 "Items Collection" at bounding box center [784, 105] width 1555 height 44
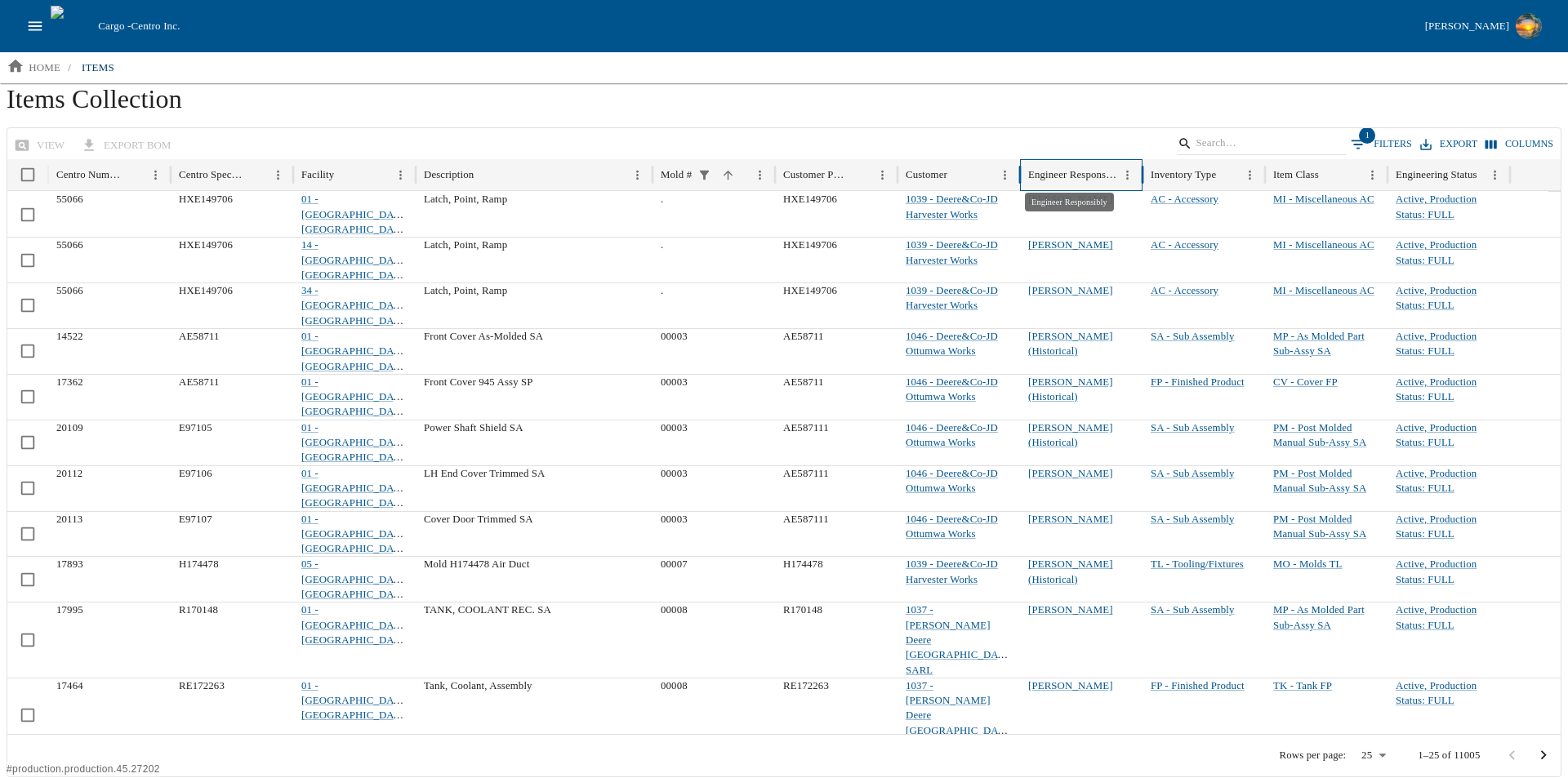
click at [1097, 176] on div "Engineer Responsibly" at bounding box center [1071, 174] width 89 height 13
click at [1125, 174] on icon "Menu" at bounding box center [1127, 175] width 13 height 13
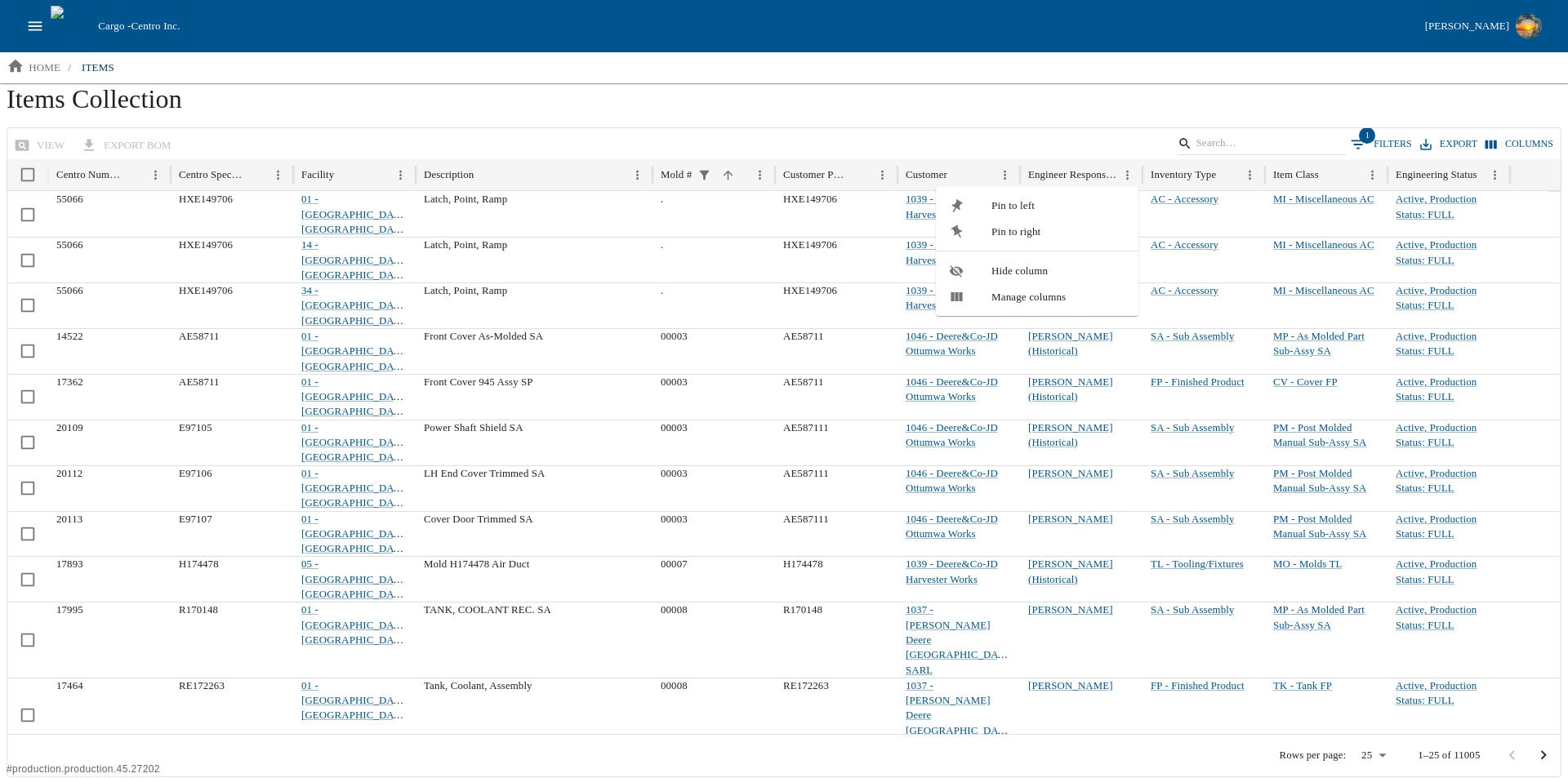
click at [1061, 267] on span "Hide column" at bounding box center [1058, 271] width 134 height 16
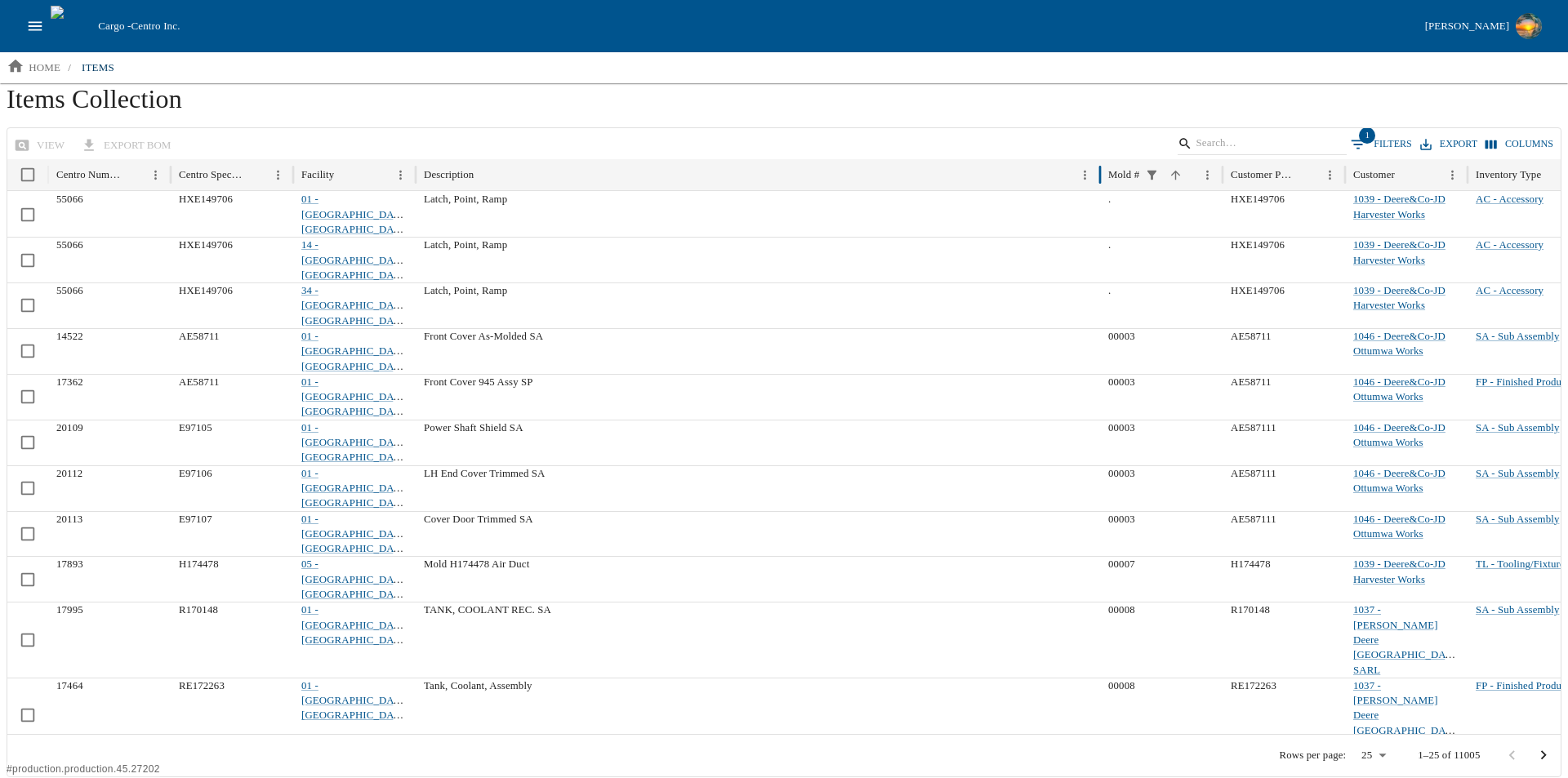
drag, startPoint x: 654, startPoint y: 169, endPoint x: 1102, endPoint y: 252, distance: 455.6
click at [1102, 252] on div "Centro Number Centro Specification Facility Description Mold # Customer Part Nu…" at bounding box center [784, 447] width 1553 height 575
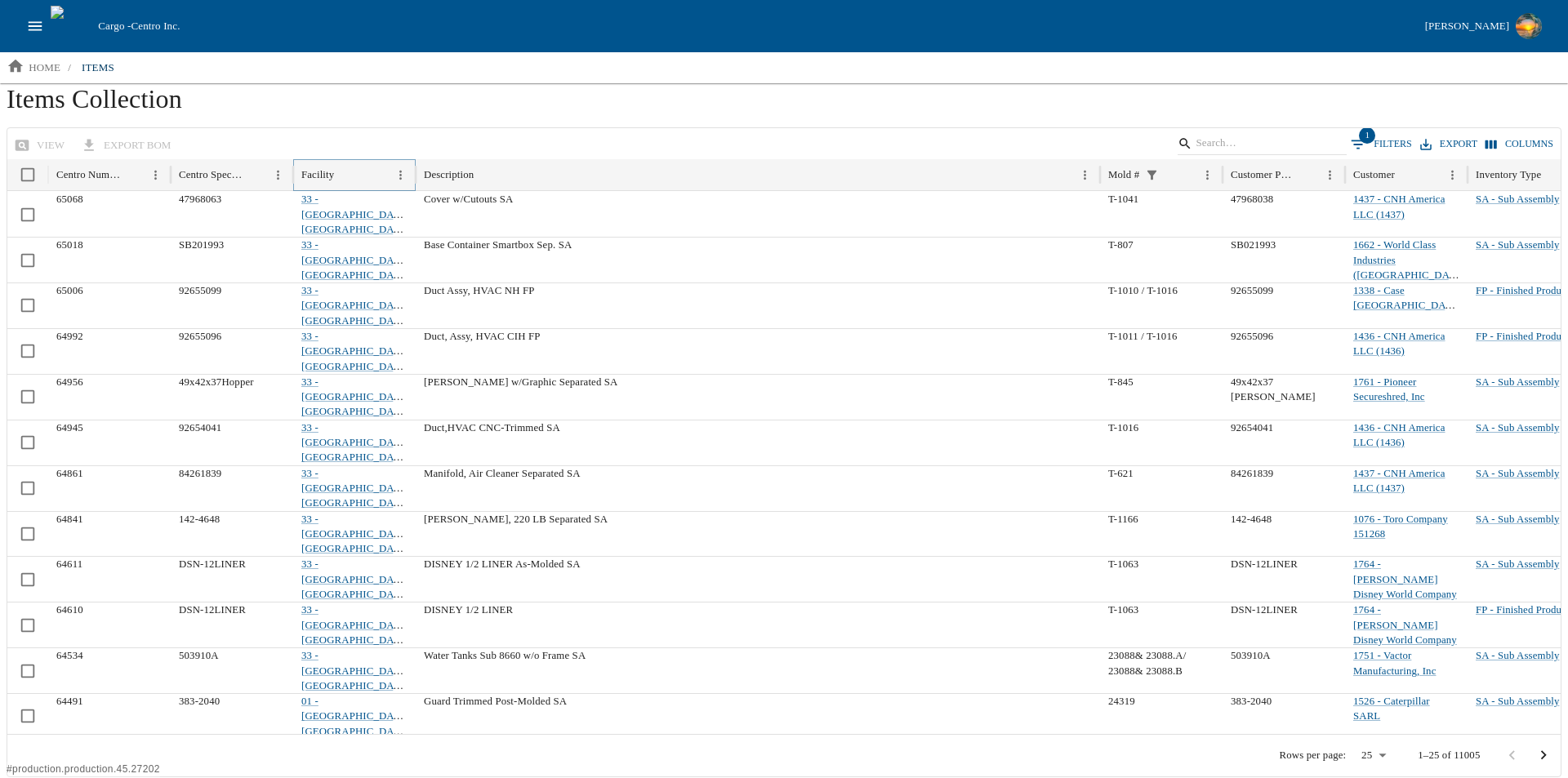
click at [401, 174] on icon "Menu" at bounding box center [400, 174] width 3 height 9
click at [343, 136] on div "view export BOM 1 Filters Export Columns" at bounding box center [784, 144] width 1553 height 32
click at [1388, 136] on button "1 Filters" at bounding box center [1381, 144] width 69 height 24
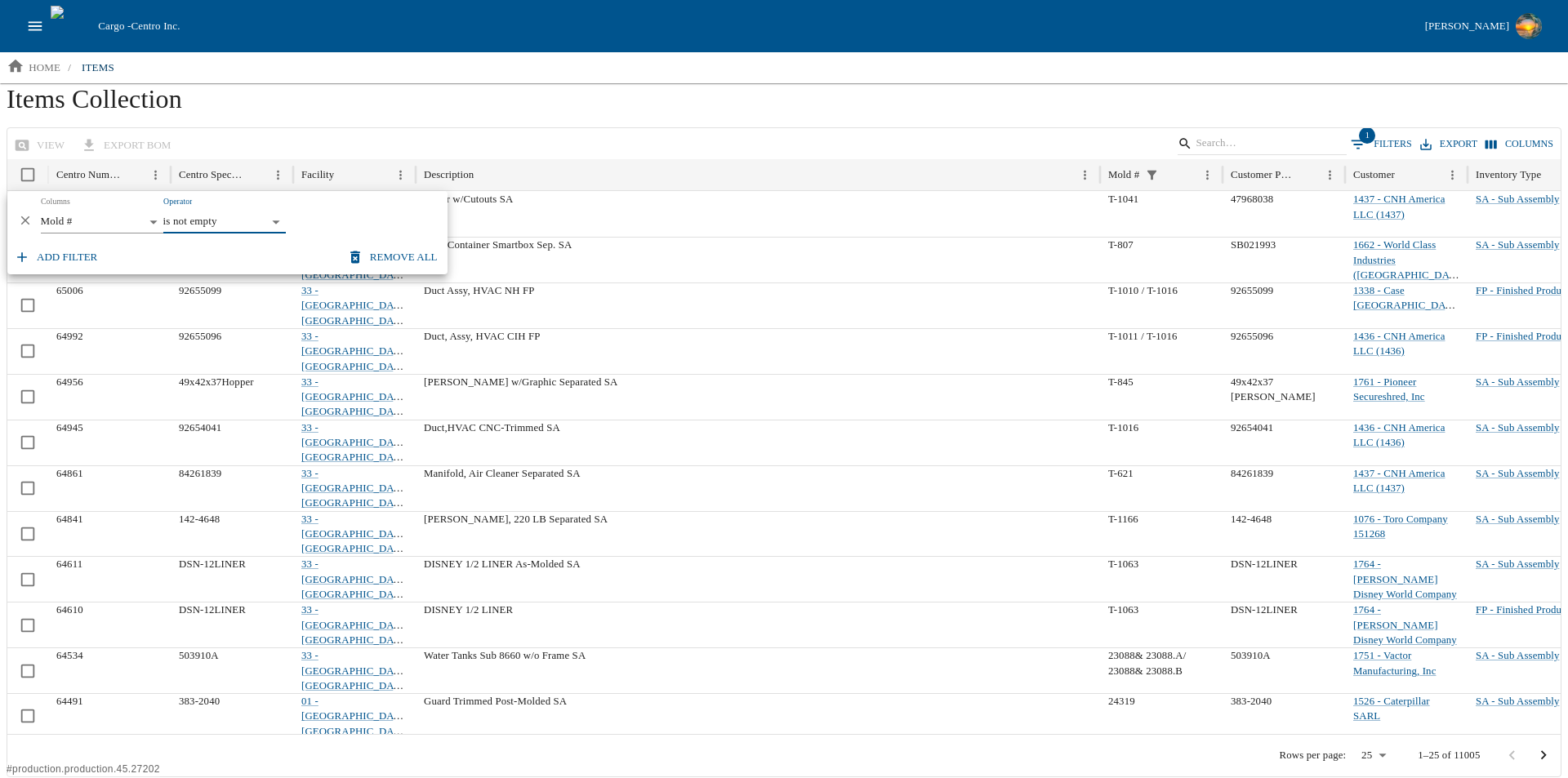
click at [47, 250] on button "Add filter" at bounding box center [57, 258] width 93 height 29
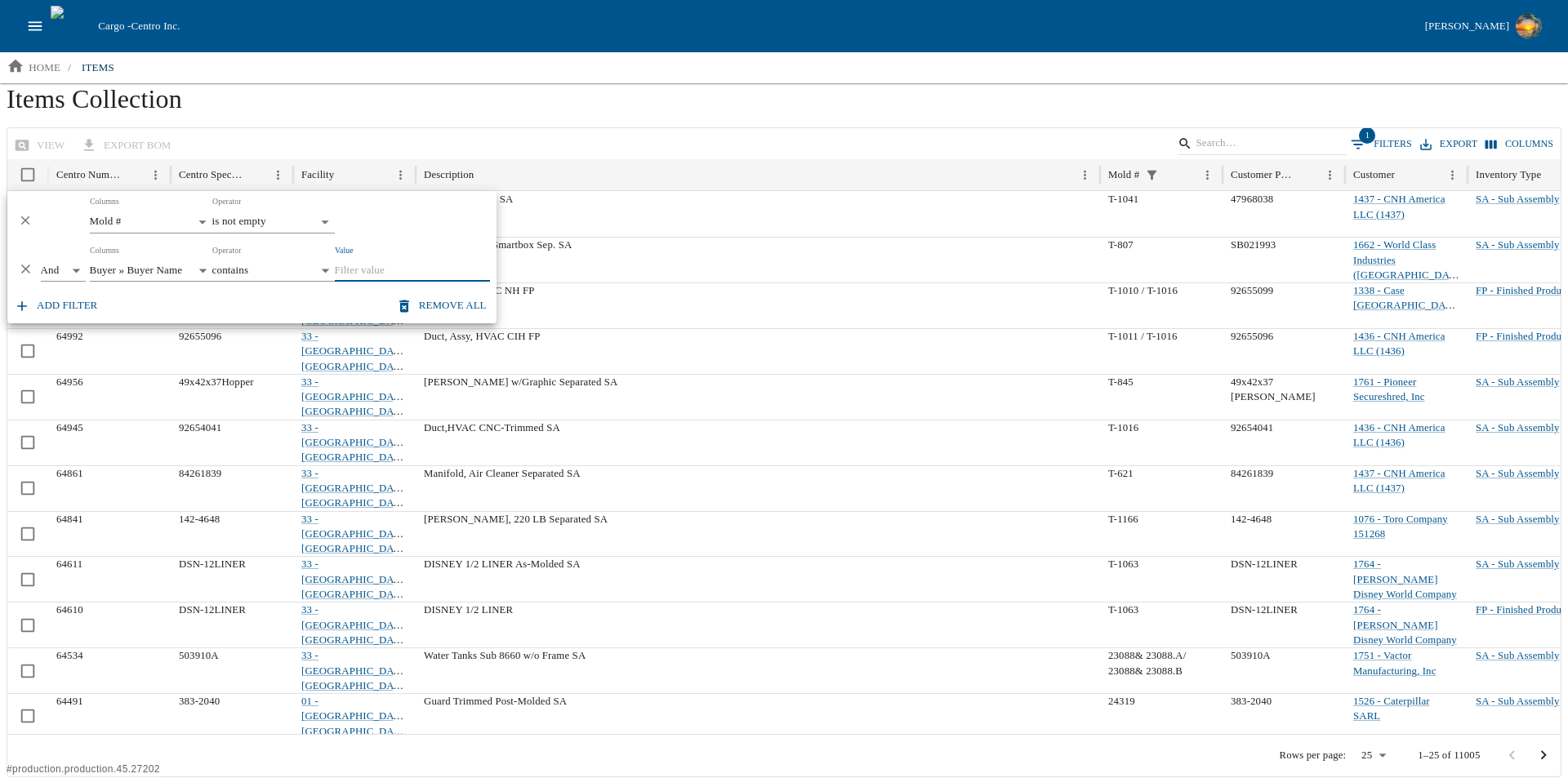
click at [197, 275] on body "Cargo - Centro Inc. Brandon Moeller home / items Items Collection view export B…" at bounding box center [784, 389] width 1568 height 777
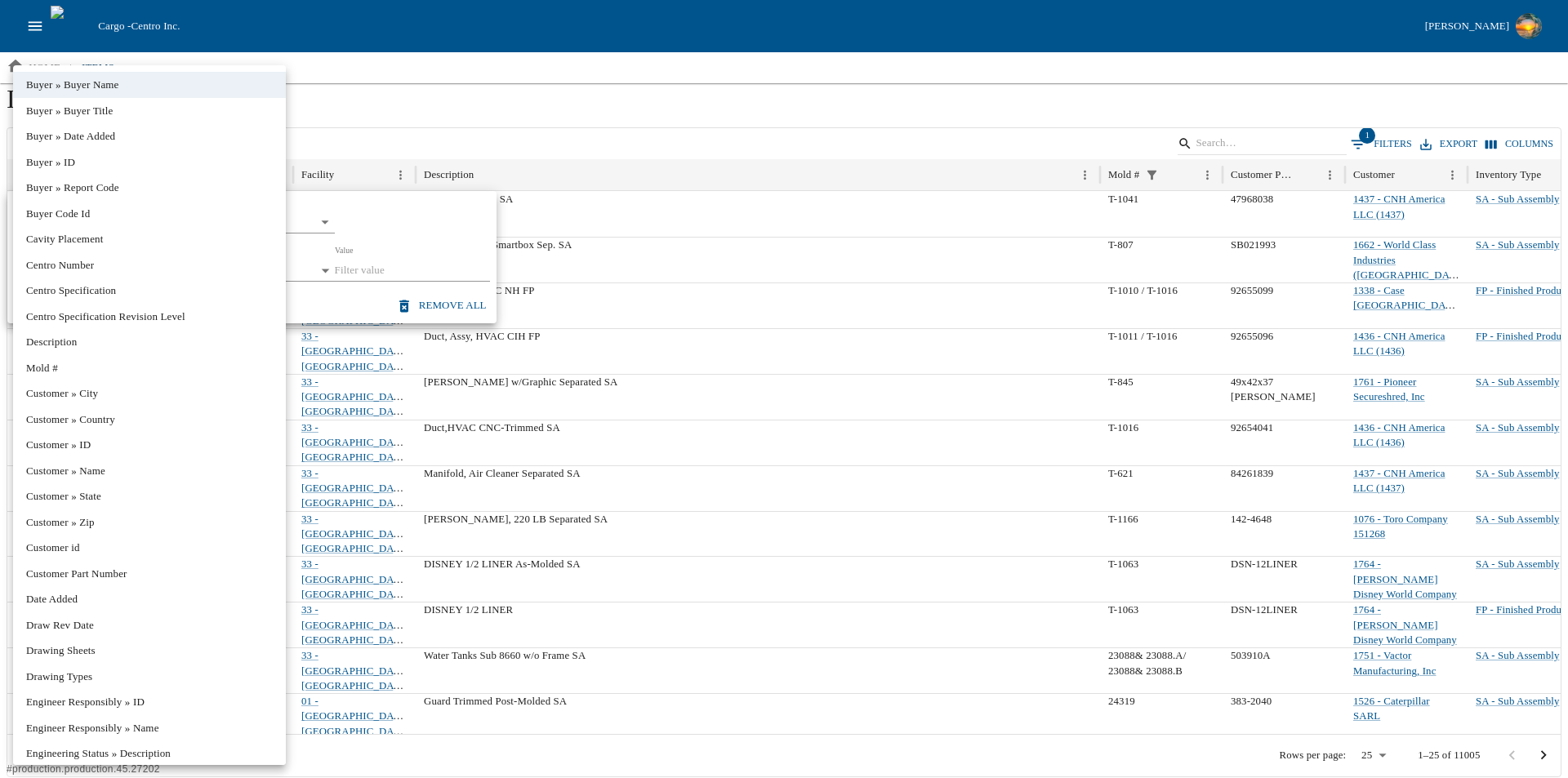
click at [427, 155] on div at bounding box center [784, 389] width 1568 height 778
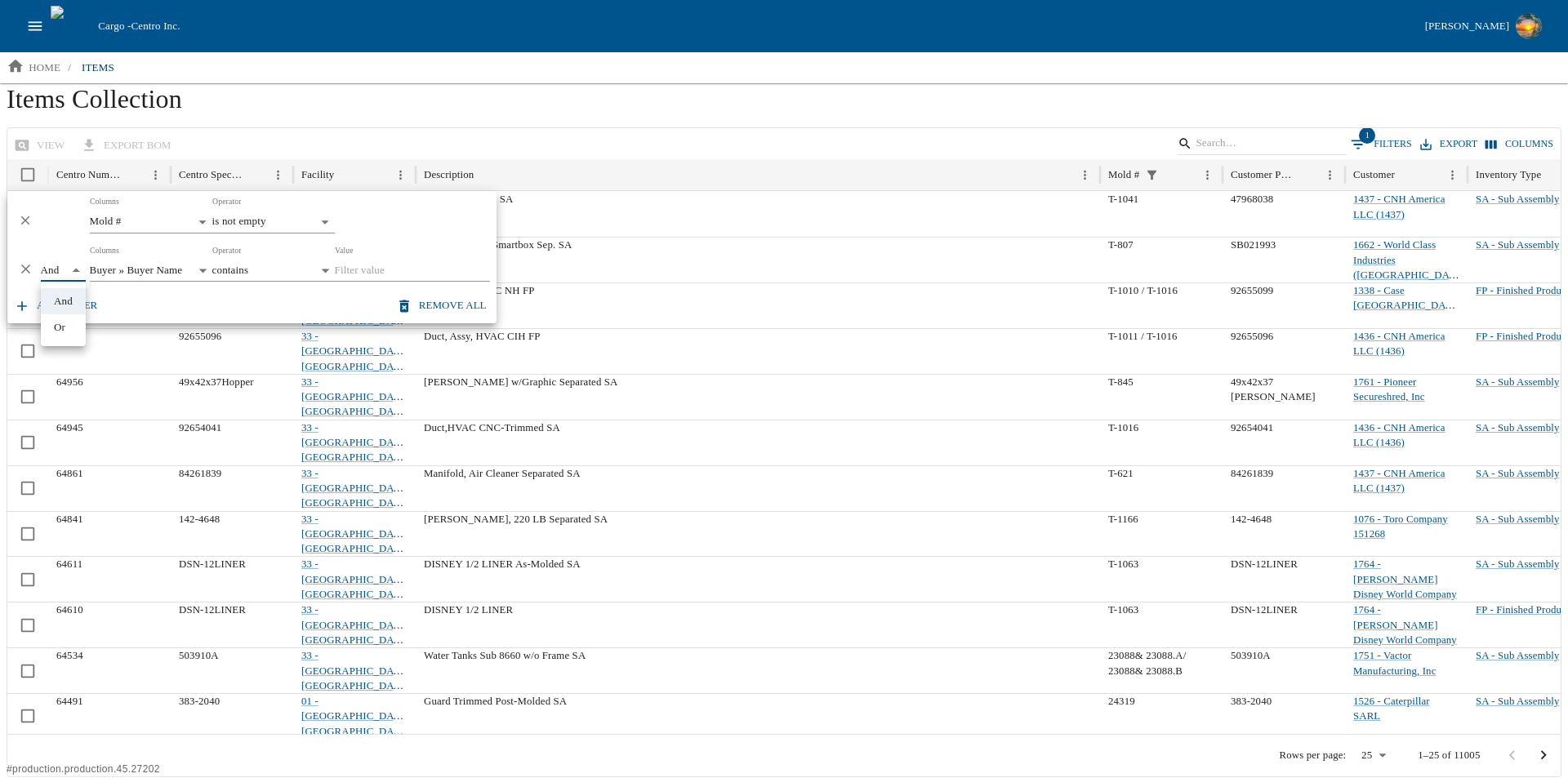
click at [70, 270] on body "Cargo - Centro Inc. Brandon Moeller home / items Items Collection view export B…" at bounding box center [784, 389] width 1568 height 777
click at [154, 266] on div at bounding box center [784, 389] width 1568 height 778
click at [169, 274] on body "Cargo - Centro Inc. Brandon Moeller home / items Items Collection view export B…" at bounding box center [784, 389] width 1568 height 777
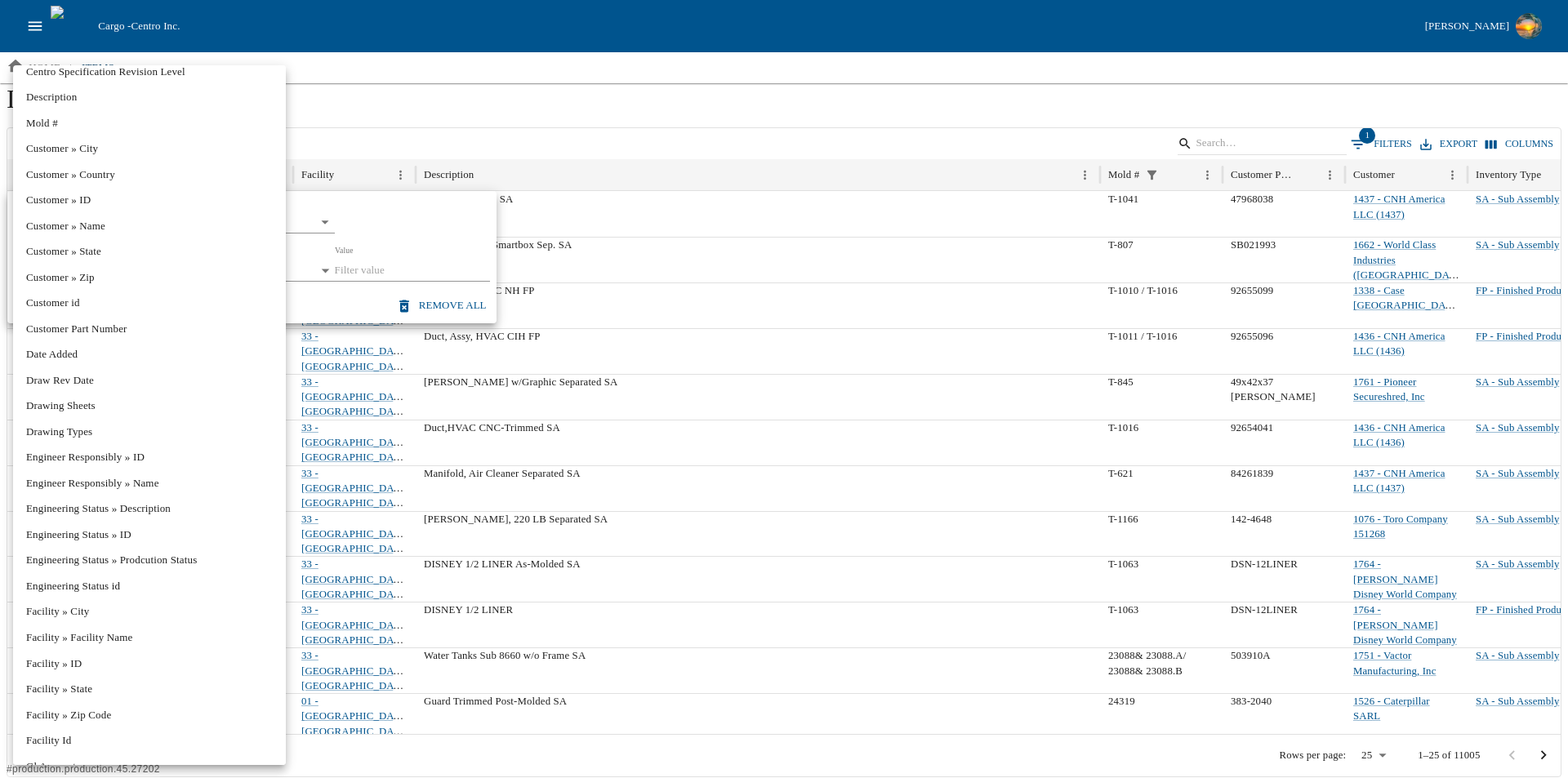
scroll to position [408, 0]
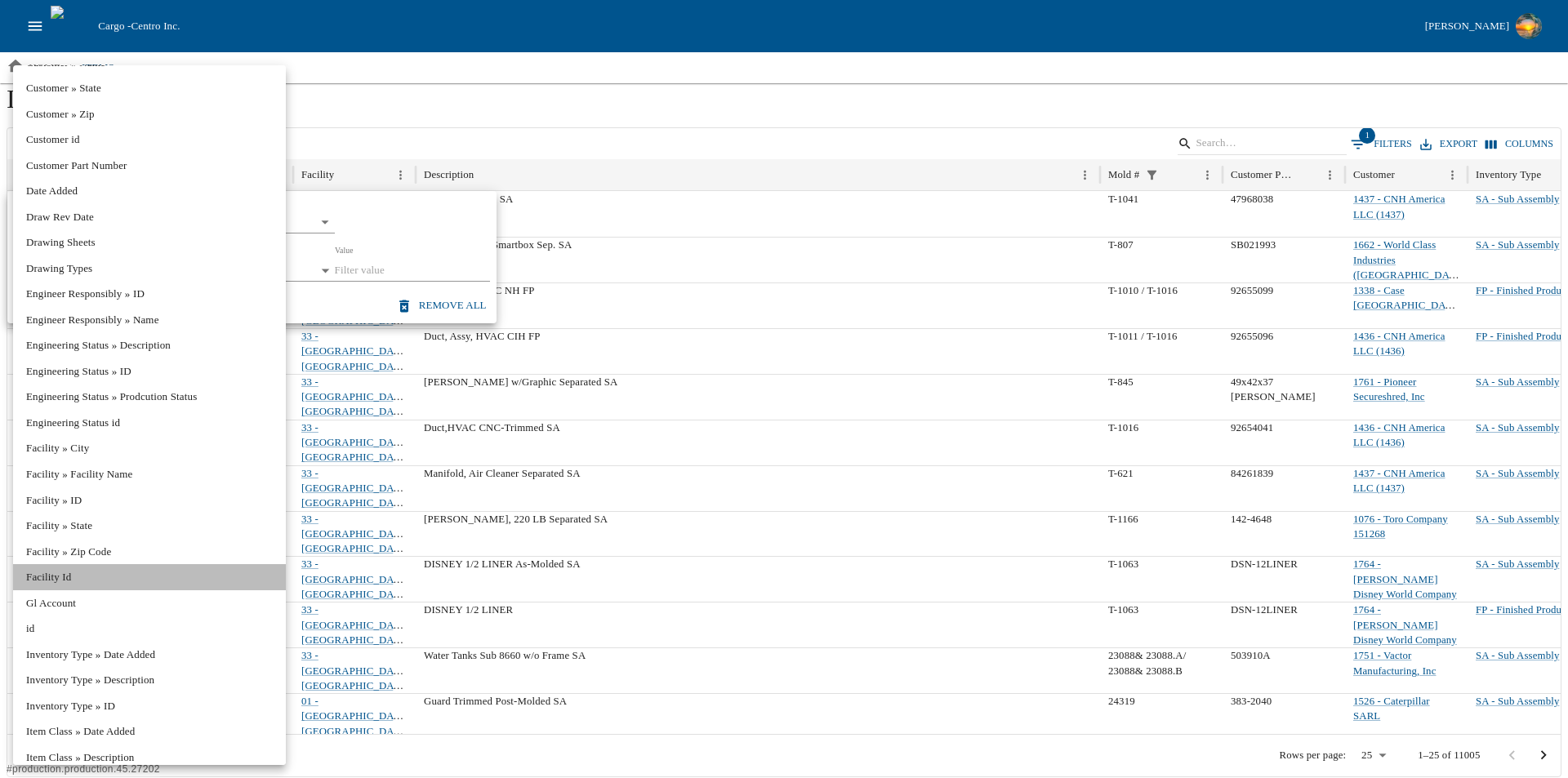
click at [72, 581] on li "Facility Id" at bounding box center [148, 577] width 272 height 26
type input "**********"
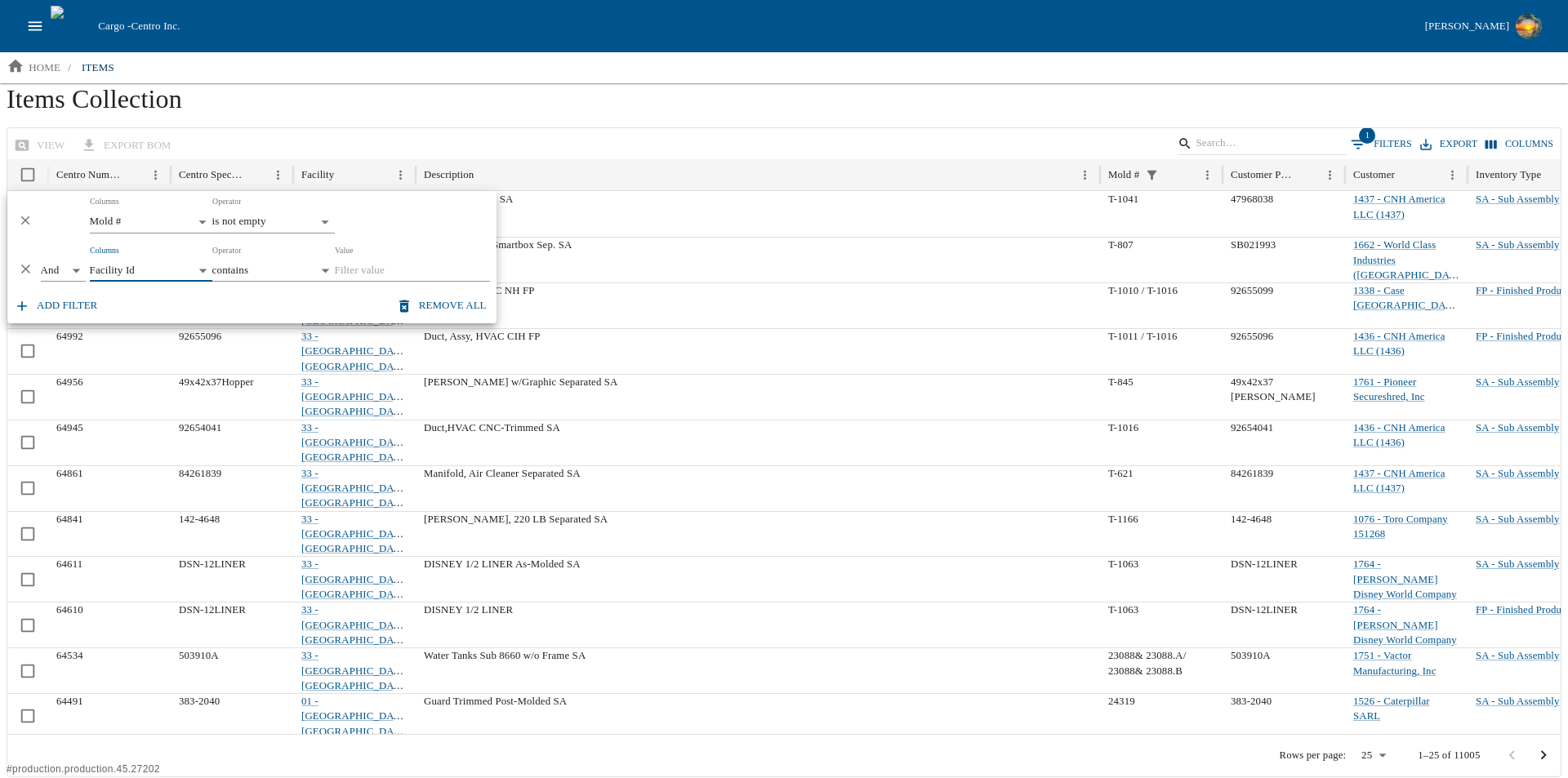
click at [397, 272] on input "Value" at bounding box center [412, 271] width 155 height 23
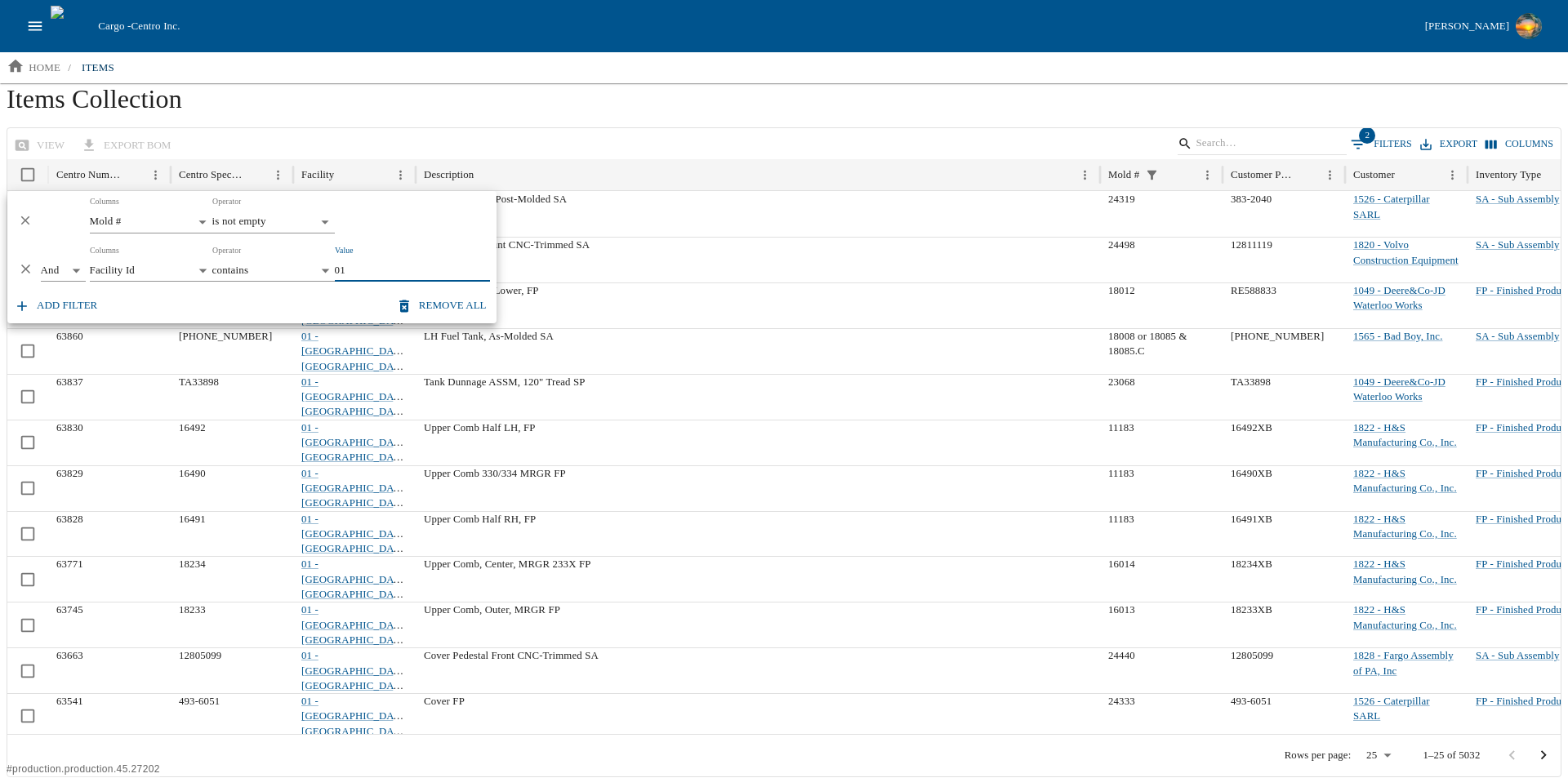
type input "01"
click at [679, 115] on h1 "Items Collection" at bounding box center [784, 105] width 1555 height 44
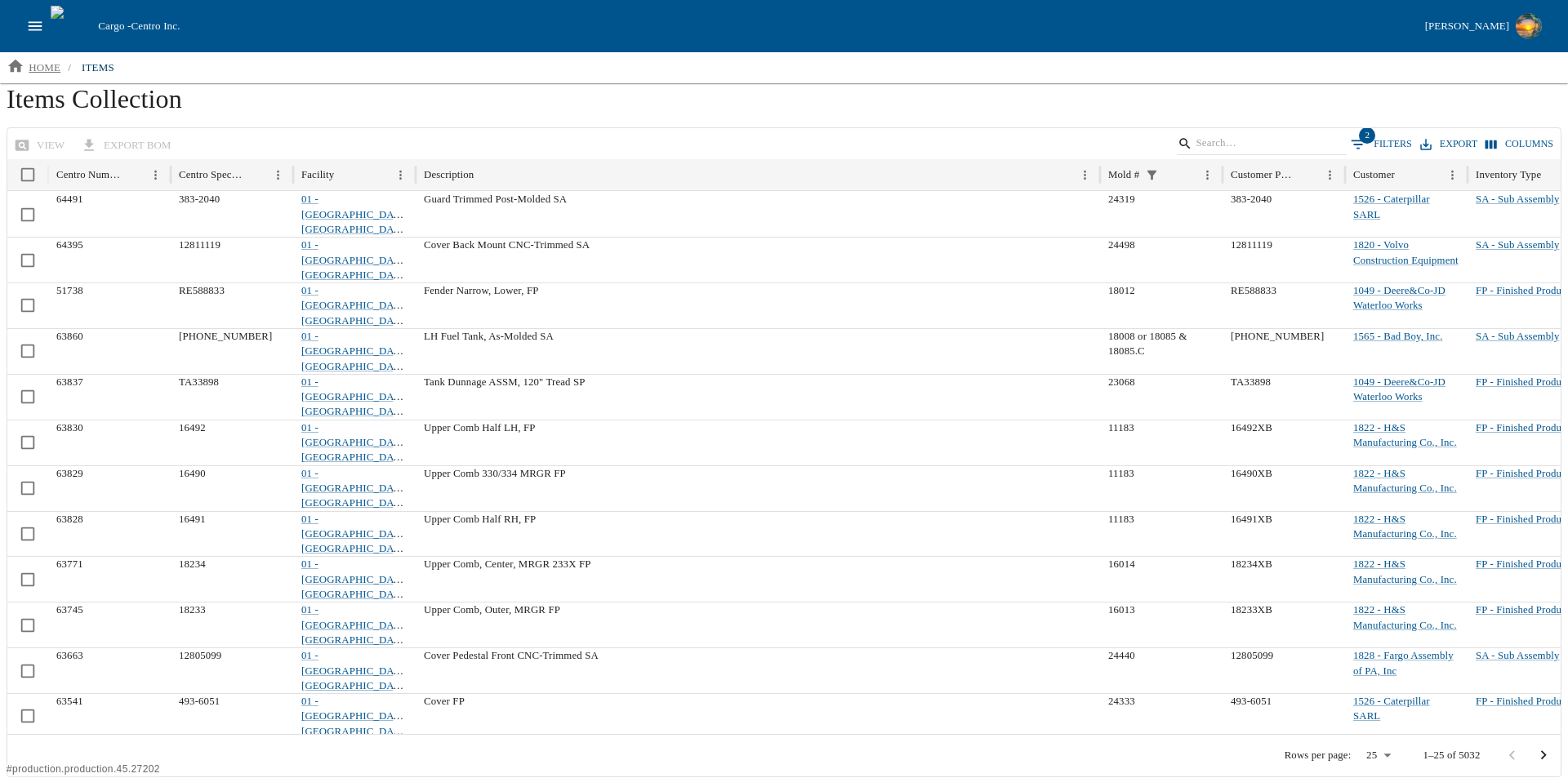
click at [47, 62] on p "home" at bounding box center [45, 67] width 32 height 16
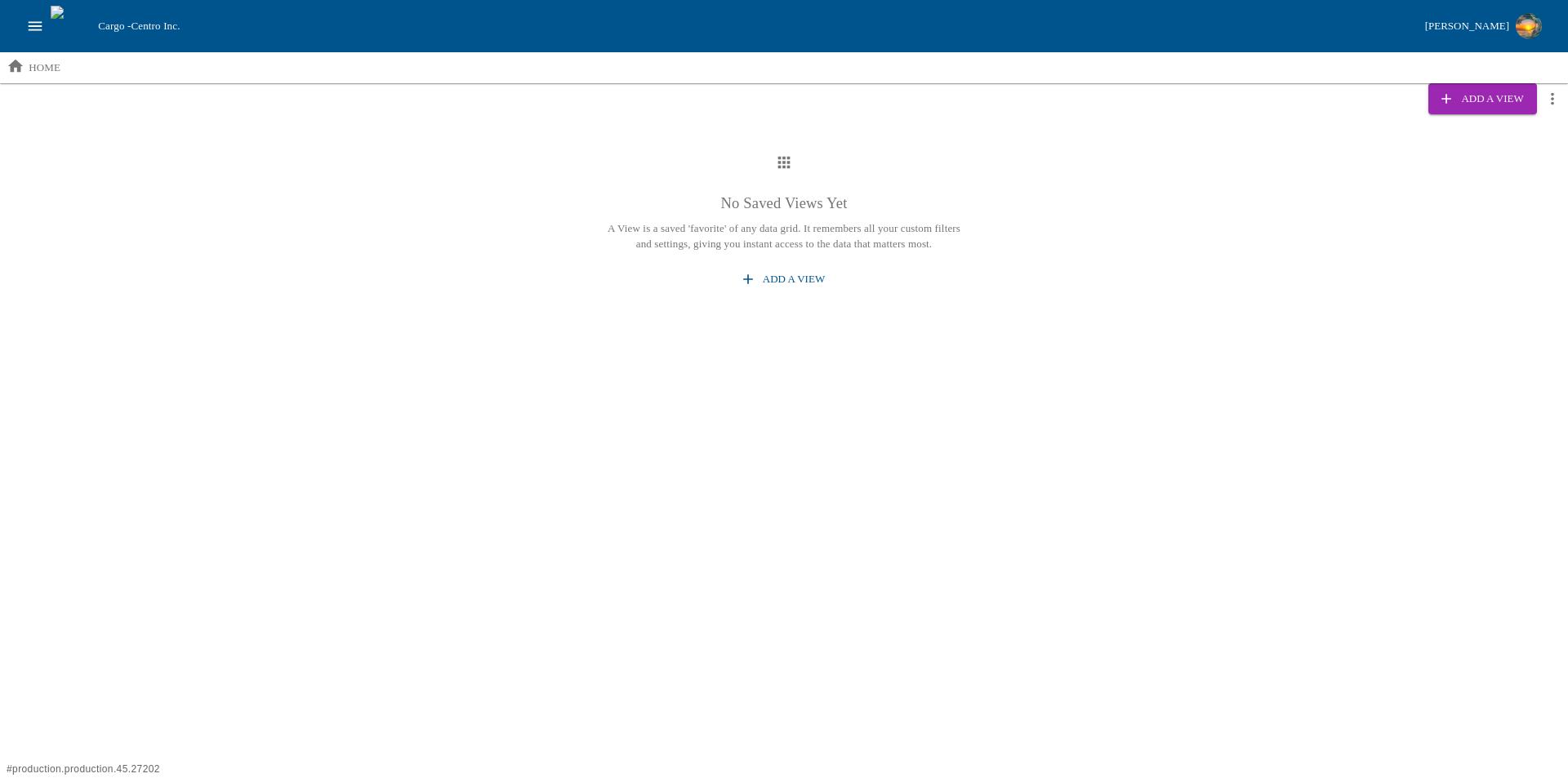
click at [37, 34] on icon "open drawer" at bounding box center [35, 25] width 18 height 18
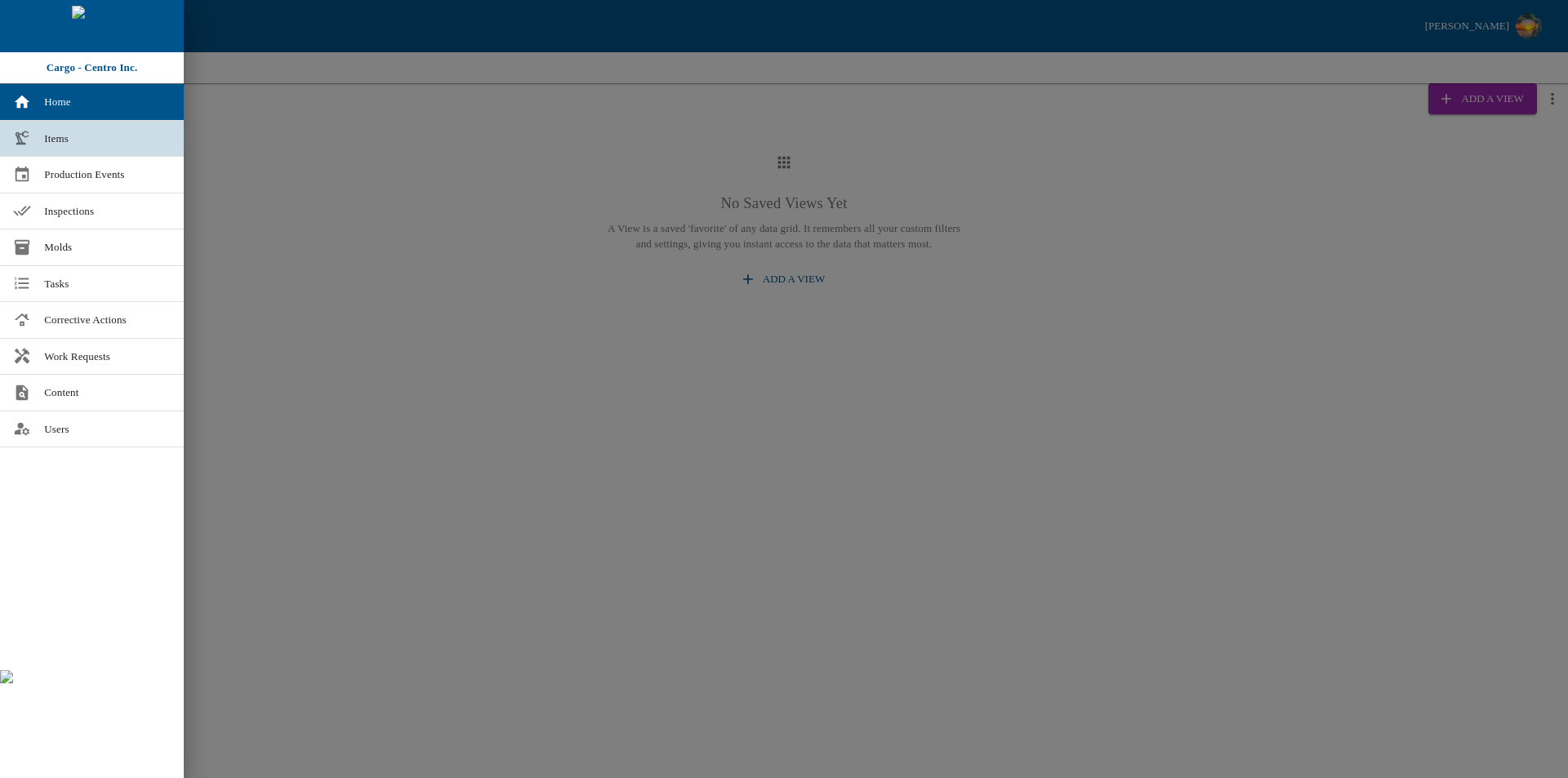
click at [98, 149] on link "Items" at bounding box center [92, 138] width 184 height 36
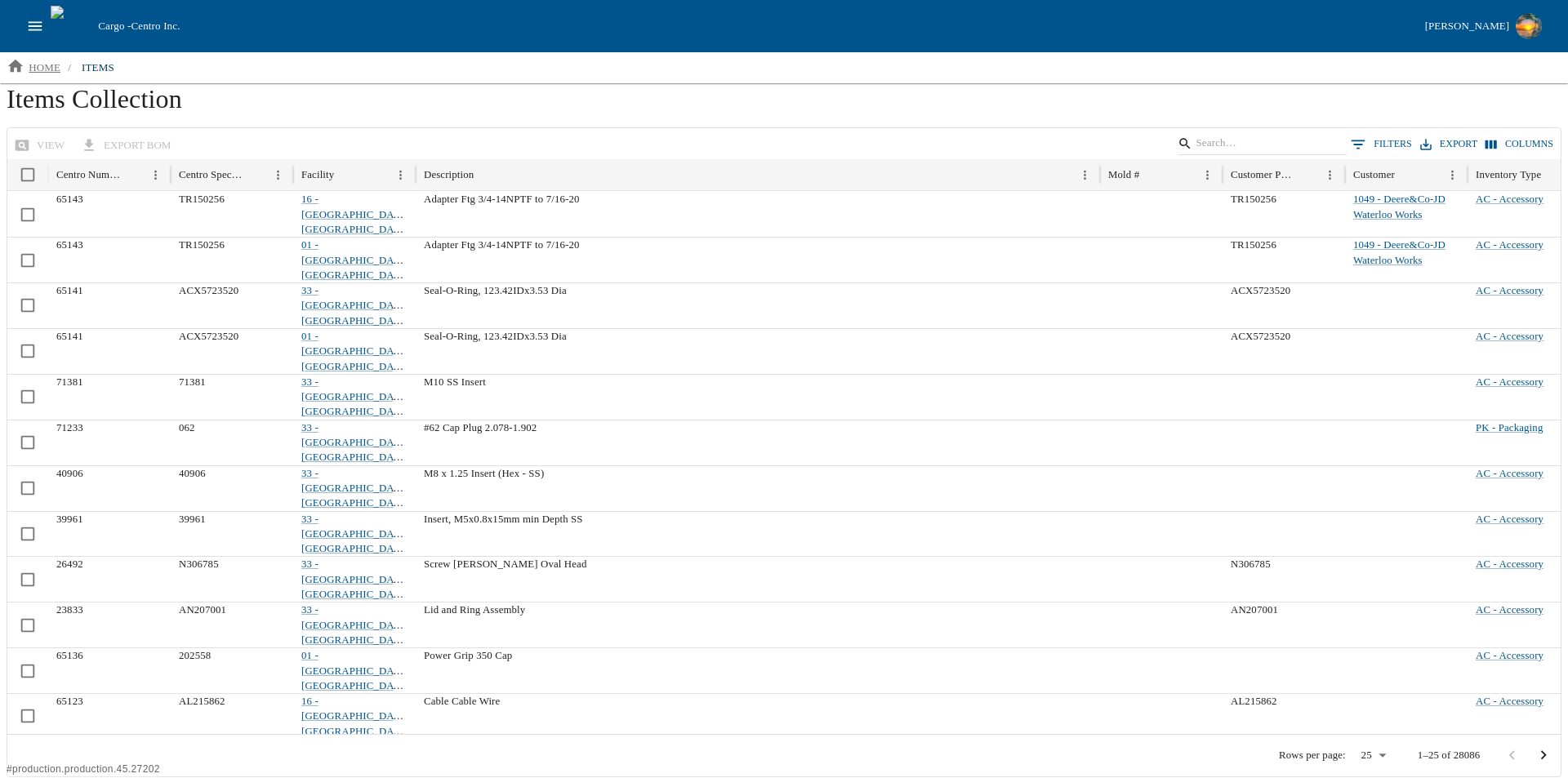
click at [42, 60] on p "home" at bounding box center [45, 67] width 32 height 16
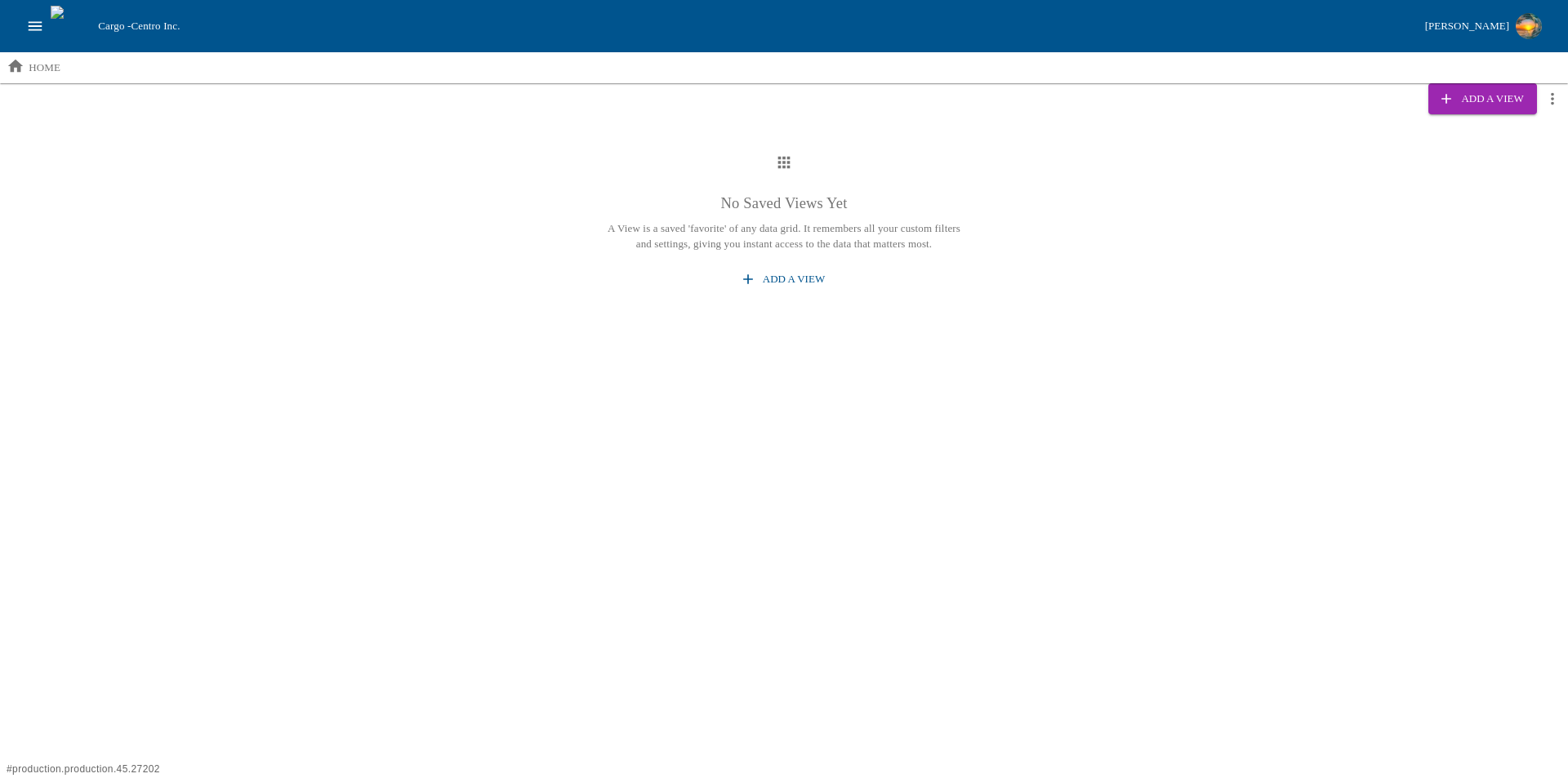
click at [791, 278] on button "Add a View" at bounding box center [784, 280] width 94 height 29
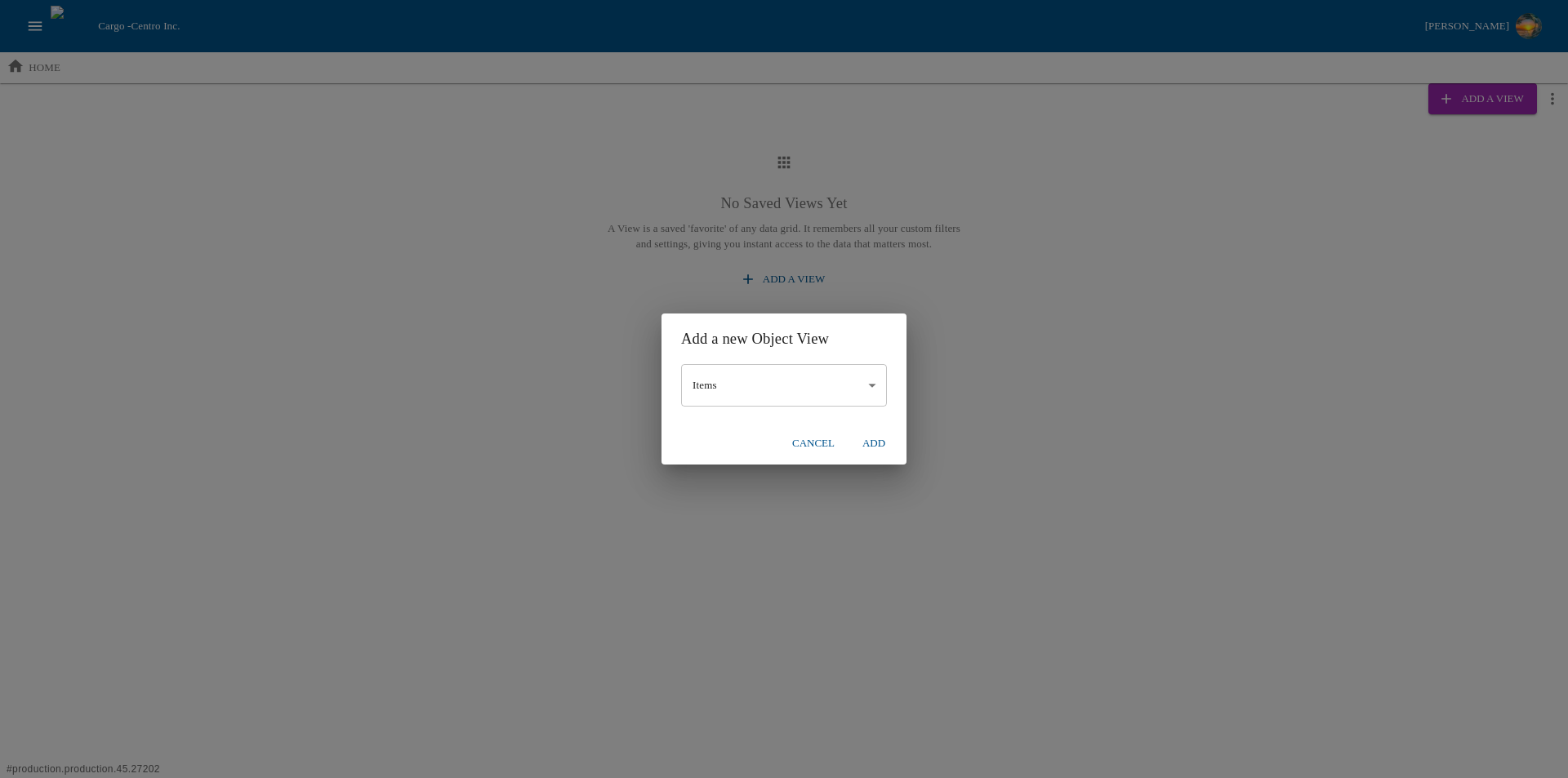
click at [876, 443] on button "Add" at bounding box center [873, 443] width 52 height 29
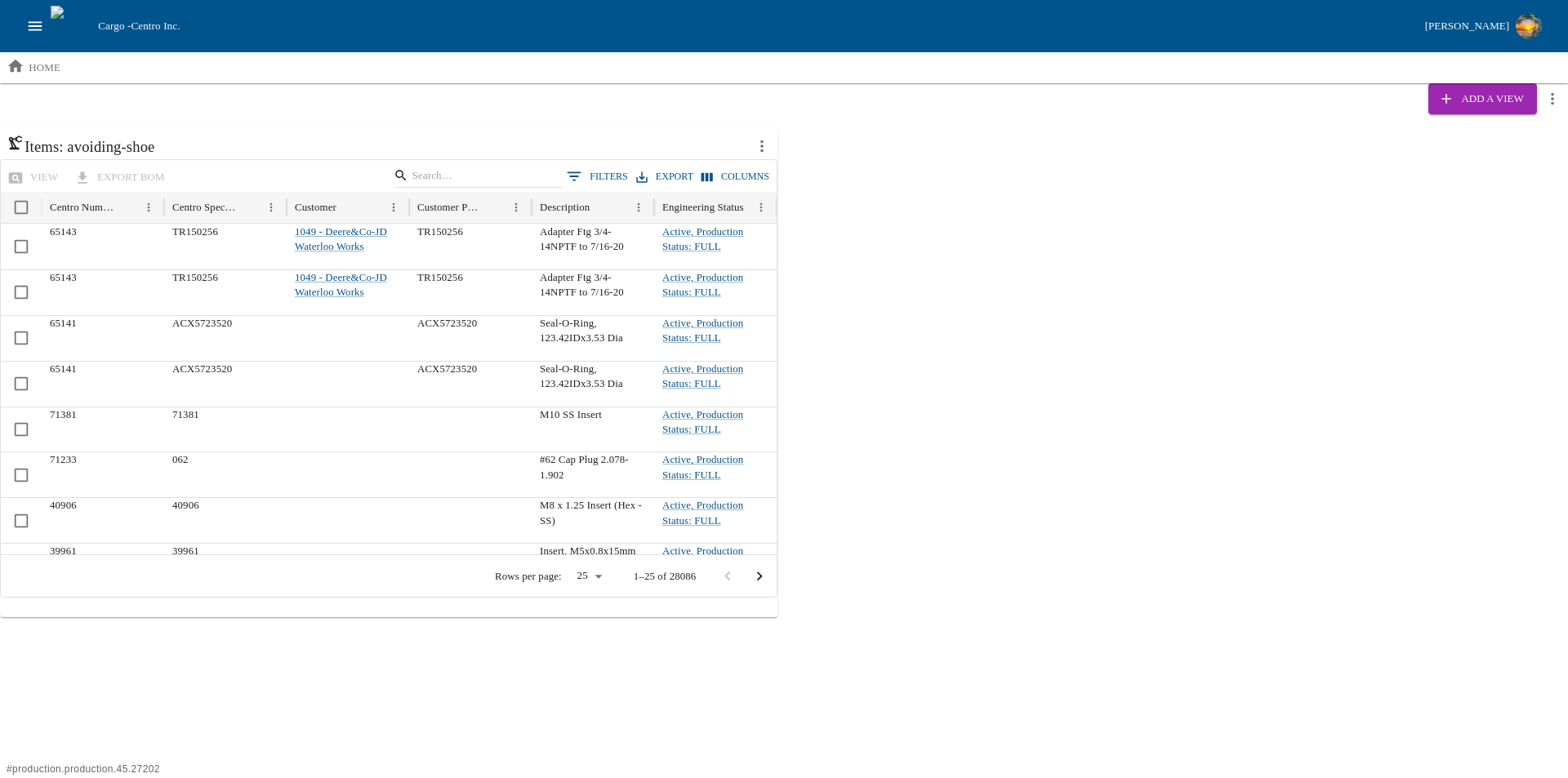
click at [762, 142] on icon "more actions" at bounding box center [762, 147] width 3 height 13
click at [798, 181] on li "Edit" at bounding box center [798, 181] width 105 height 26
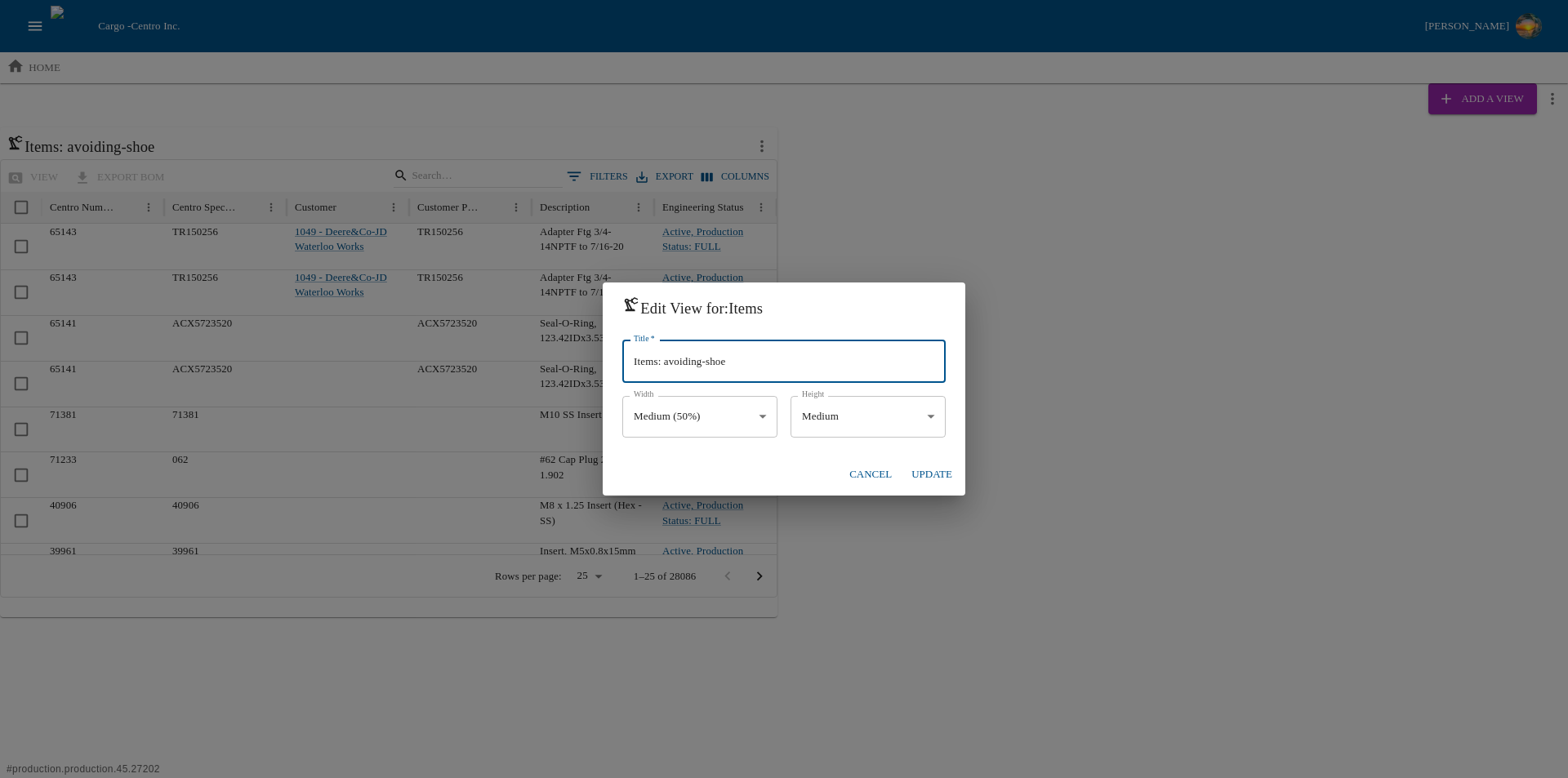
drag, startPoint x: 746, startPoint y: 367, endPoint x: 627, endPoint y: 370, distance: 119.0
click at [627, 370] on input "Items: avoiding-shoe" at bounding box center [784, 362] width 324 height 42
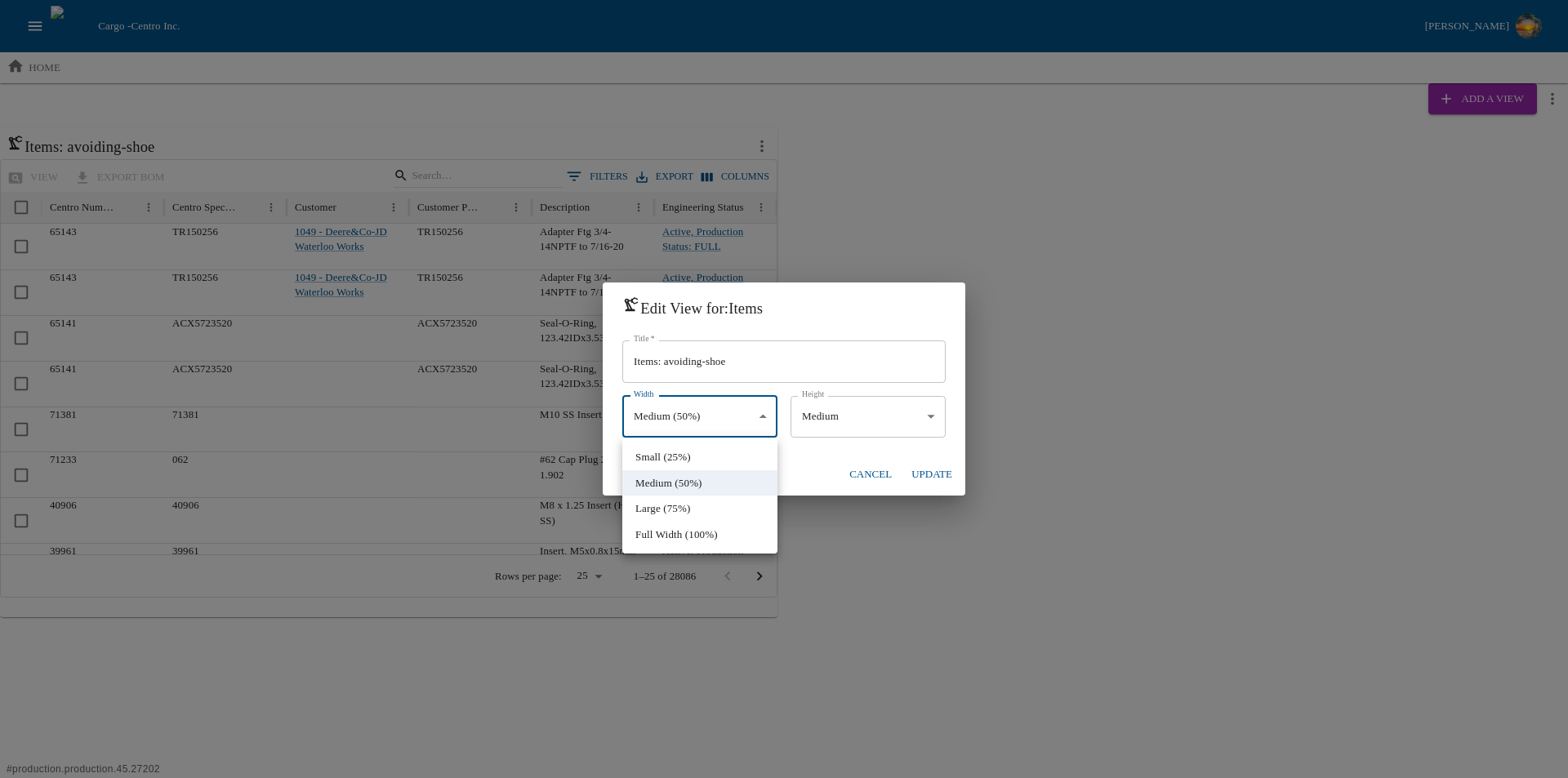
click at [766, 421] on body "Cargo - Centro Inc. Brandon Moeller home Add a View Items: avoiding-shoe view e…" at bounding box center [784, 309] width 1568 height 617
click at [694, 532] on li "Full Width (100%)" at bounding box center [700, 534] width 155 height 26
type input "****"
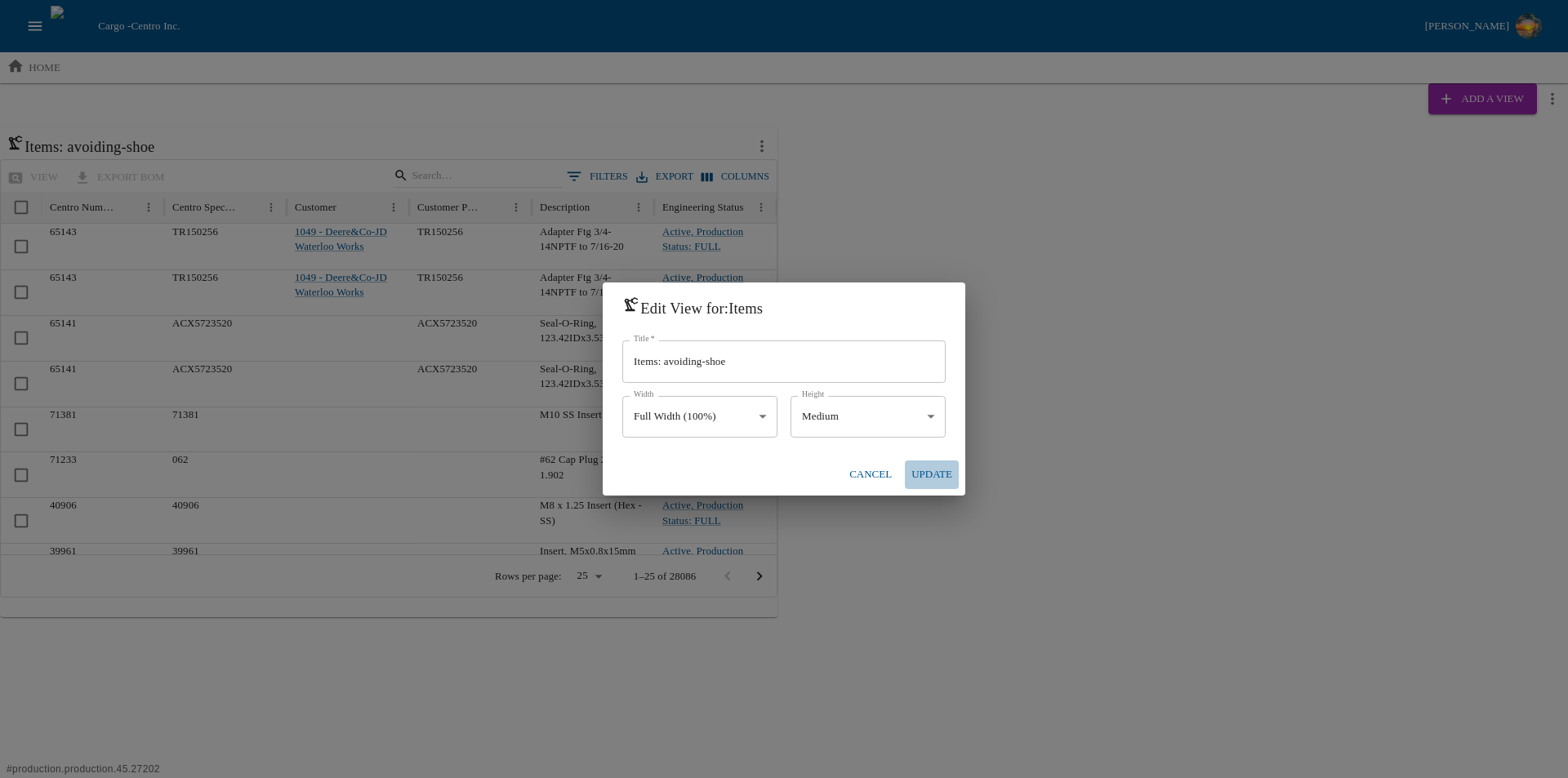
click at [918, 470] on button "Update" at bounding box center [932, 475] width 54 height 29
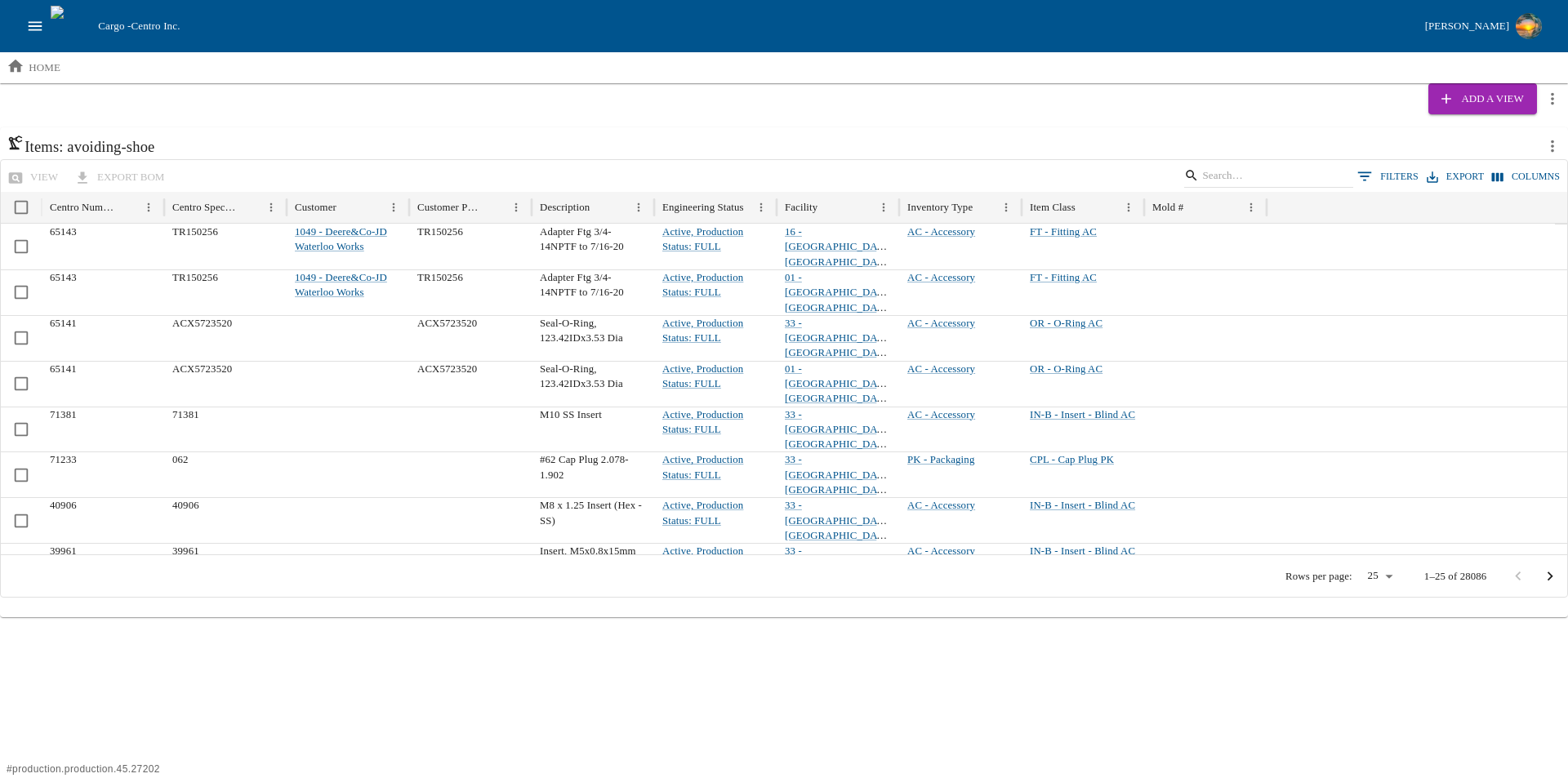
click at [1557, 146] on icon "more actions" at bounding box center [1552, 146] width 18 height 18
click at [1495, 185] on li "Edit" at bounding box center [1499, 181] width 105 height 26
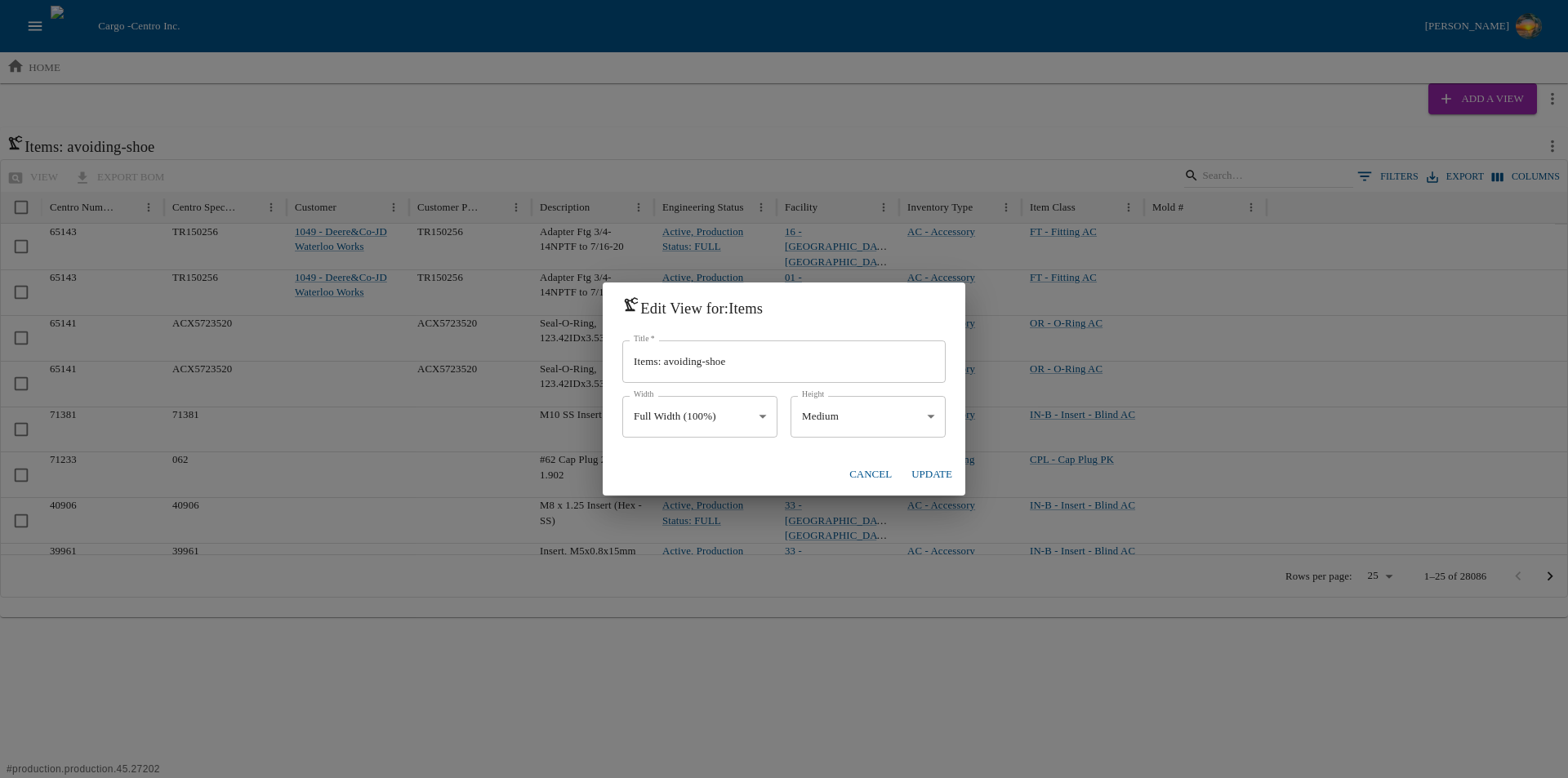
click at [922, 408] on body "Cargo - Centro Inc. Brandon Moeller home Add a View Items: avoiding-shoe view e…" at bounding box center [784, 309] width 1568 height 617
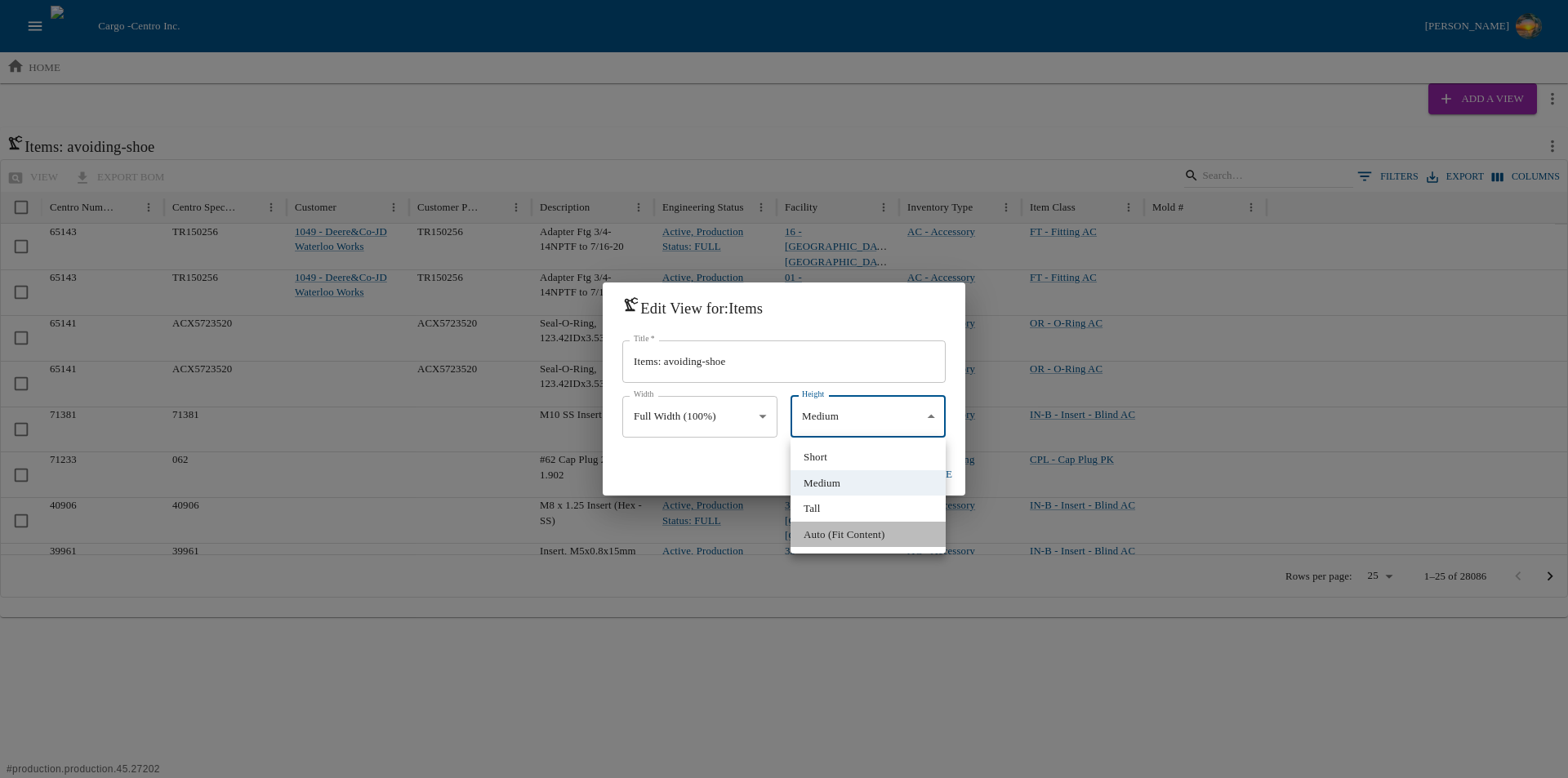
click at [862, 532] on li "Auto (Fit Content)" at bounding box center [868, 534] width 155 height 26
type input "****"
click at [927, 472] on button "Update" at bounding box center [932, 475] width 54 height 29
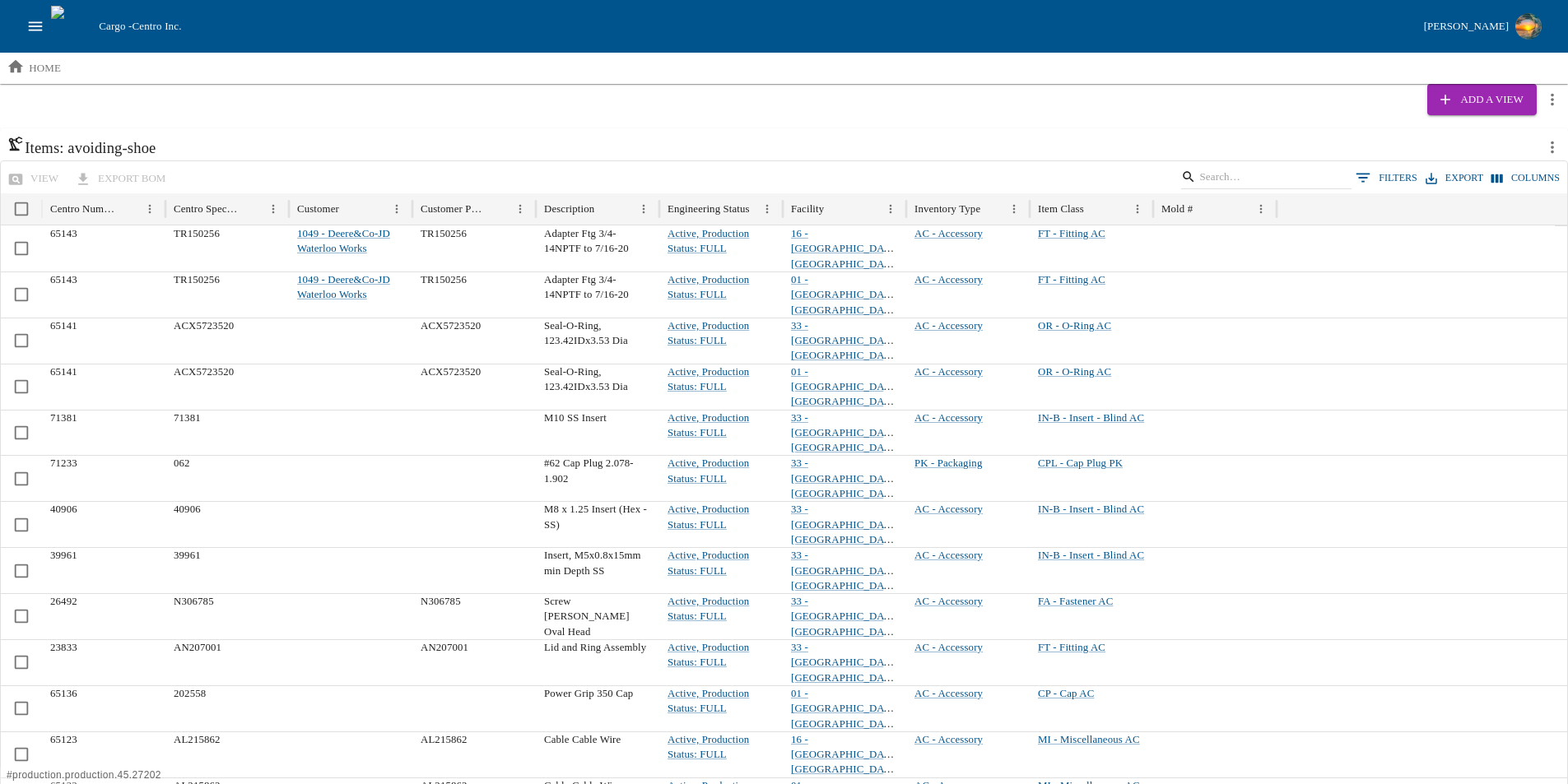
click at [1551, 147] on icon "more actions" at bounding box center [1552, 147] width 18 height 18
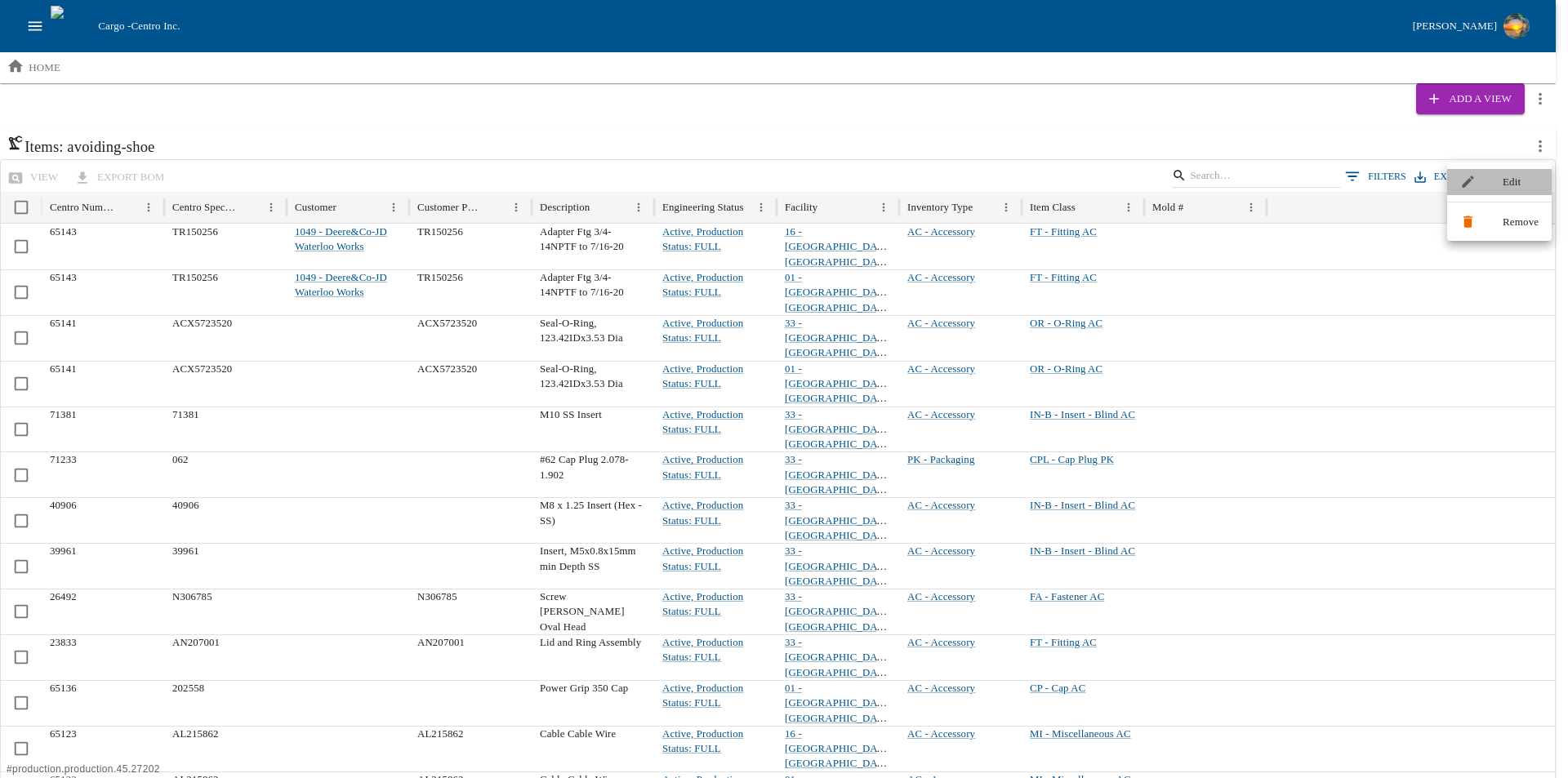
click at [1515, 182] on span "Edit" at bounding box center [1520, 181] width 36 height 16
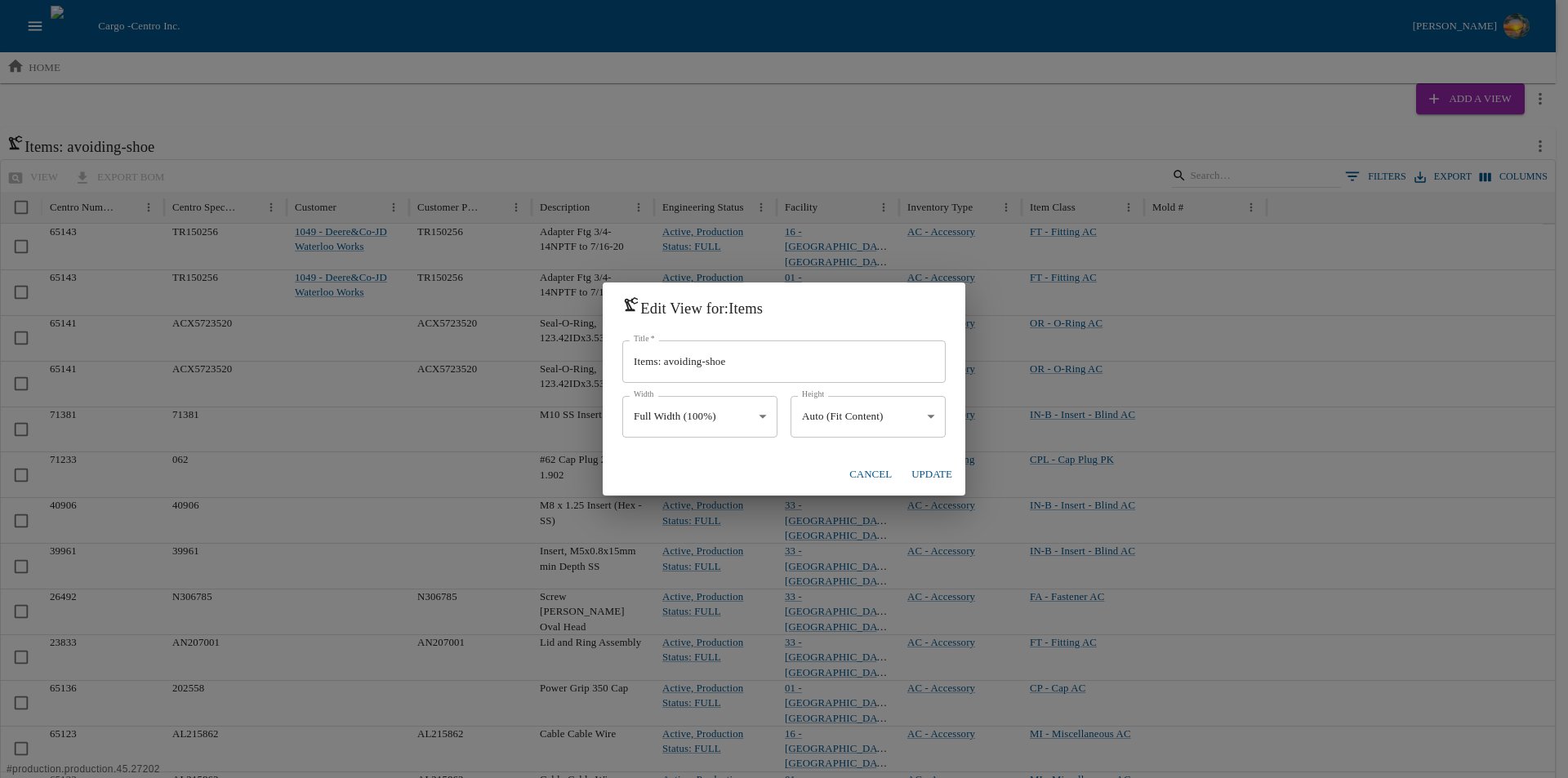
click at [938, 414] on body "Cargo - Centro Inc. Brandon Moeller home Add a View Items: avoiding-shoe view e…" at bounding box center [784, 565] width 1568 height 1129
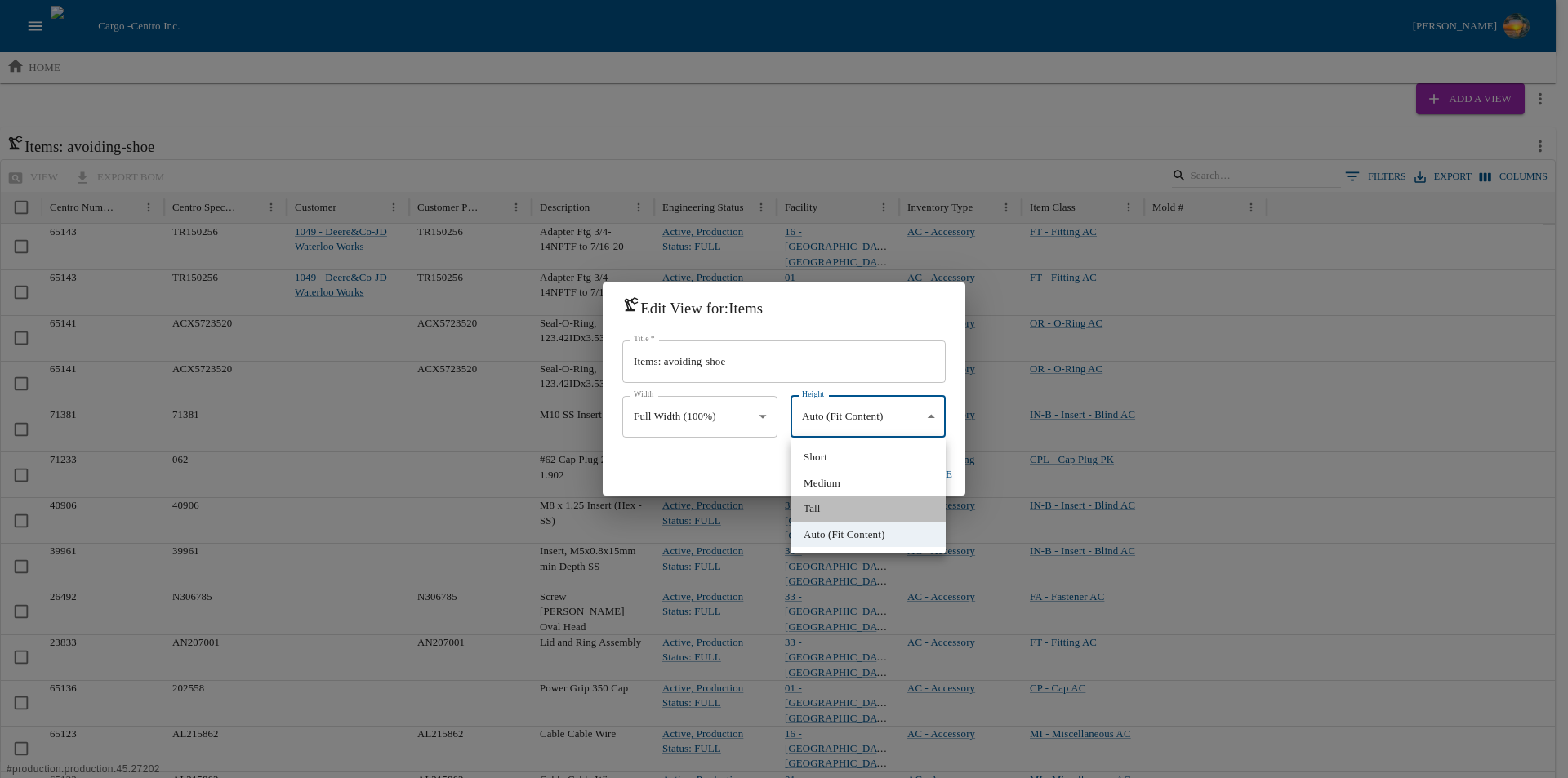
click at [830, 509] on li "Tall" at bounding box center [868, 508] width 155 height 26
type input "****"
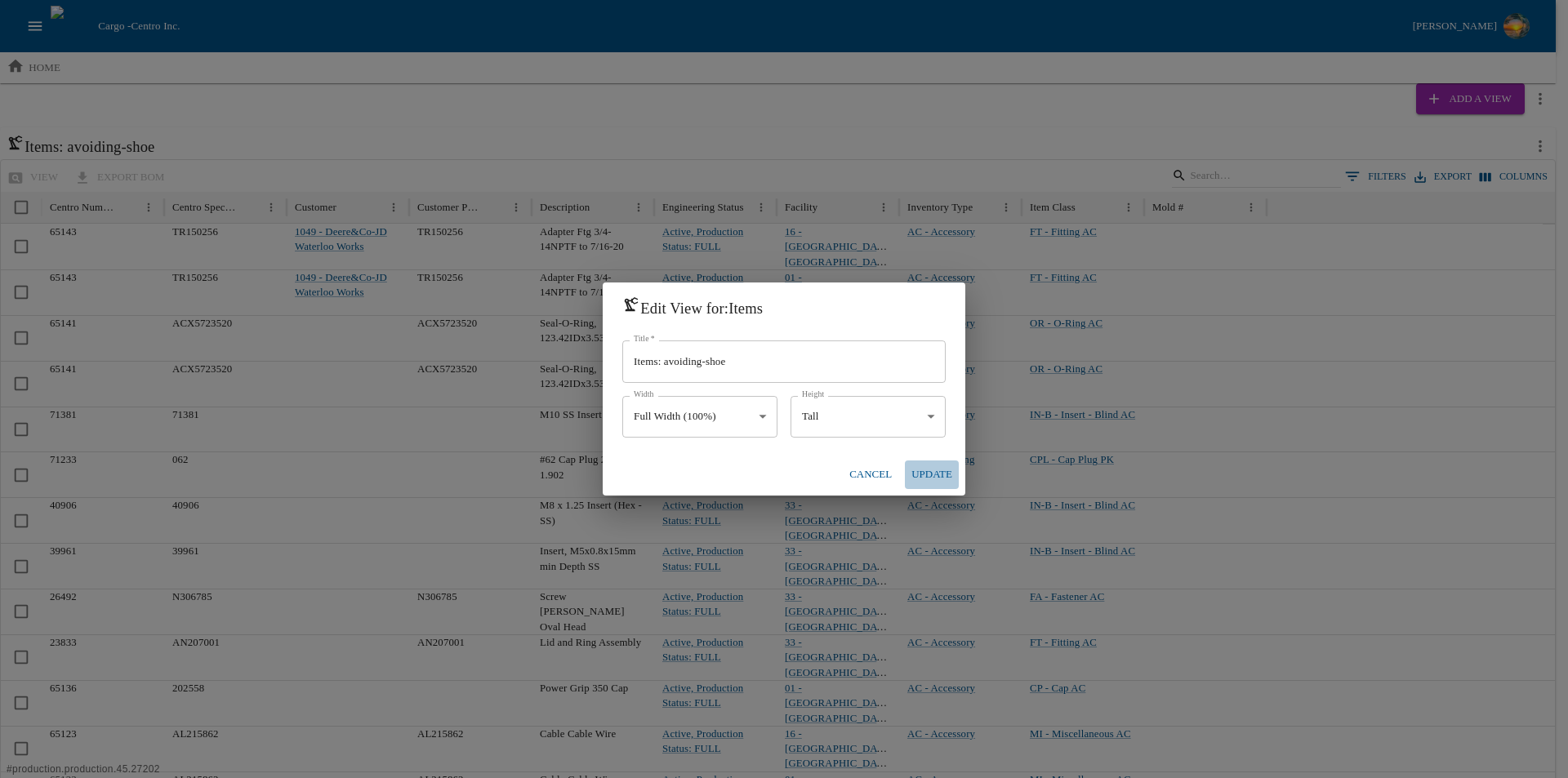
click at [928, 475] on button "Update" at bounding box center [932, 475] width 54 height 29
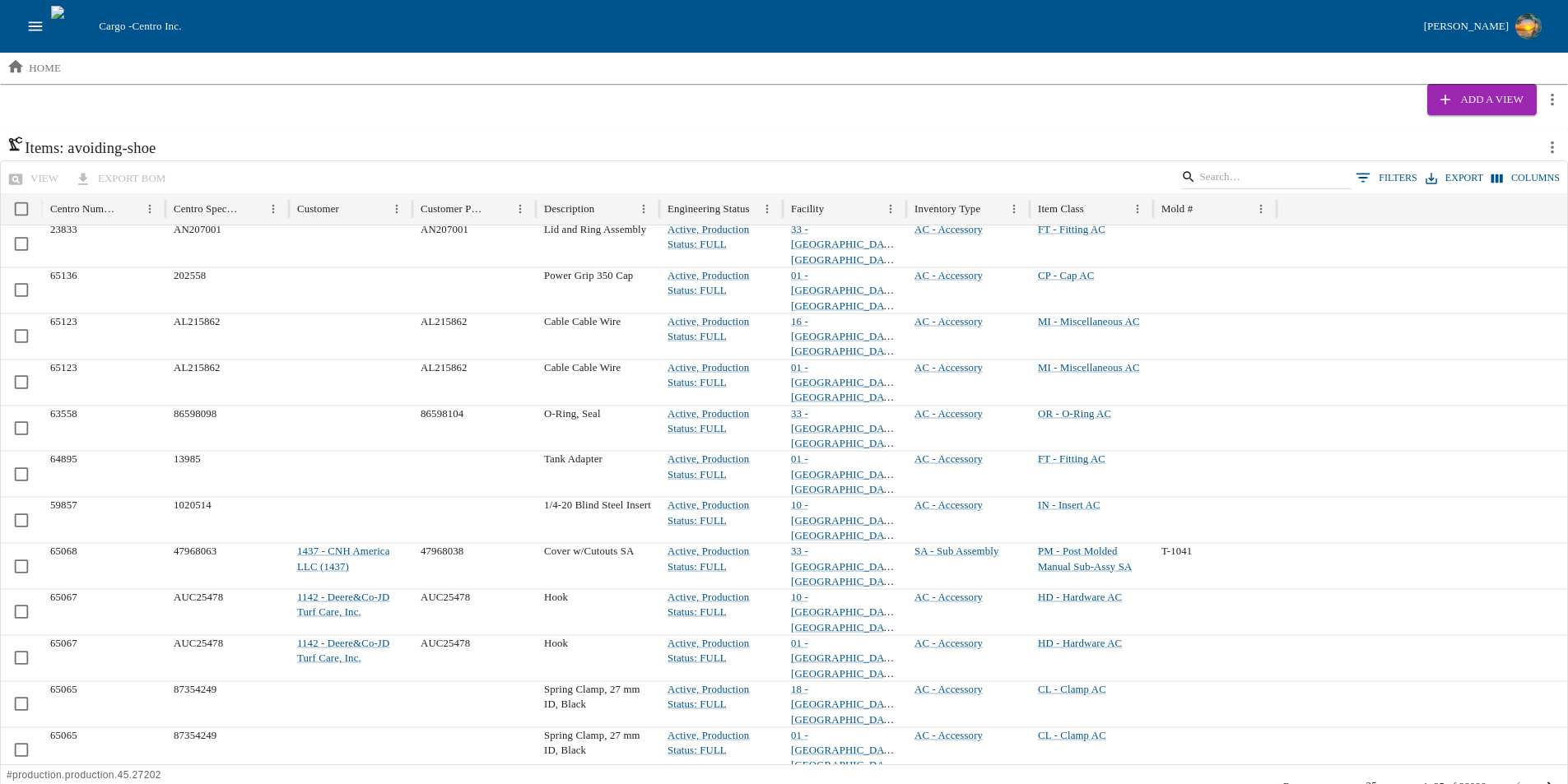
scroll to position [43, 0]
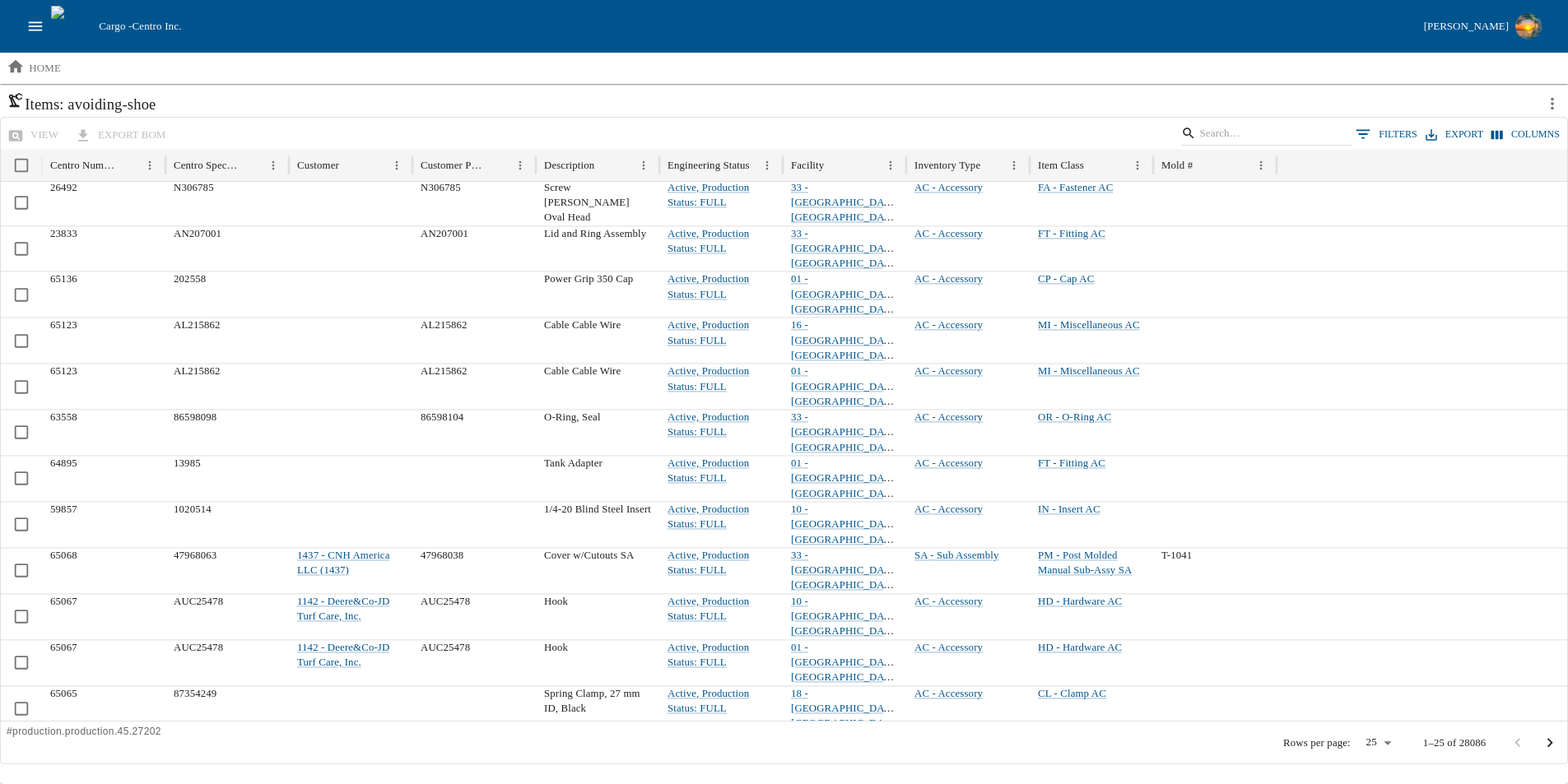
click at [1379, 744] on body "Cargo - Centro Inc. Brandon Moeller home Add a View Items: avoiding-shoe view e…" at bounding box center [784, 370] width 1568 height 827
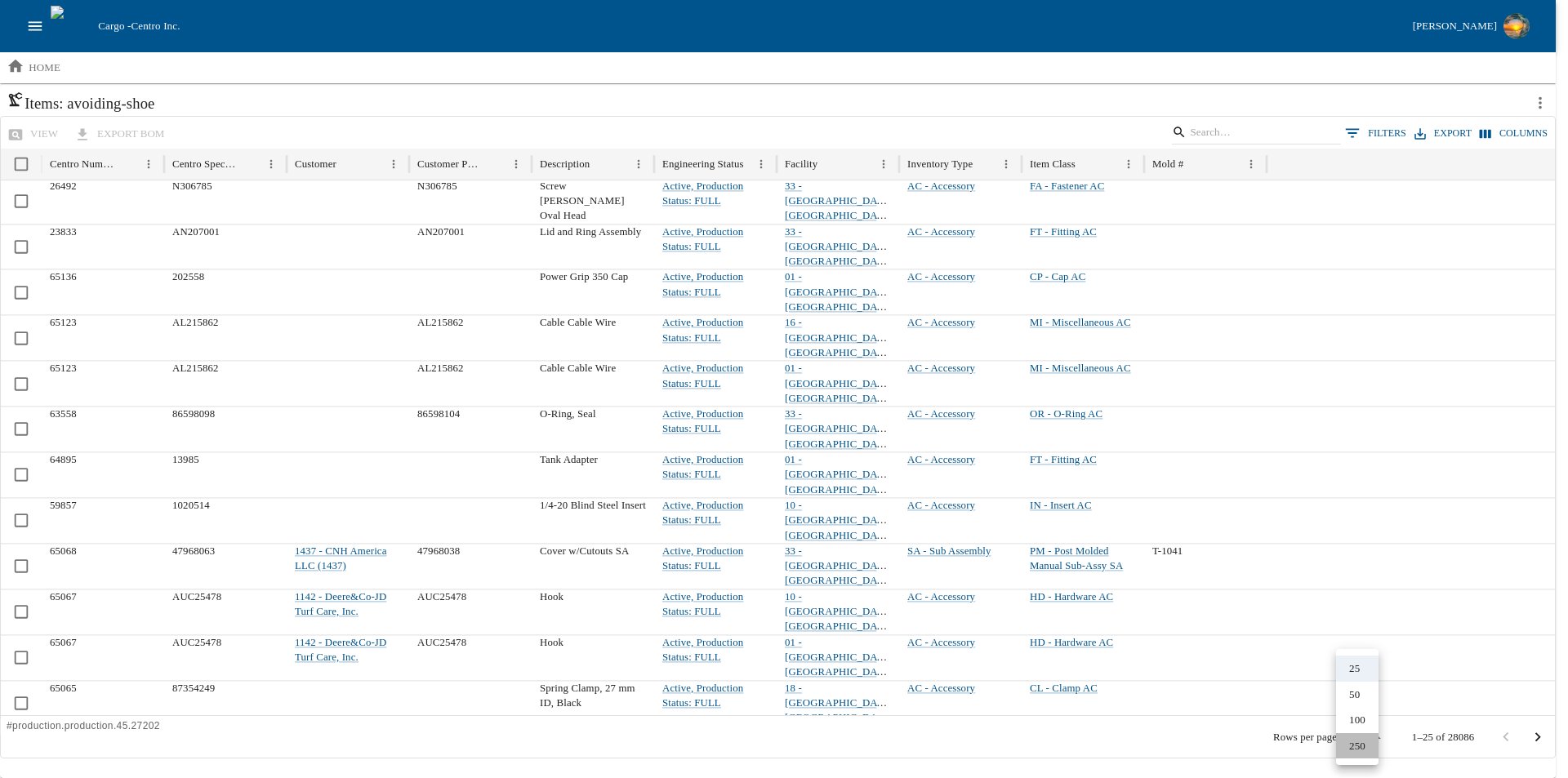
click at [1351, 746] on li "250" at bounding box center [1357, 746] width 42 height 26
type input "***"
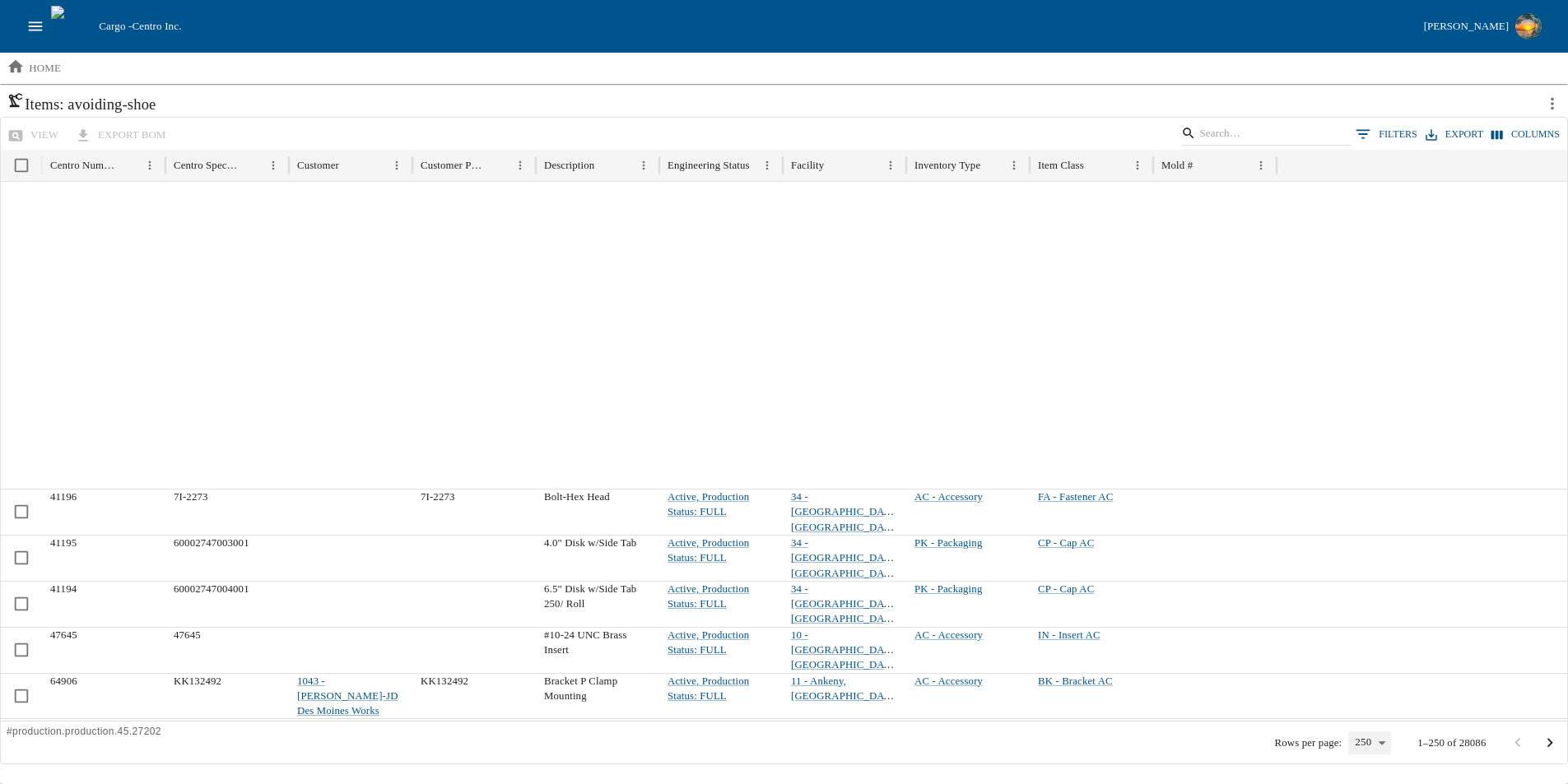
scroll to position [3126, 0]
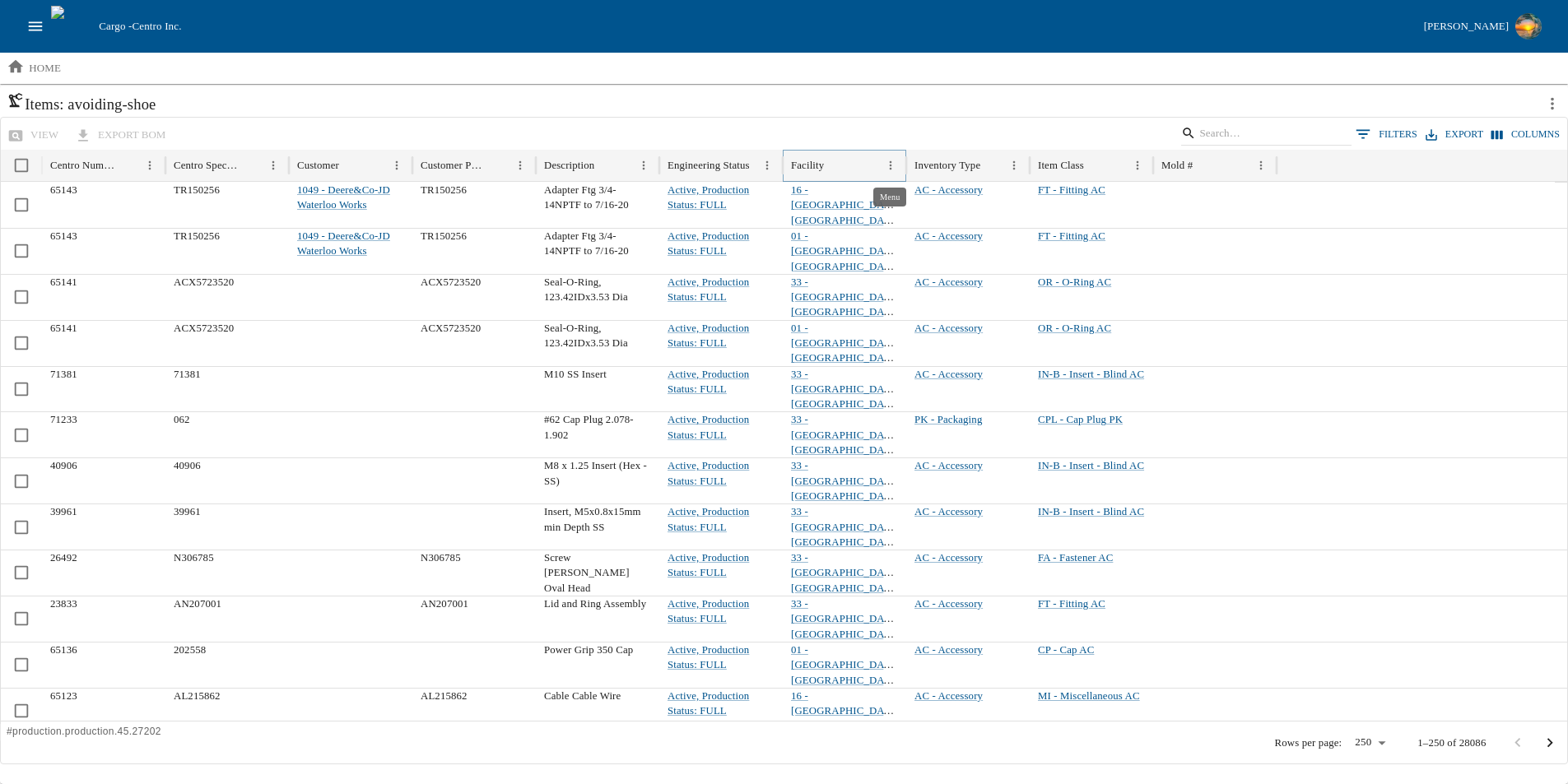
click at [889, 166] on icon "Menu" at bounding box center [891, 166] width 14 height 14
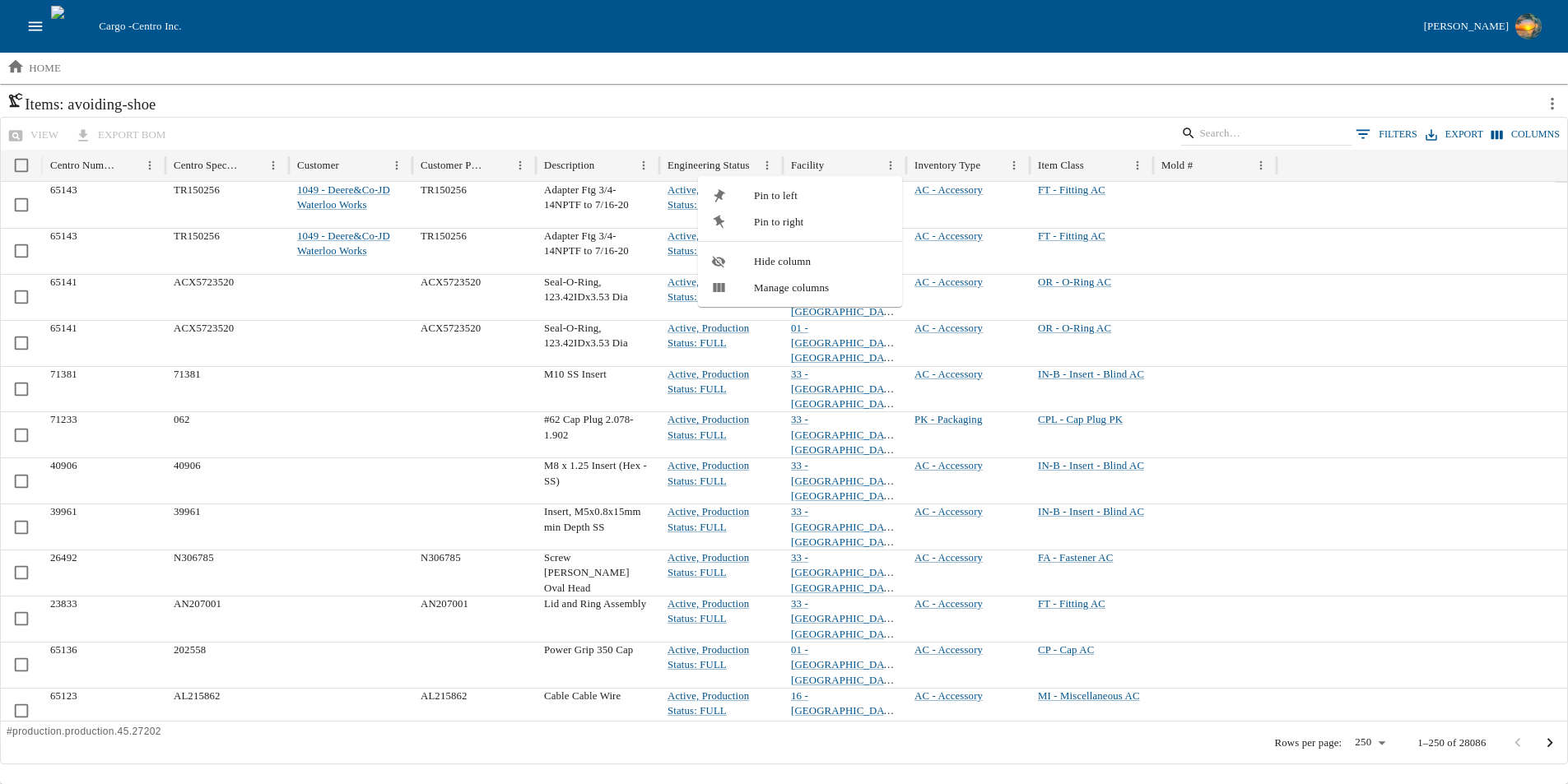
click at [842, 122] on div "view export BOM 0 Filters Export Columns" at bounding box center [784, 133] width 1566 height 32
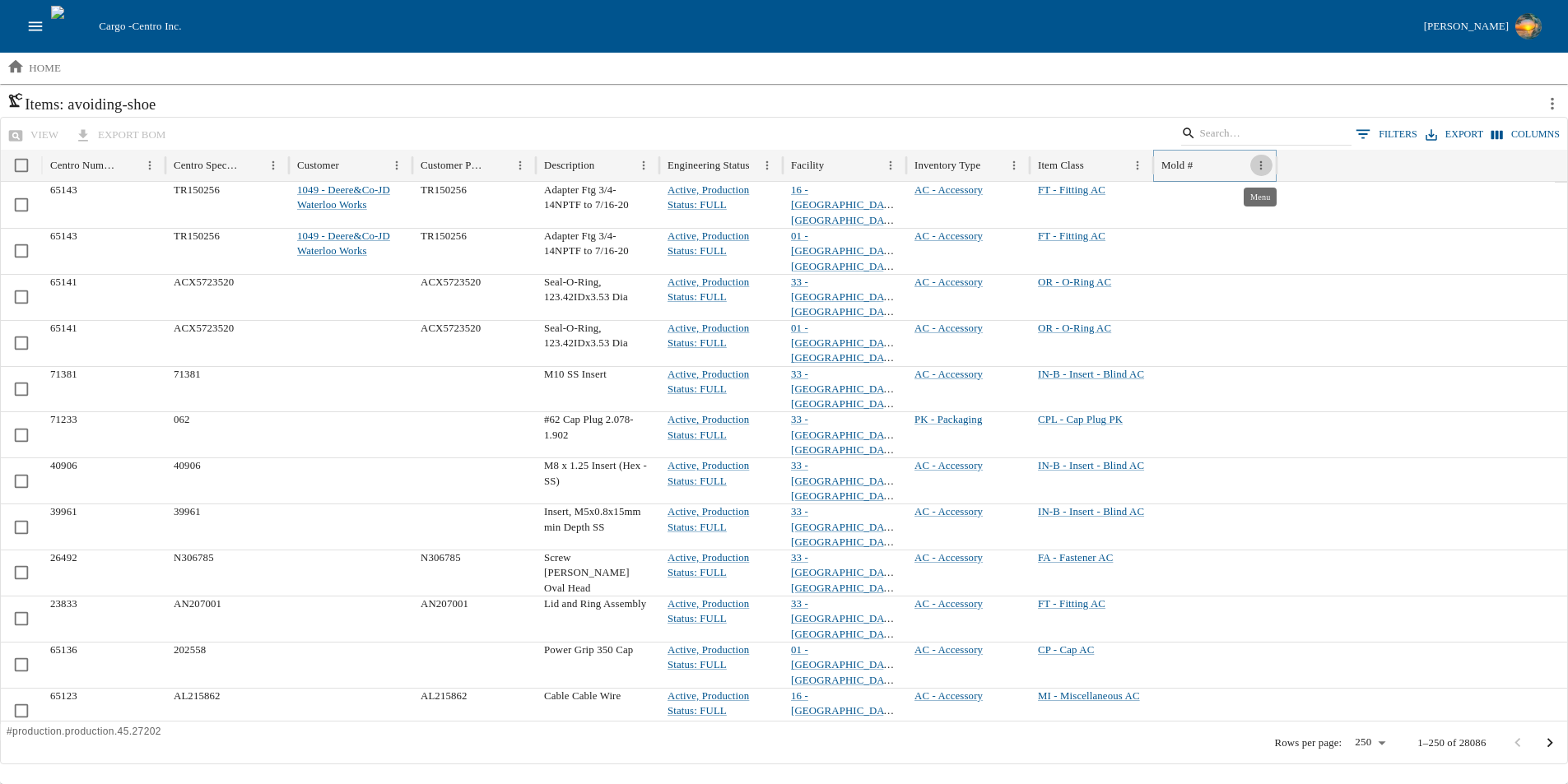
click at [1260, 164] on icon "Menu" at bounding box center [1261, 166] width 14 height 14
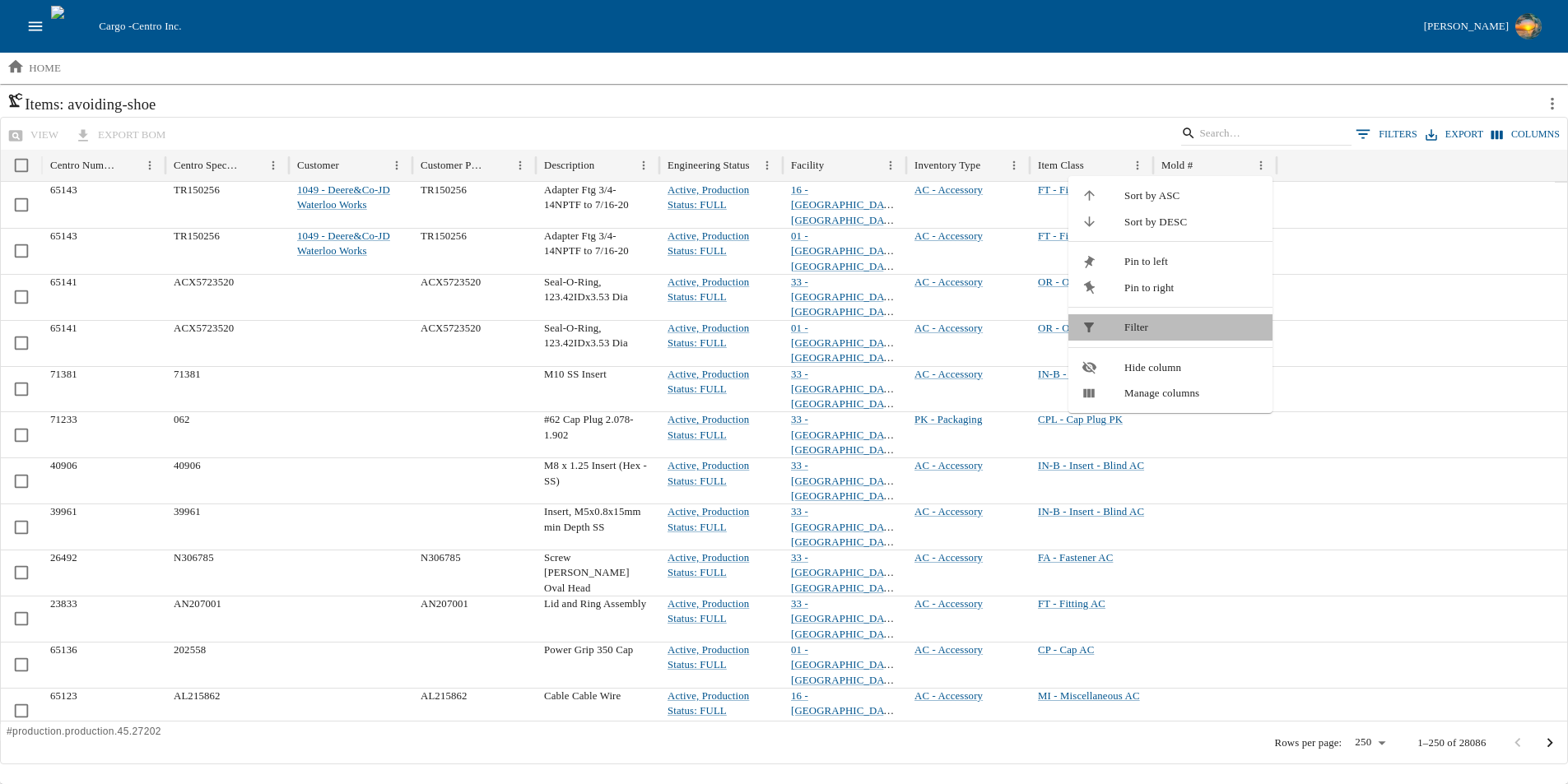
click at [1178, 327] on span "Filter" at bounding box center [1192, 327] width 135 height 16
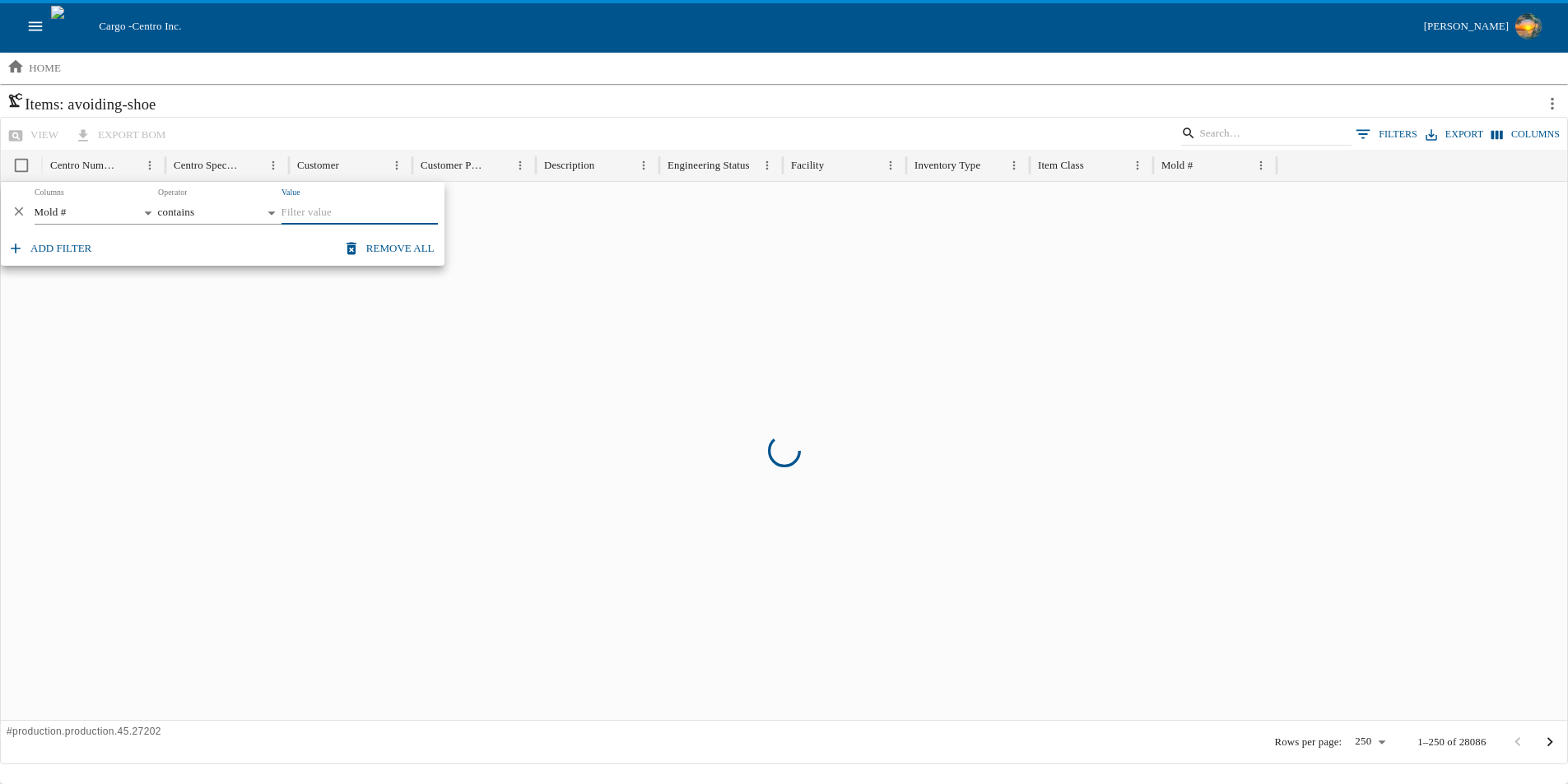
click at [205, 213] on body "**********" at bounding box center [784, 370] width 1568 height 827
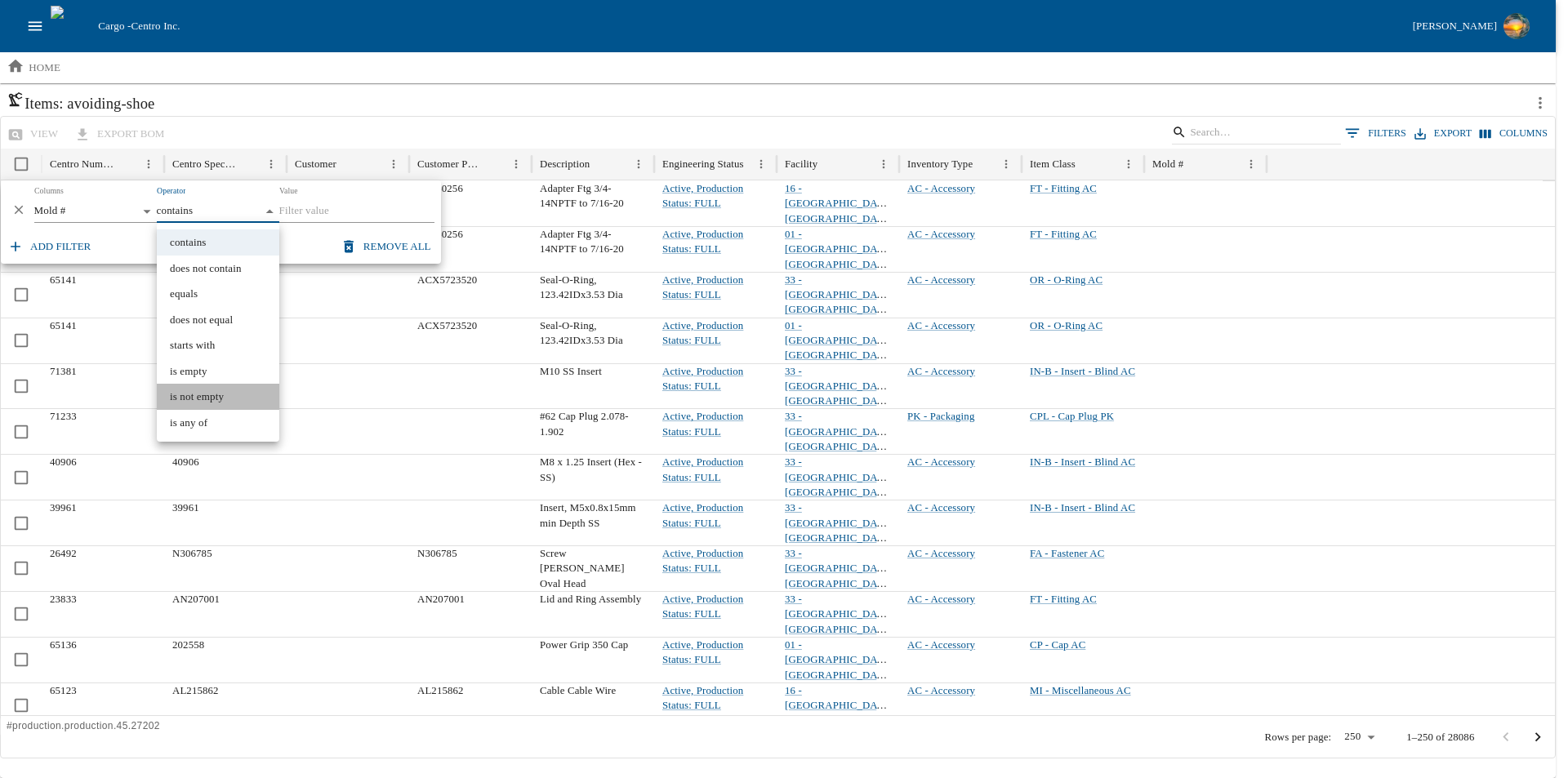
click at [209, 396] on li "is not empty" at bounding box center [217, 396] width 122 height 26
type input "**********"
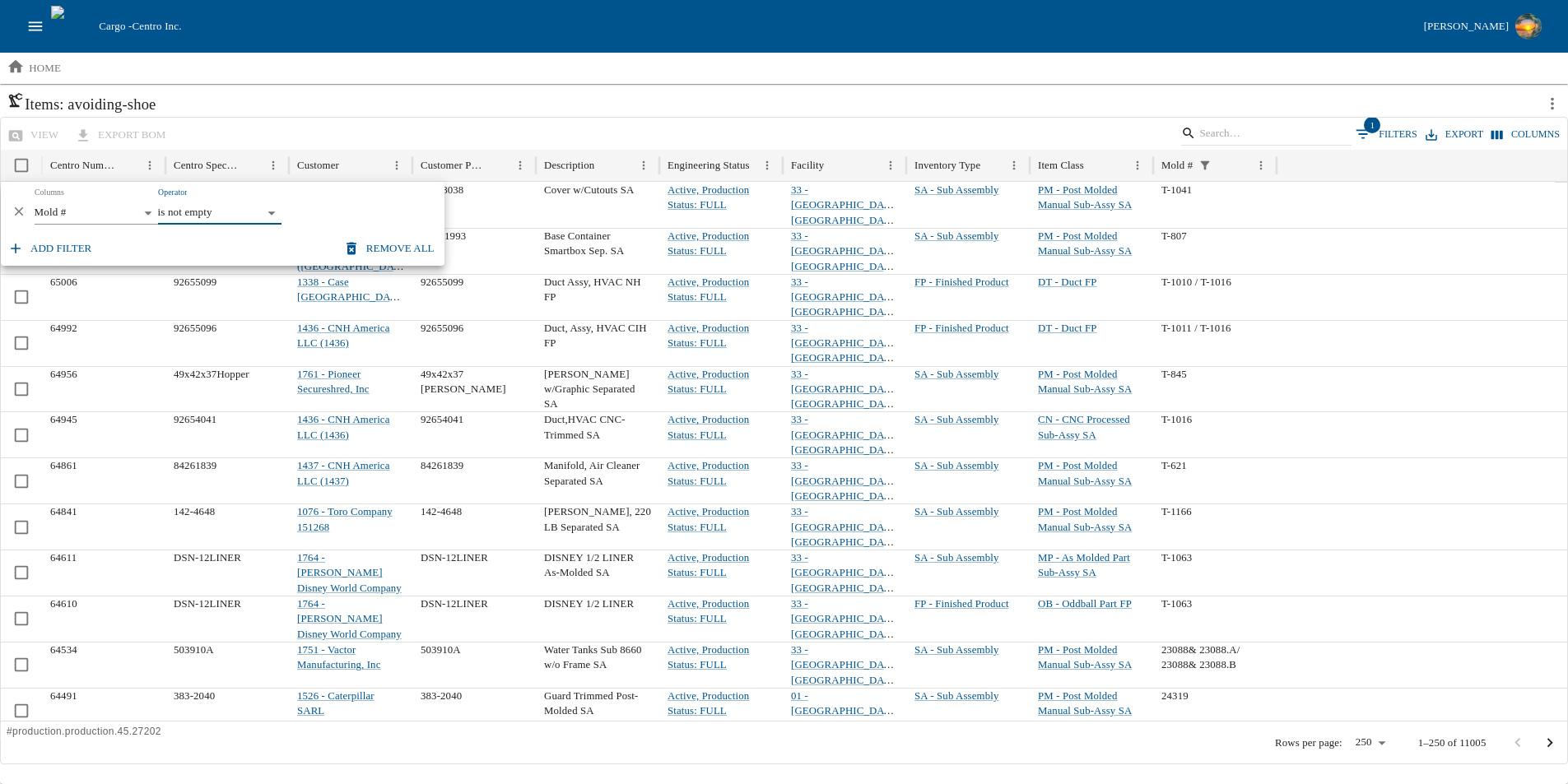
click at [60, 248] on button "Add filter" at bounding box center [51, 249] width 93 height 29
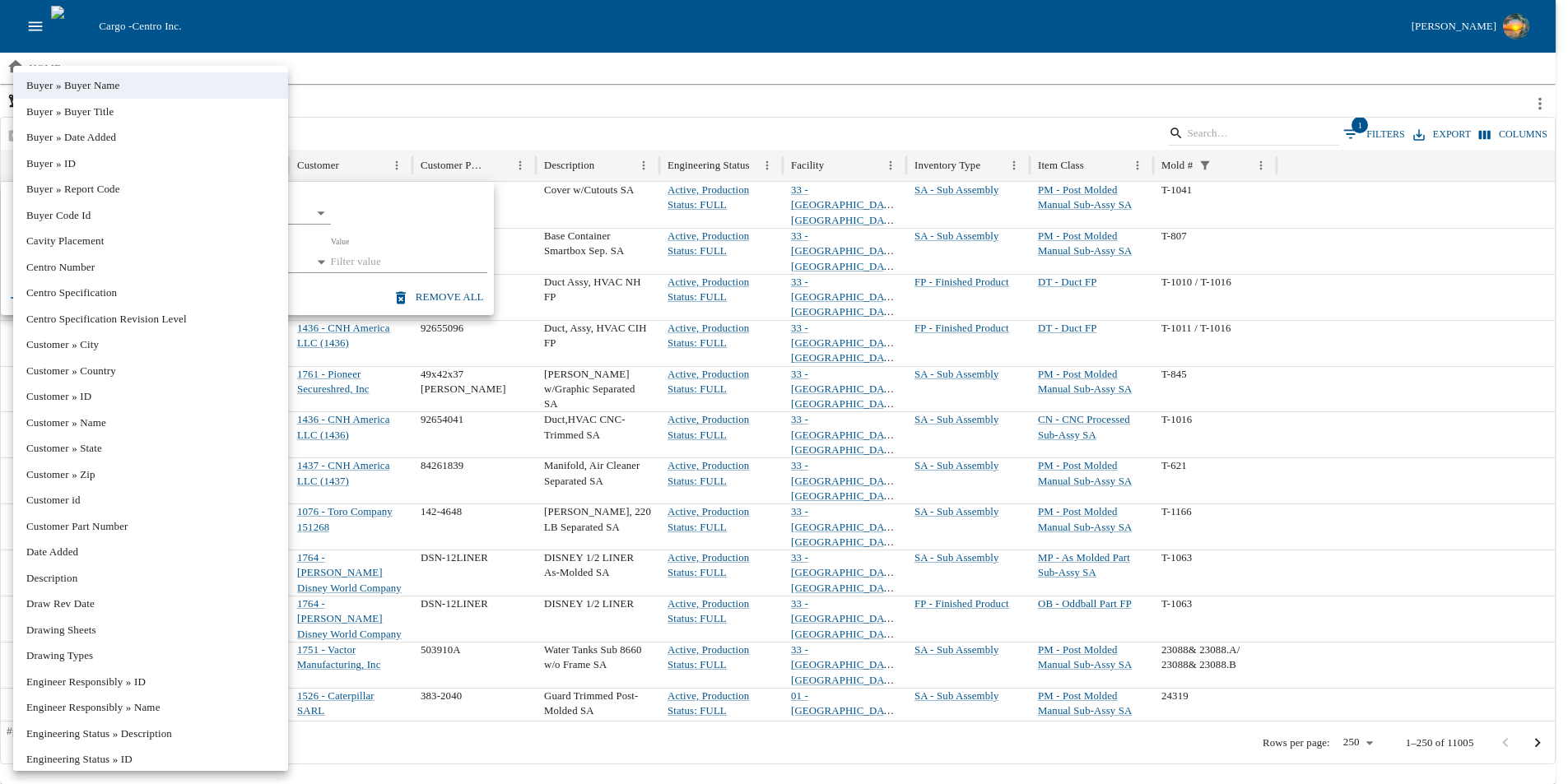
click at [196, 262] on body "Cargo - Centro Inc. Brandon Moeller home Add a View Items: avoiding-shoe view e…" at bounding box center [784, 370] width 1568 height 827
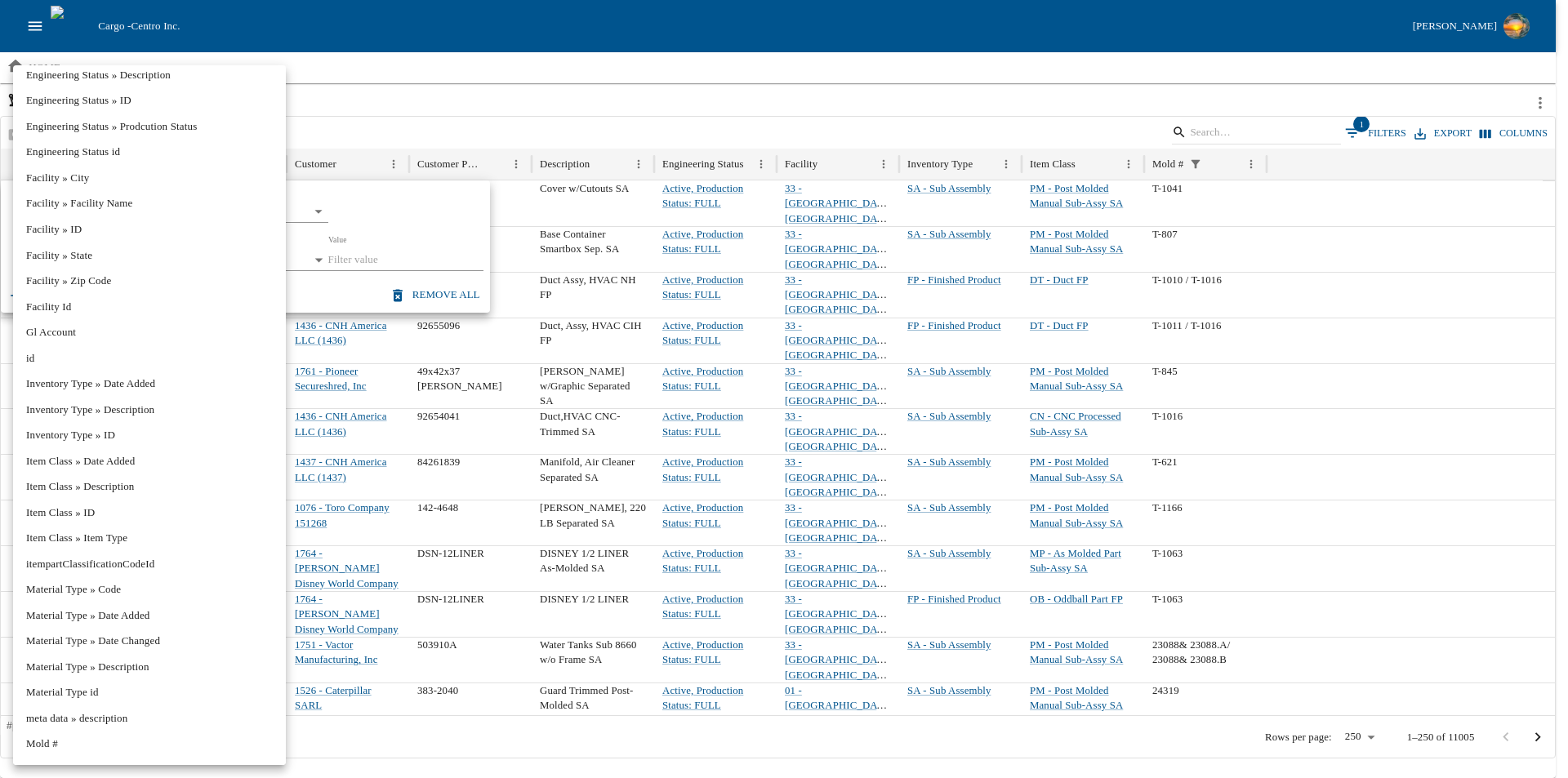
click at [140, 308] on li "Facility Id" at bounding box center [148, 307] width 272 height 26
type input "**********"
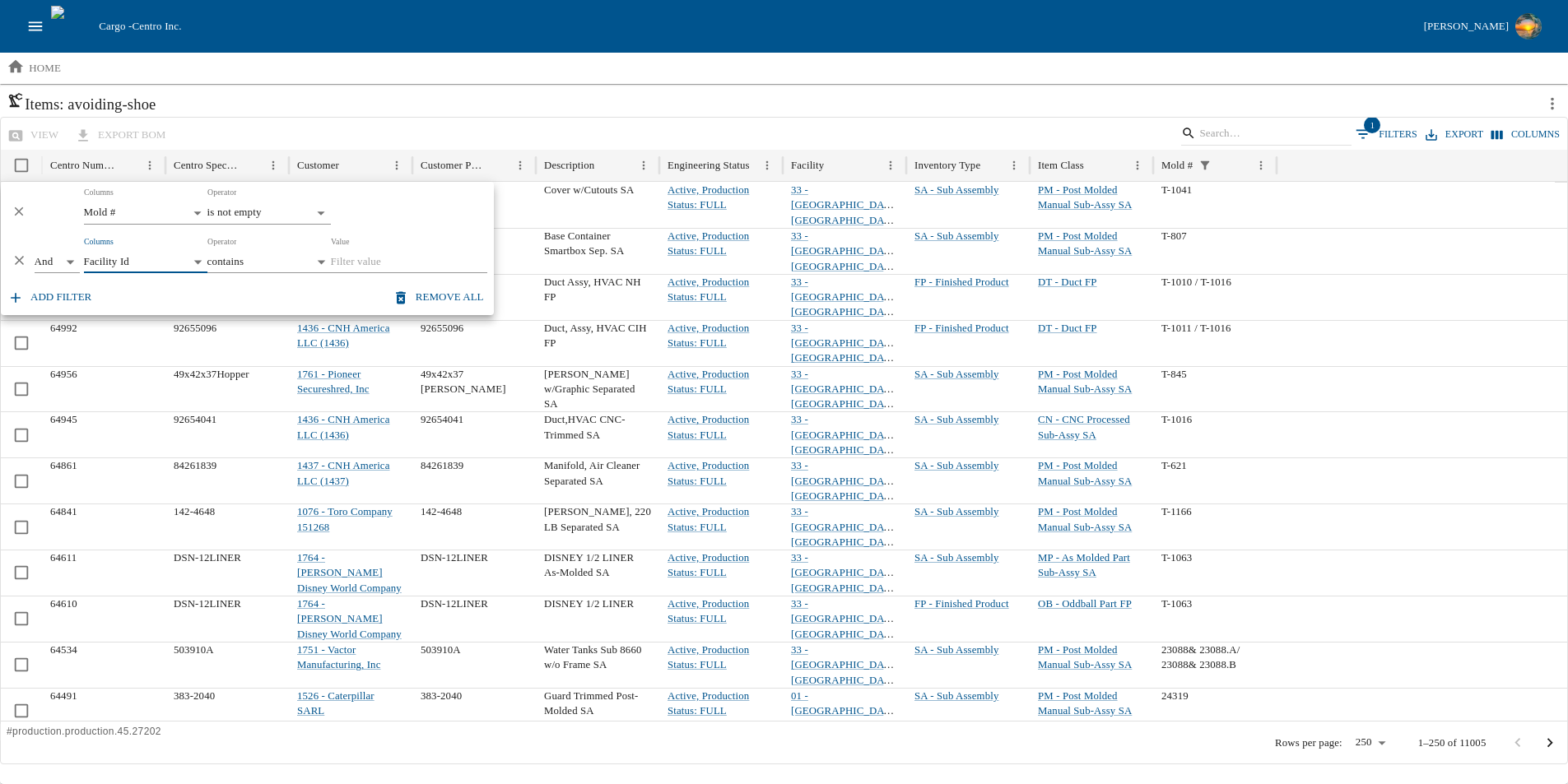
click at [318, 260] on body "Cargo - Centro Inc. Brandon Moeller home Add a View Items: avoiding-shoe view e…" at bounding box center [784, 370] width 1568 height 827
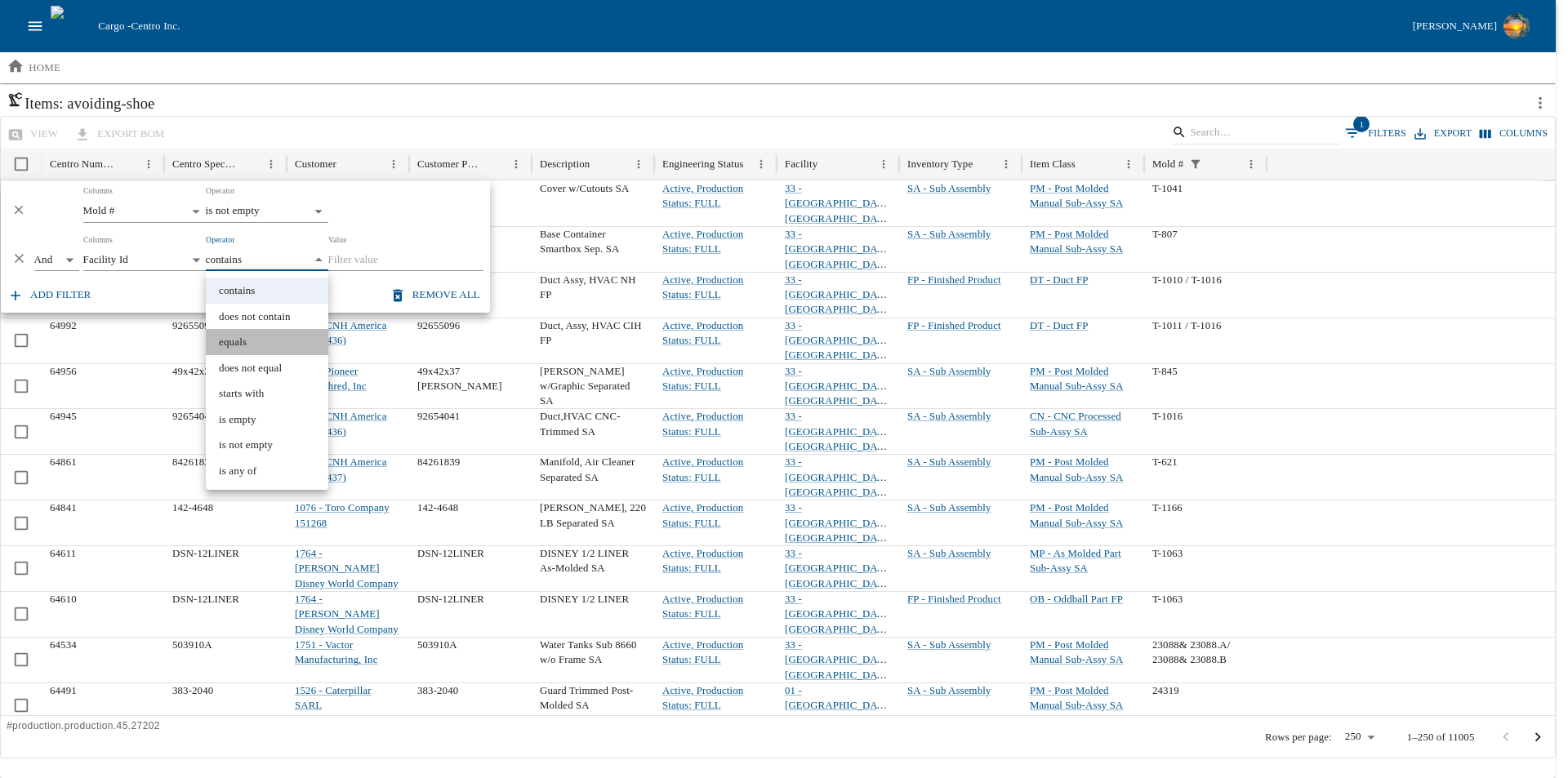
click at [250, 341] on li "equals" at bounding box center [266, 341] width 122 height 26
type input "******"
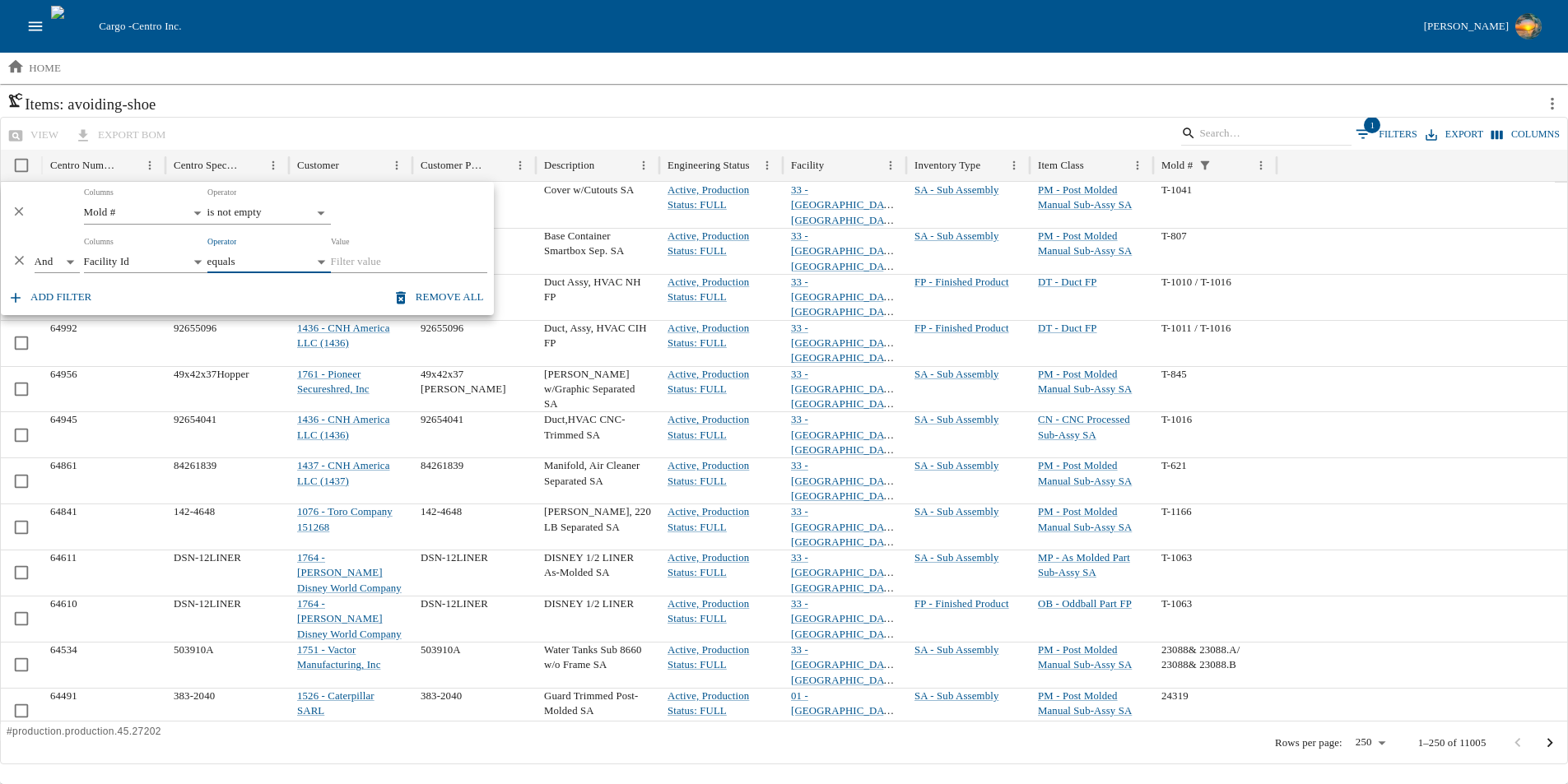
click at [370, 268] on input "Value" at bounding box center [409, 262] width 156 height 23
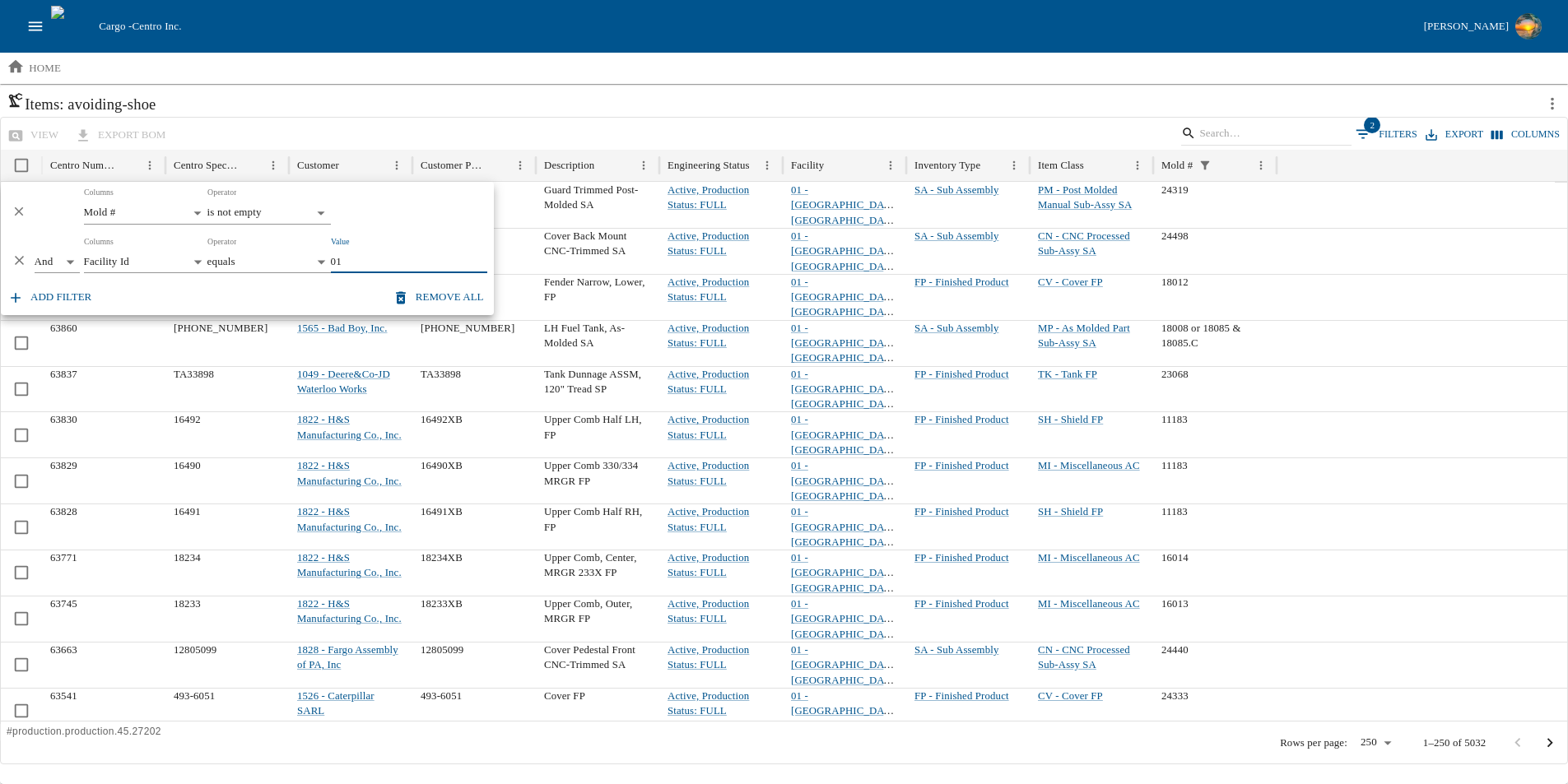
type input "01"
click at [500, 93] on h6 "Items: avoiding-shoe" at bounding box center [772, 104] width 1530 height 25
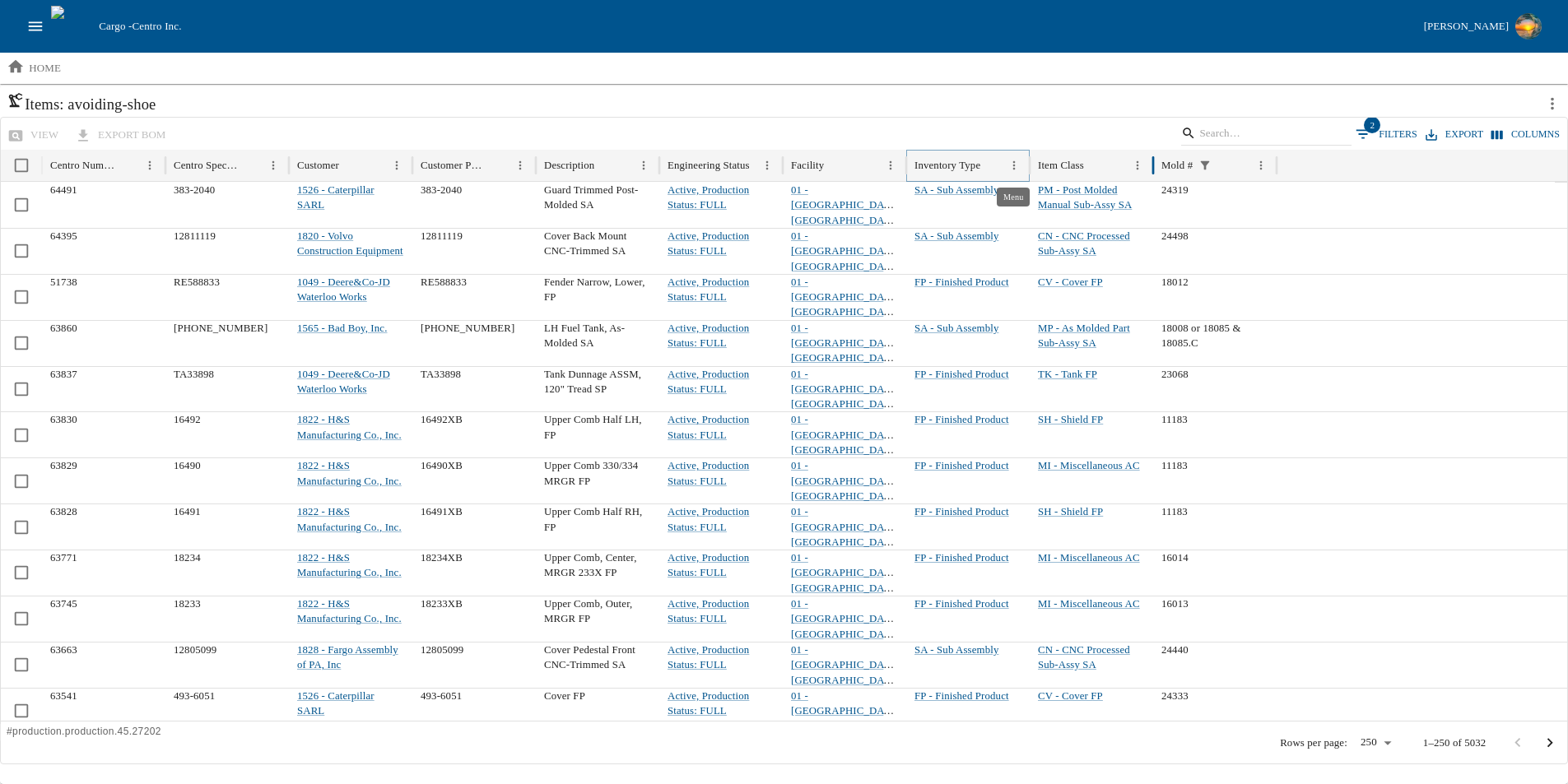
click at [1011, 165] on icon "Menu" at bounding box center [1014, 166] width 14 height 14
click at [942, 125] on div "view export BOM 2 Filters Export Columns" at bounding box center [784, 133] width 1566 height 32
click at [1400, 136] on button "2 Filters" at bounding box center [1386, 133] width 70 height 25
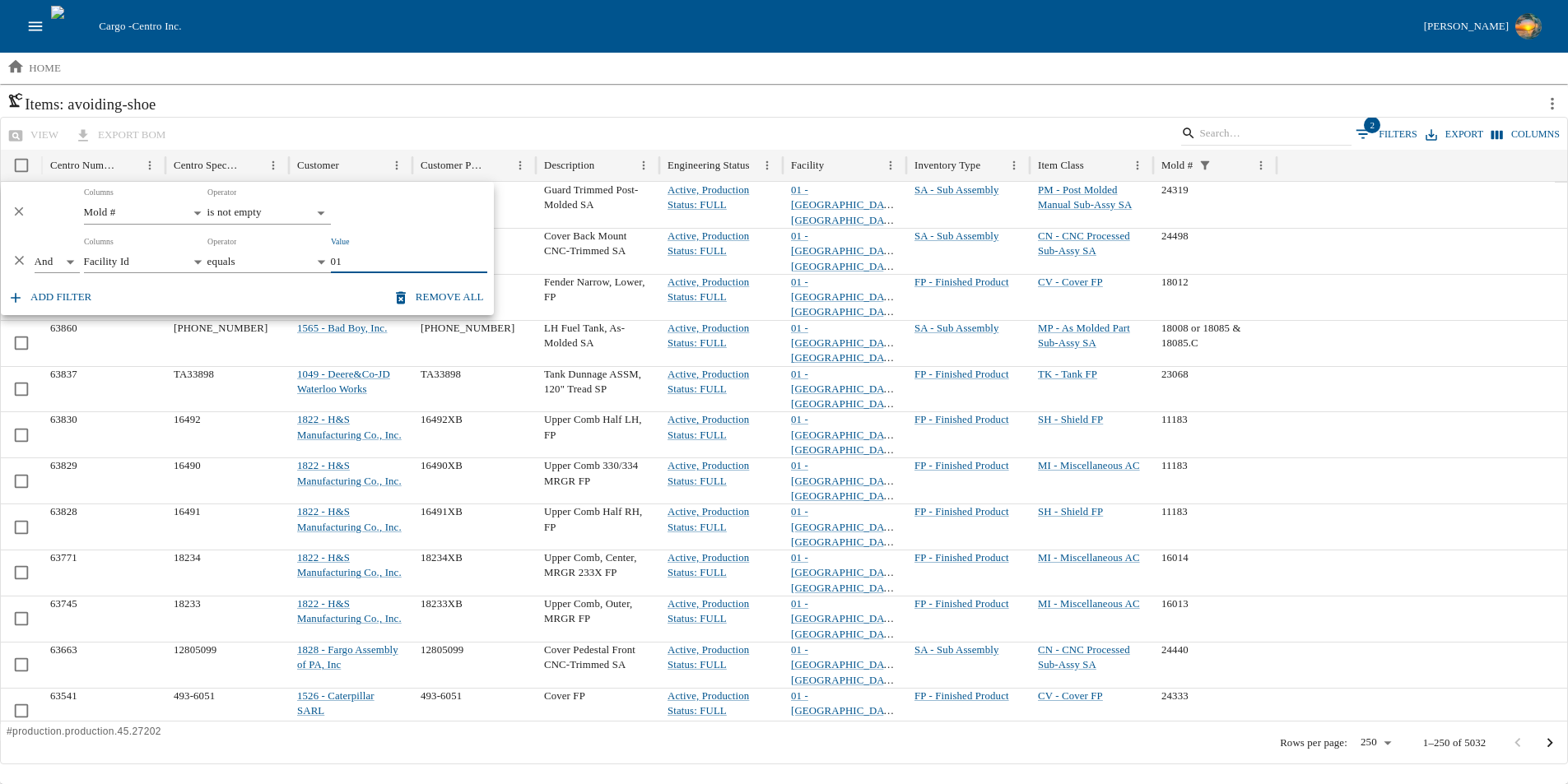
click at [48, 301] on button "Add filter" at bounding box center [51, 297] width 93 height 29
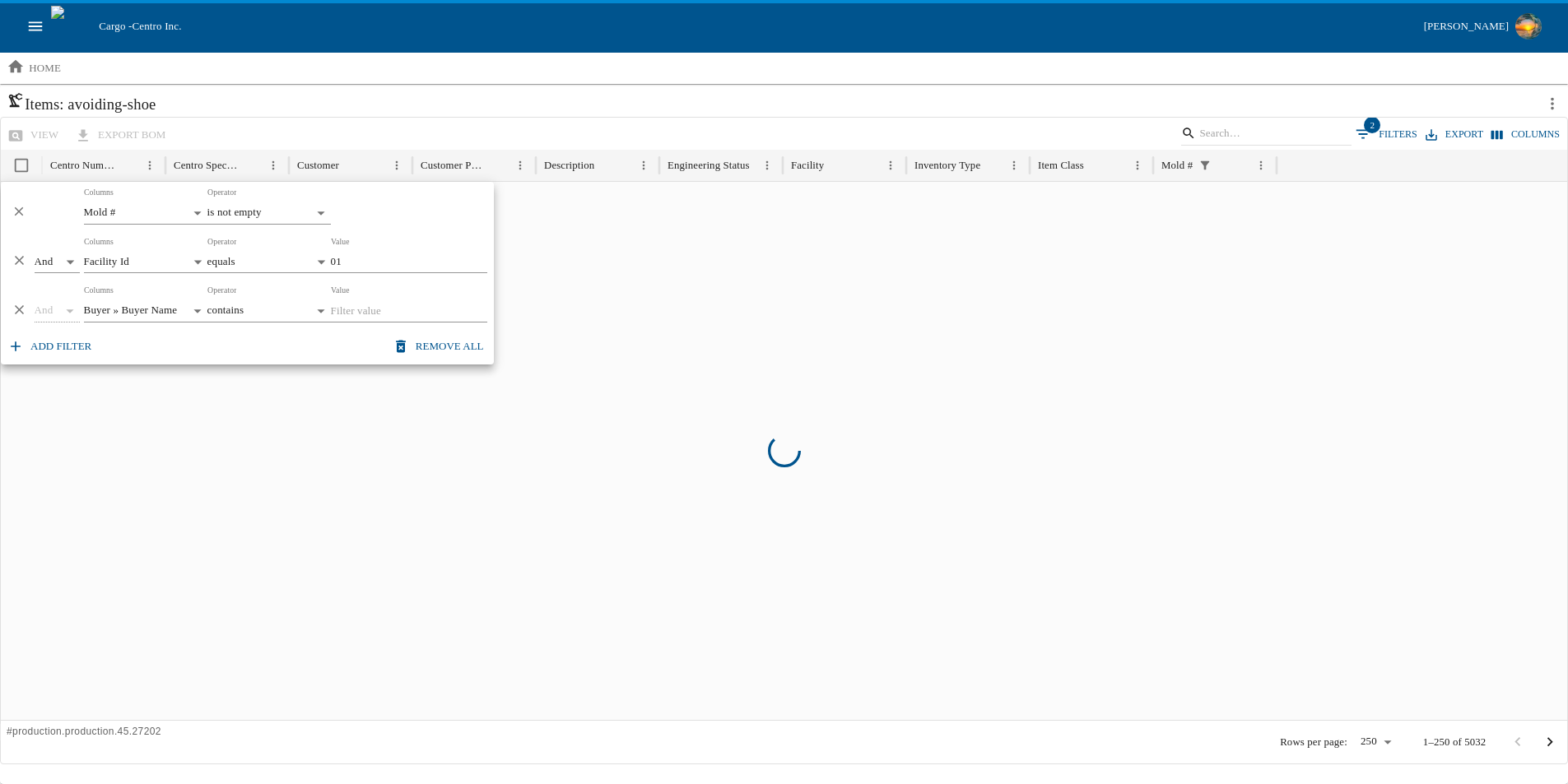
click at [68, 311] on div "And" at bounding box center [57, 311] width 45 height 23
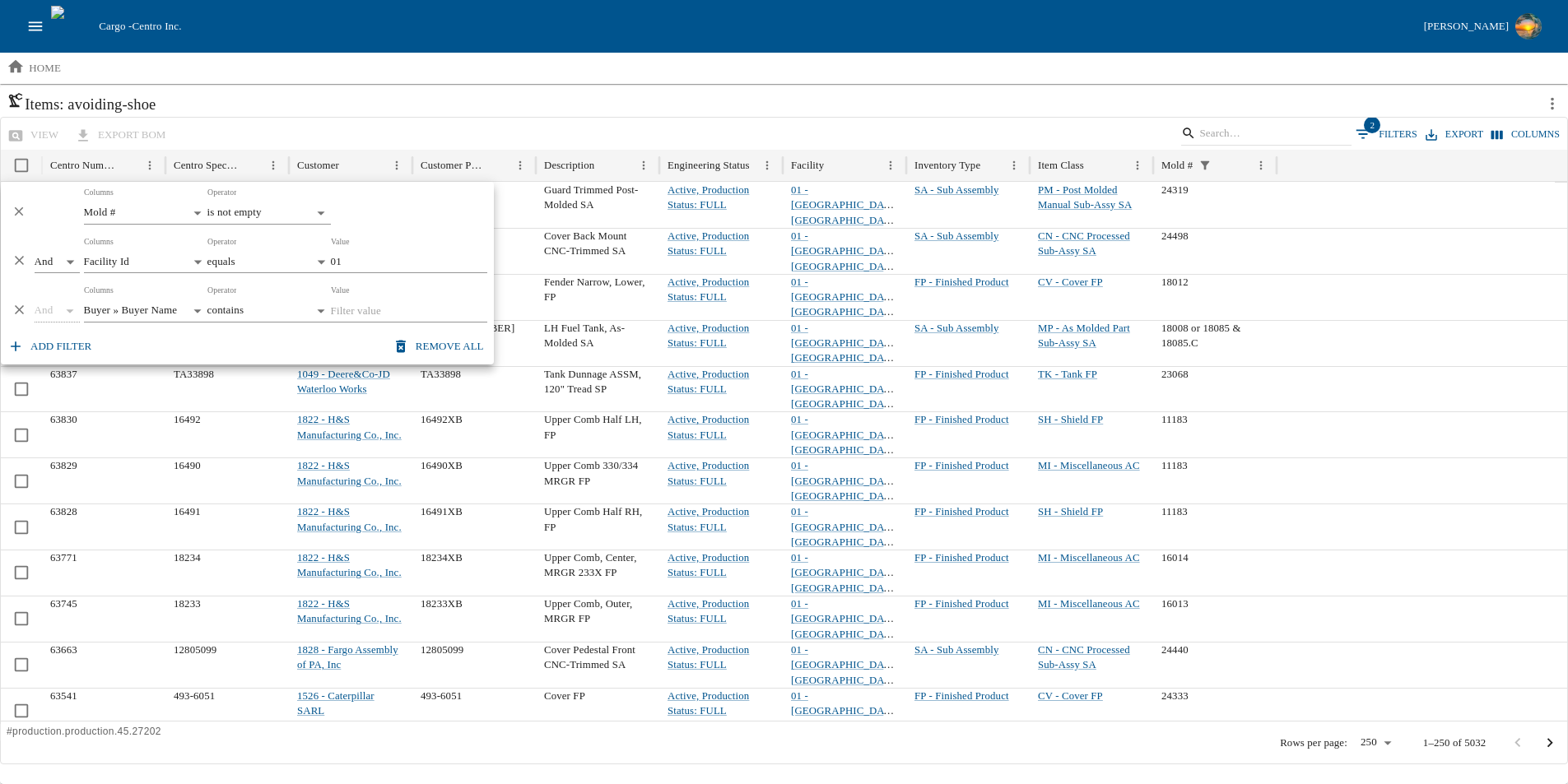
click at [193, 309] on body "Cargo - Centro Inc. Brandon Moeller home Add a View Items: avoiding-shoe view e…" at bounding box center [784, 370] width 1568 height 827
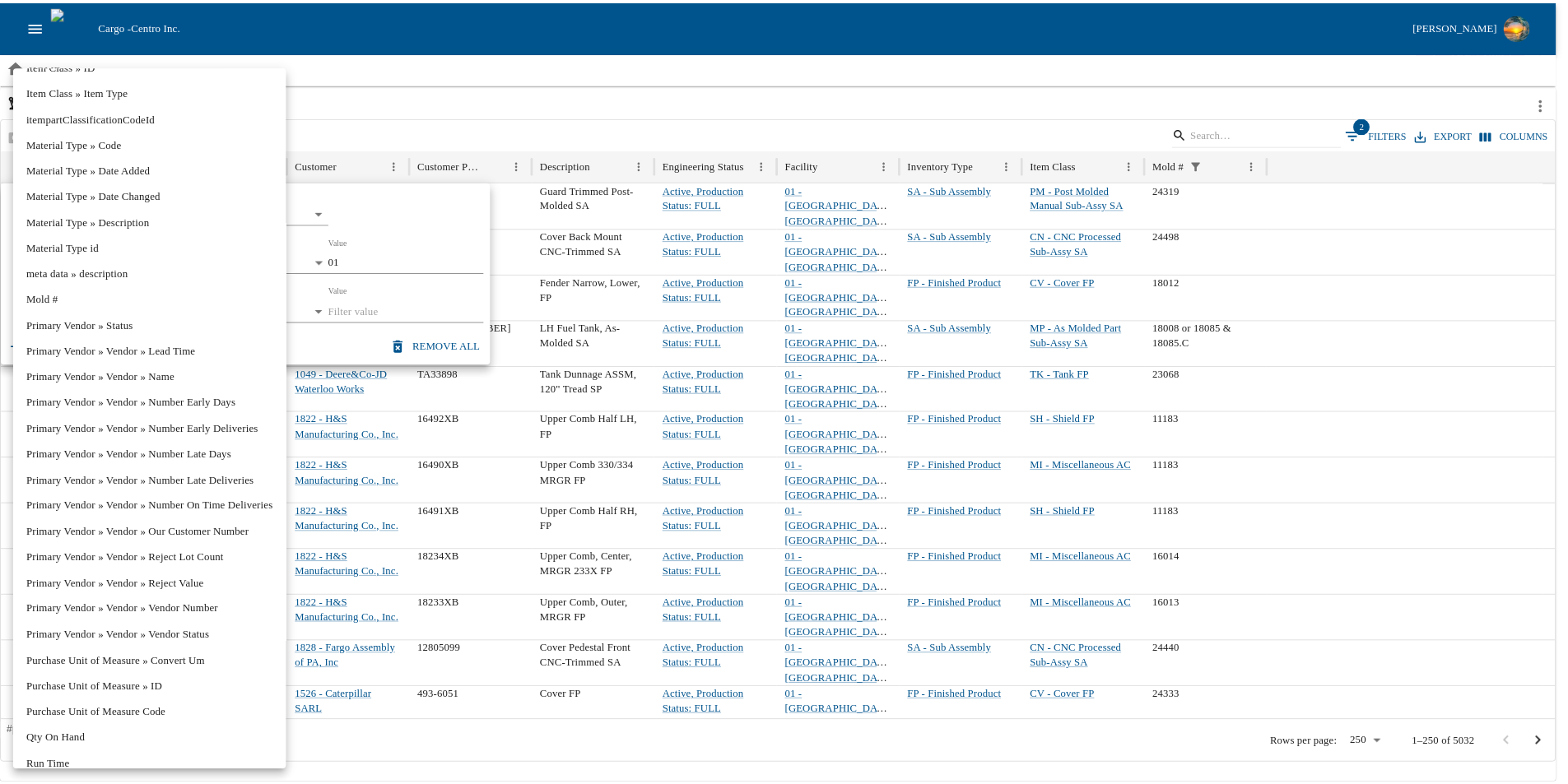
scroll to position [615, 0]
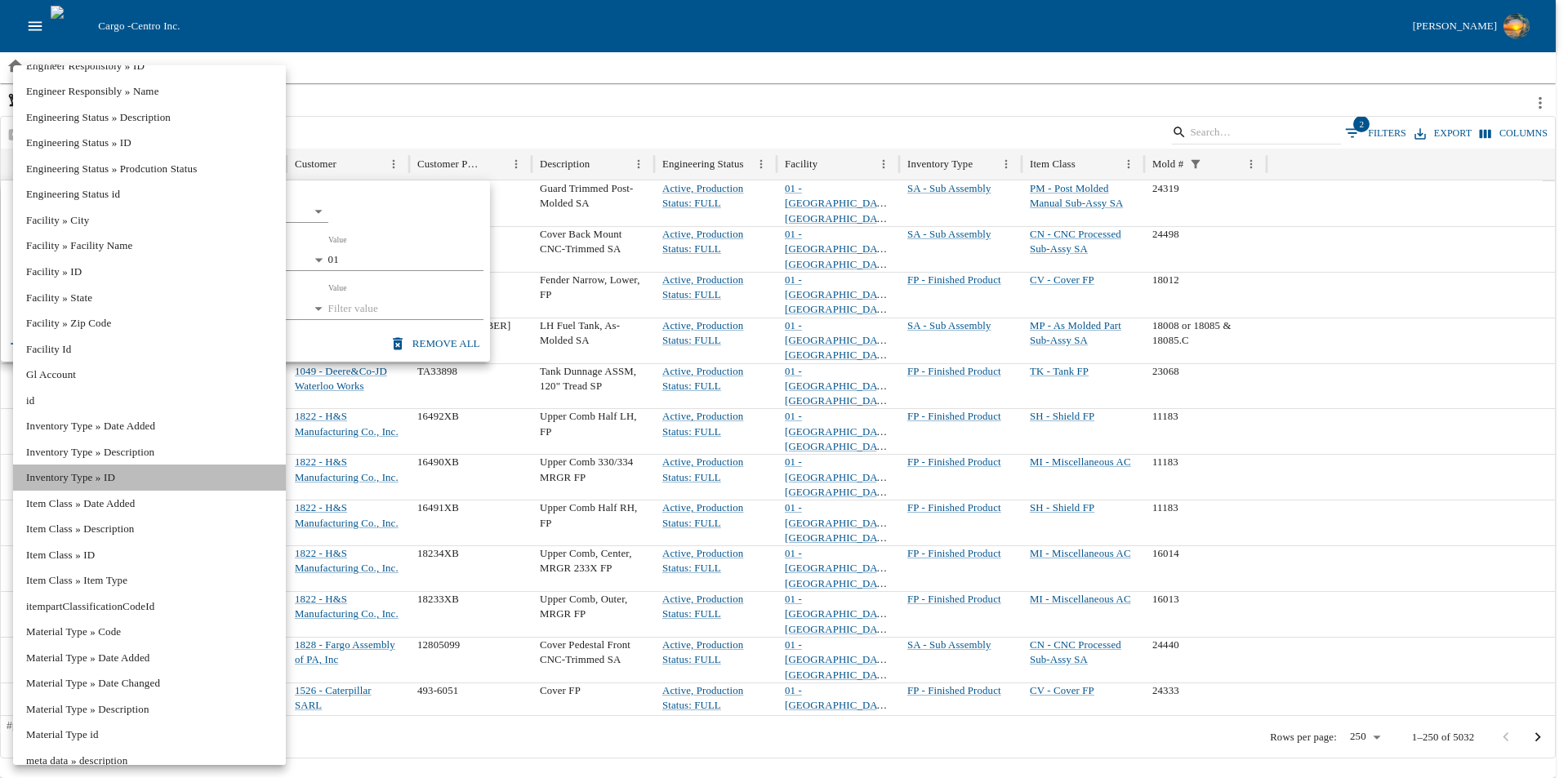
click at [134, 478] on li "Inventory Type » ID" at bounding box center [148, 477] width 272 height 26
type input "**********"
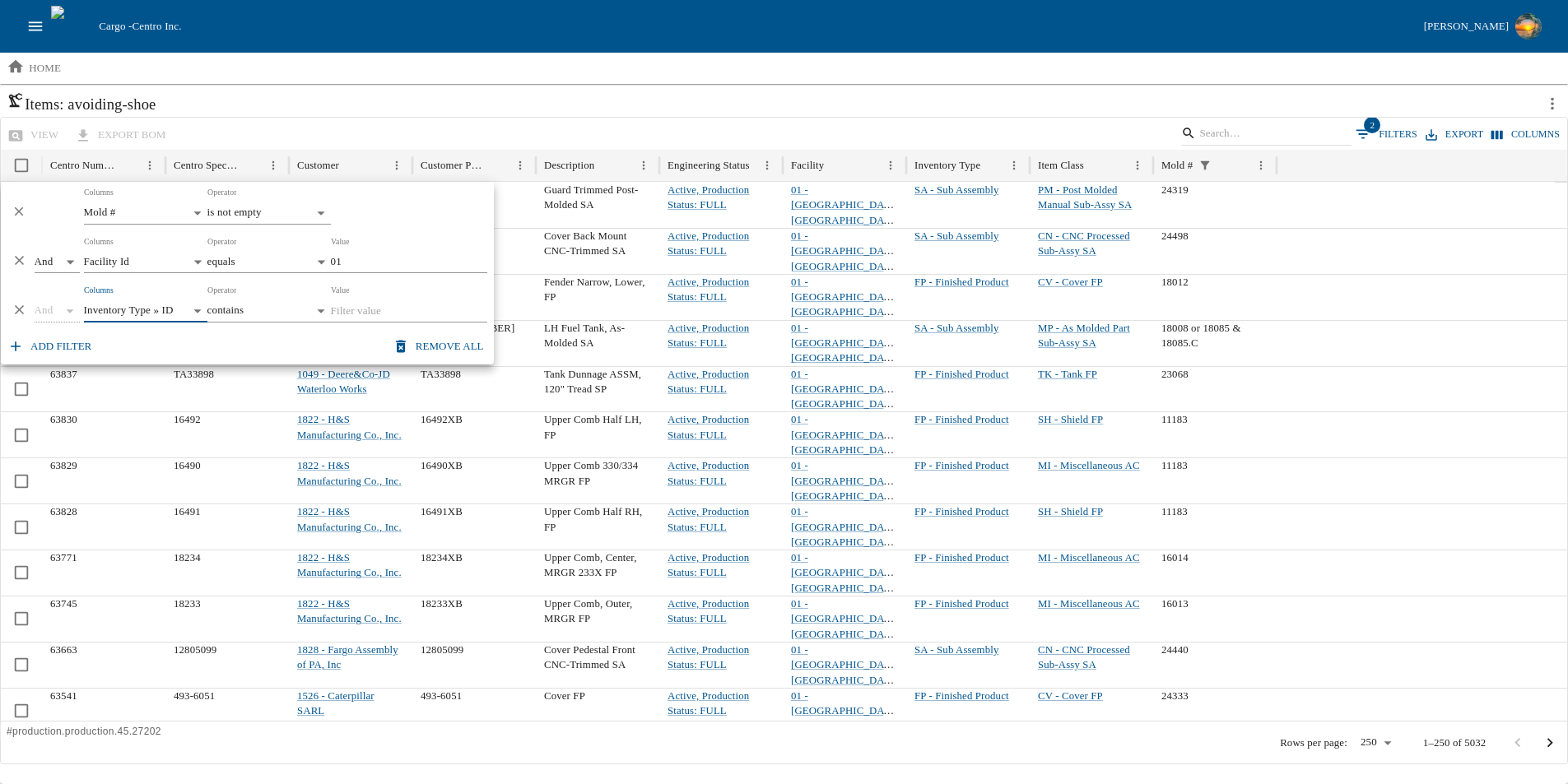
click at [317, 308] on body "Cargo - Centro Inc. Brandon Moeller home Add a View Items: avoiding-shoe view e…" at bounding box center [784, 370] width 1568 height 827
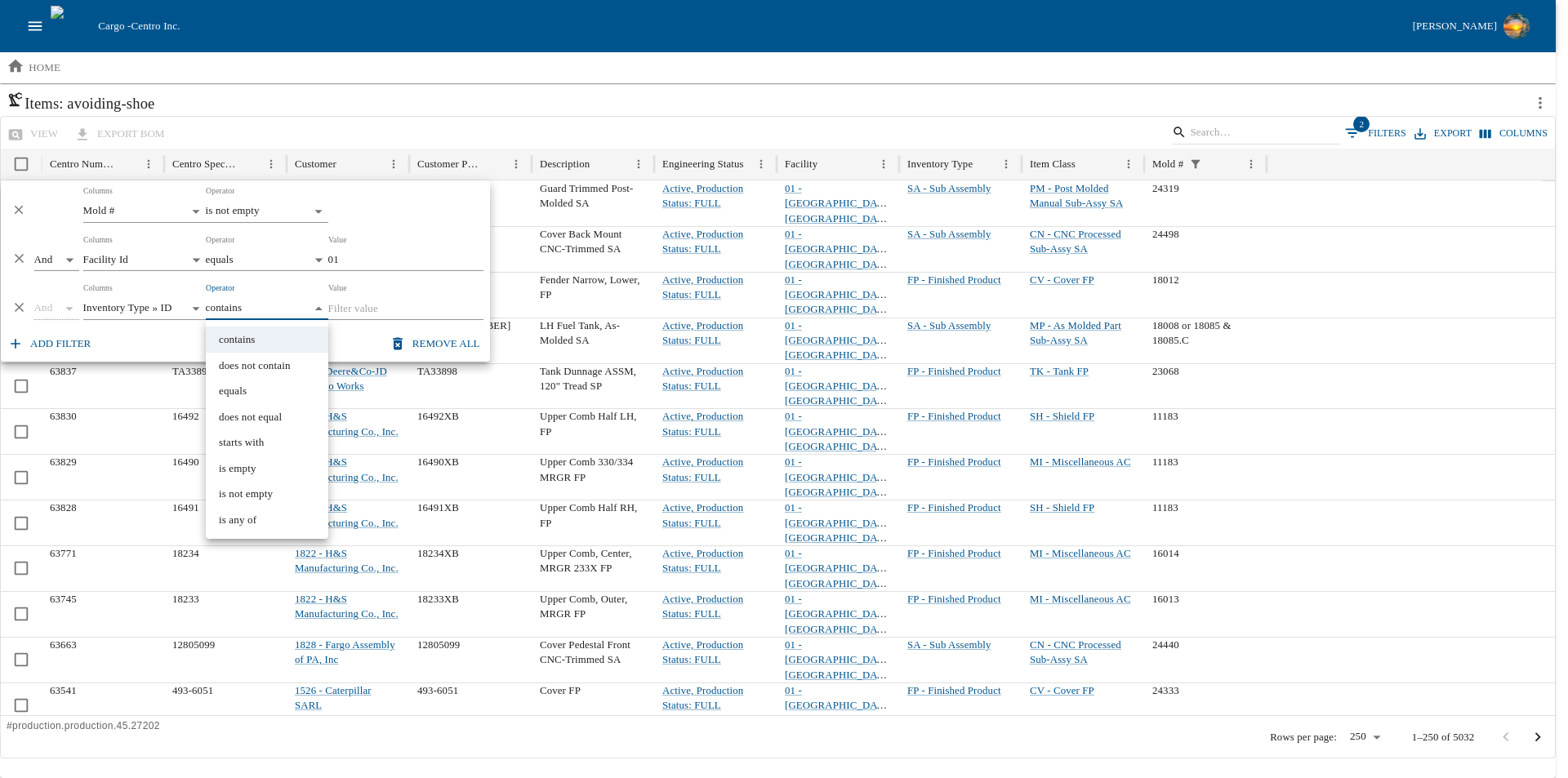
click at [266, 340] on li "contains" at bounding box center [266, 339] width 122 height 26
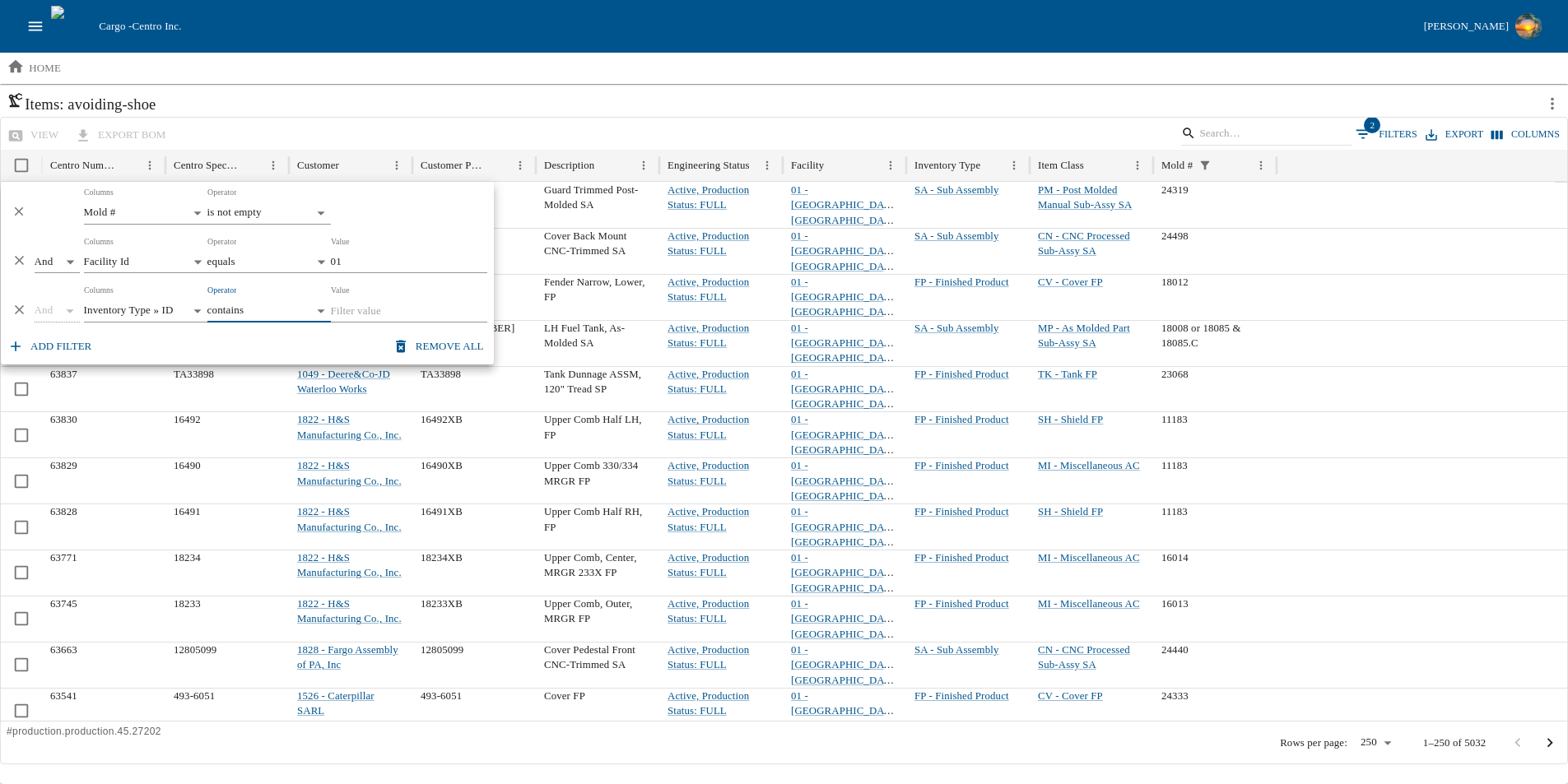
click at [417, 309] on input "Value" at bounding box center [409, 311] width 156 height 23
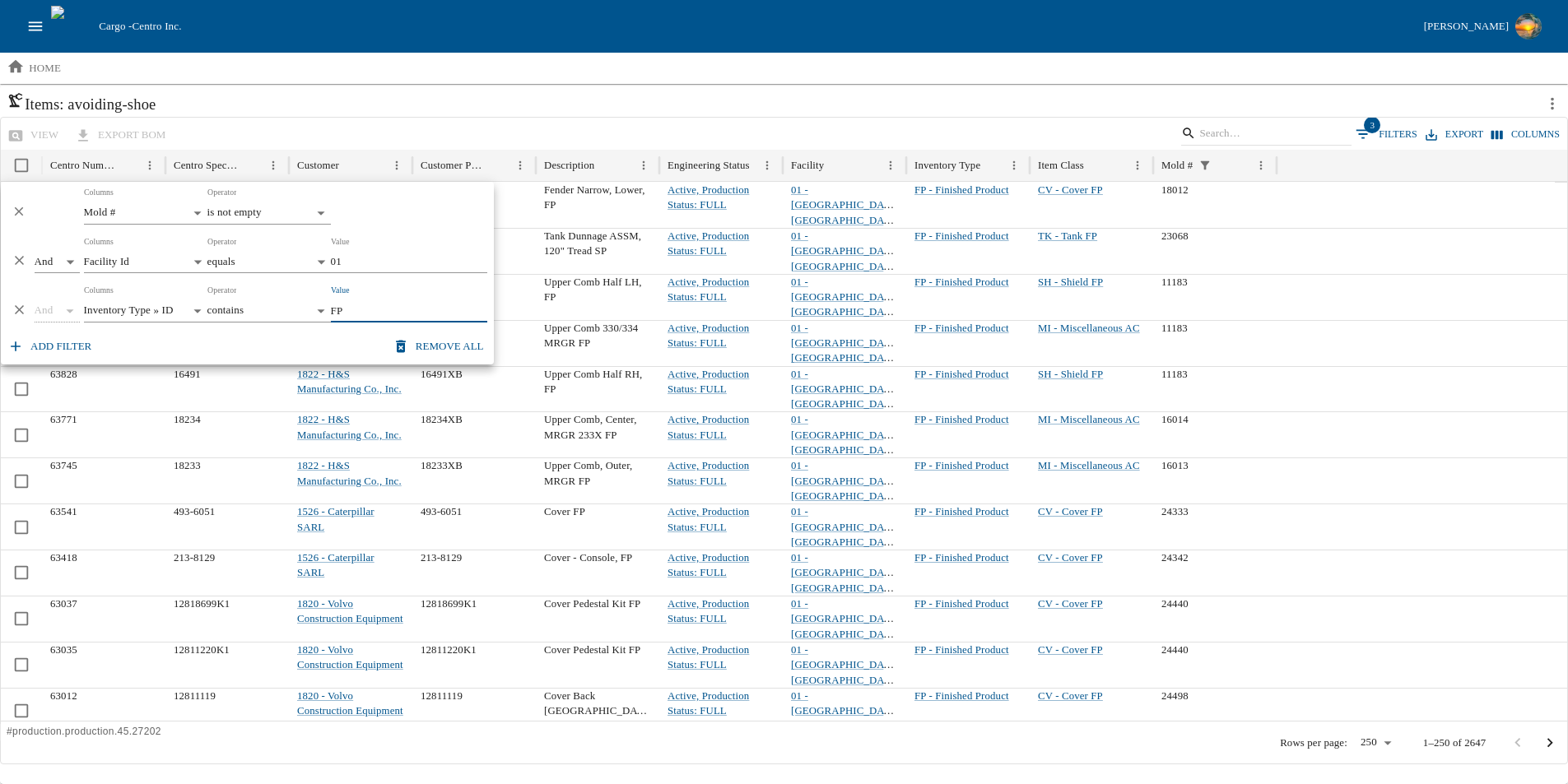
type input "FP"
click at [594, 93] on h6 "Items: avoiding-shoe" at bounding box center [772, 104] width 1530 height 25
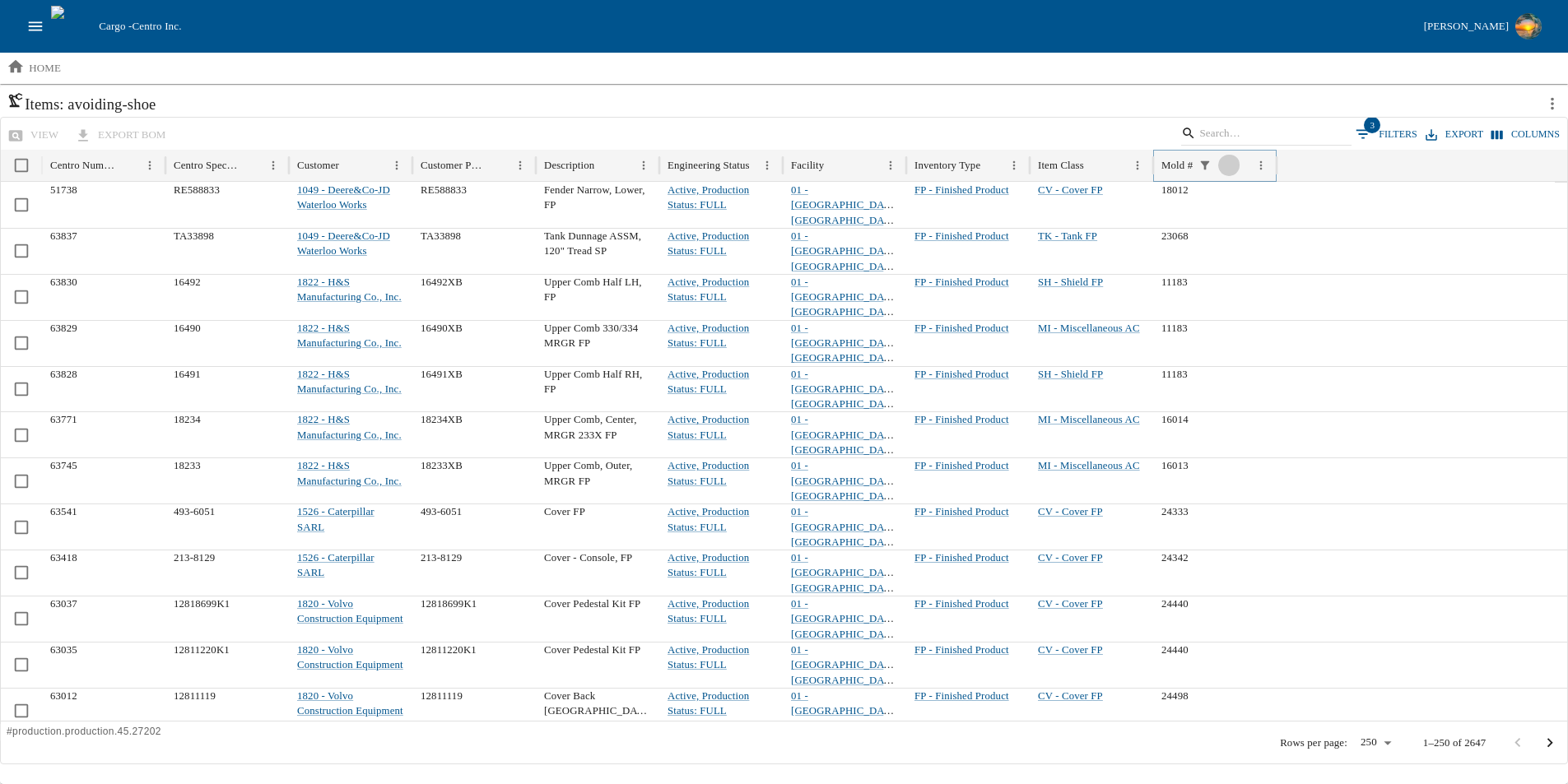
click at [1232, 164] on icon "Sort" at bounding box center [1229, 166] width 14 height 14
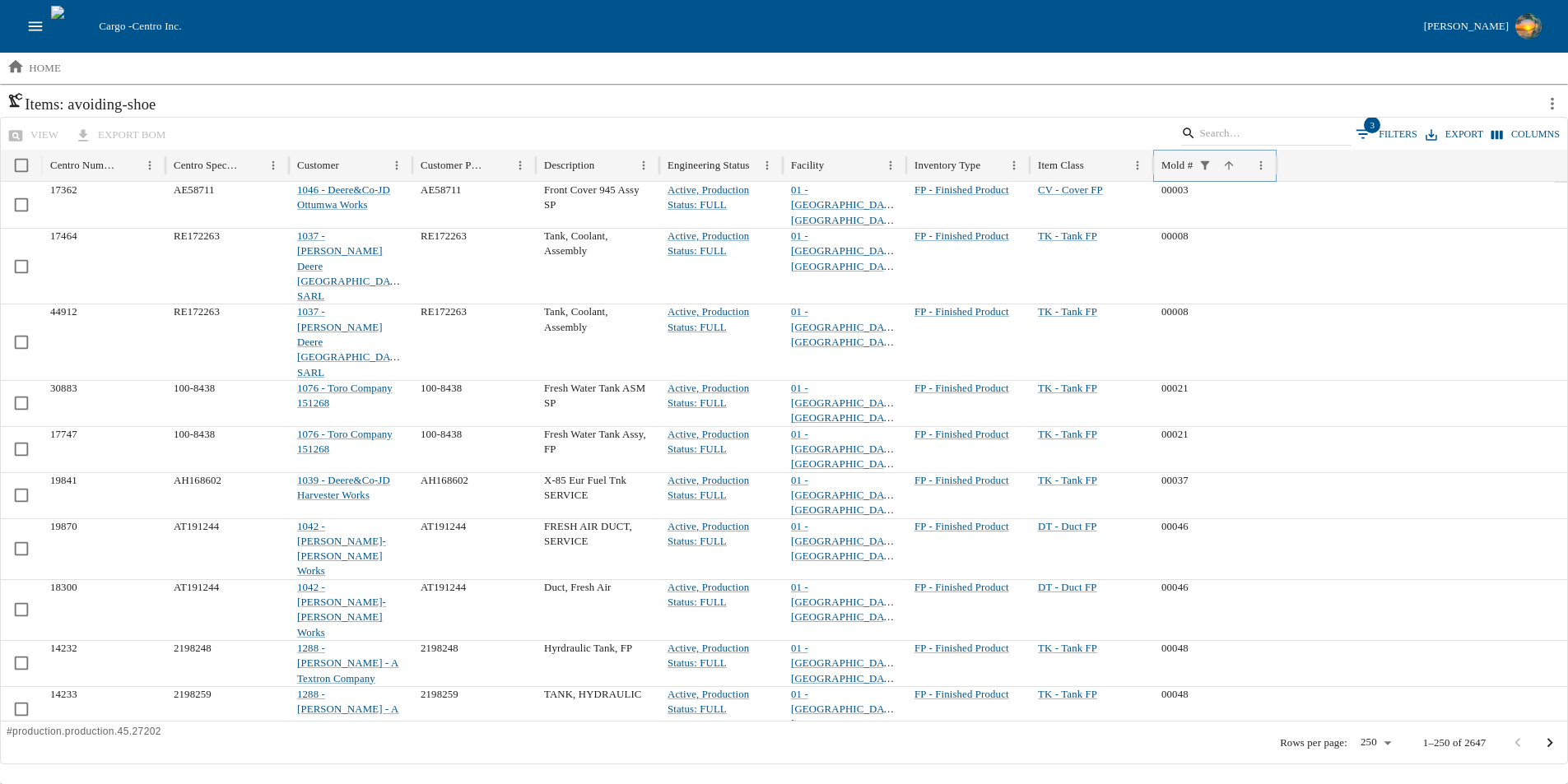
click at [1227, 166] on icon "Sort" at bounding box center [1229, 165] width 9 height 9
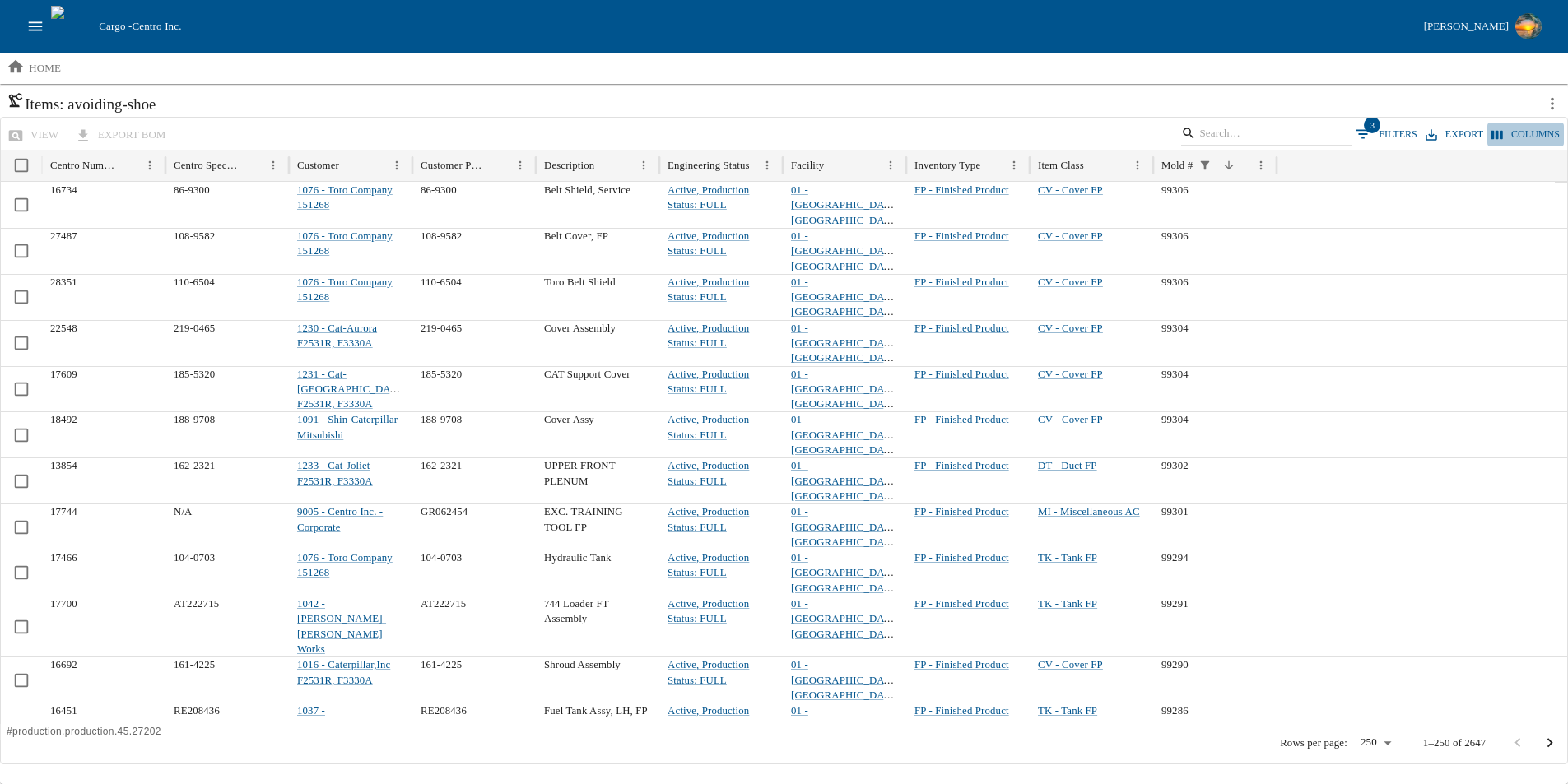
click at [1537, 134] on button "Columns" at bounding box center [1526, 134] width 76 height 24
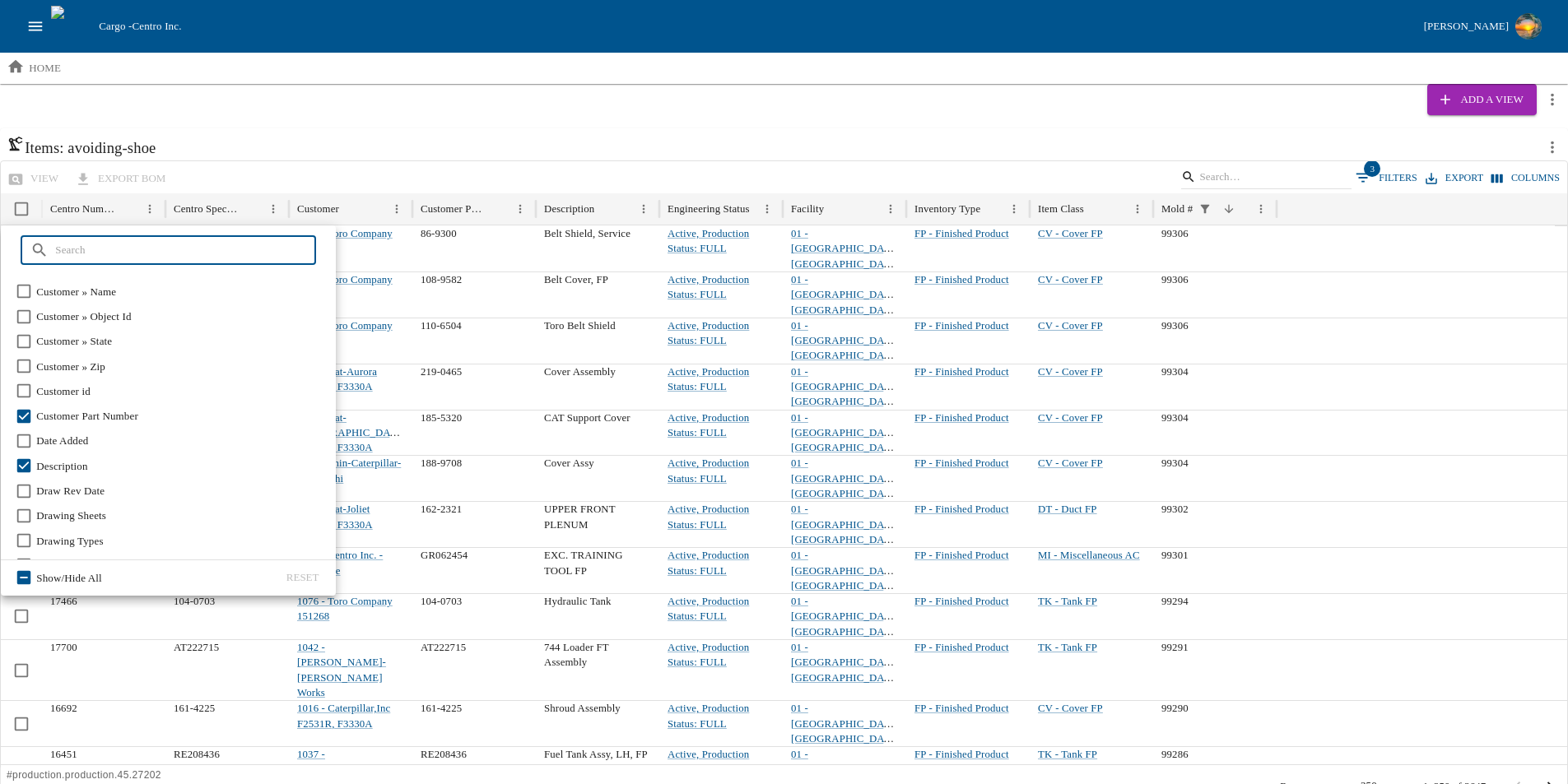
scroll to position [165, 0]
click at [201, 249] on input "text" at bounding box center [185, 250] width 260 height 30
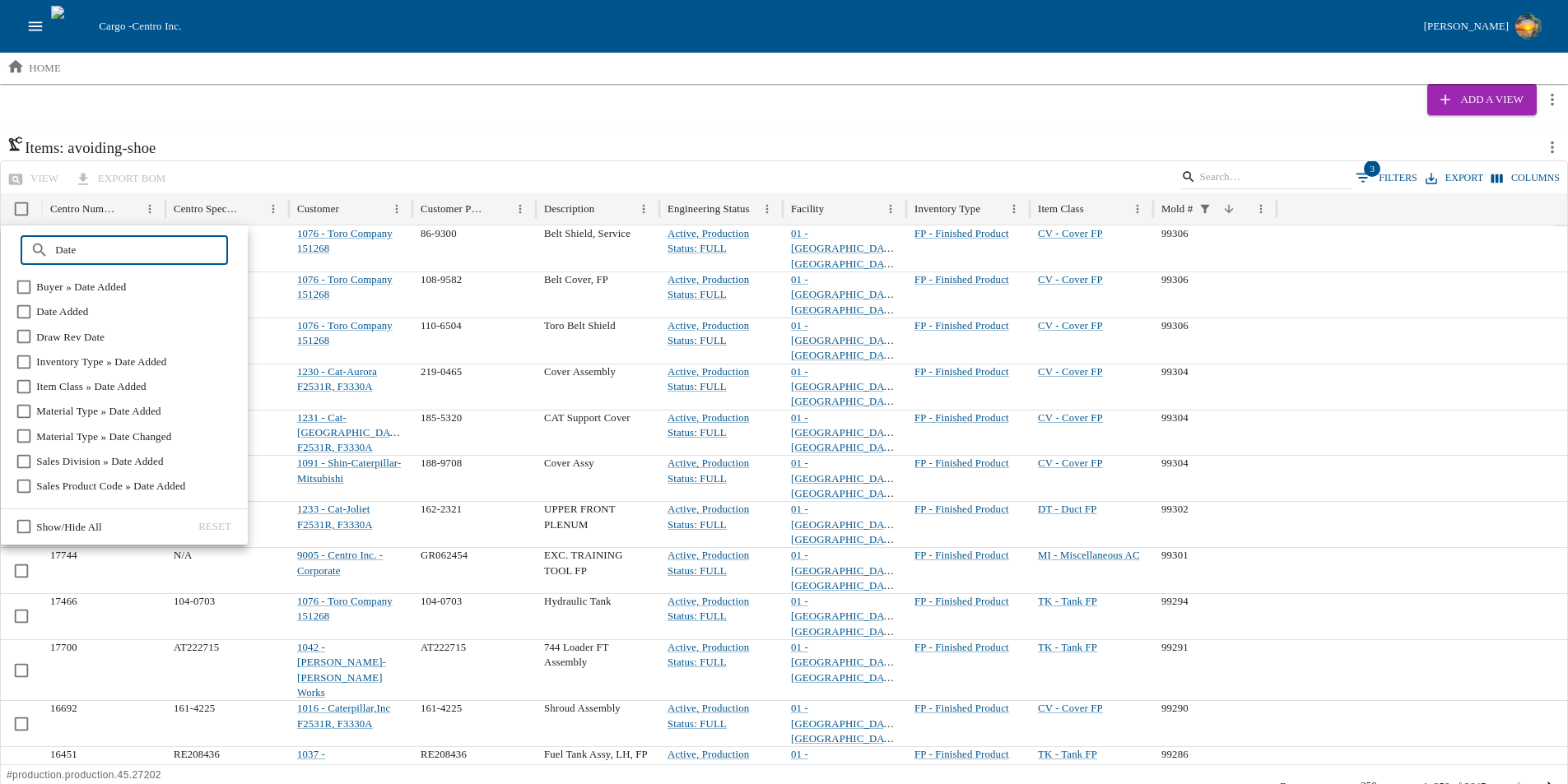
scroll to position [43, 0]
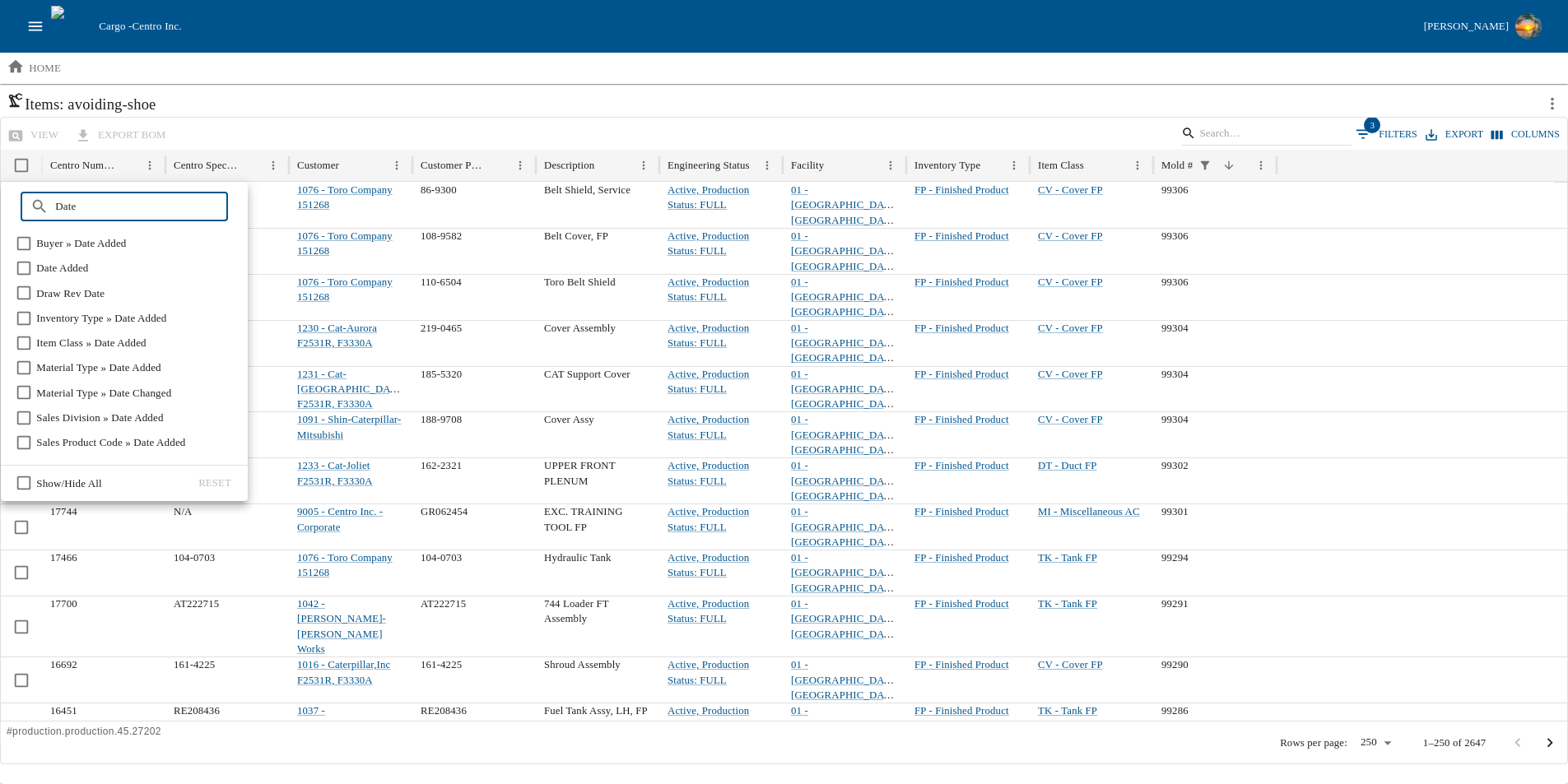
type input "Date"
click at [77, 266] on span "Date Added" at bounding box center [62, 268] width 52 height 16
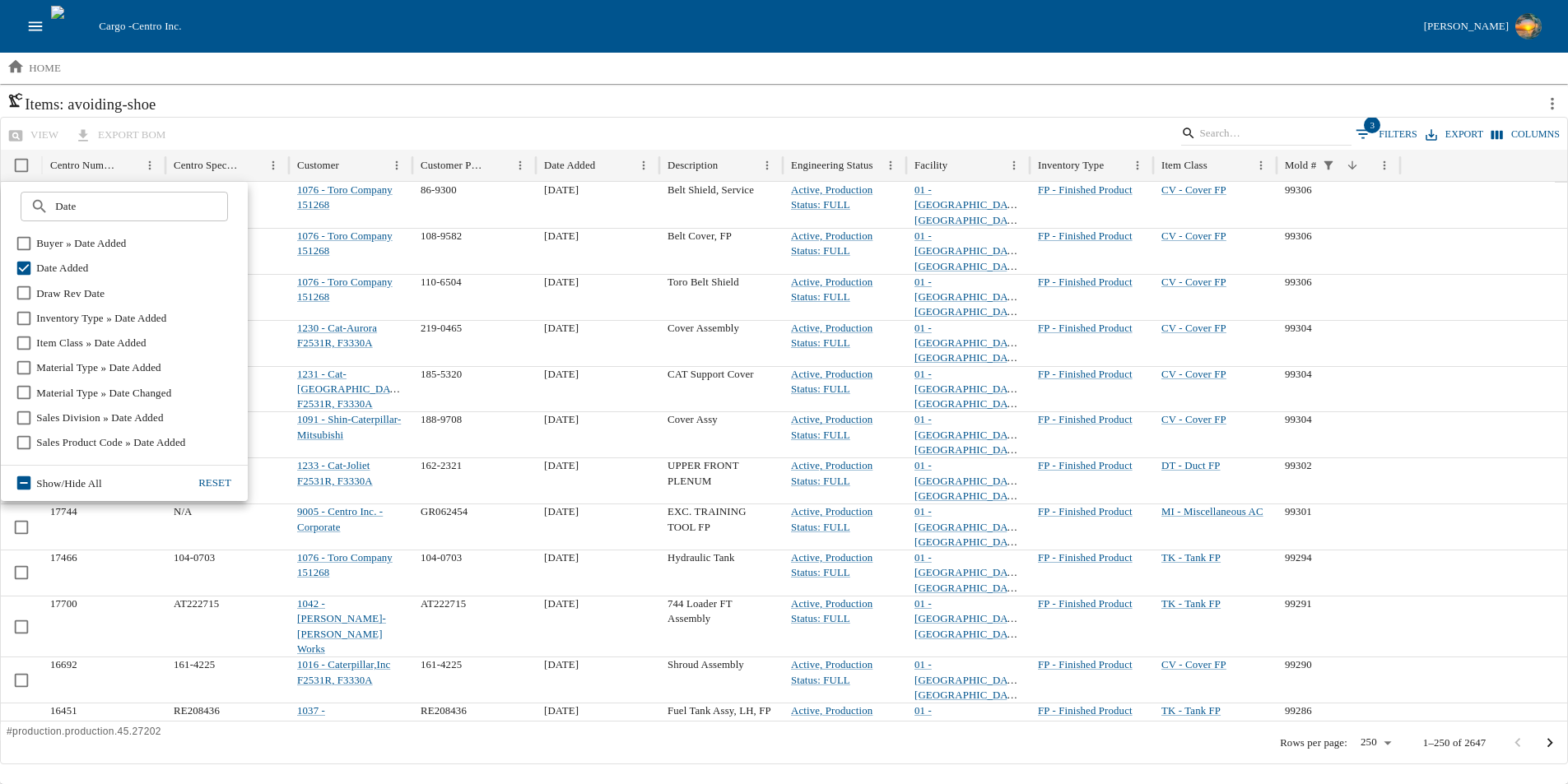
click at [587, 131] on div "view export BOM 3 Filters Export Columns" at bounding box center [784, 133] width 1566 height 32
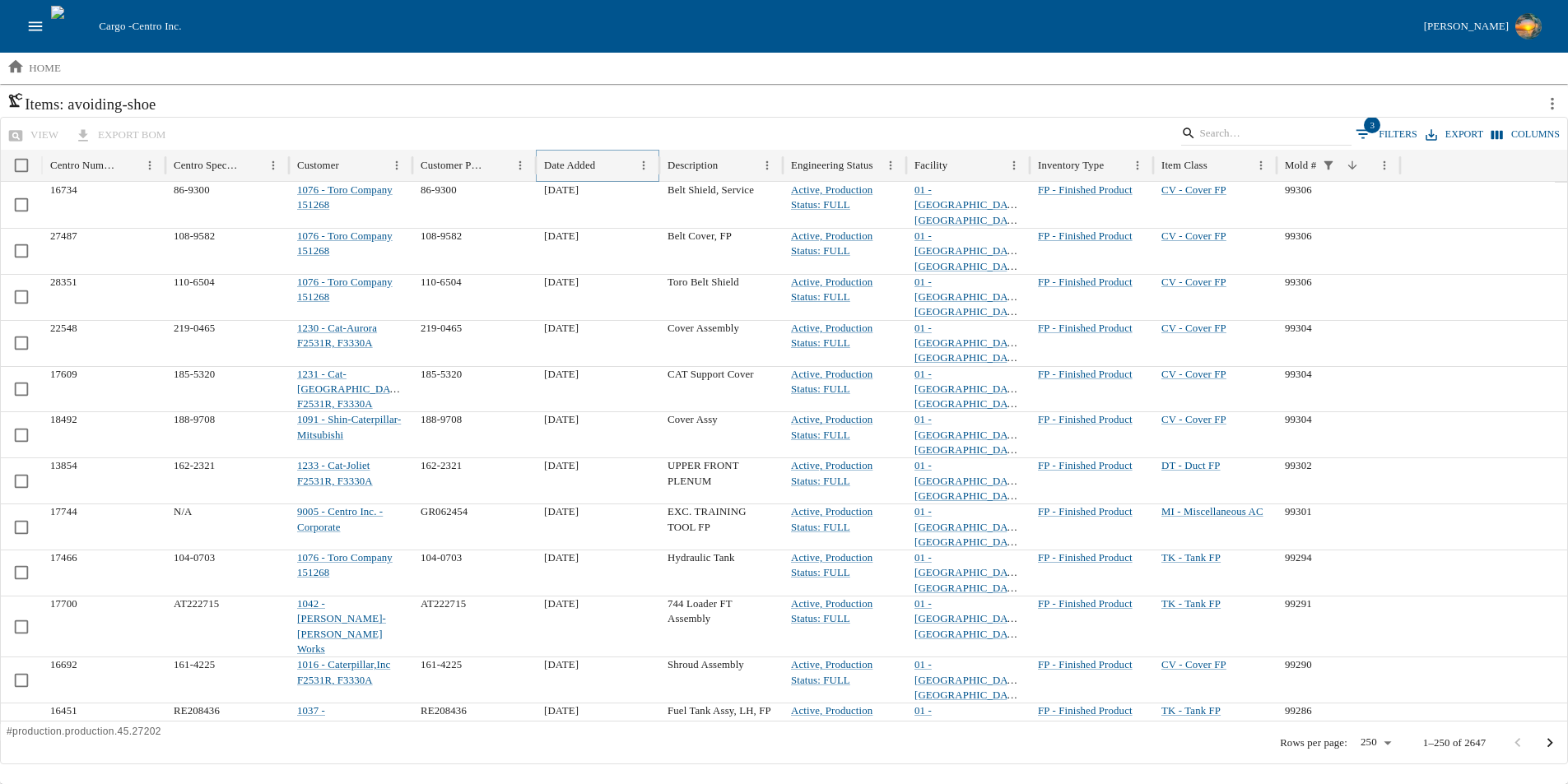
click at [614, 165] on icon "Sort" at bounding box center [608, 166] width 14 height 14
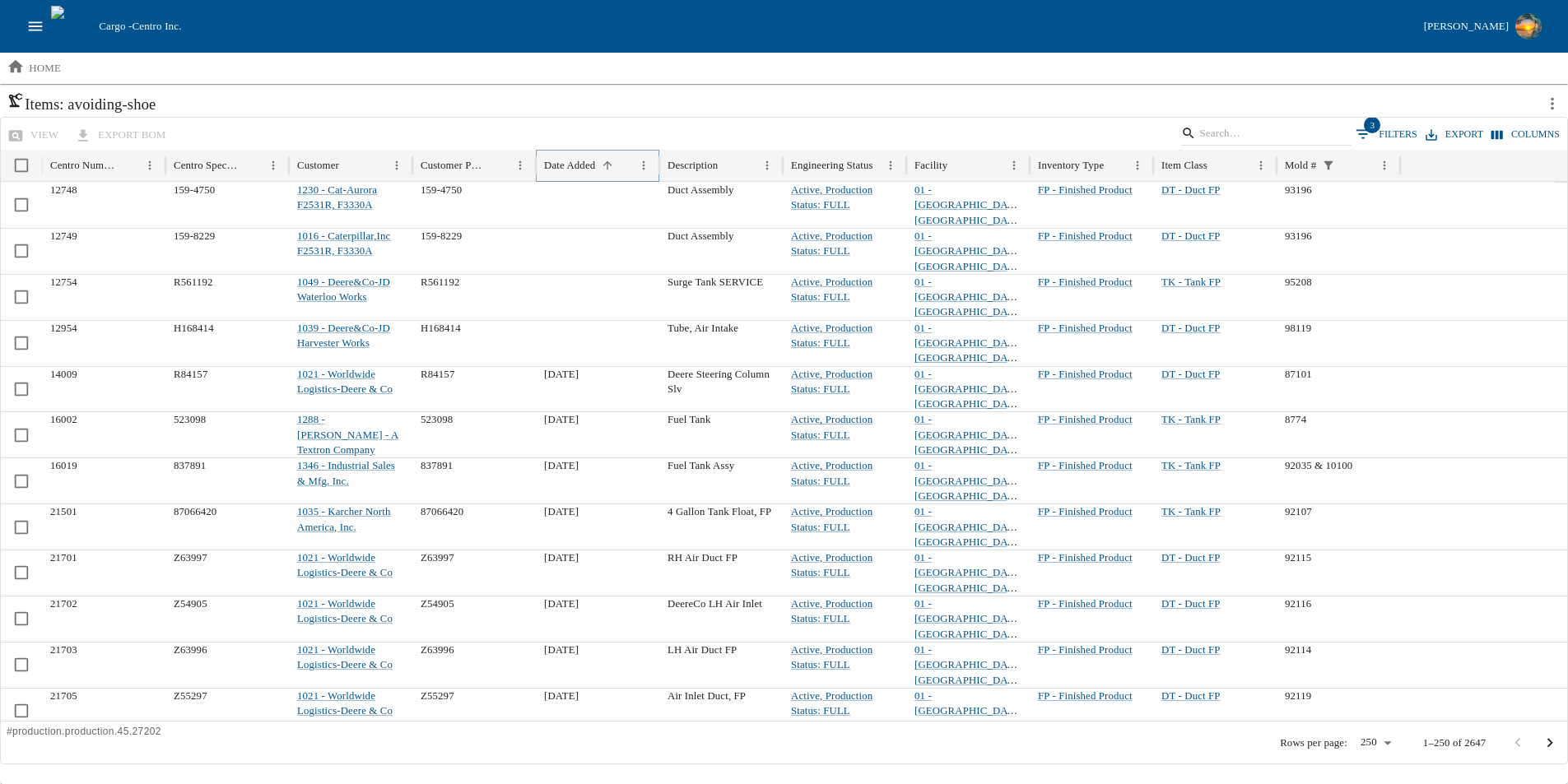
click at [613, 166] on icon "Sort" at bounding box center [608, 165] width 9 height 9
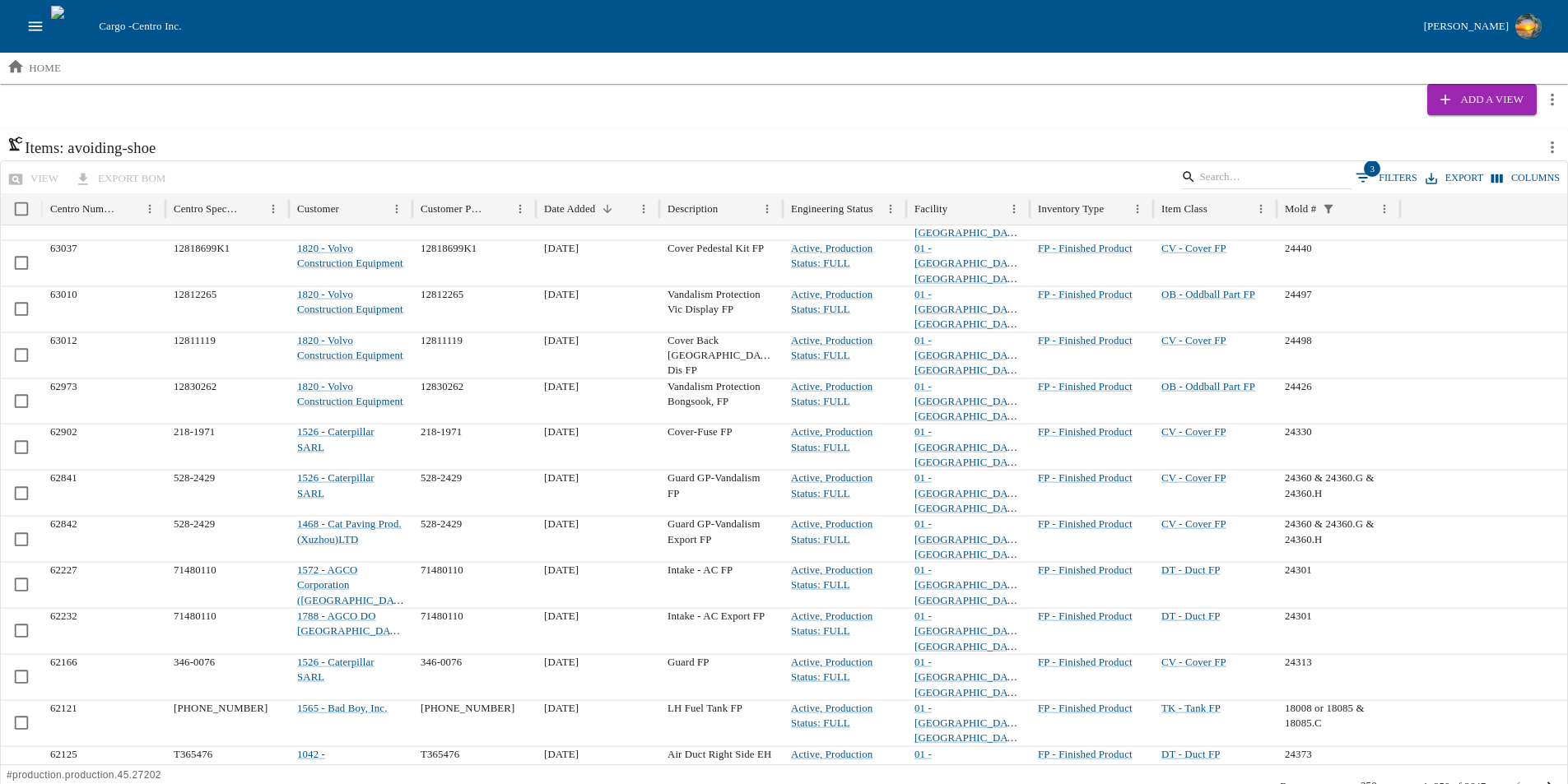
scroll to position [0, 0]
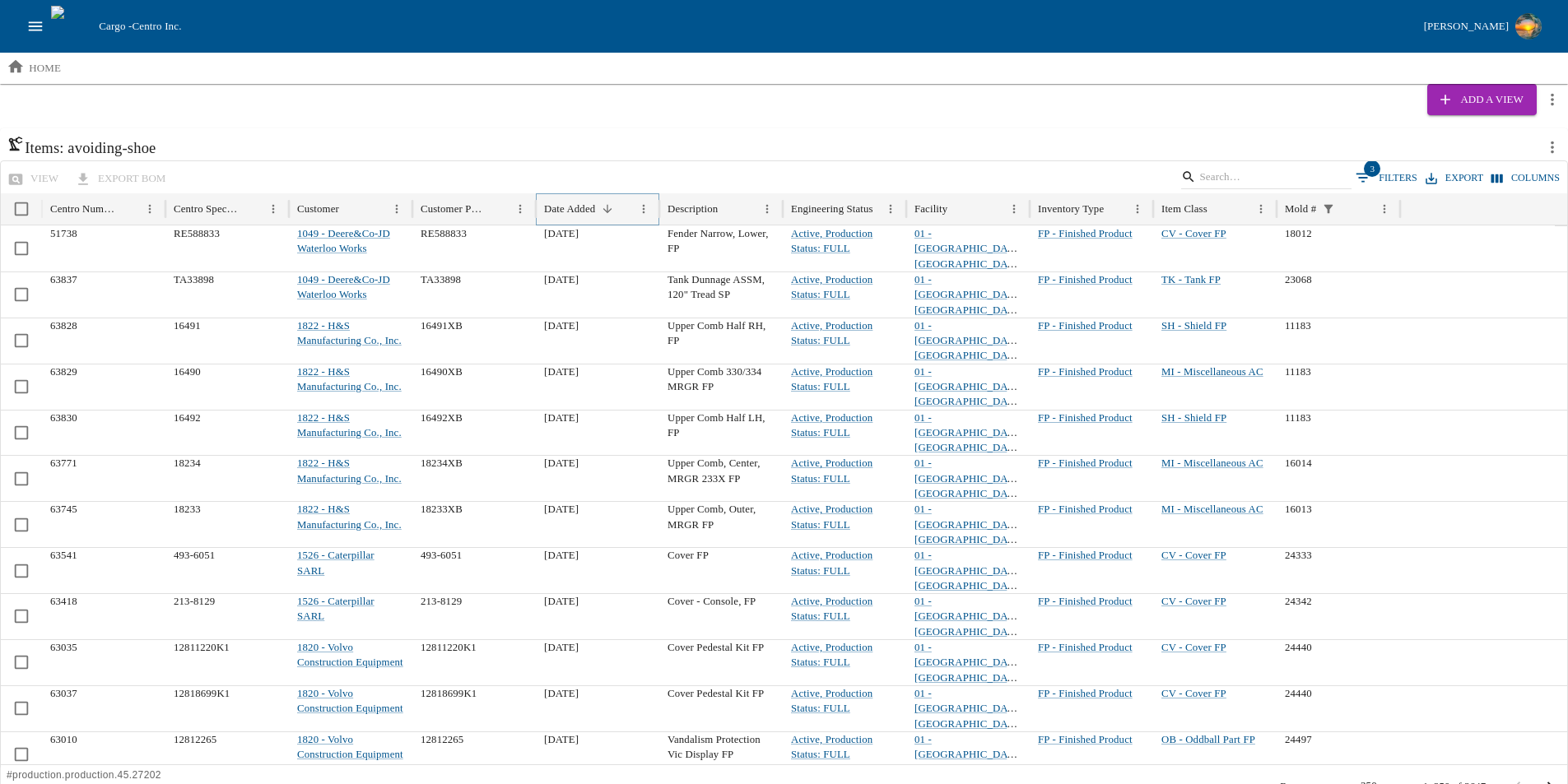
click at [613, 206] on icon "Sort" at bounding box center [608, 208] width 9 height 9
click at [614, 205] on icon "Sort" at bounding box center [608, 209] width 14 height 14
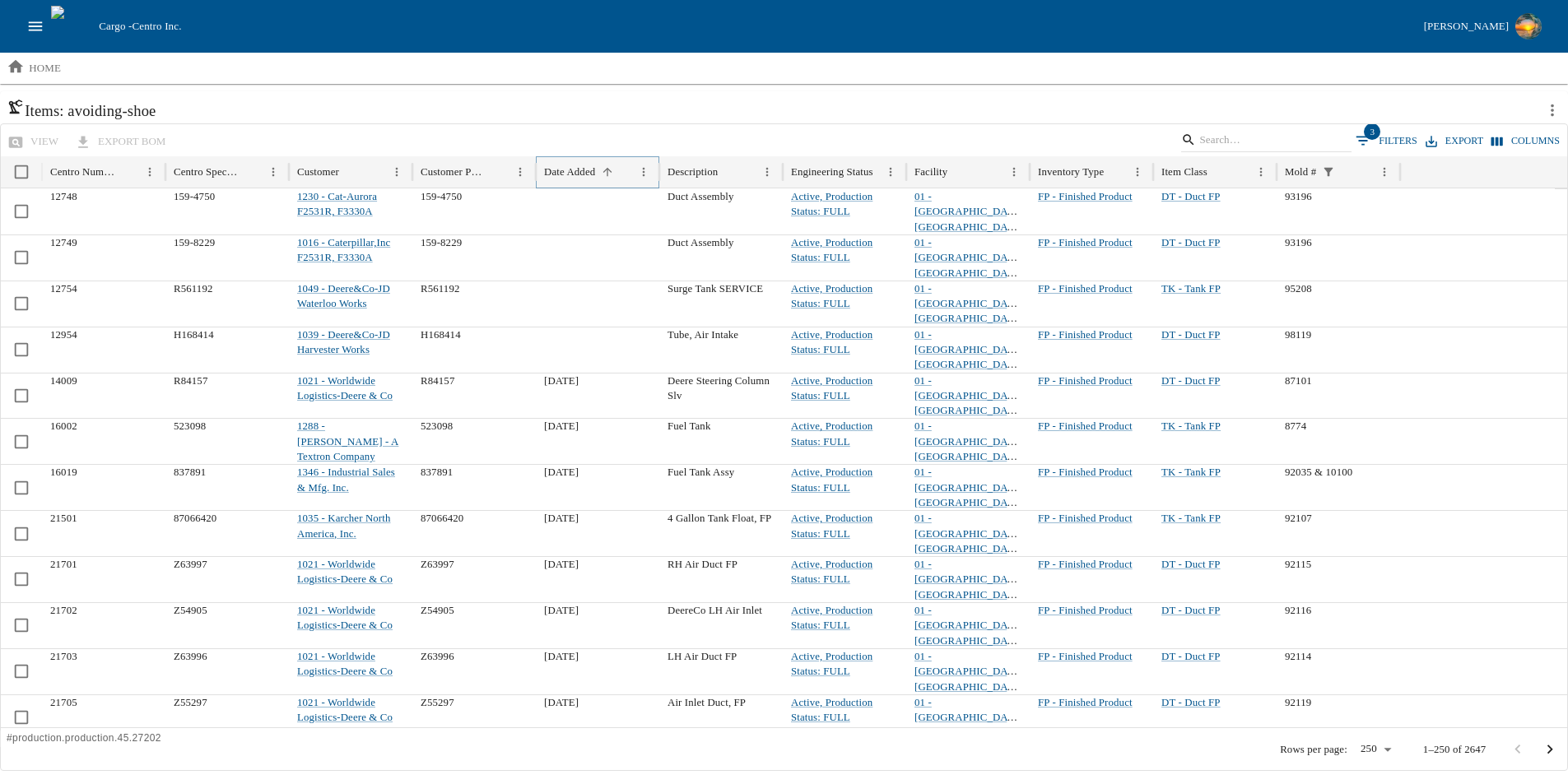
scroll to position [43, 0]
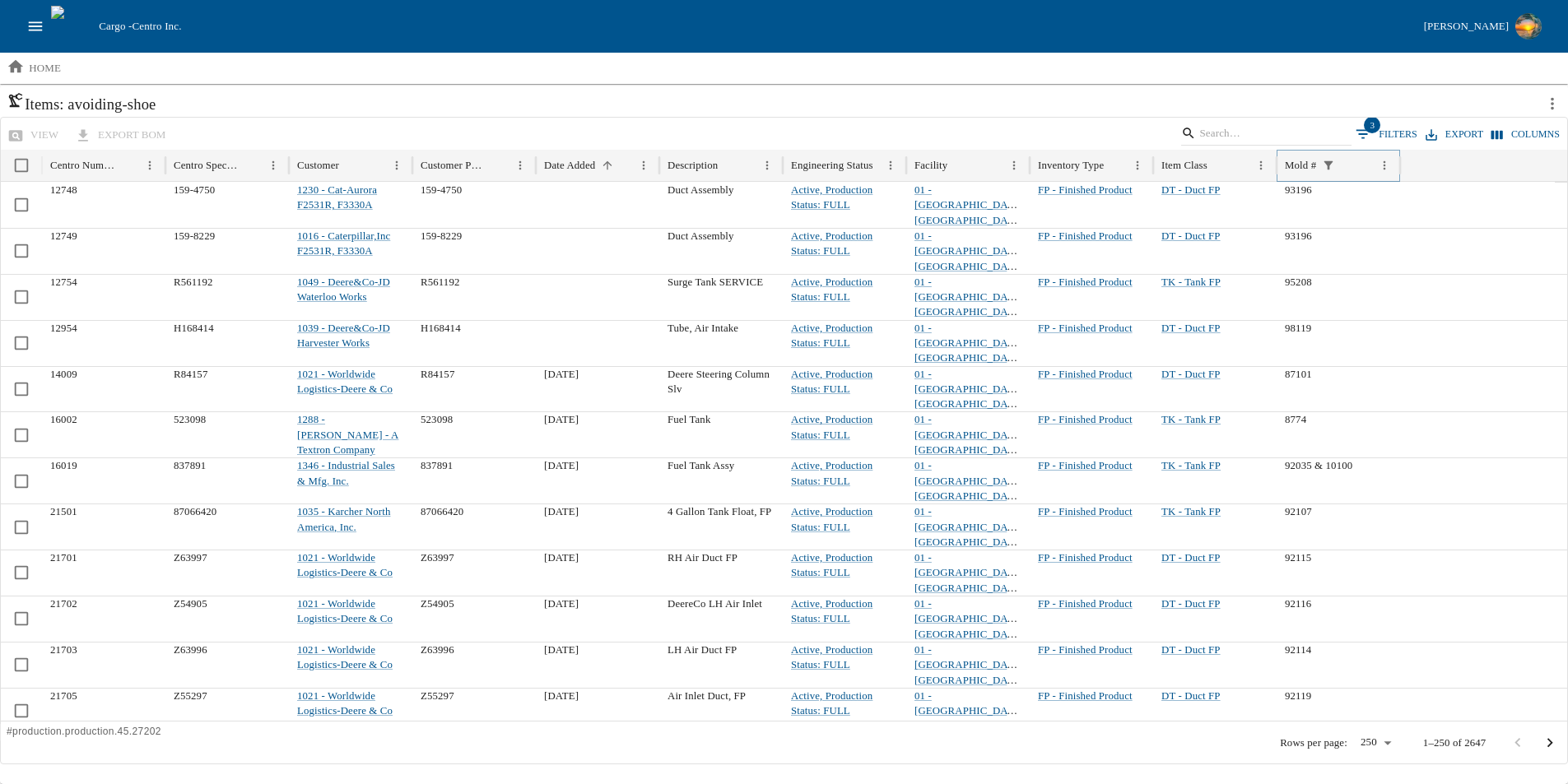
click at [1353, 163] on icon "Sort" at bounding box center [1352, 165] width 9 height 9
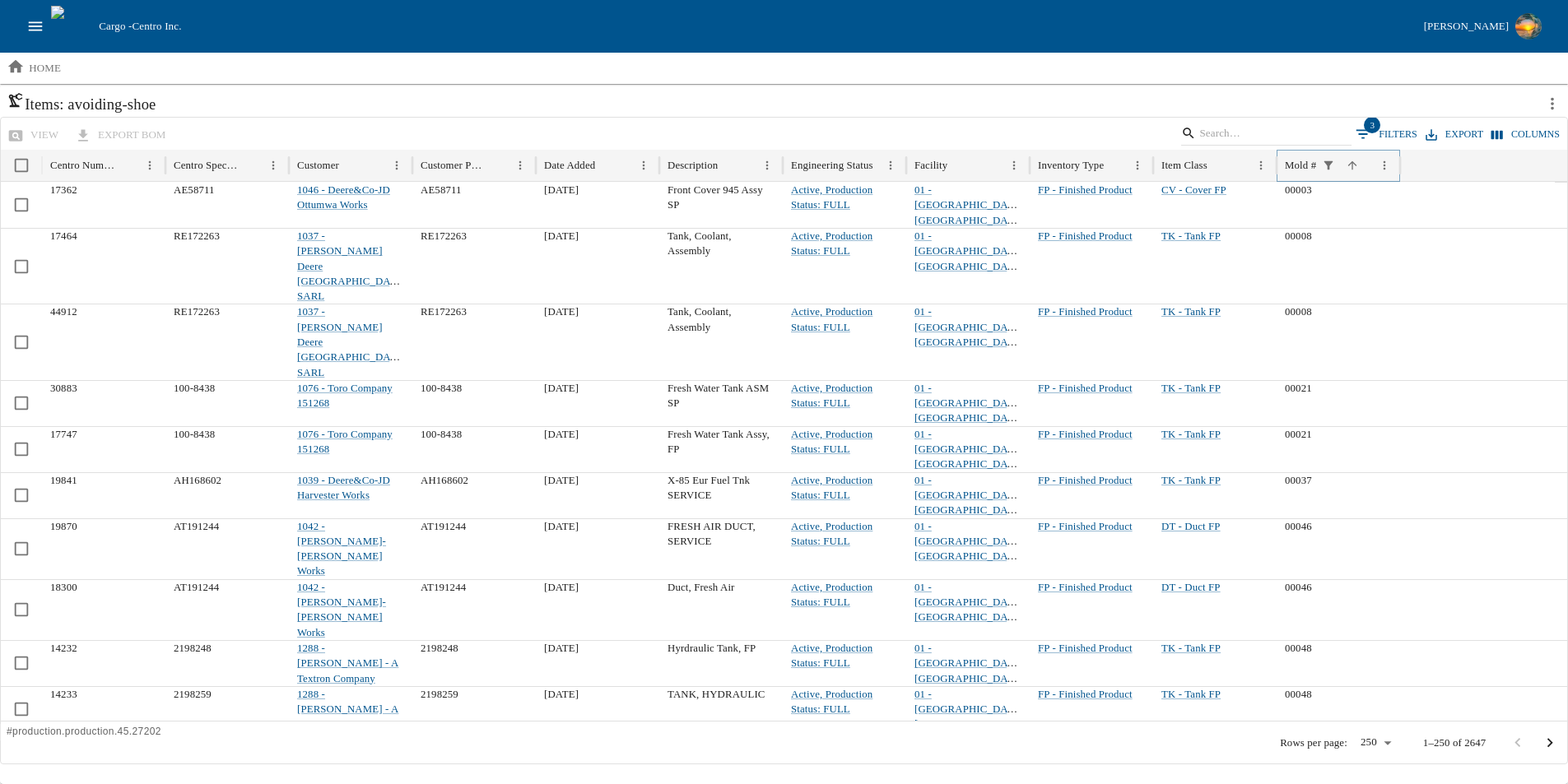
click at [1353, 163] on icon "Sort" at bounding box center [1352, 165] width 9 height 9
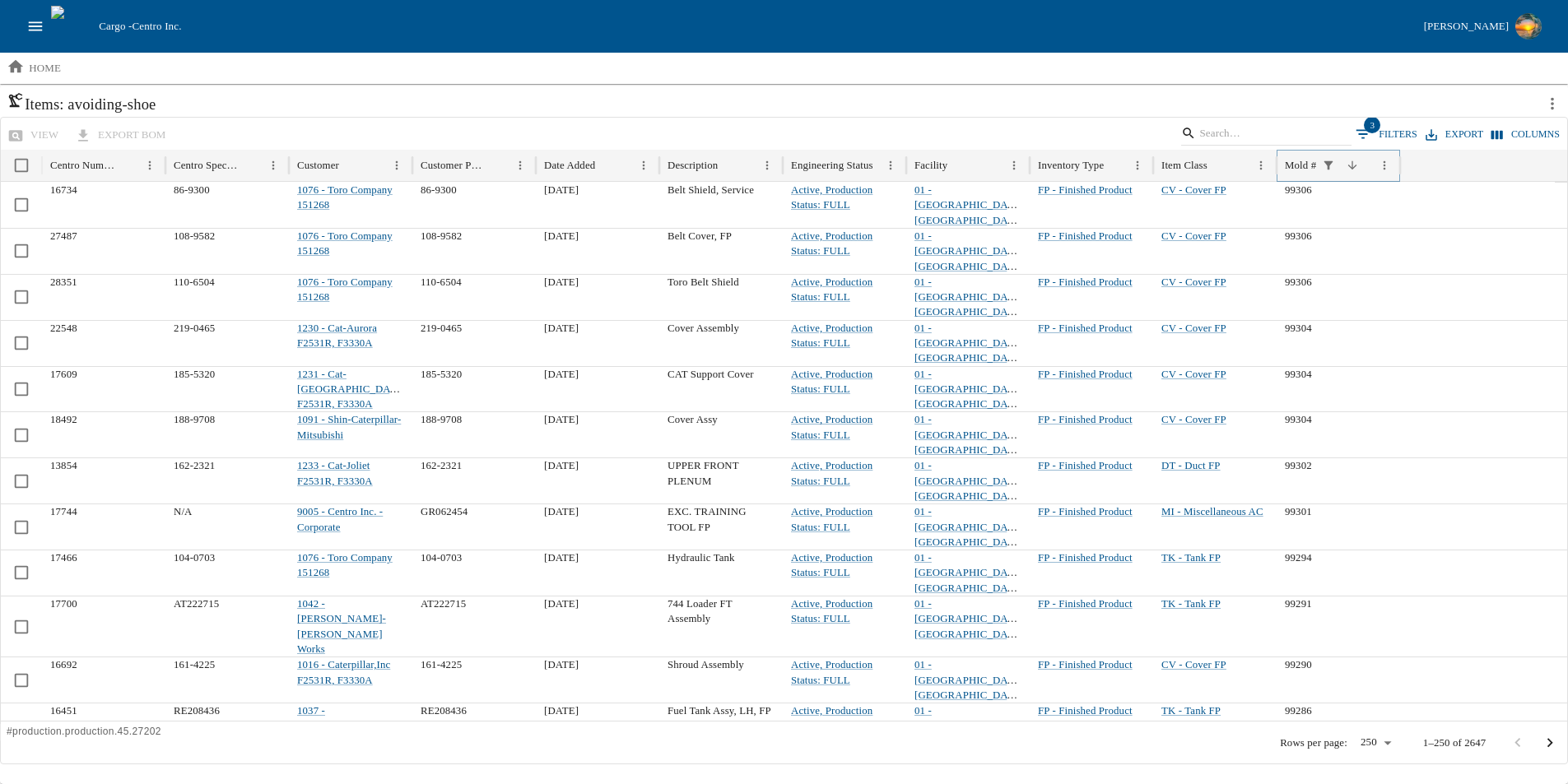
click at [1353, 163] on icon "Sort" at bounding box center [1353, 166] width 14 height 14
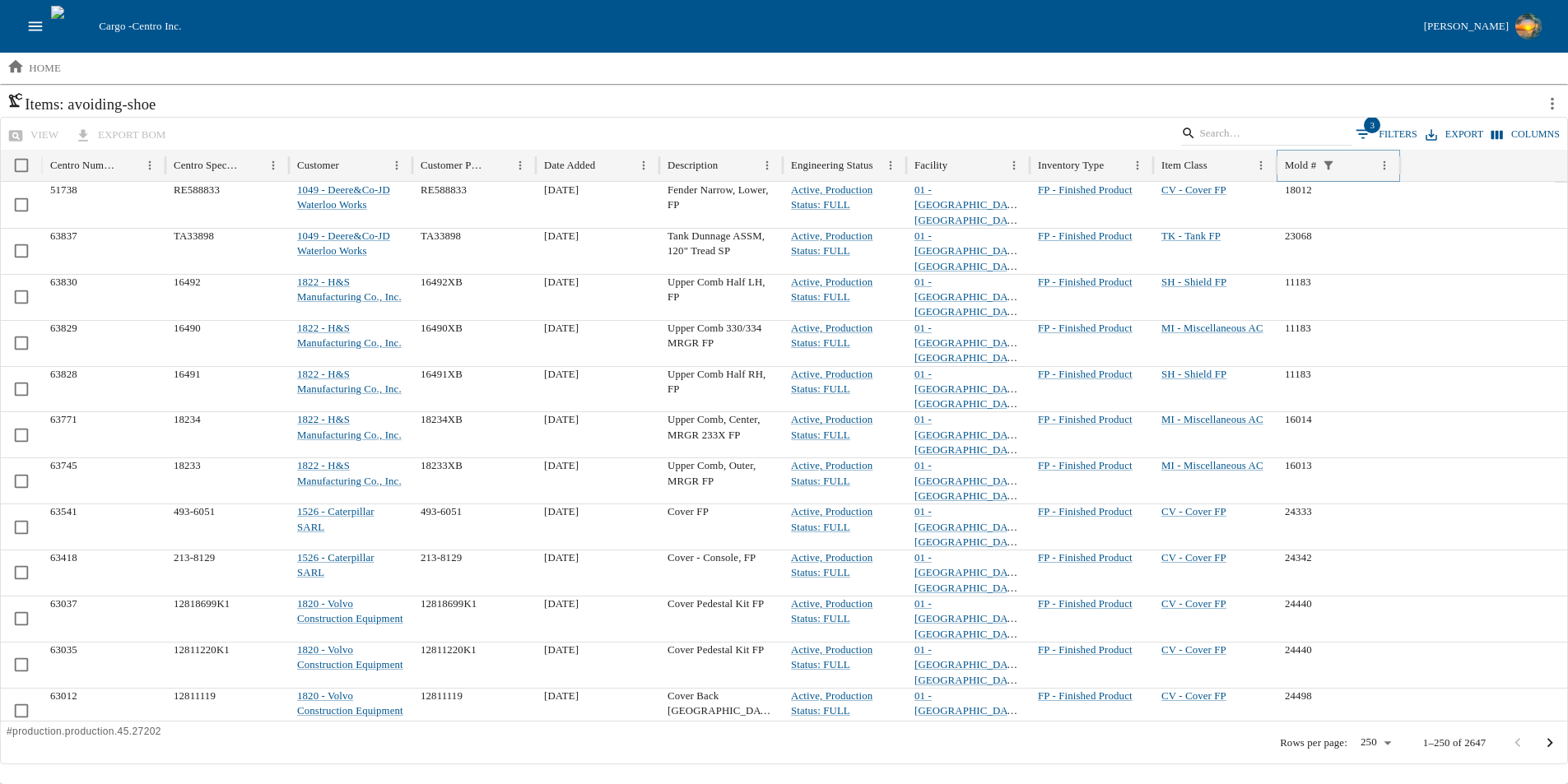
click at [1355, 166] on icon "Sort" at bounding box center [1352, 165] width 9 height 9
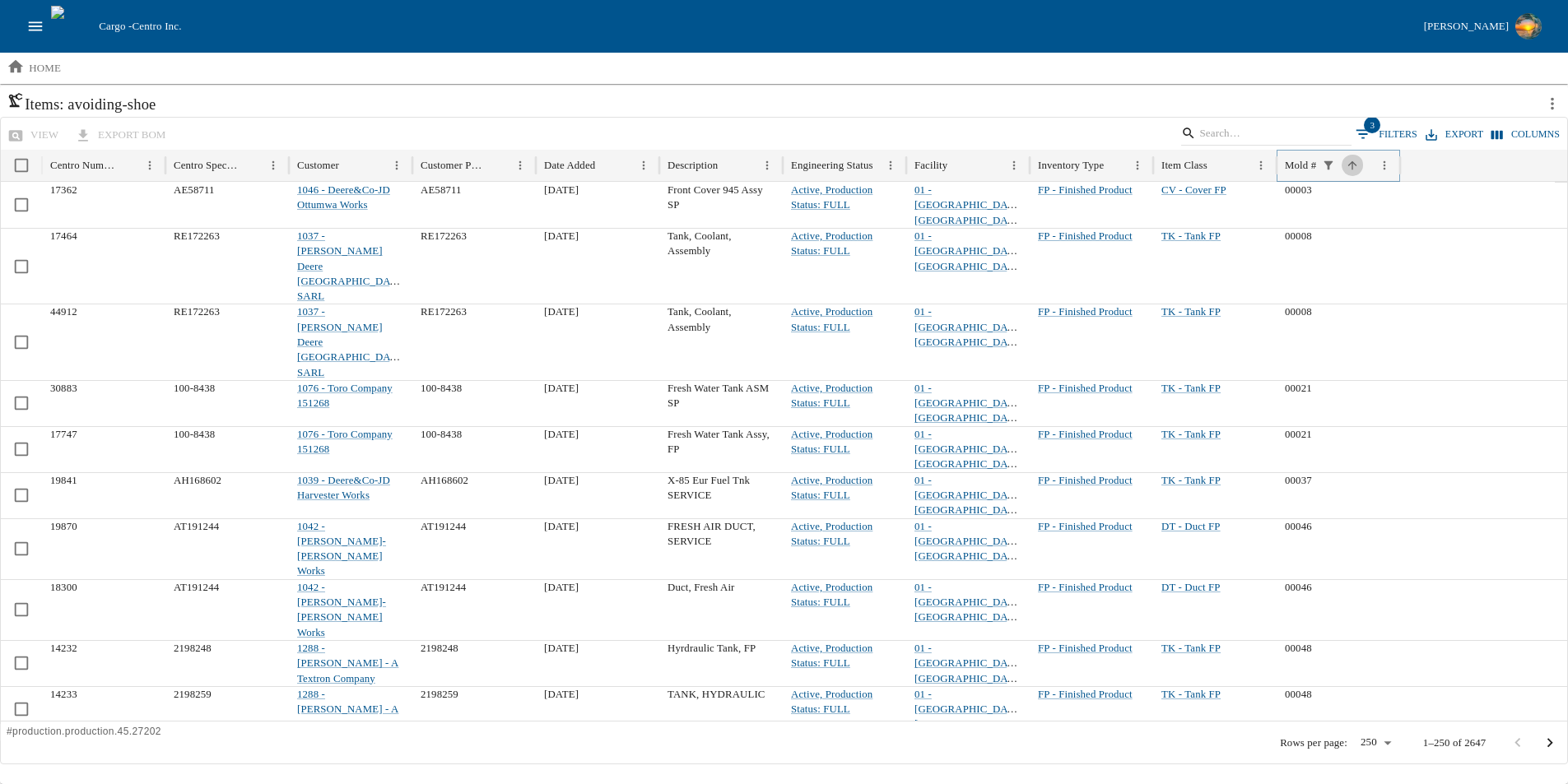
click at [1355, 166] on icon "Sort" at bounding box center [1352, 165] width 9 height 9
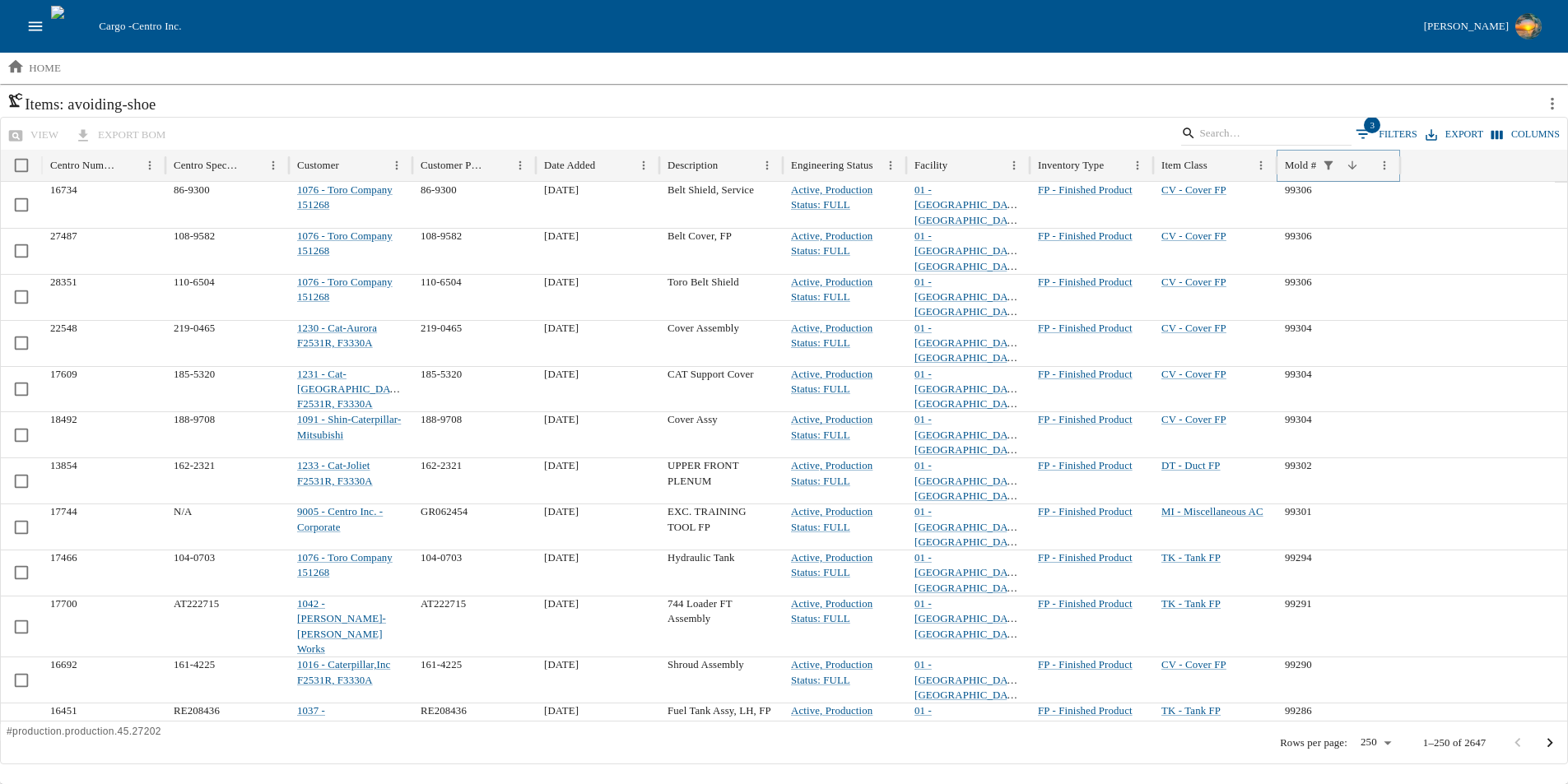
click at [1355, 166] on icon "Sort" at bounding box center [1352, 165] width 9 height 9
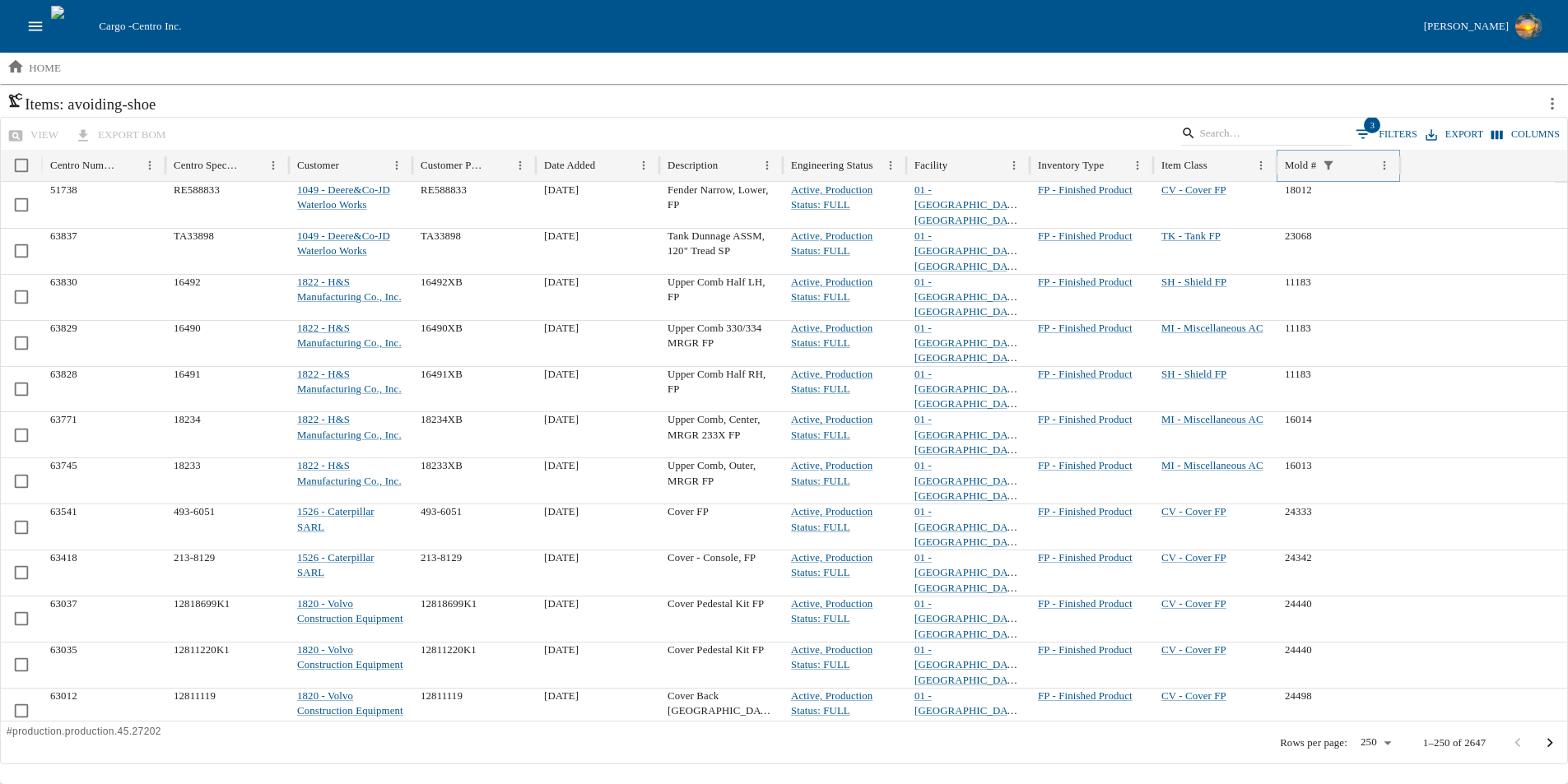
click at [1352, 164] on icon "Sort" at bounding box center [1352, 165] width 9 height 9
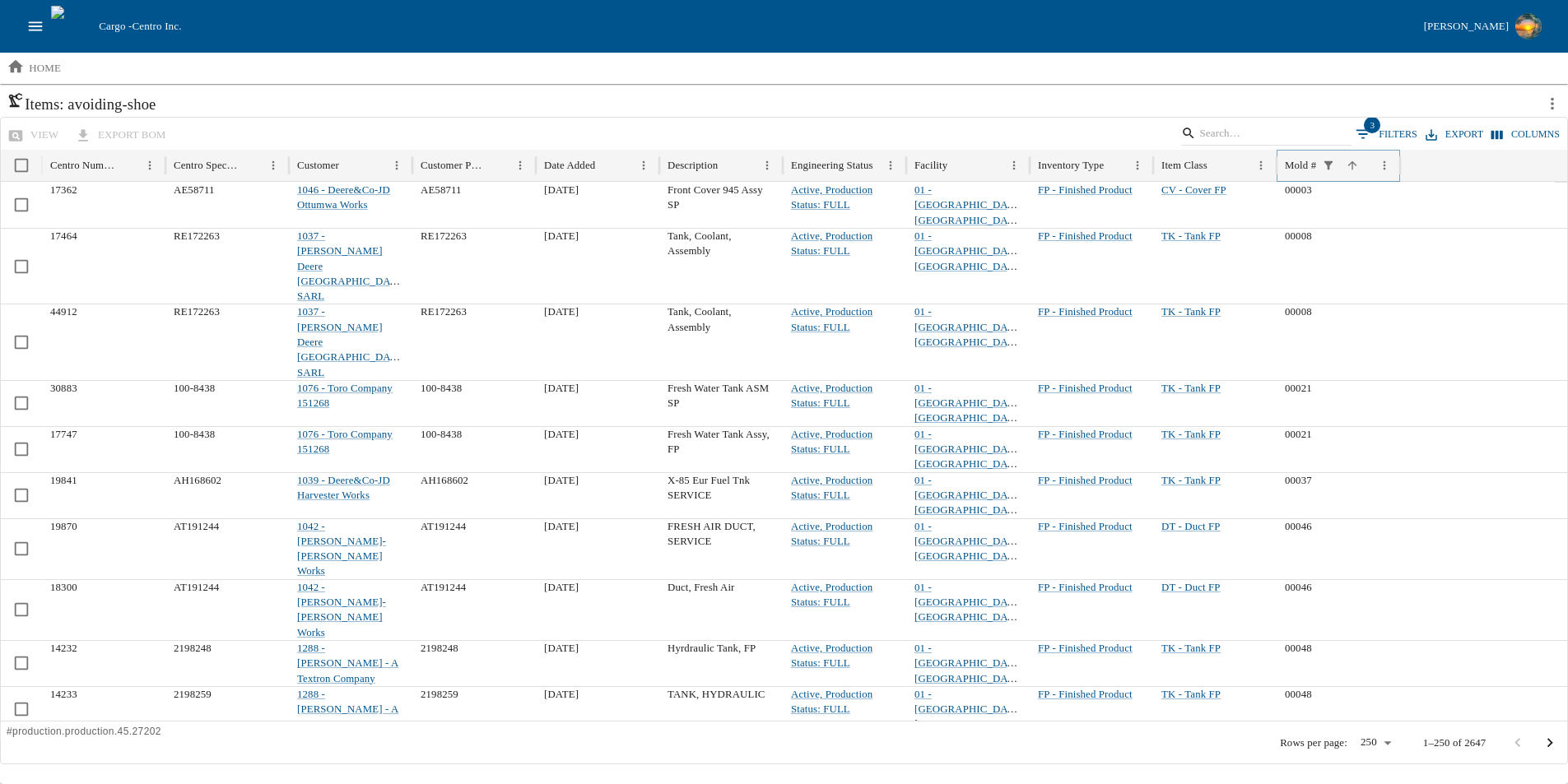
click at [1350, 165] on icon "Sort" at bounding box center [1353, 166] width 14 height 14
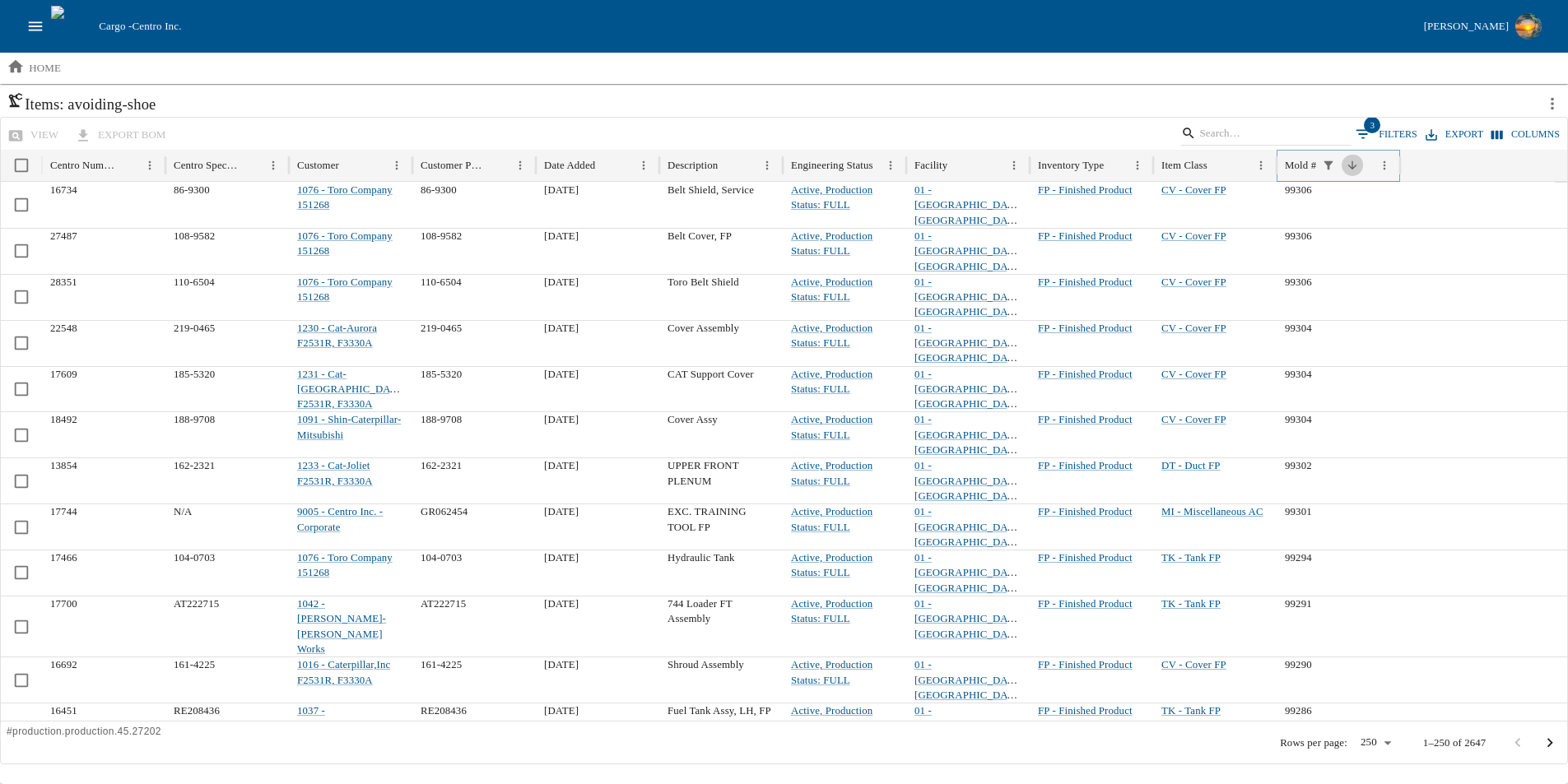
click at [1350, 165] on icon "Sort" at bounding box center [1353, 166] width 14 height 14
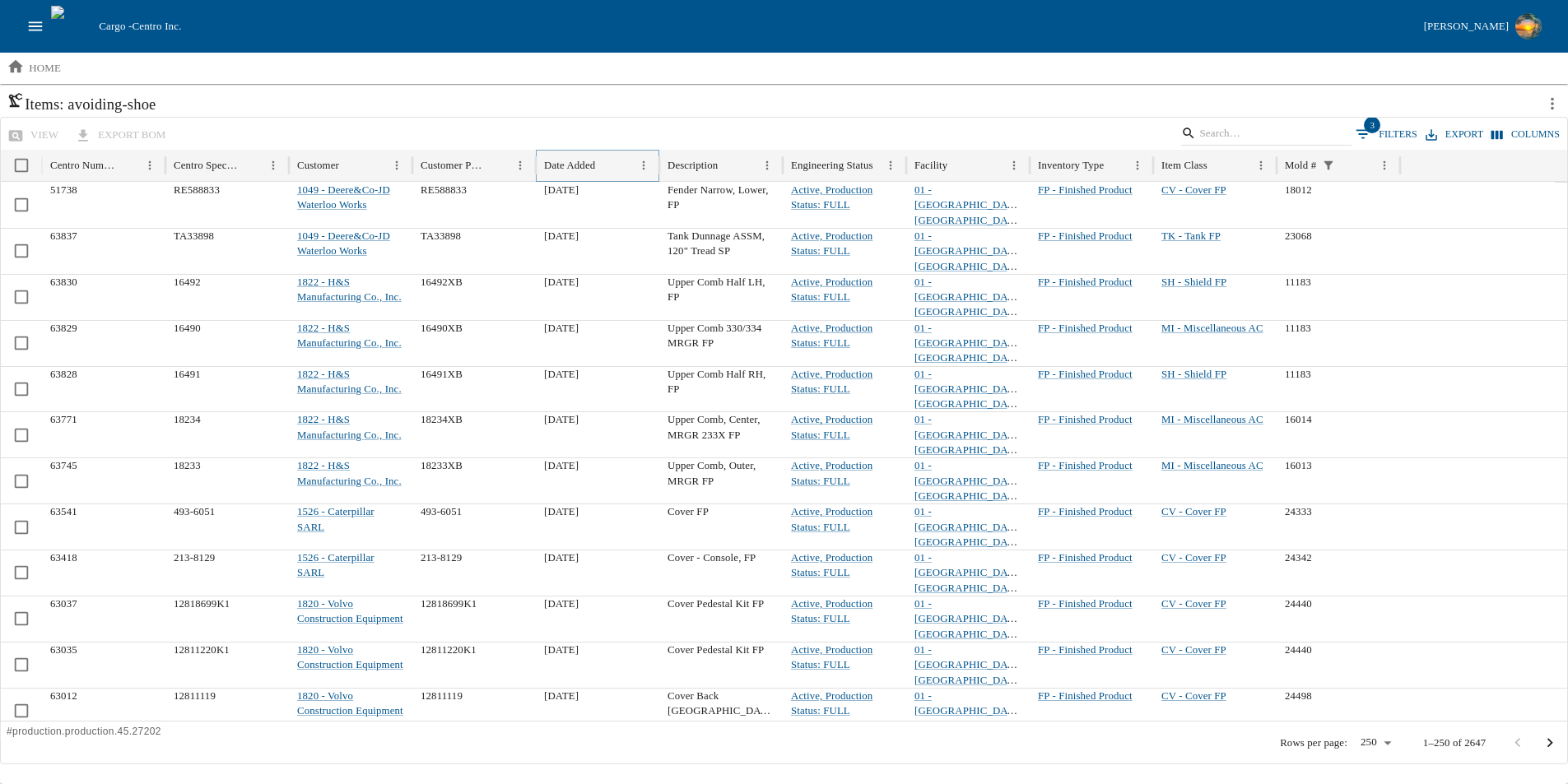
click at [610, 168] on icon "Sort" at bounding box center [608, 166] width 14 height 14
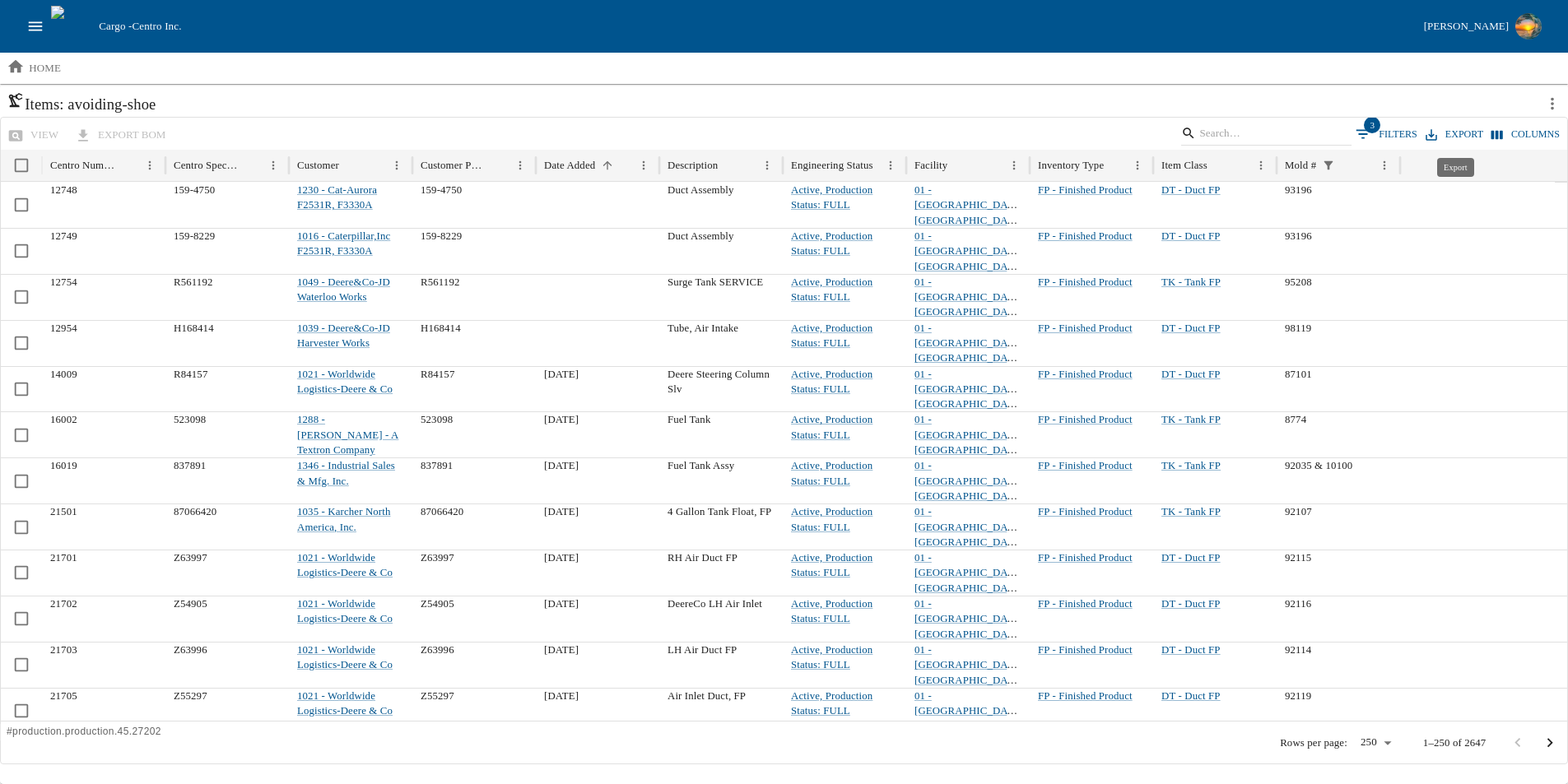
click at [1449, 133] on button "Export" at bounding box center [1454, 134] width 65 height 24
click at [1451, 165] on li "Download as CSV" at bounding box center [1478, 166] width 108 height 26
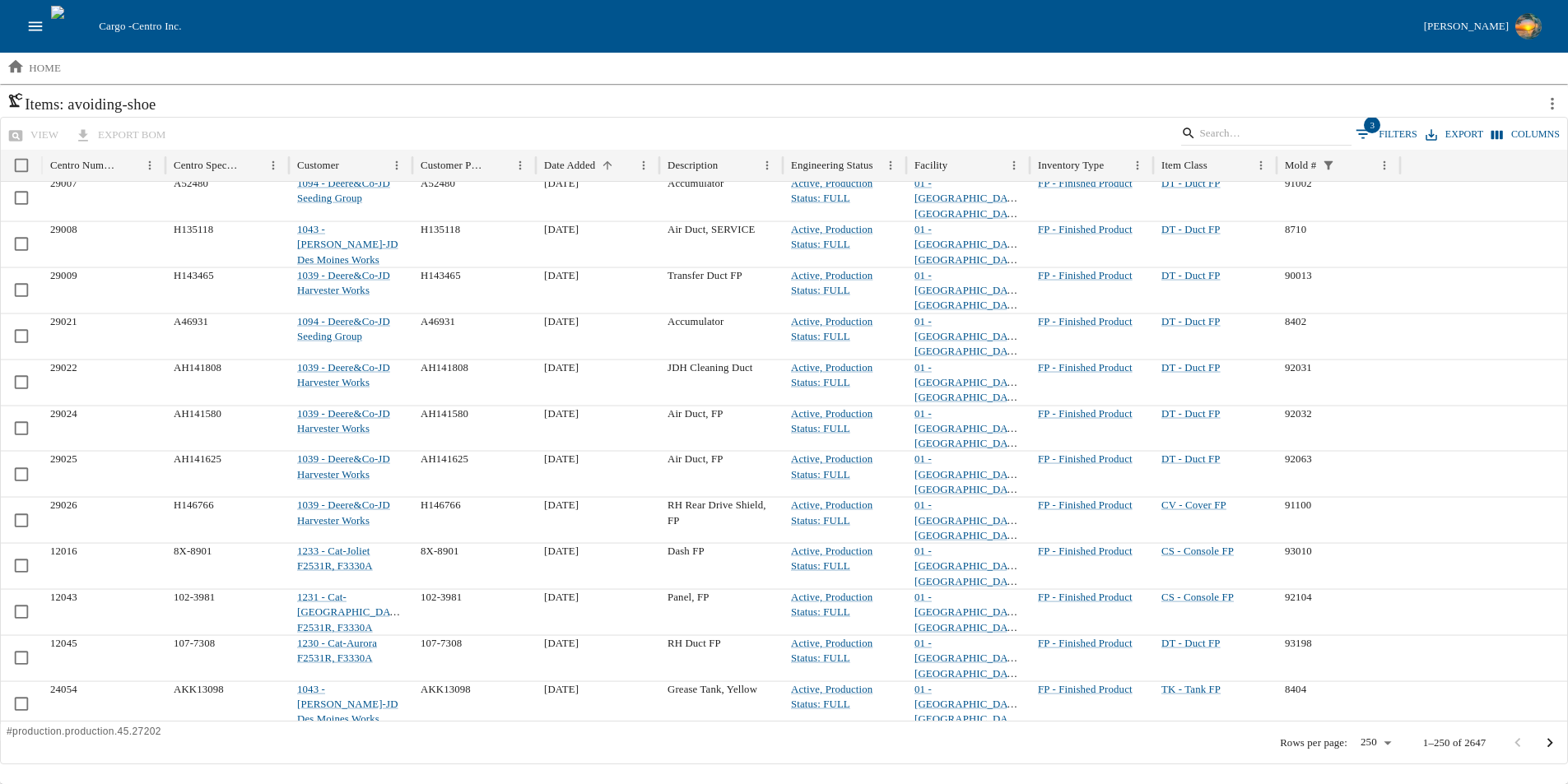
scroll to position [2513, 0]
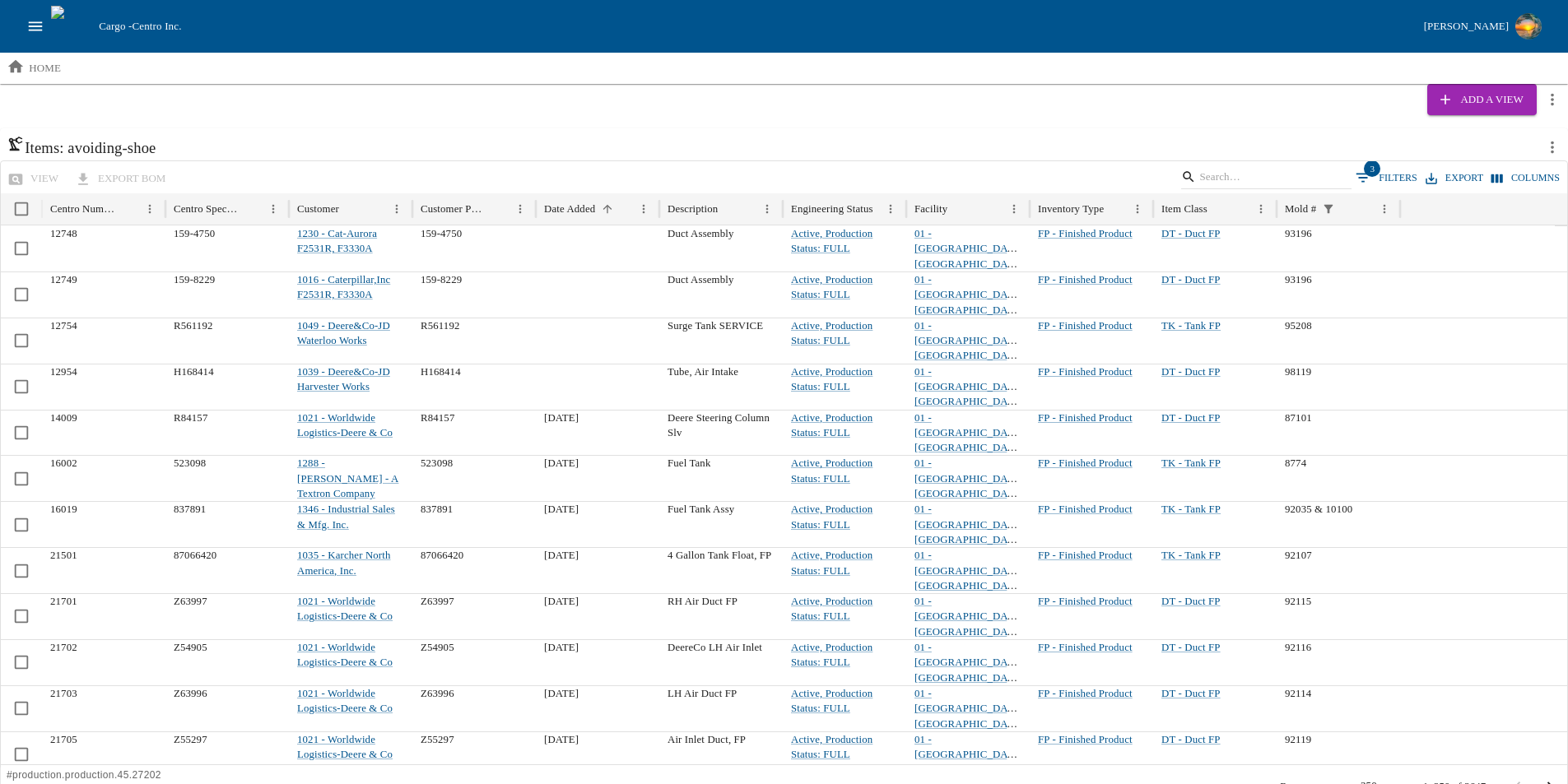
click at [1531, 176] on button "Columns" at bounding box center [1526, 178] width 76 height 24
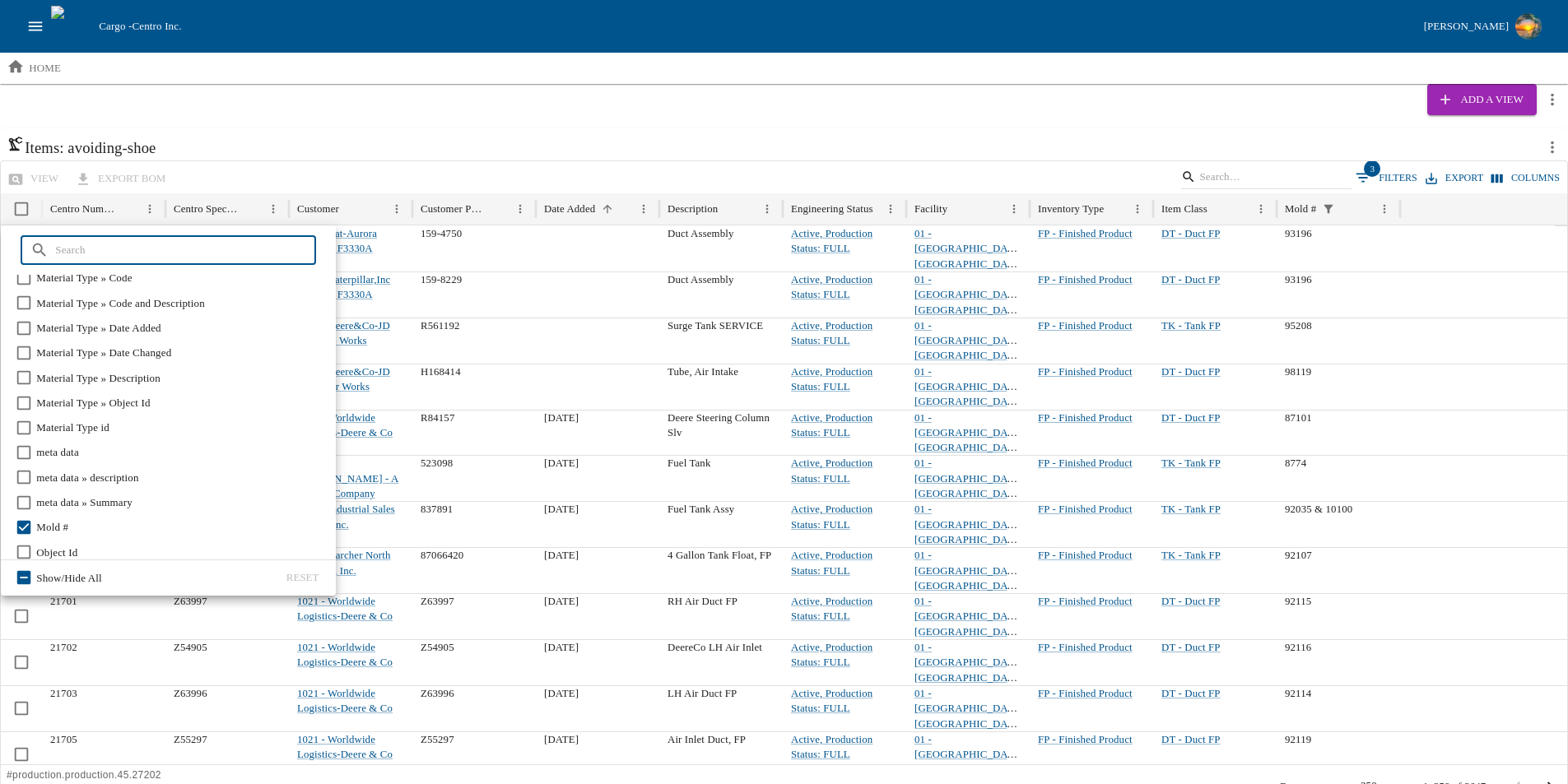
scroll to position [1481, 0]
click at [153, 246] on input "text" at bounding box center [185, 250] width 260 height 30
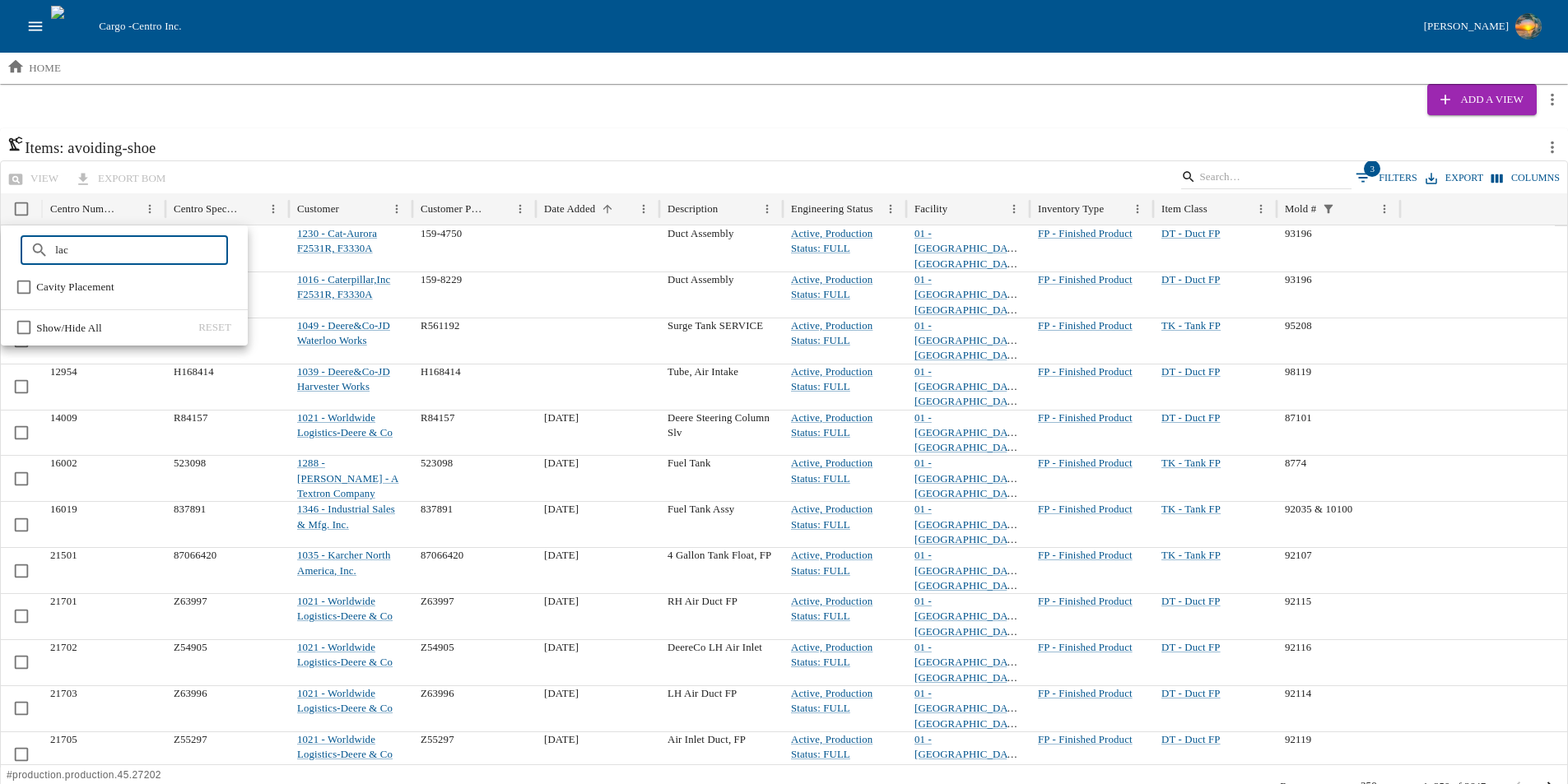
scroll to position [0, 0]
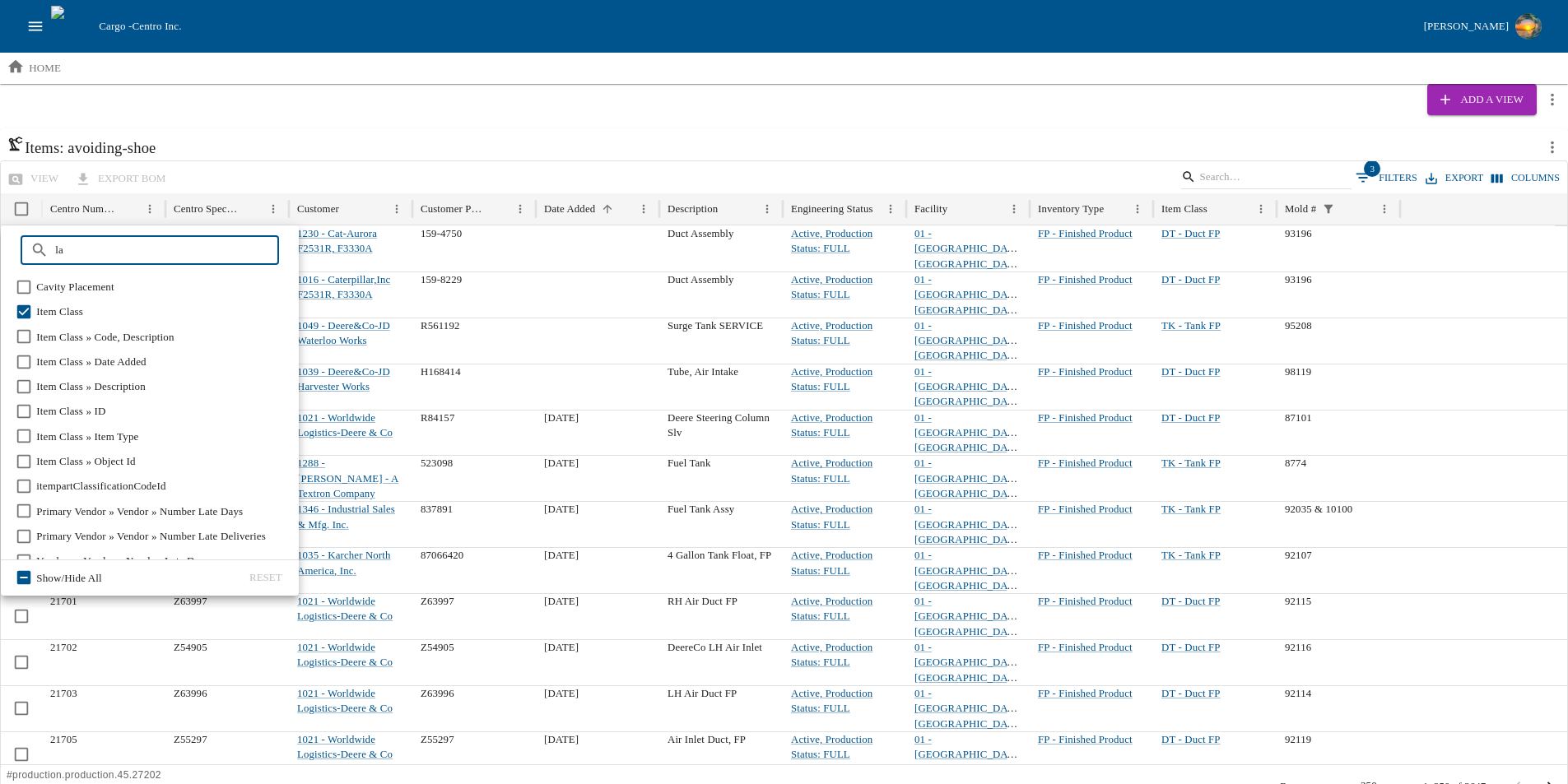
type input "l"
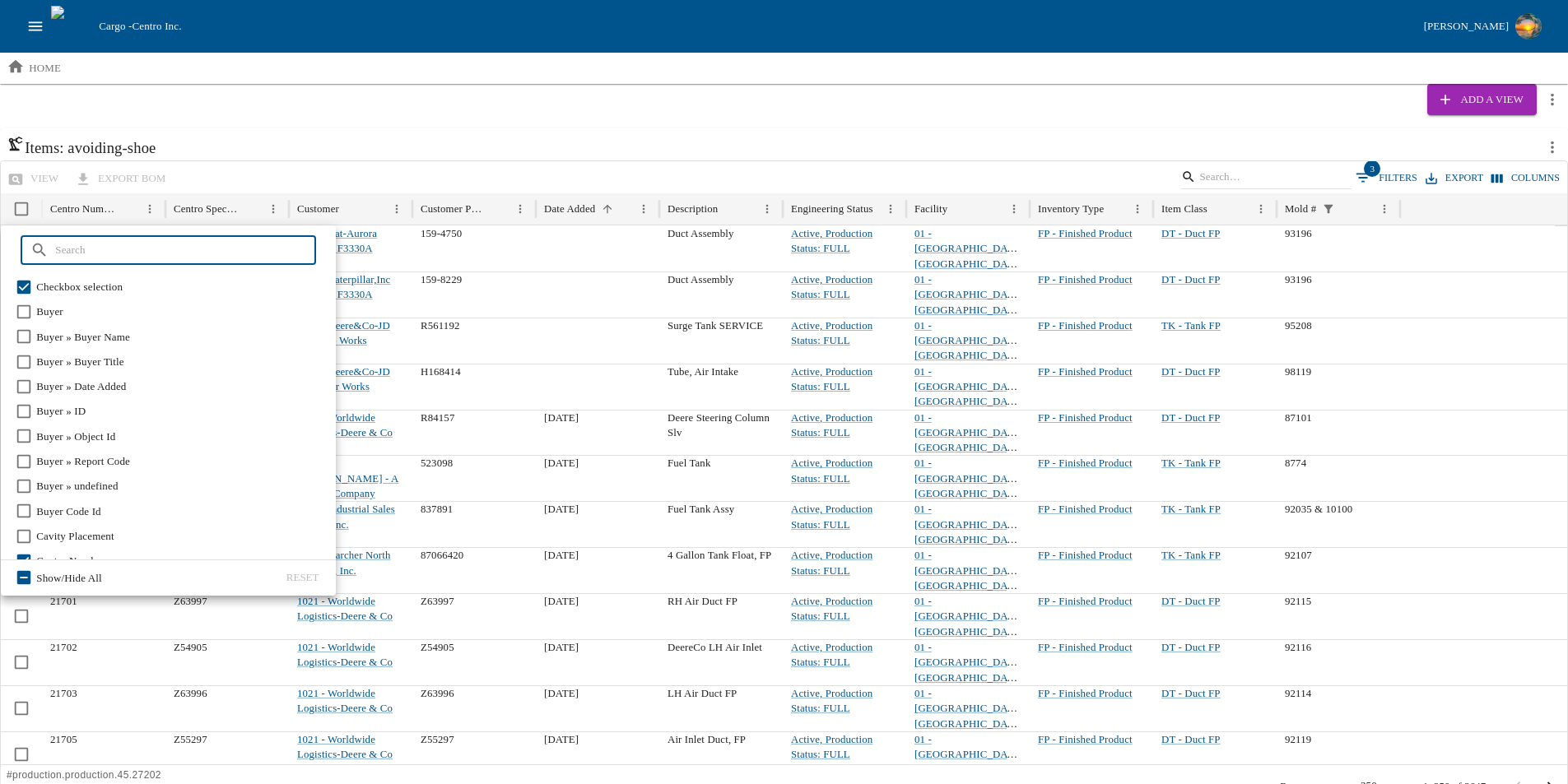
type input "a"
click at [386, 111] on div "Add a View" at bounding box center [784, 99] width 1568 height 31
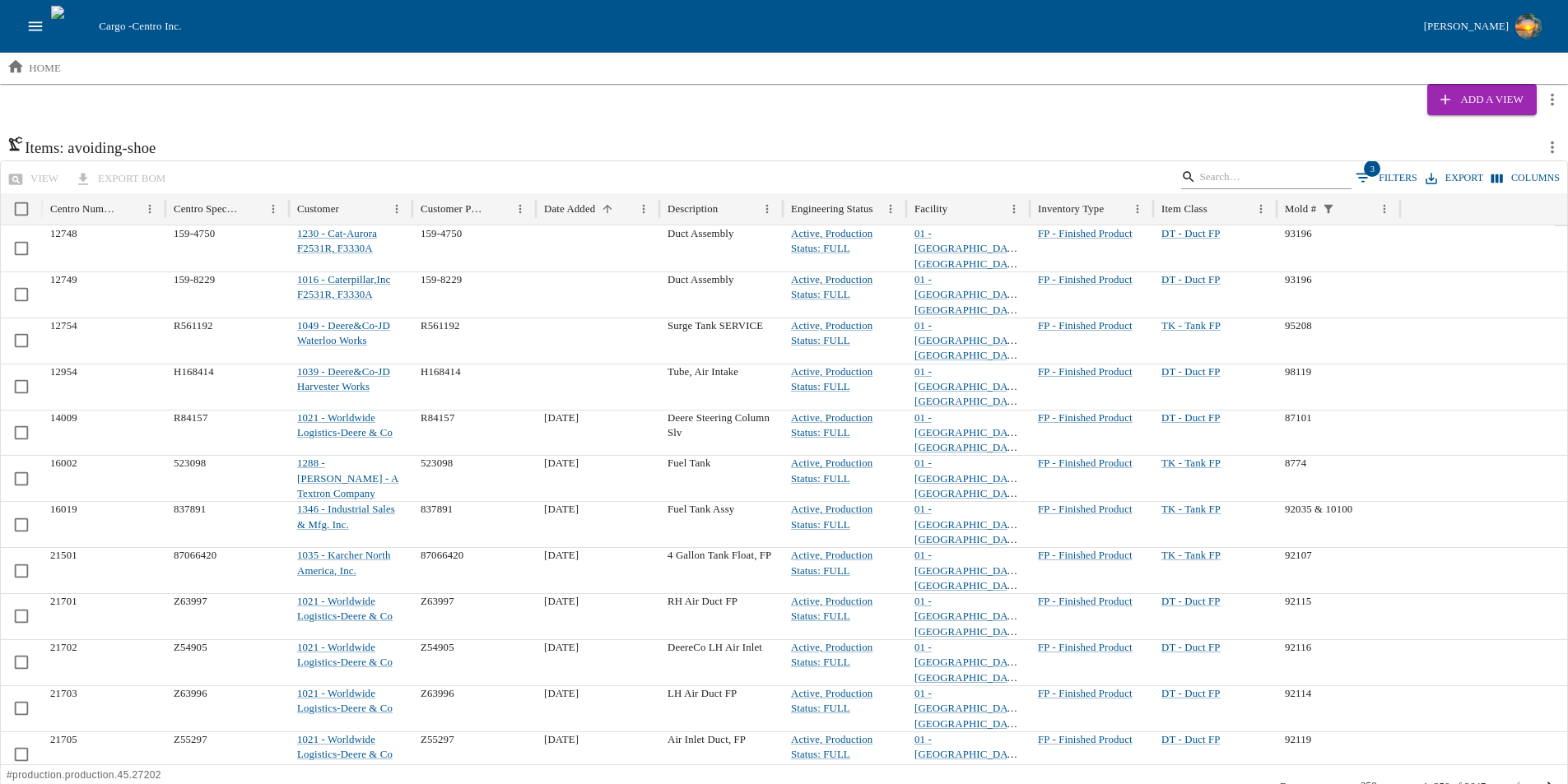
click at [1271, 176] on input "Search" at bounding box center [1263, 178] width 128 height 23
click at [30, 26] on icon "open drawer" at bounding box center [36, 25] width 14 height 9
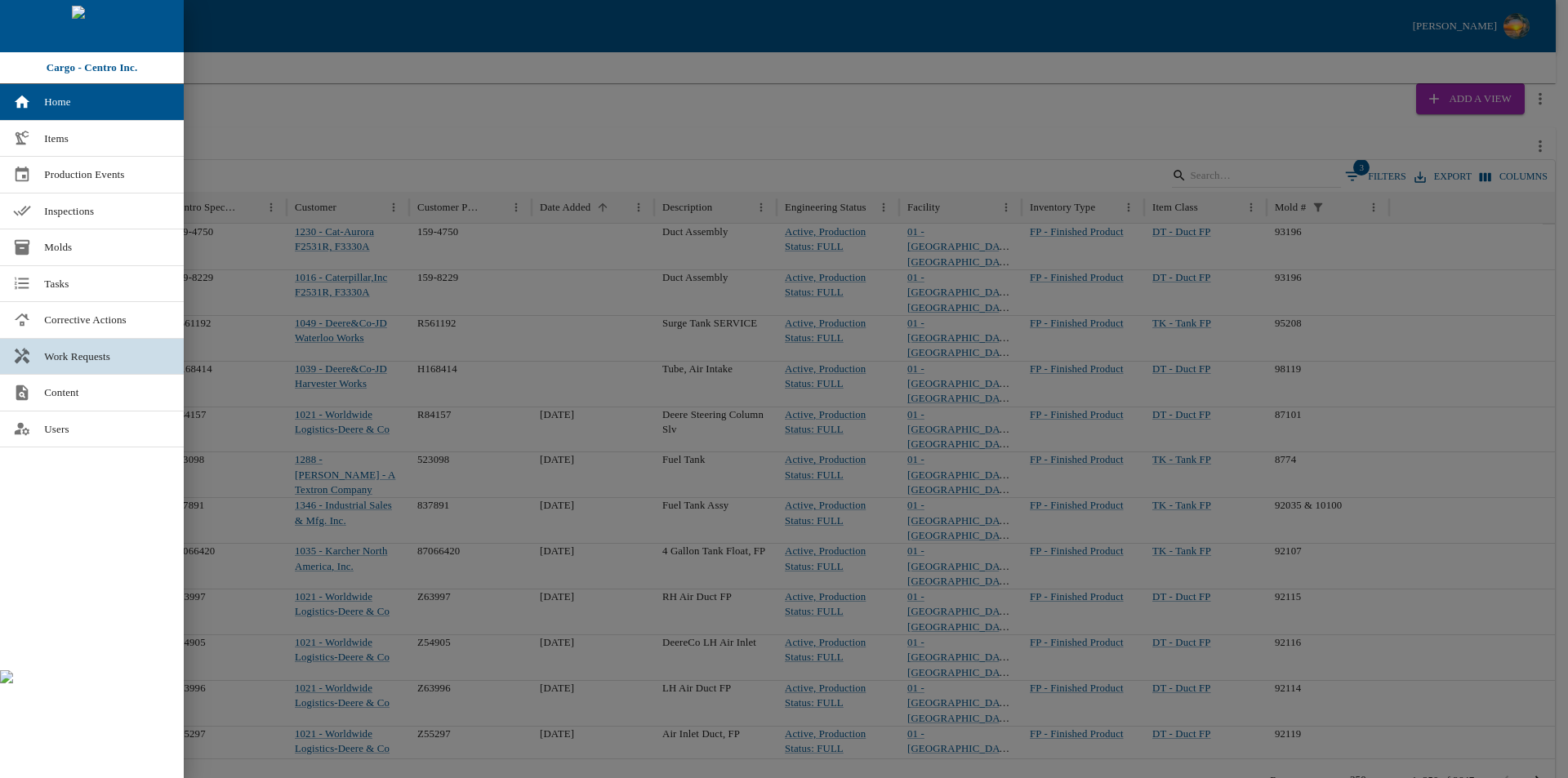
click at [100, 345] on link "Work Requests" at bounding box center [92, 357] width 184 height 36
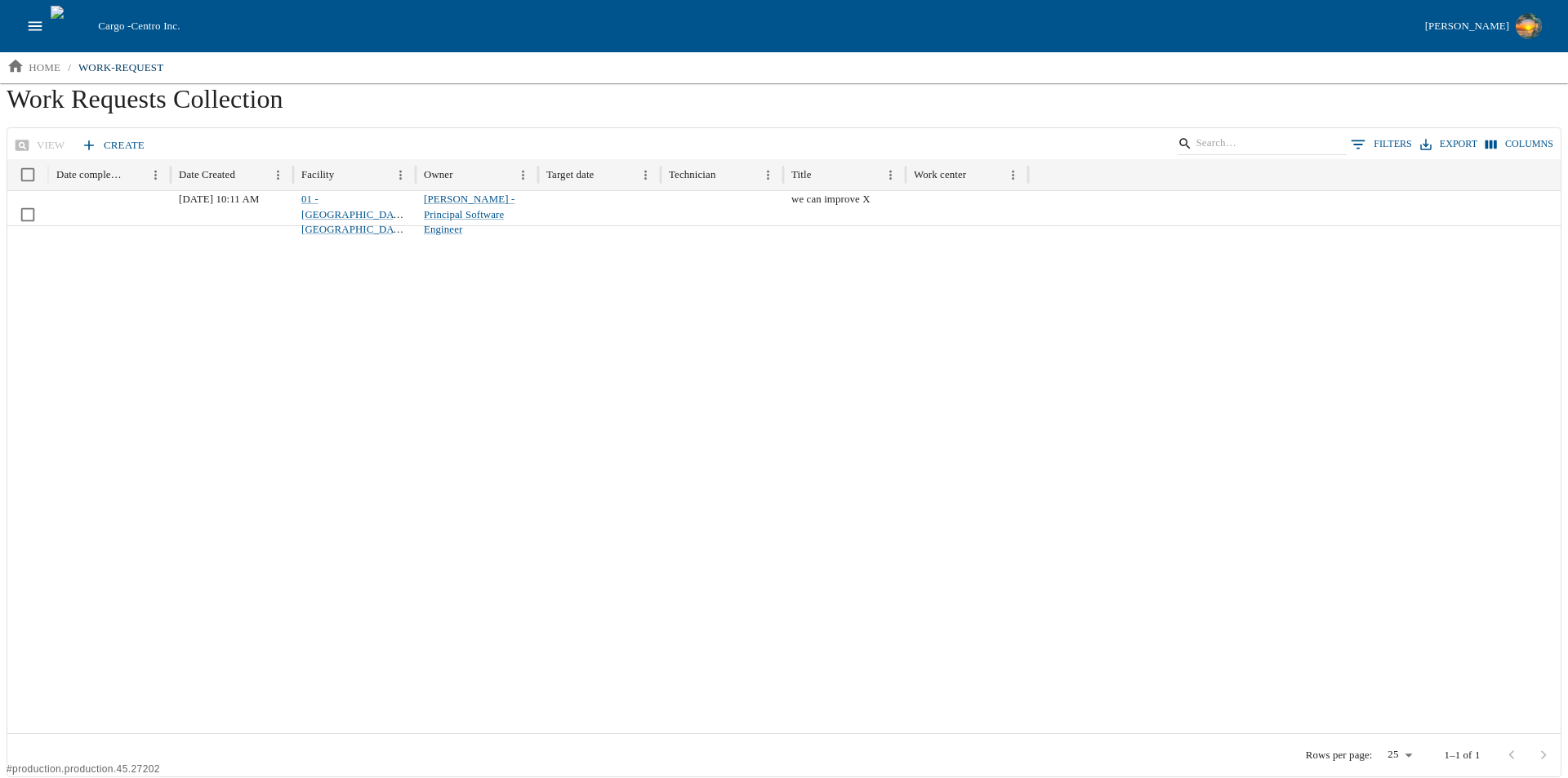
click at [94, 142] on link "Create" at bounding box center [114, 146] width 73 height 29
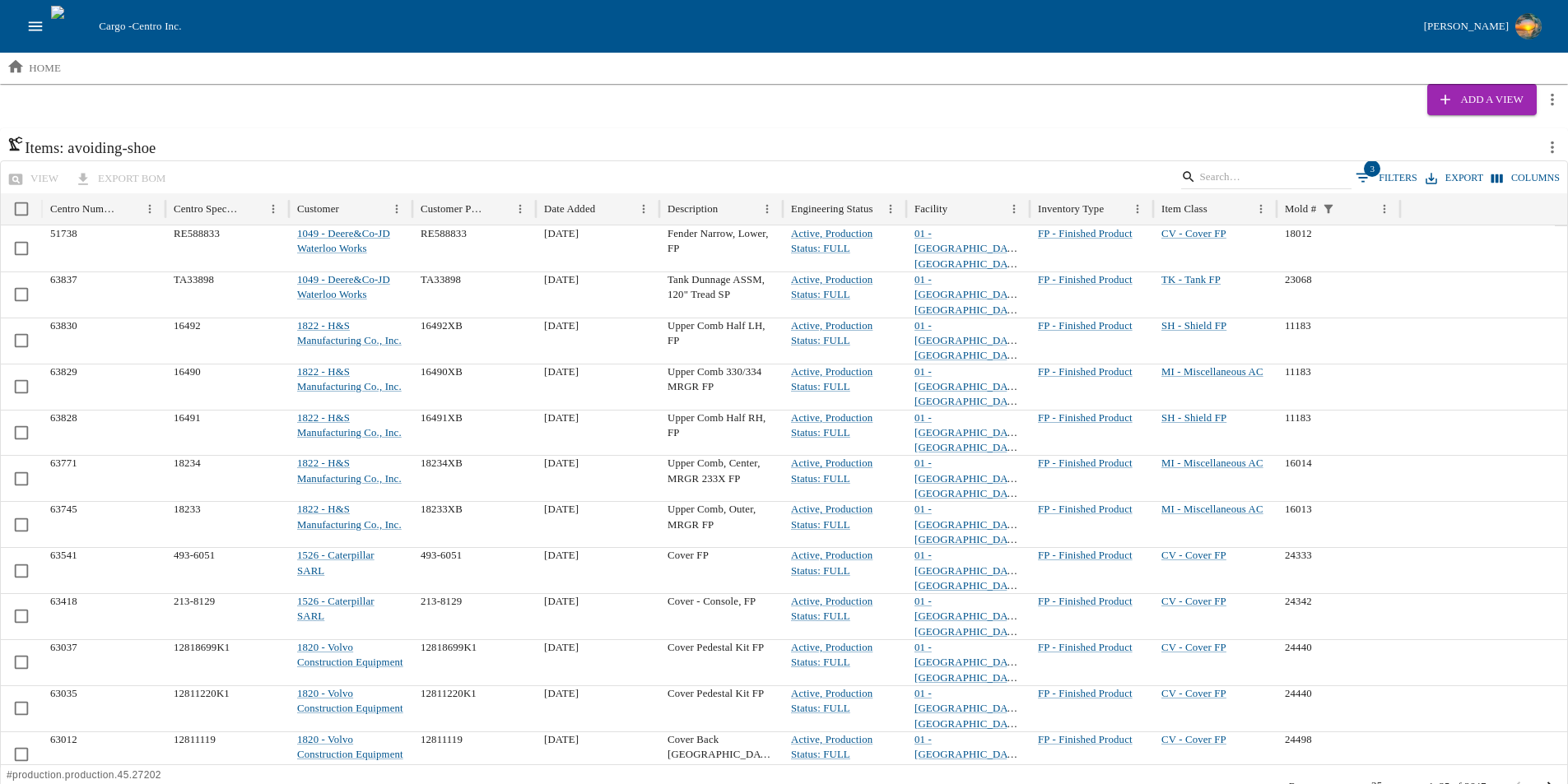
click at [42, 31] on icon "open drawer" at bounding box center [36, 25] width 14 height 9
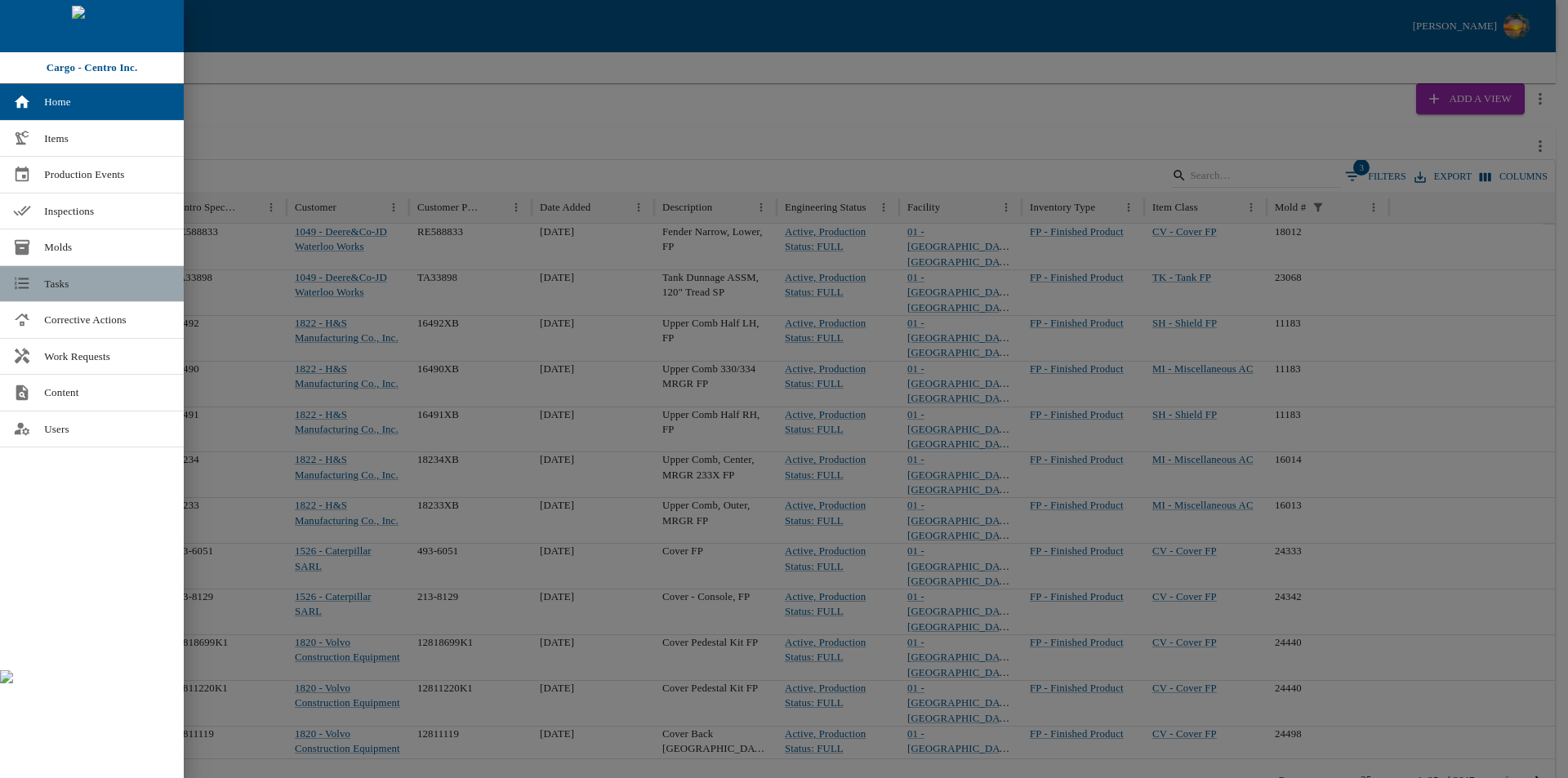
click at [64, 286] on span "Tasks" at bounding box center [107, 283] width 126 height 16
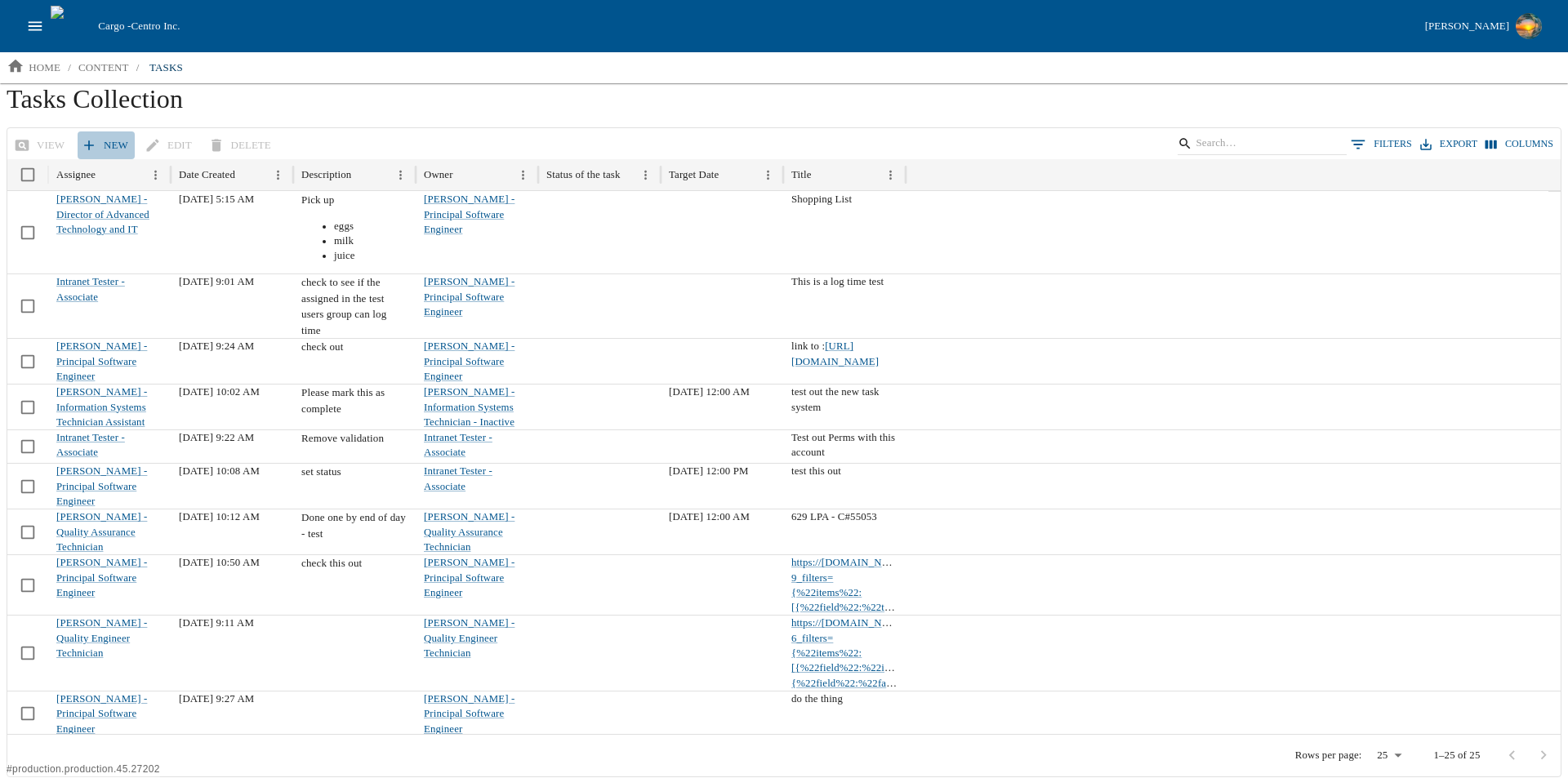
click at [95, 137] on link "New" at bounding box center [106, 146] width 57 height 29
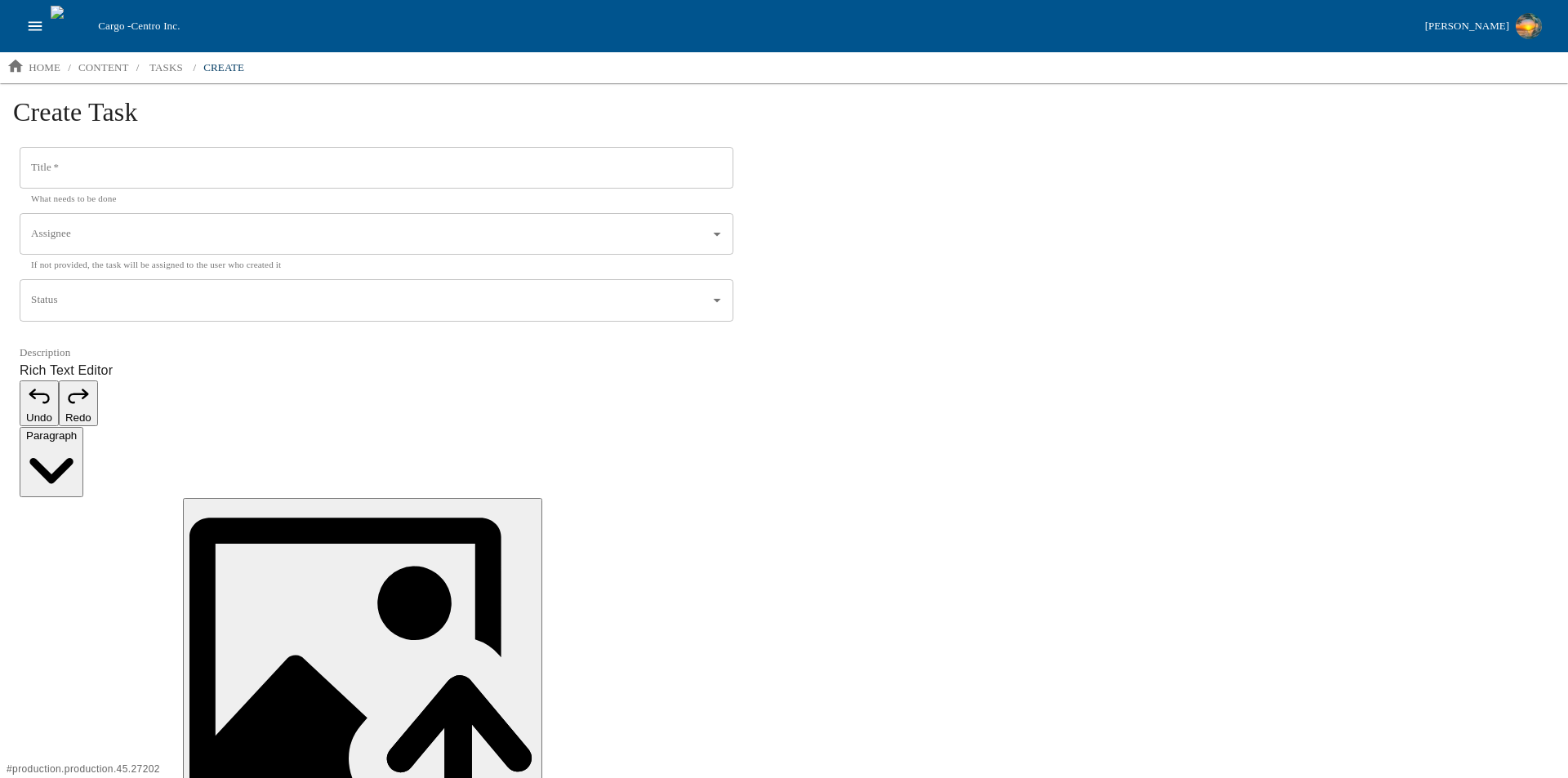
click at [153, 179] on input "Title   *" at bounding box center [376, 168] width 713 height 42
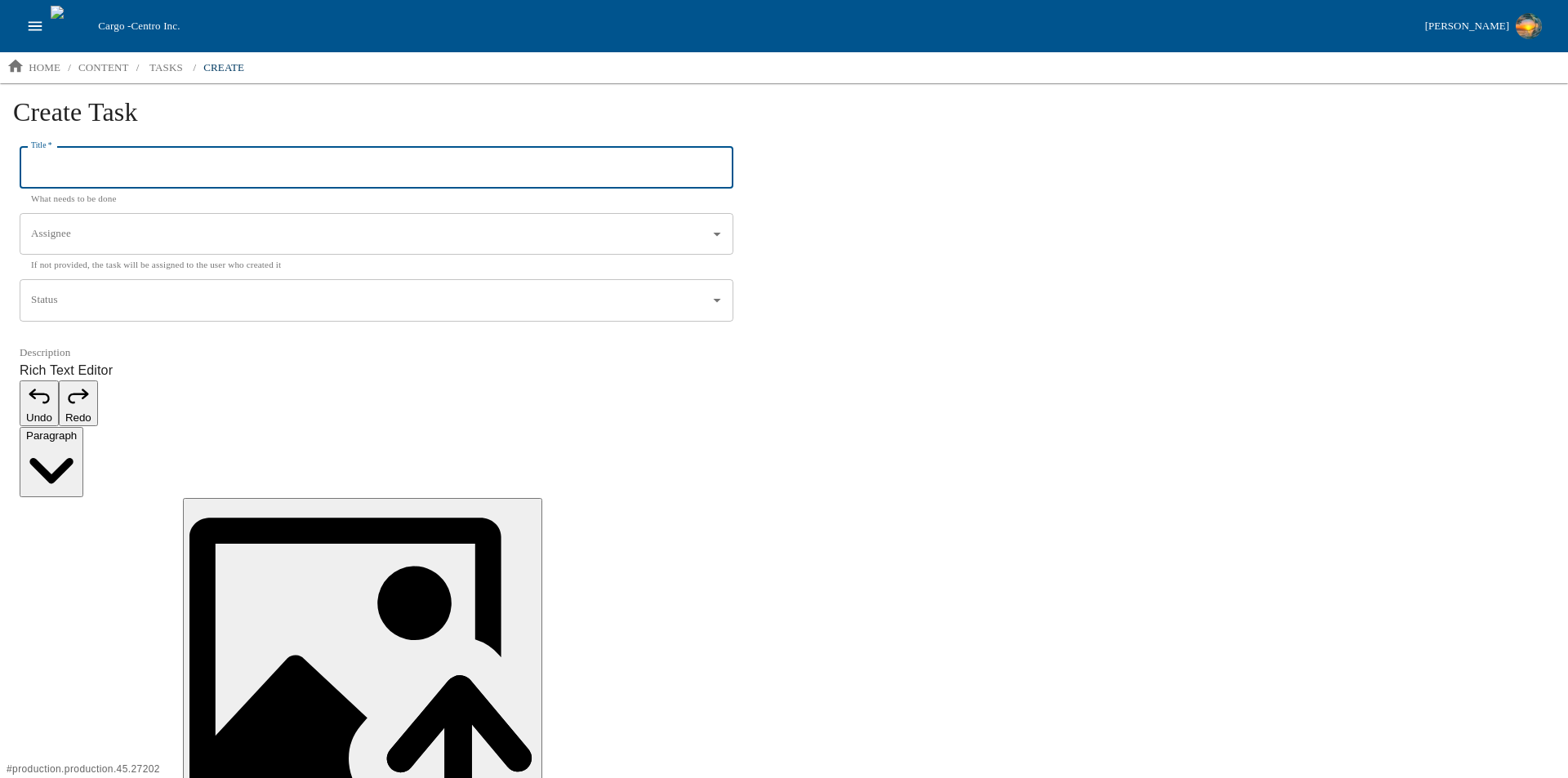
click at [722, 233] on icon "Open" at bounding box center [717, 233] width 18 height 18
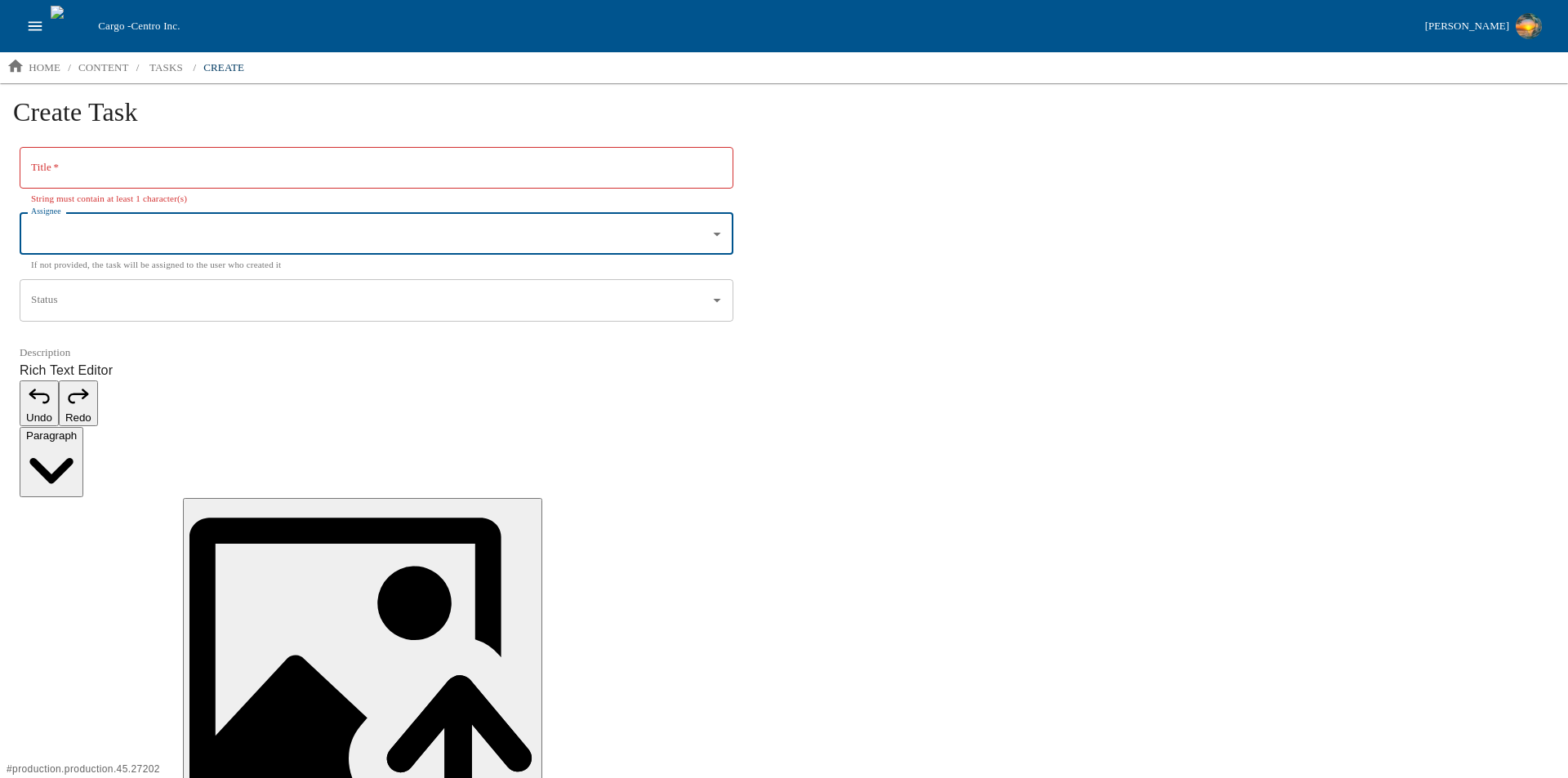
click at [162, 237] on input "Assignee" at bounding box center [364, 234] width 674 height 28
click at [123, 267] on li "[PERSON_NAME] - Quality Engineer Technician" at bounding box center [376, 274] width 713 height 26
type input "[PERSON_NAME] - Quality Engineer Technician"
click at [140, 307] on input "Status" at bounding box center [364, 300] width 674 height 28
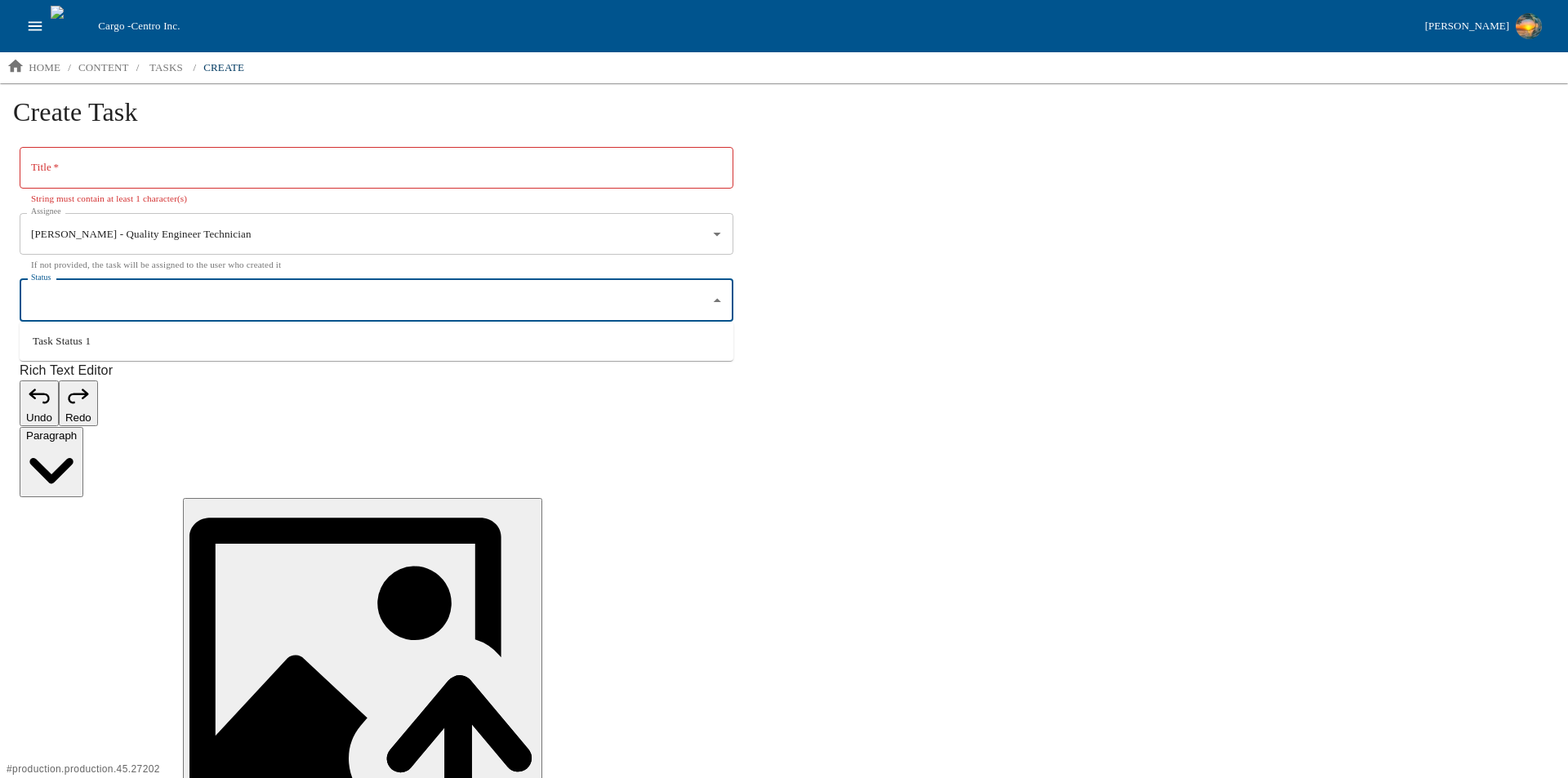
click at [77, 168] on input "Title   *" at bounding box center [376, 168] width 713 height 42
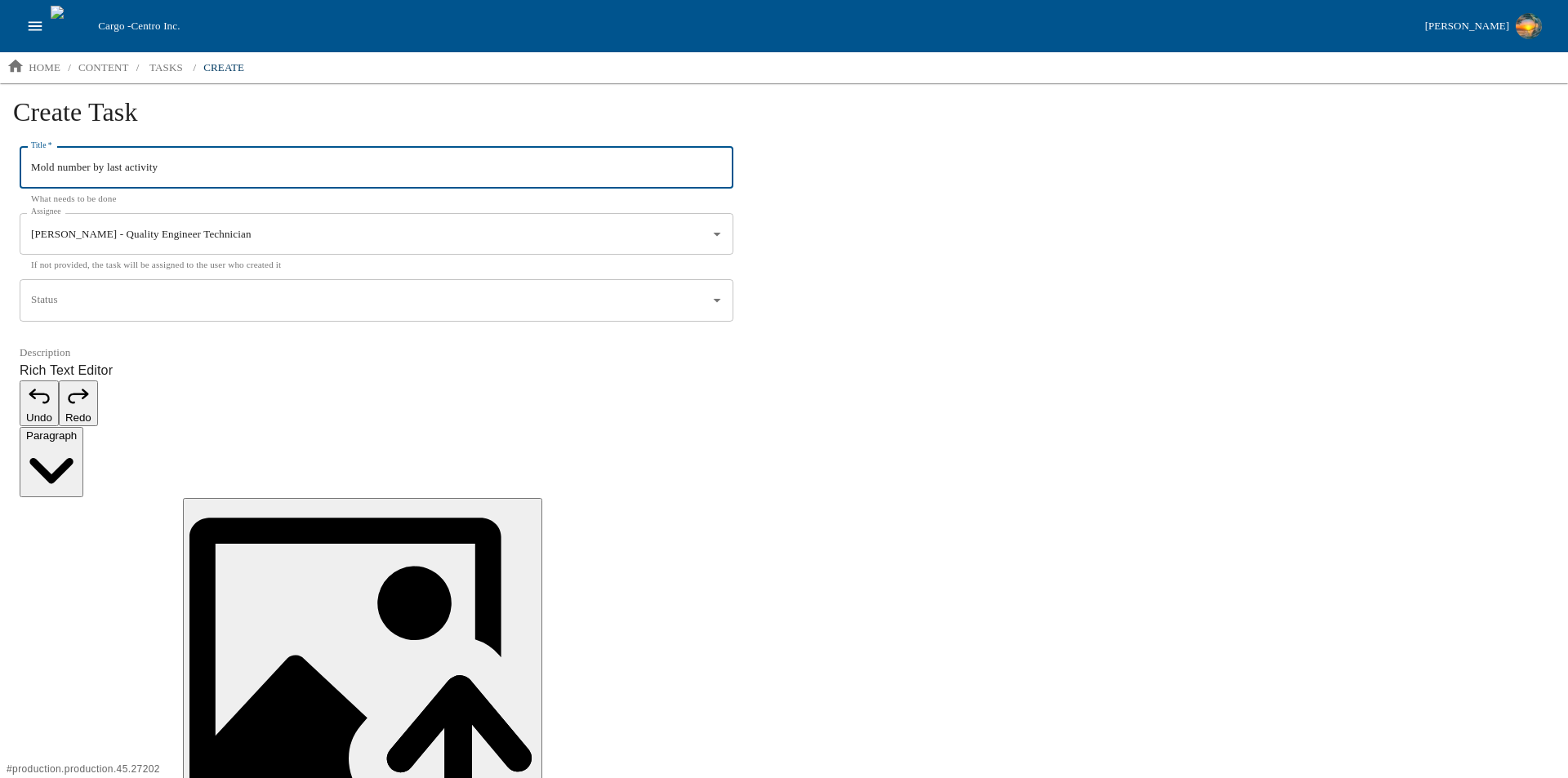
type input "Mold number by last activity"
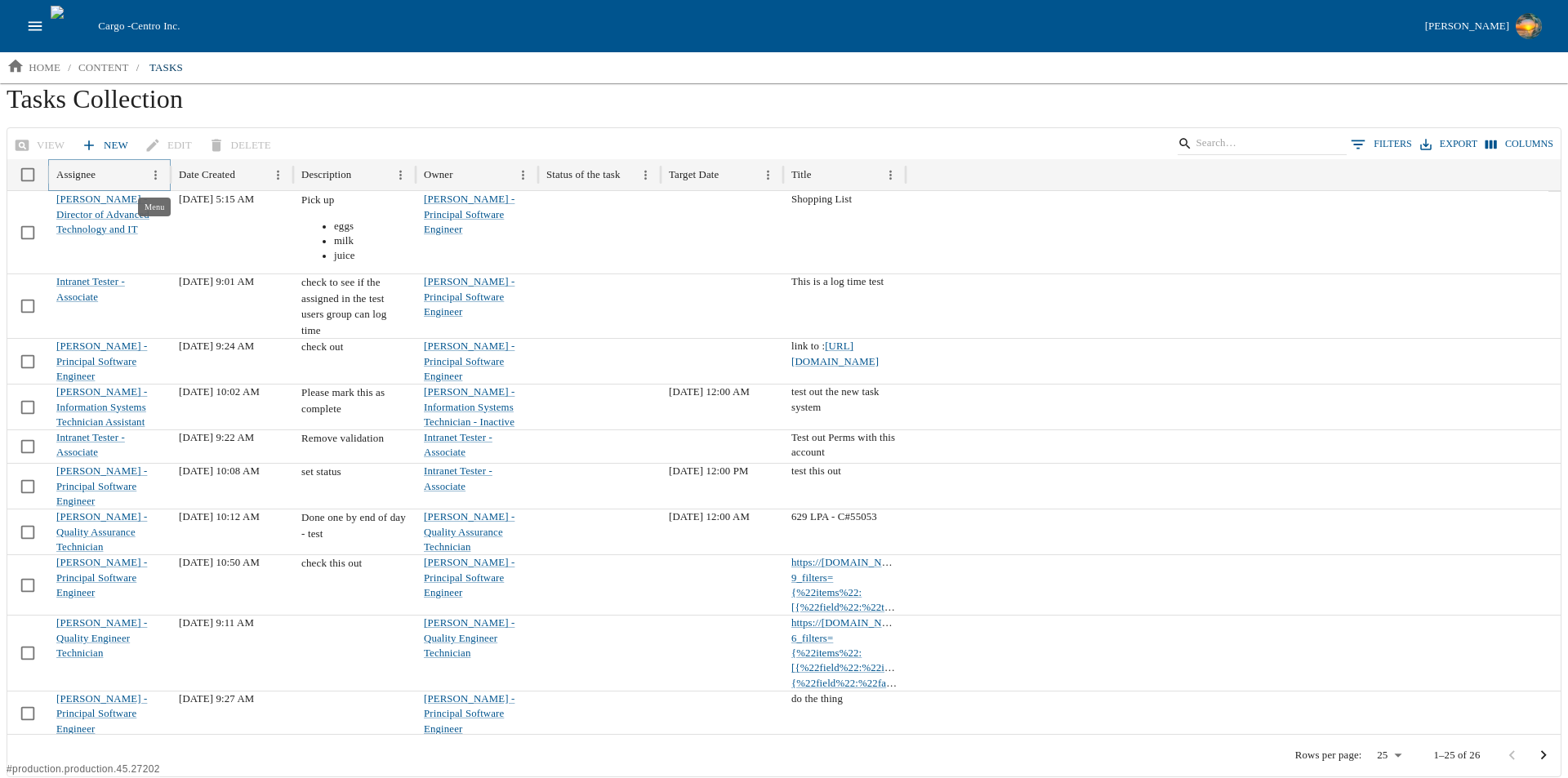
click at [158, 176] on icon "Menu" at bounding box center [155, 175] width 13 height 13
click at [927, 95] on h1 "Tasks Collection" at bounding box center [784, 105] width 1555 height 44
click at [153, 169] on icon "Menu" at bounding box center [155, 175] width 13 height 13
click at [432, 104] on h1 "Tasks Collection" at bounding box center [784, 105] width 1555 height 44
click at [521, 181] on icon "Menu" at bounding box center [523, 175] width 13 height 13
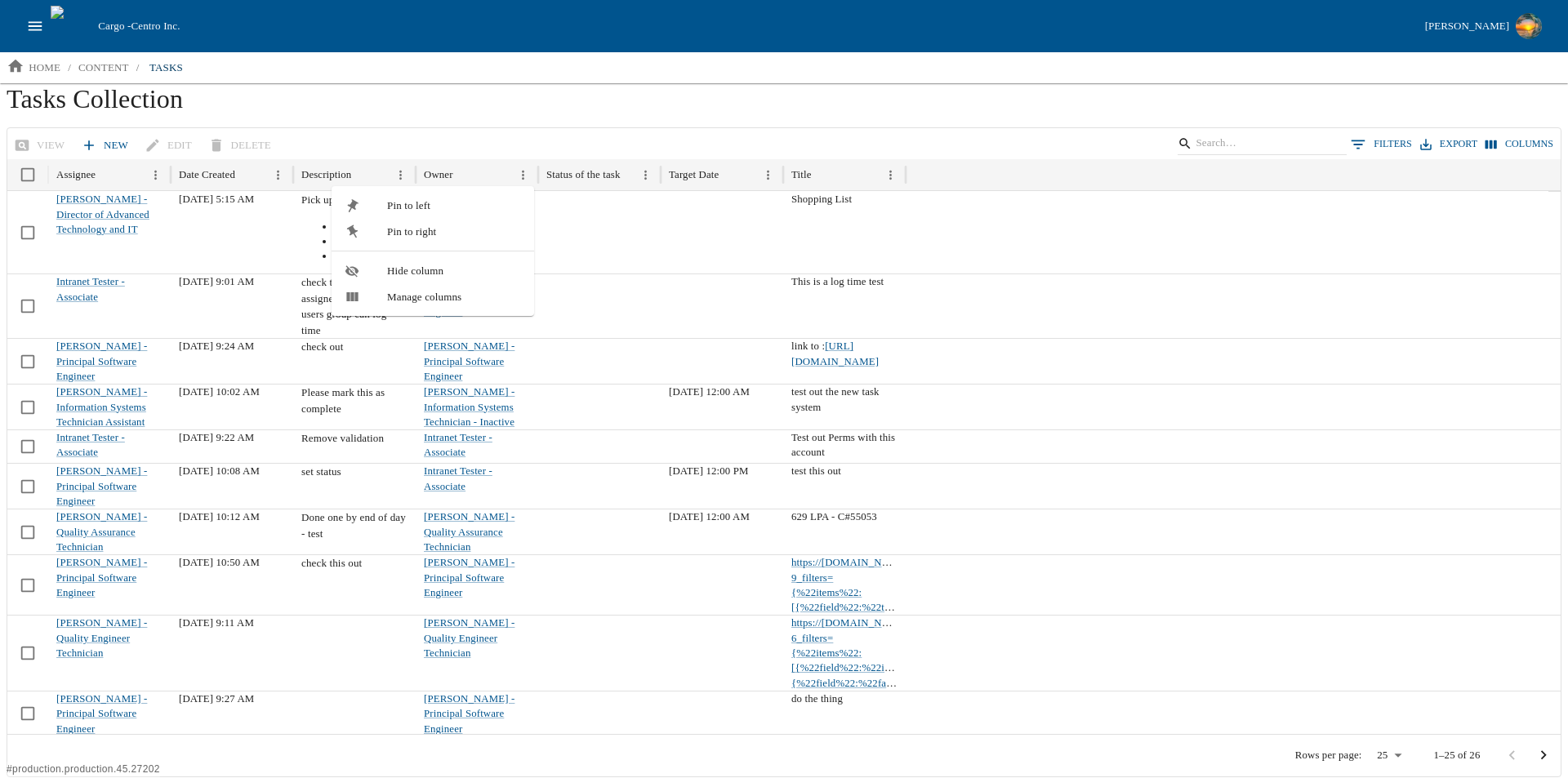
click at [505, 129] on div "View New Edit Delete 0 Filters Export Columns" at bounding box center [784, 144] width 1553 height 32
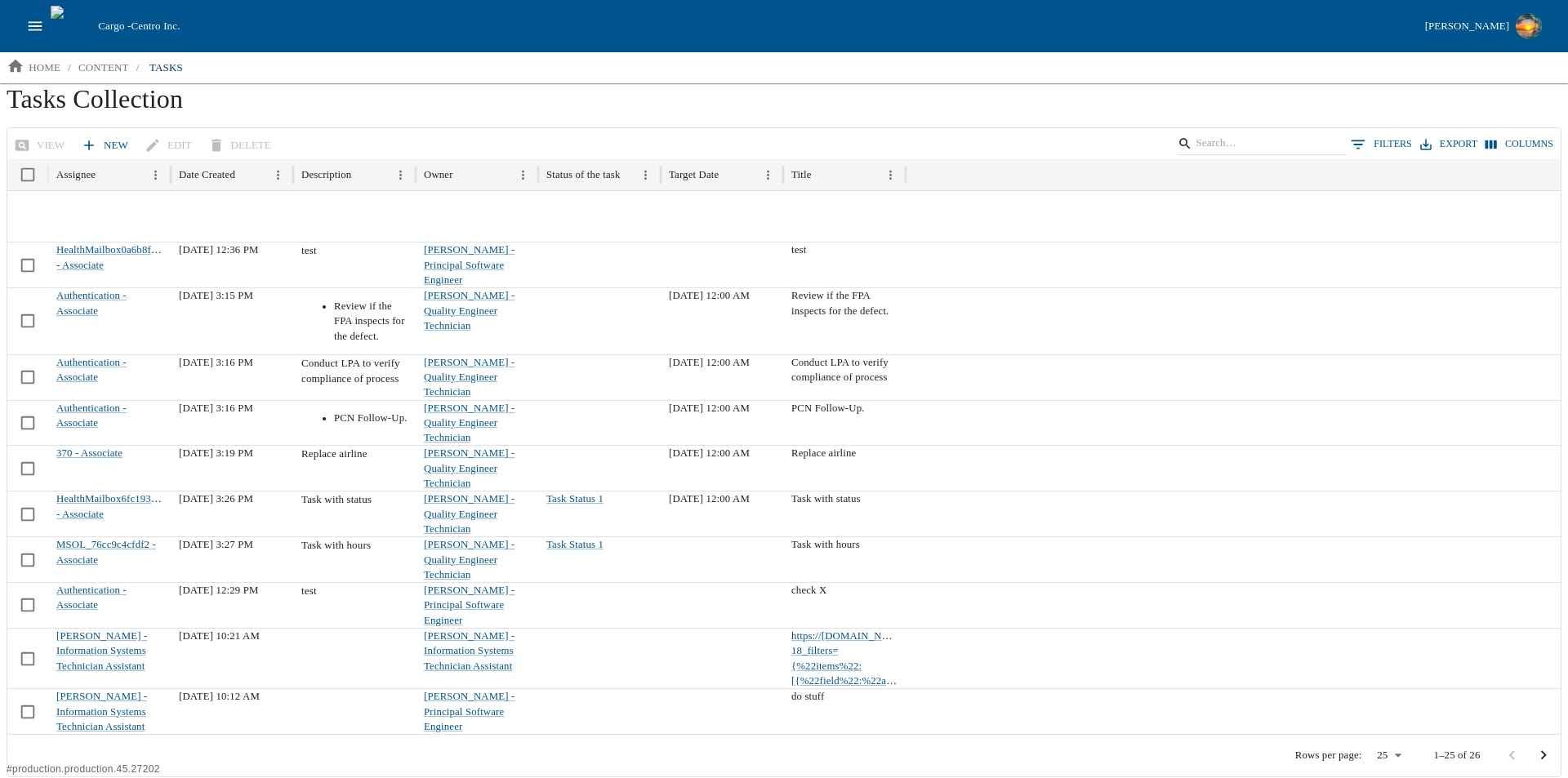
scroll to position [589, 0]
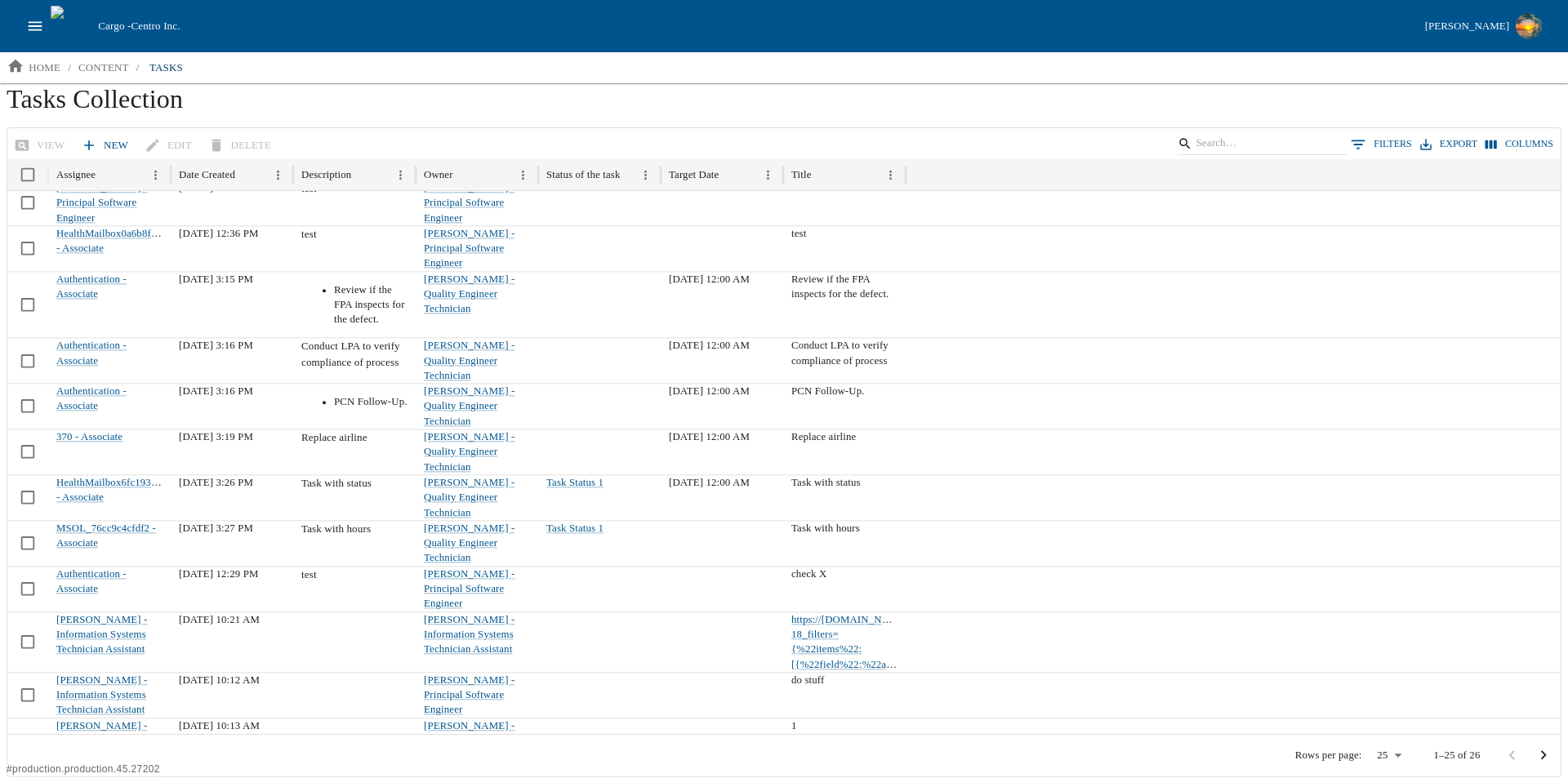
click at [1544, 749] on icon "Go to next page" at bounding box center [1543, 754] width 18 height 18
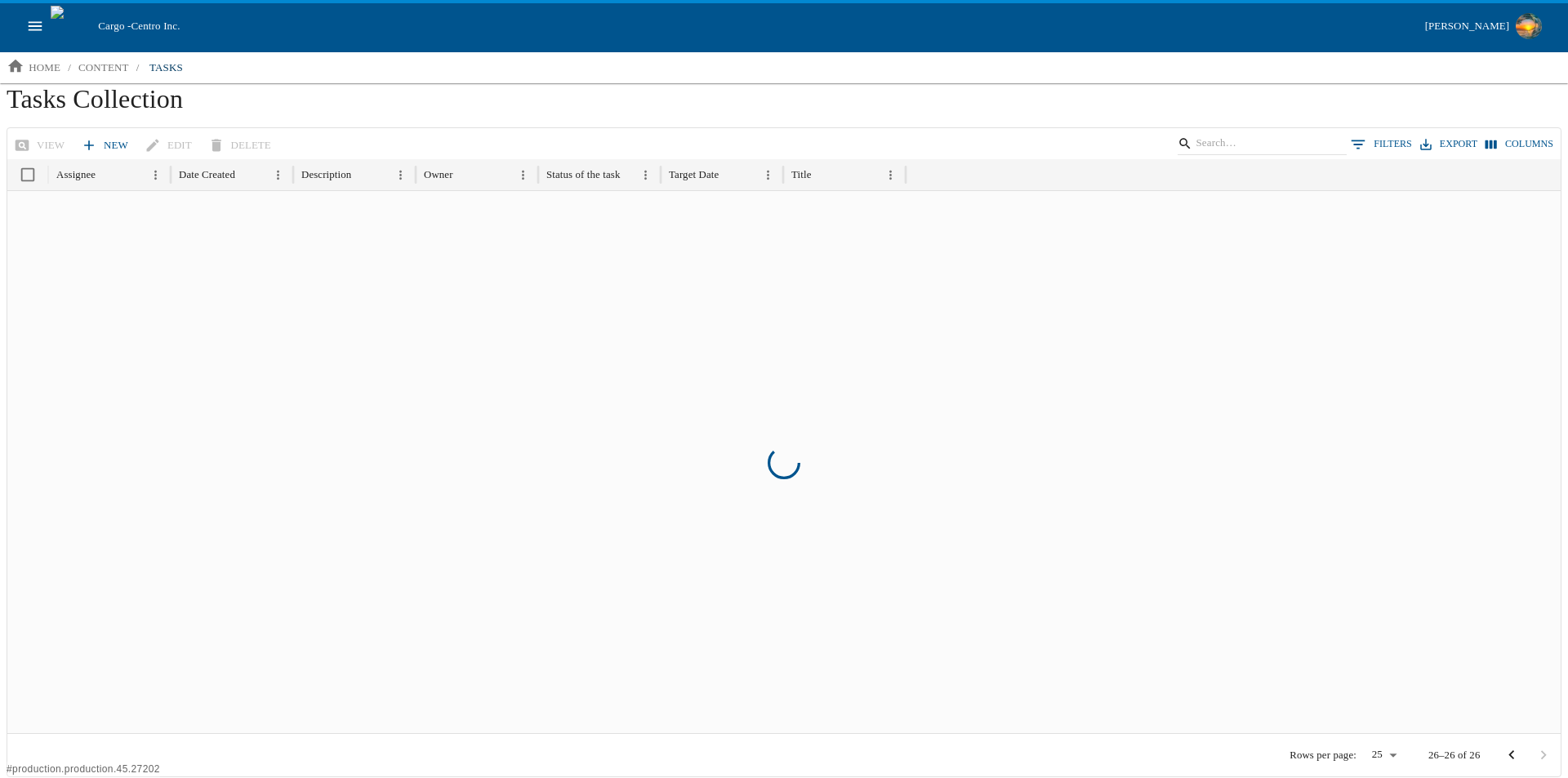
scroll to position [0, 0]
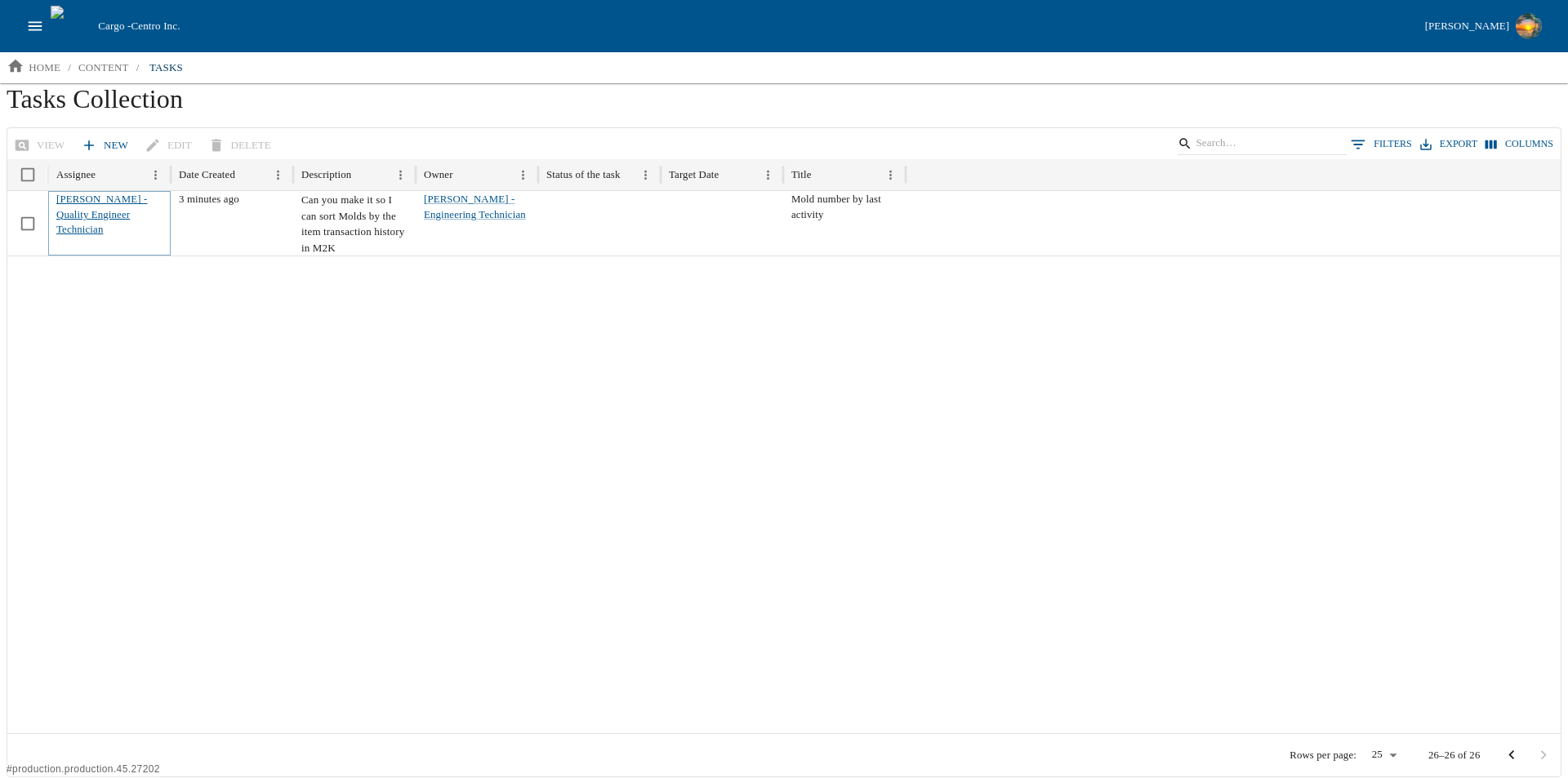
click at [91, 209] on link "[PERSON_NAME] - Quality Engineer Technician" at bounding box center [102, 214] width 91 height 41
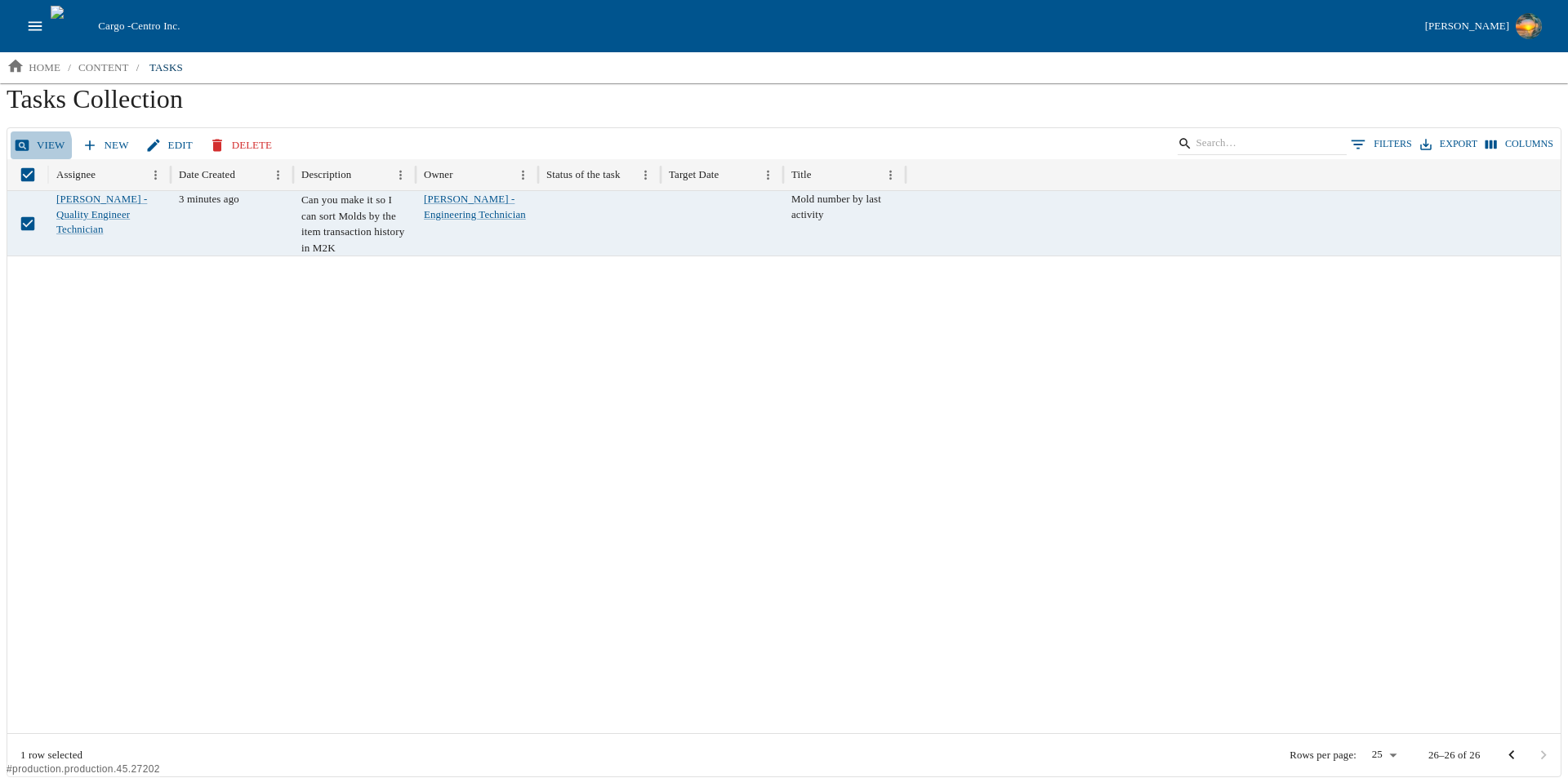
click at [26, 148] on icon at bounding box center [21, 145] width 16 height 16
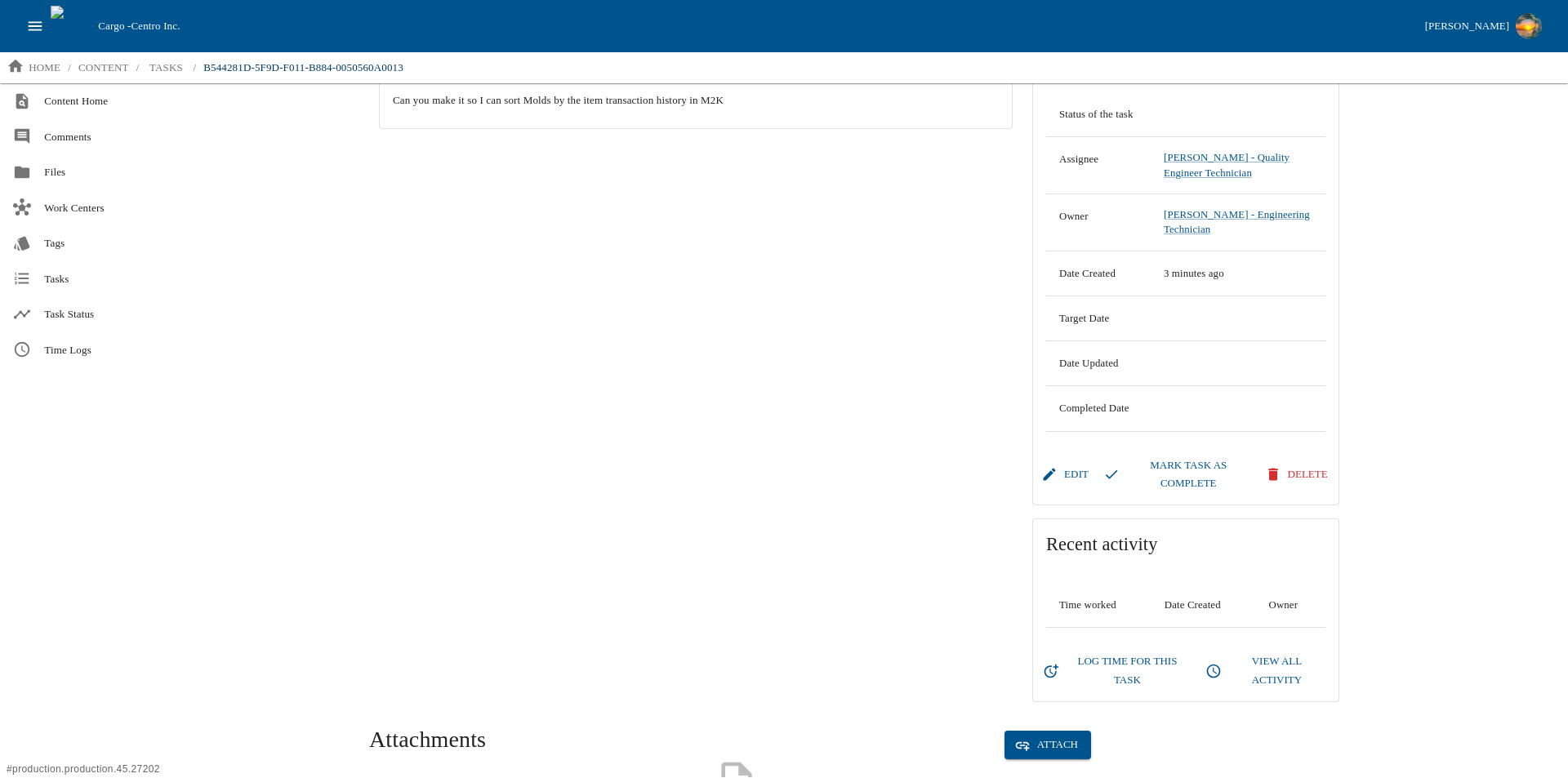
scroll to position [498, 0]
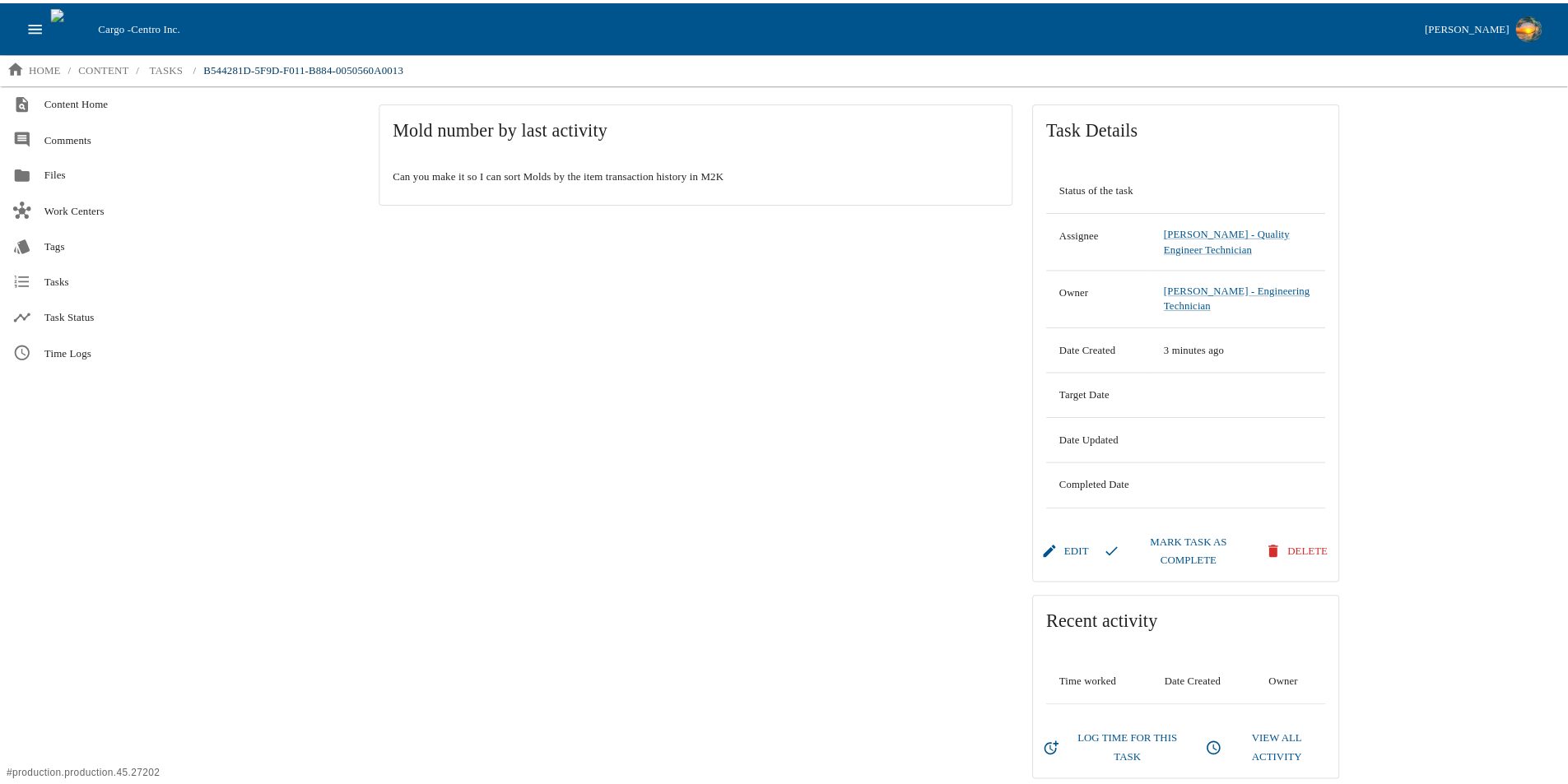
scroll to position [0, 0]
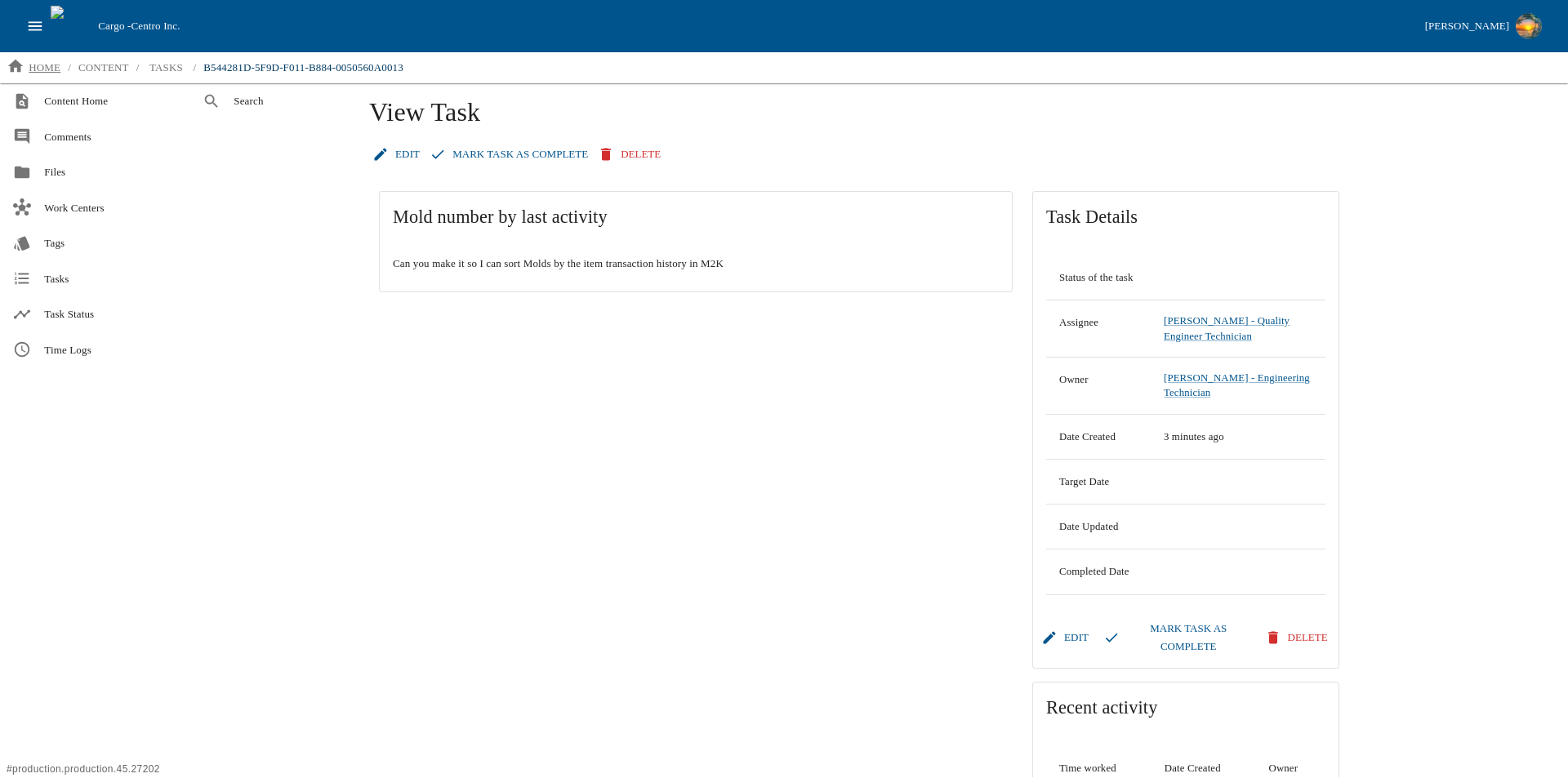
click at [56, 66] on p "home" at bounding box center [45, 67] width 32 height 16
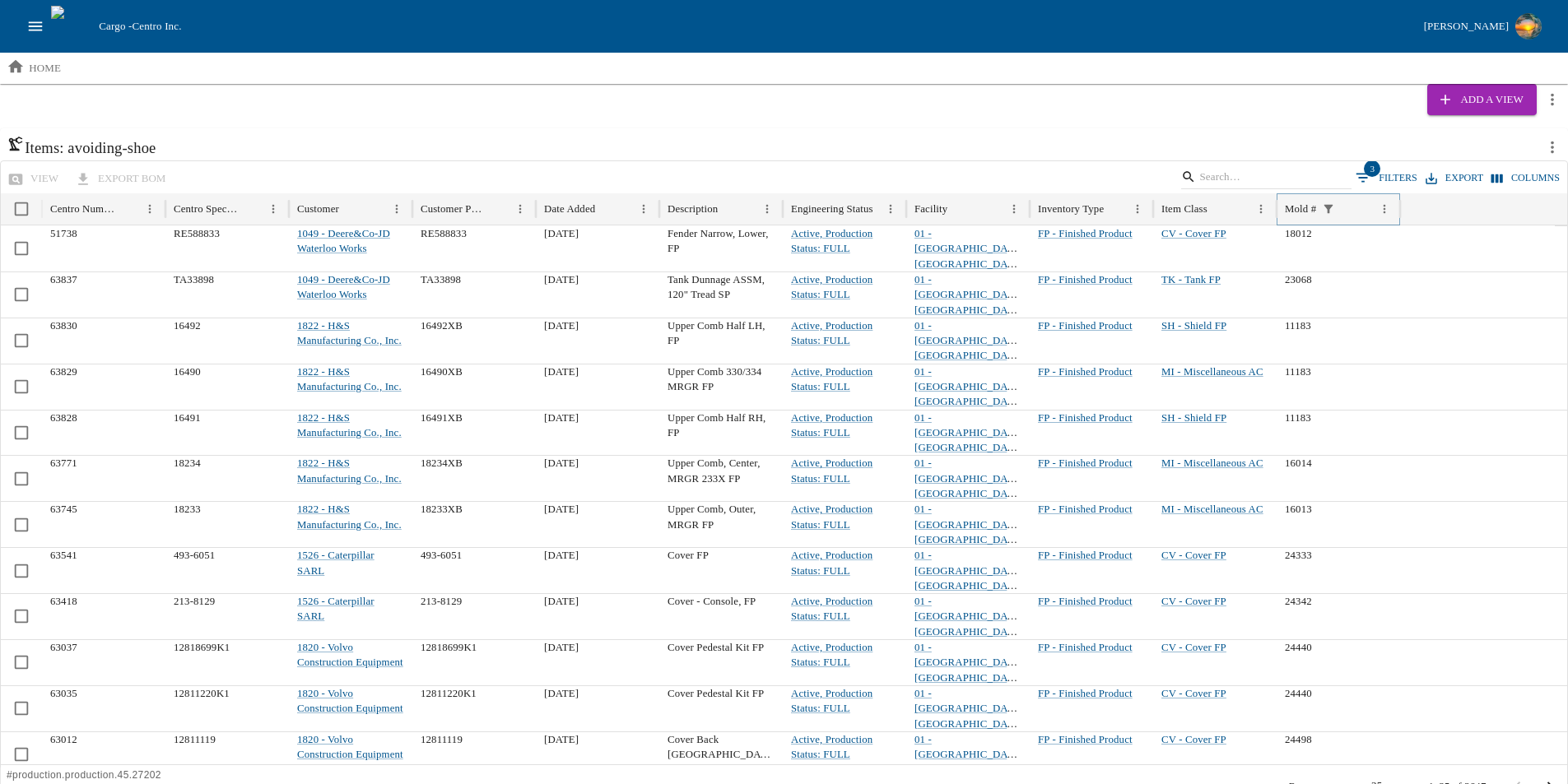
click at [1356, 206] on icon "Sort" at bounding box center [1352, 208] width 9 height 9
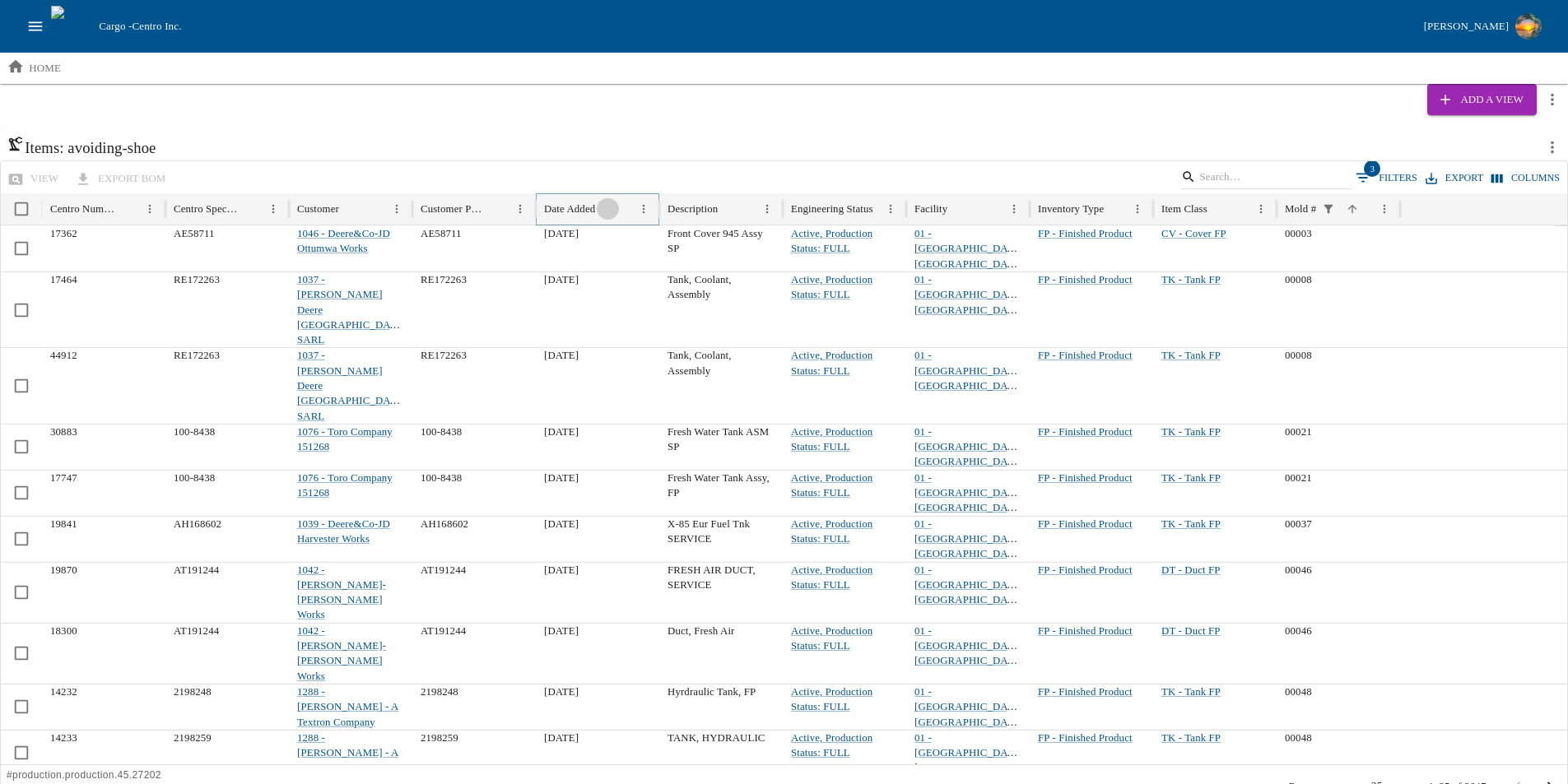
click at [613, 206] on icon "Sort" at bounding box center [608, 208] width 9 height 9
